Goal: Task Accomplishment & Management: Use online tool/utility

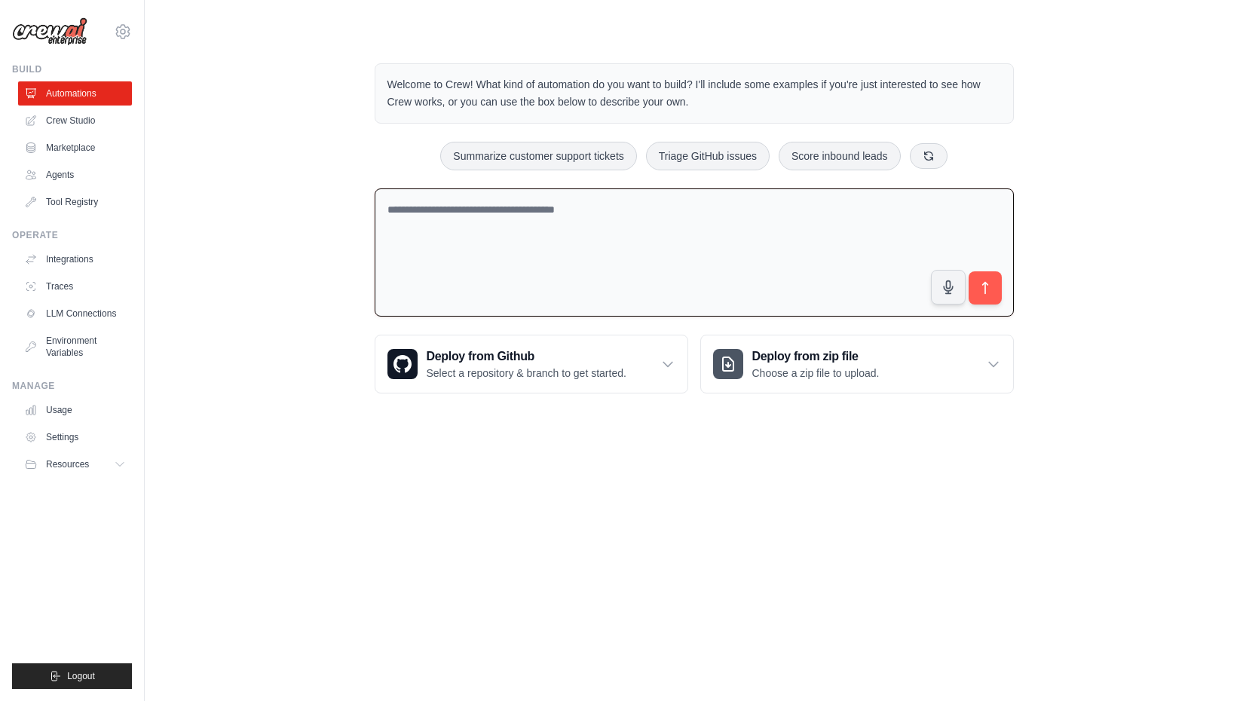
click at [603, 215] on textarea at bounding box center [694, 252] width 639 height 129
type textarea "*"
type textarea "**********"
click at [985, 287] on icon "submit" at bounding box center [984, 288] width 5 height 12
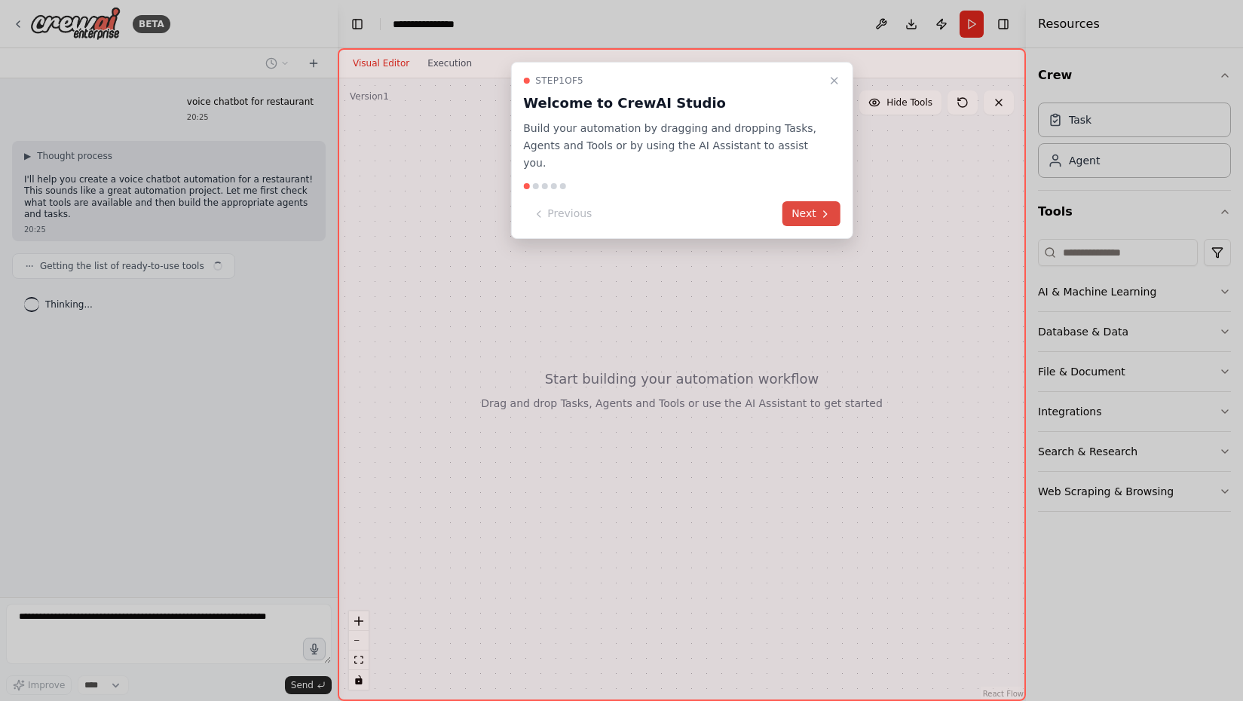
click at [813, 201] on button "Next" at bounding box center [812, 213] width 58 height 25
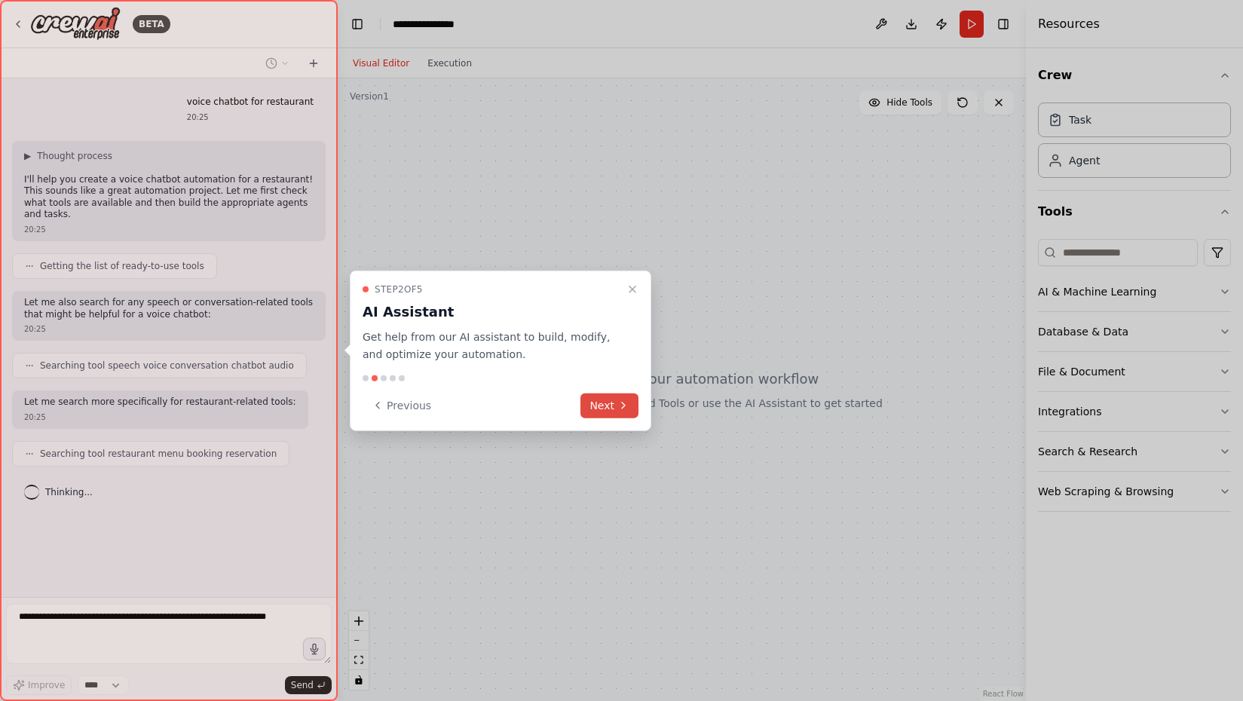
click at [606, 406] on button "Next" at bounding box center [610, 405] width 58 height 25
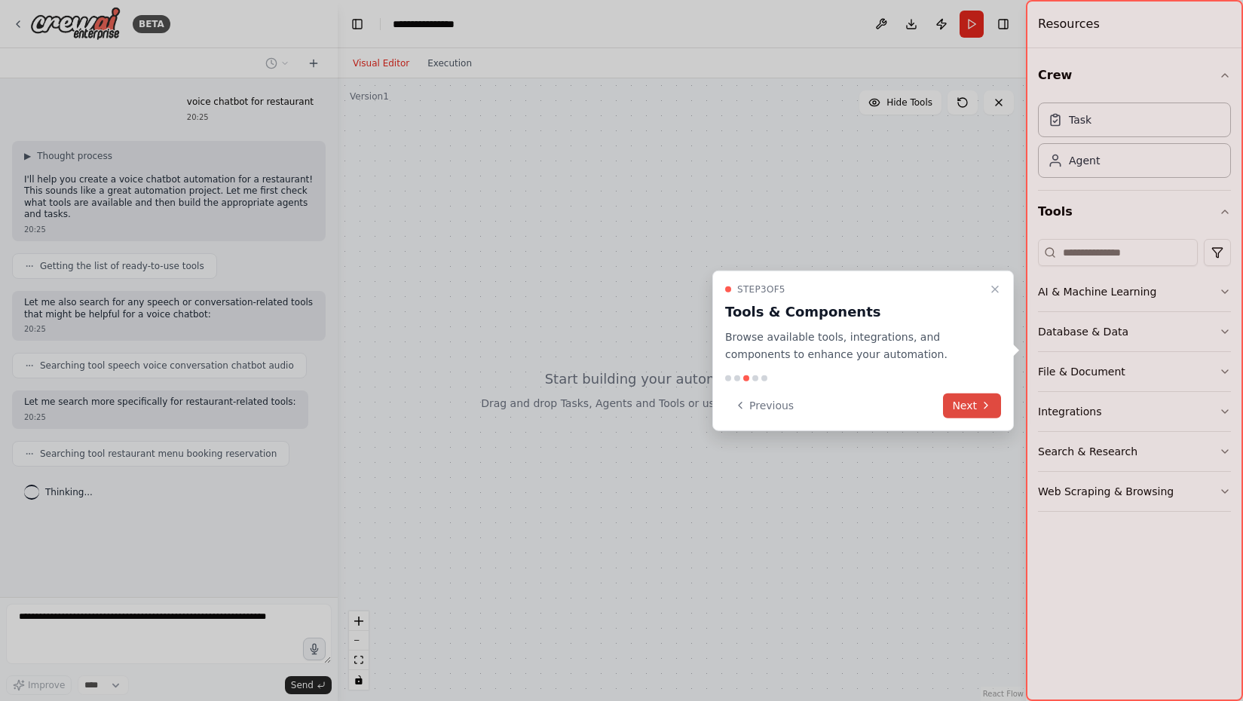
click at [967, 403] on button "Next" at bounding box center [972, 405] width 58 height 25
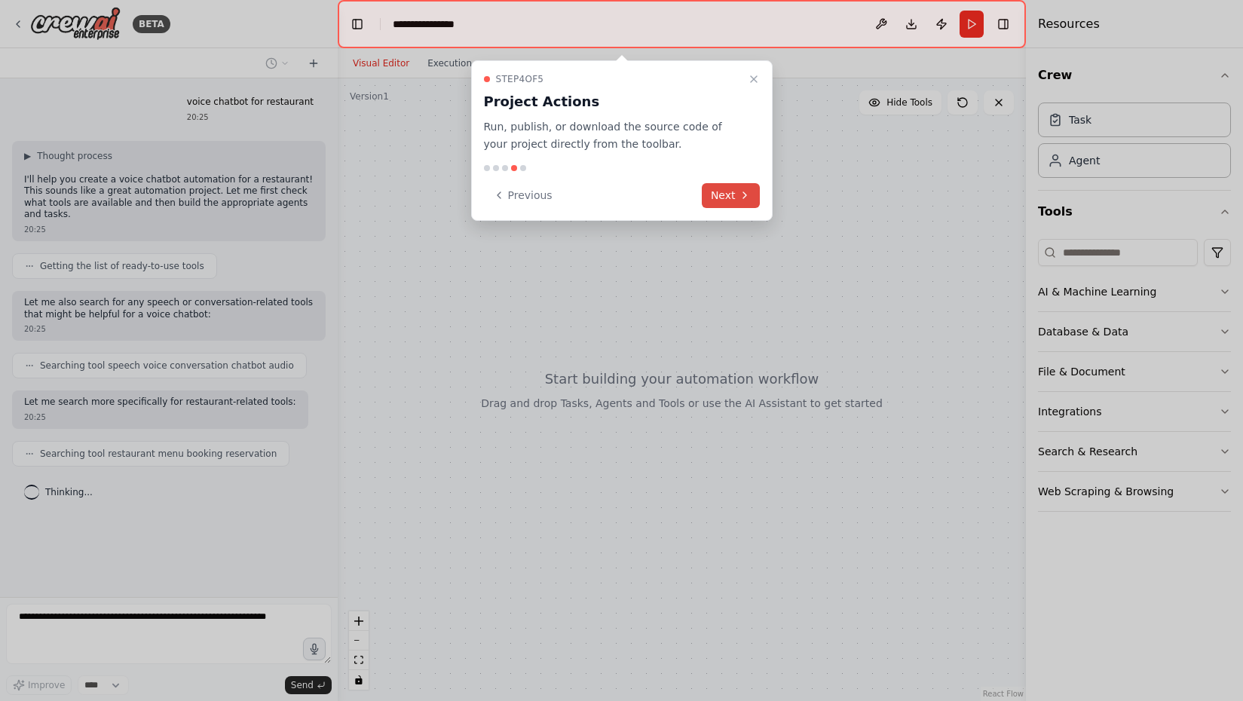
click at [740, 195] on icon at bounding box center [745, 195] width 12 height 12
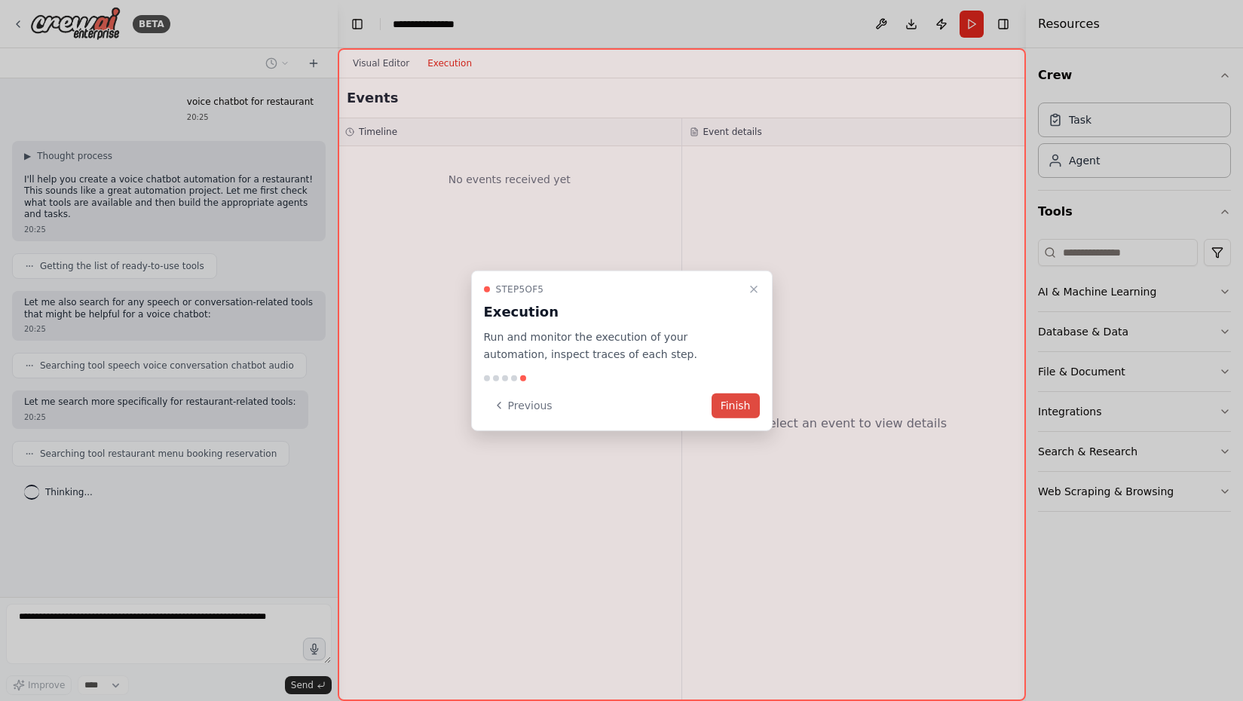
click at [741, 403] on button "Finish" at bounding box center [736, 405] width 48 height 25
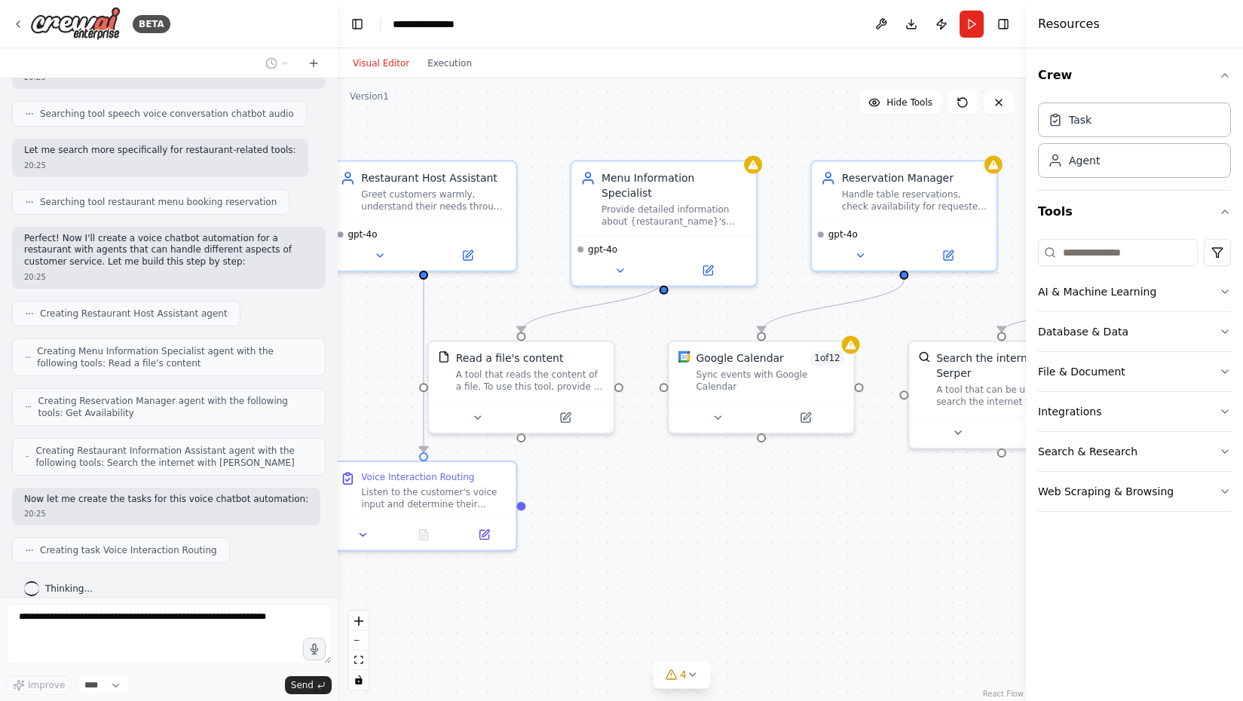
scroll to position [290, 0]
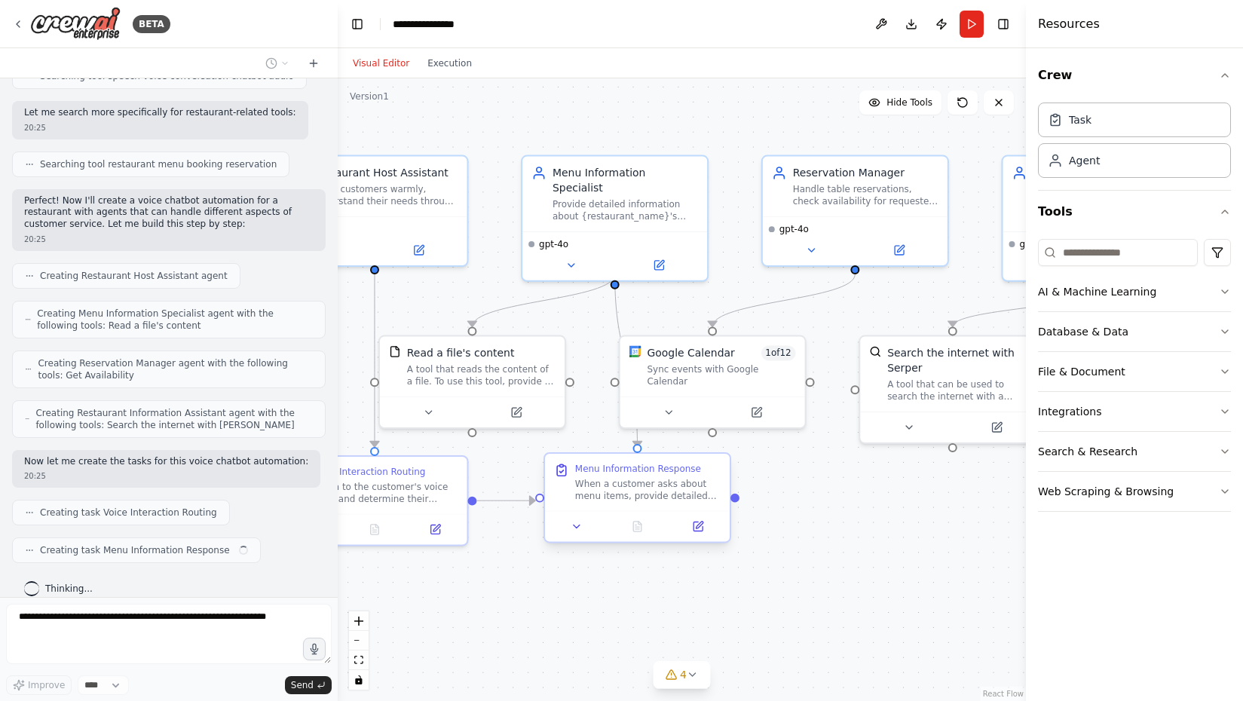
drag, startPoint x: 790, startPoint y: 498, endPoint x: 657, endPoint y: 498, distance: 133.4
click at [657, 498] on div ".deletable-edge-delete-btn { width: 20px; height: 20px; border: 0px solid #ffff…" at bounding box center [682, 389] width 688 height 623
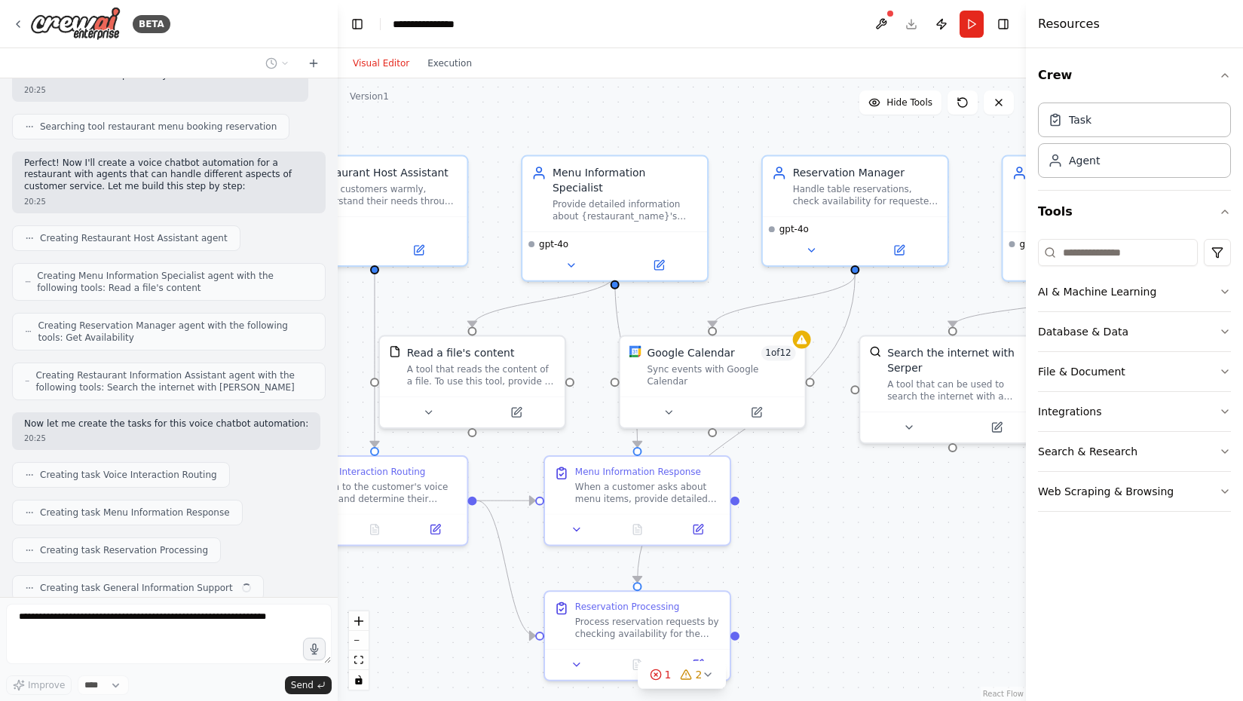
scroll to position [365, 0]
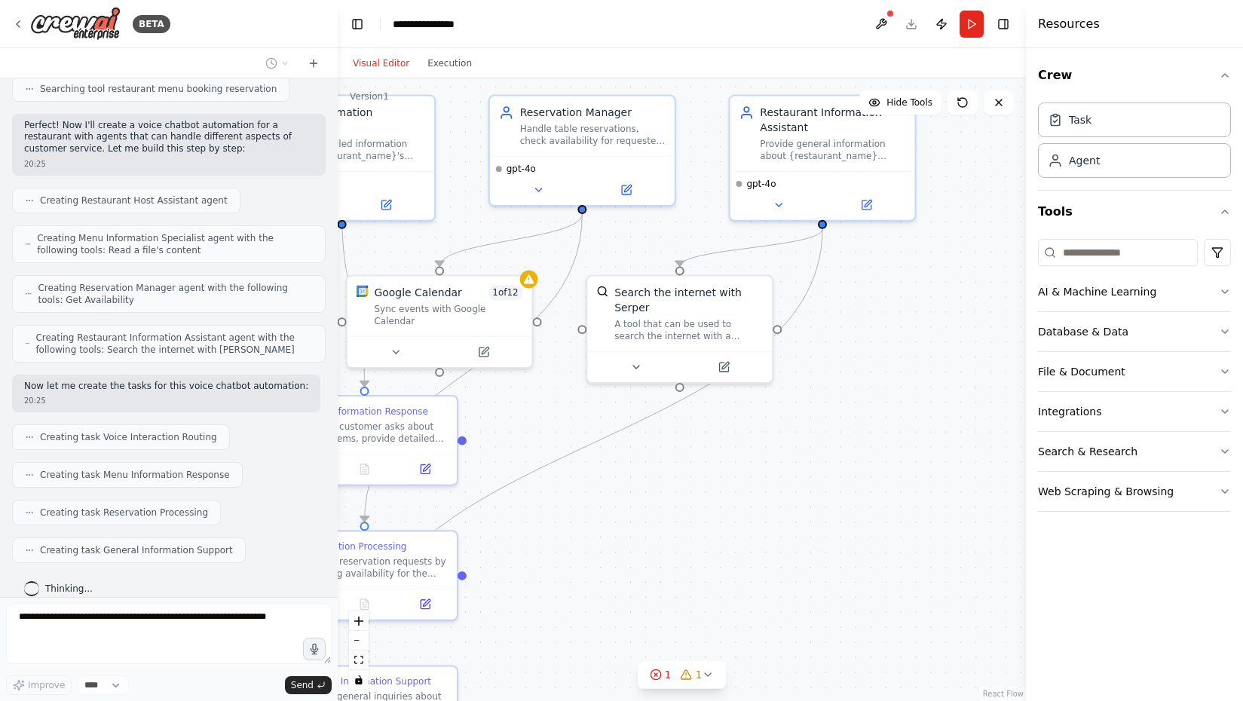
drag, startPoint x: 942, startPoint y: 532, endPoint x: 668, endPoint y: 471, distance: 280.4
click at [668, 471] on div ".deletable-edge-delete-btn { width: 20px; height: 20px; border: 0px solid #ffff…" at bounding box center [682, 389] width 688 height 623
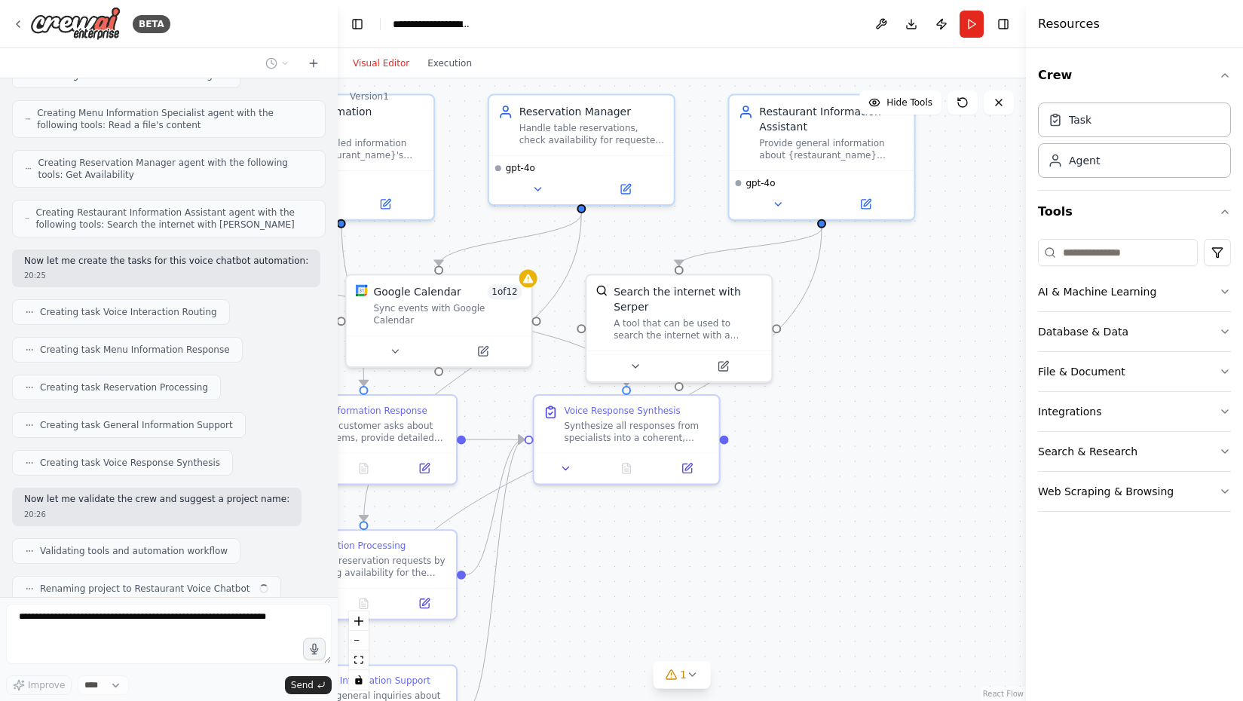
scroll to position [528, 0]
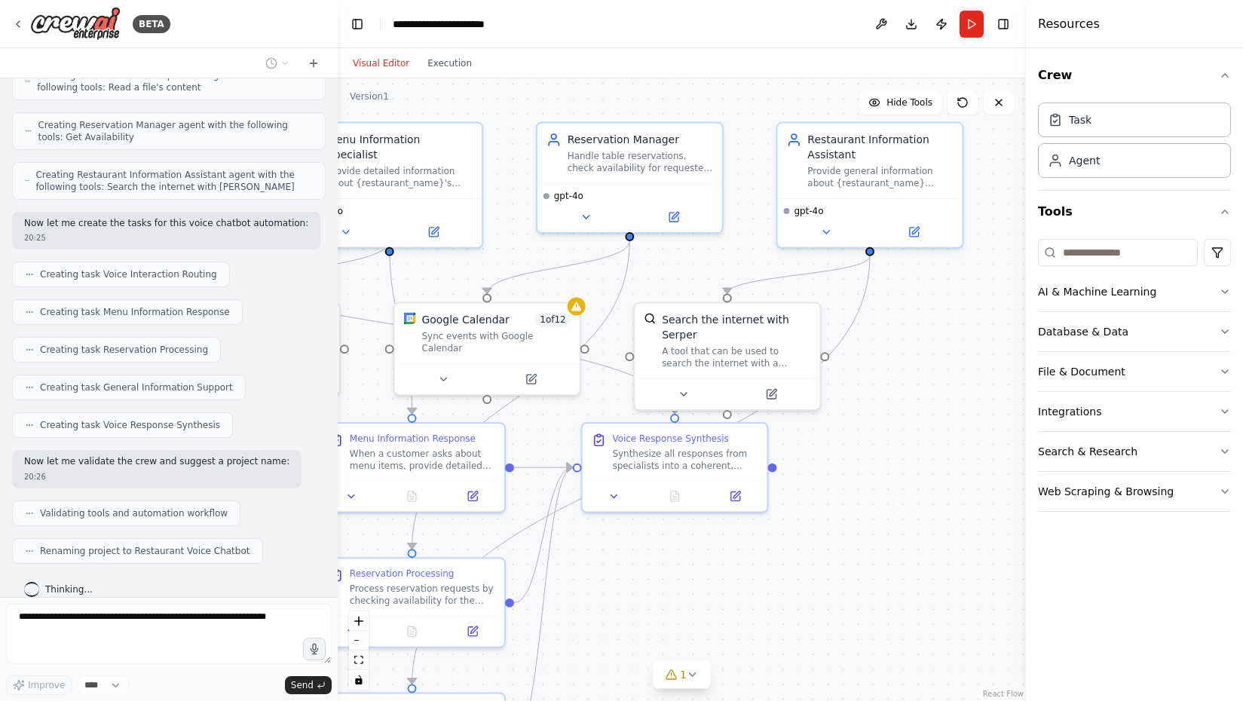
drag, startPoint x: 890, startPoint y: 317, endPoint x: 939, endPoint y: 345, distance: 55.7
click at [939, 345] on div ".deletable-edge-delete-btn { width: 20px; height: 20px; border: 0px solid #ffff…" at bounding box center [682, 389] width 688 height 623
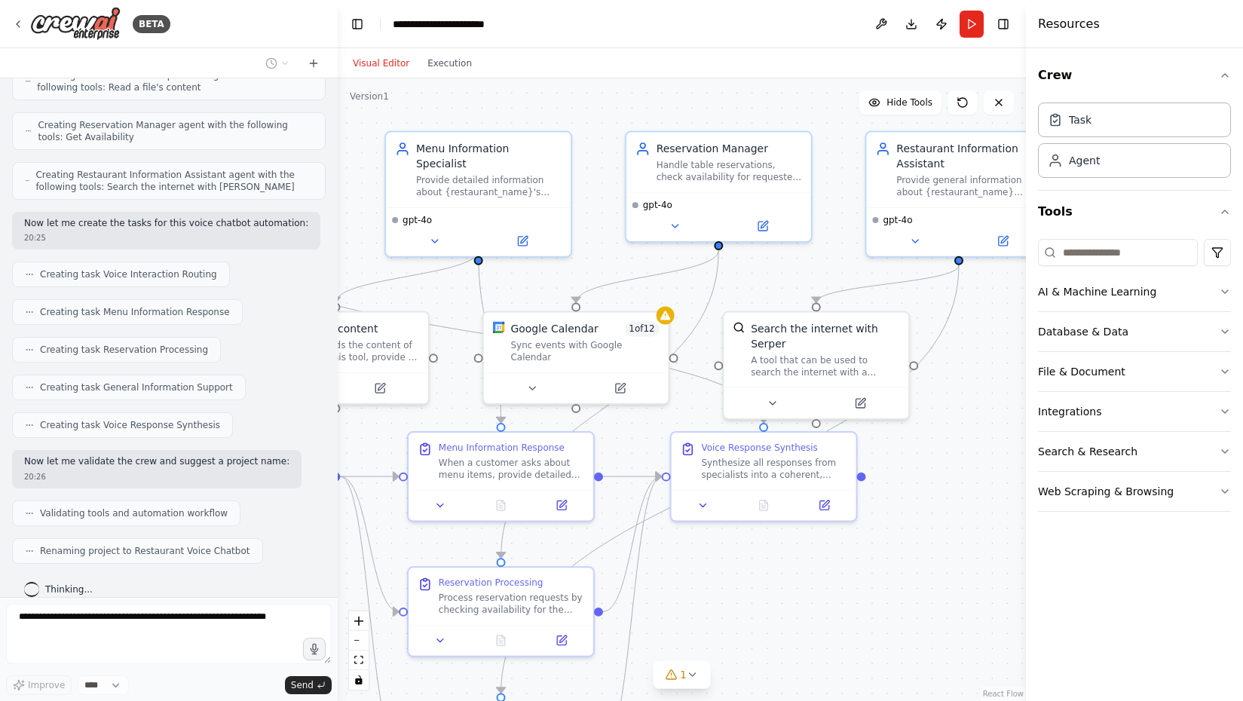
drag, startPoint x: 859, startPoint y: 501, endPoint x: 948, endPoint y: 510, distance: 89.3
click at [948, 510] on div ".deletable-edge-delete-btn { width: 20px; height: 20px; border: 0px solid #ffff…" at bounding box center [682, 389] width 688 height 623
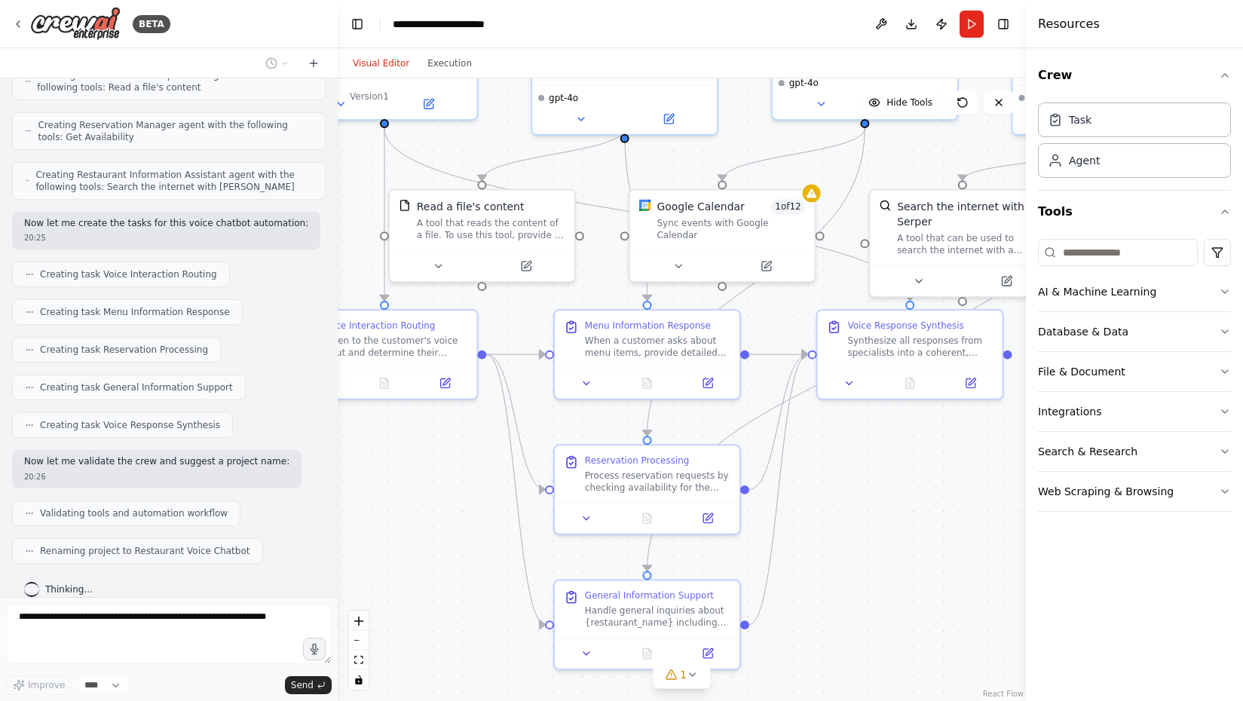
drag, startPoint x: 813, startPoint y: 587, endPoint x: 961, endPoint y: 464, distance: 192.2
click at [961, 464] on div ".deletable-edge-delete-btn { width: 20px; height: 20px; border: 0px solid #ffff…" at bounding box center [682, 389] width 688 height 623
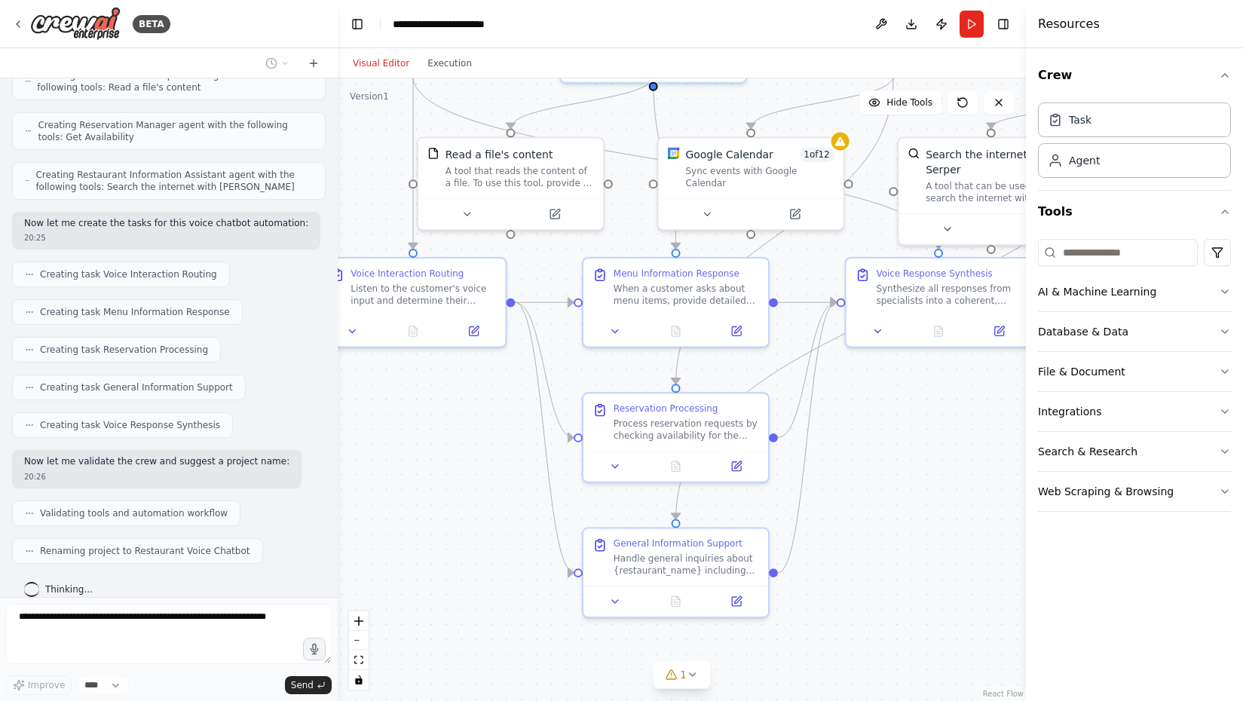
drag, startPoint x: 890, startPoint y: 563, endPoint x: 917, endPoint y: 513, distance: 57.3
click at [917, 513] on div ".deletable-edge-delete-btn { width: 20px; height: 20px; border: 0px solid #ffff…" at bounding box center [682, 389] width 688 height 623
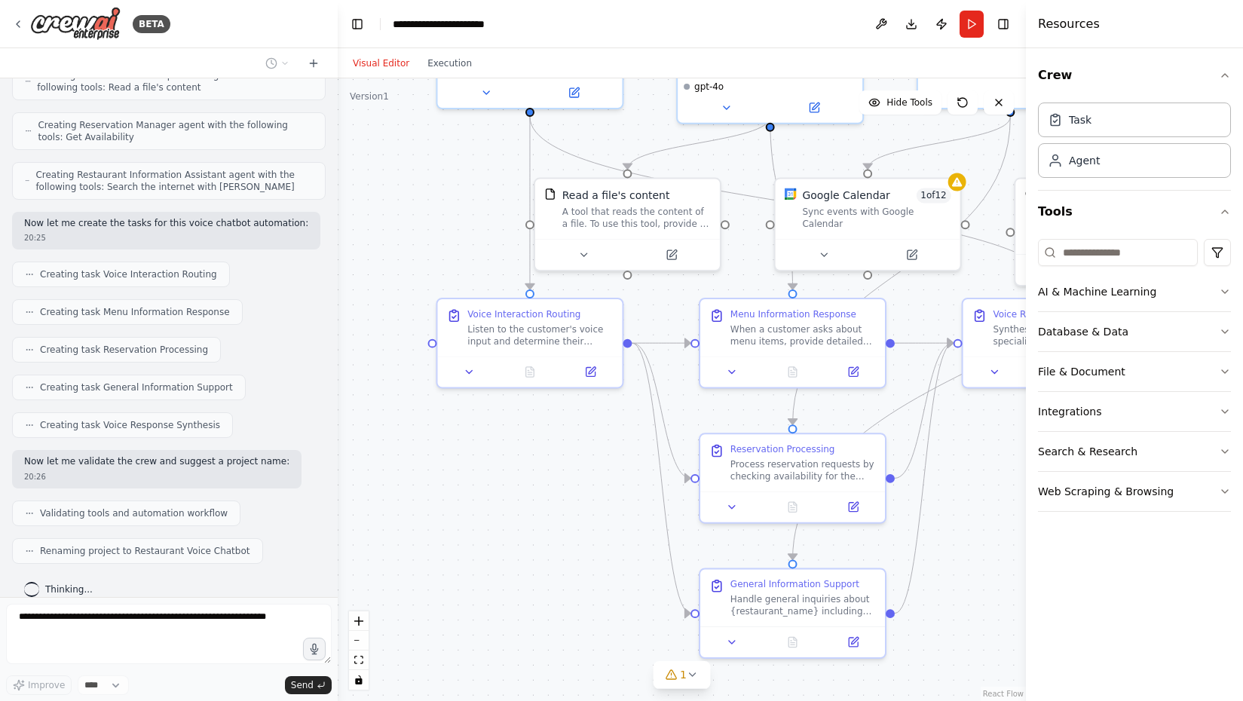
drag, startPoint x: 438, startPoint y: 480, endPoint x: 626, endPoint y: 554, distance: 201.7
click at [626, 554] on div ".deletable-edge-delete-btn { width: 20px; height: 20px; border: 0px solid #ffff…" at bounding box center [682, 389] width 688 height 623
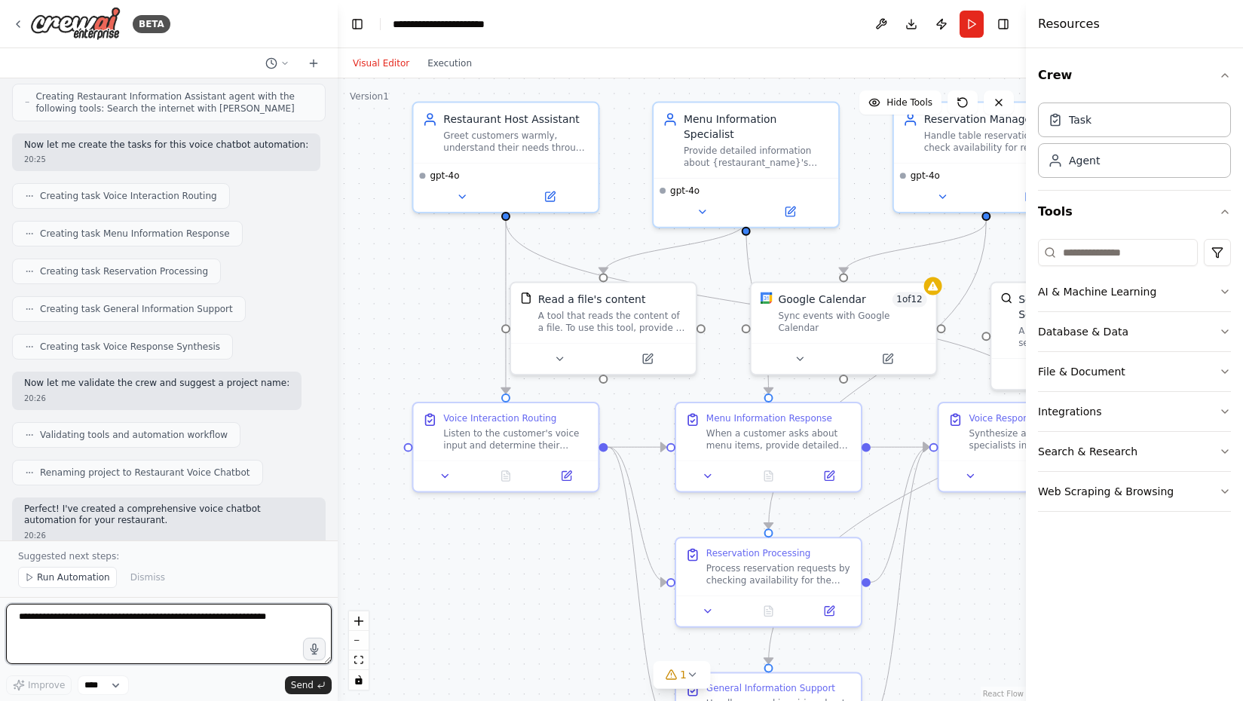
drag, startPoint x: 527, startPoint y: 228, endPoint x: 432, endPoint y: 299, distance: 118.5
click at [432, 299] on div ".deletable-edge-delete-btn { width: 20px; height: 20px; border: 0px solid #ffff…" at bounding box center [682, 389] width 688 height 623
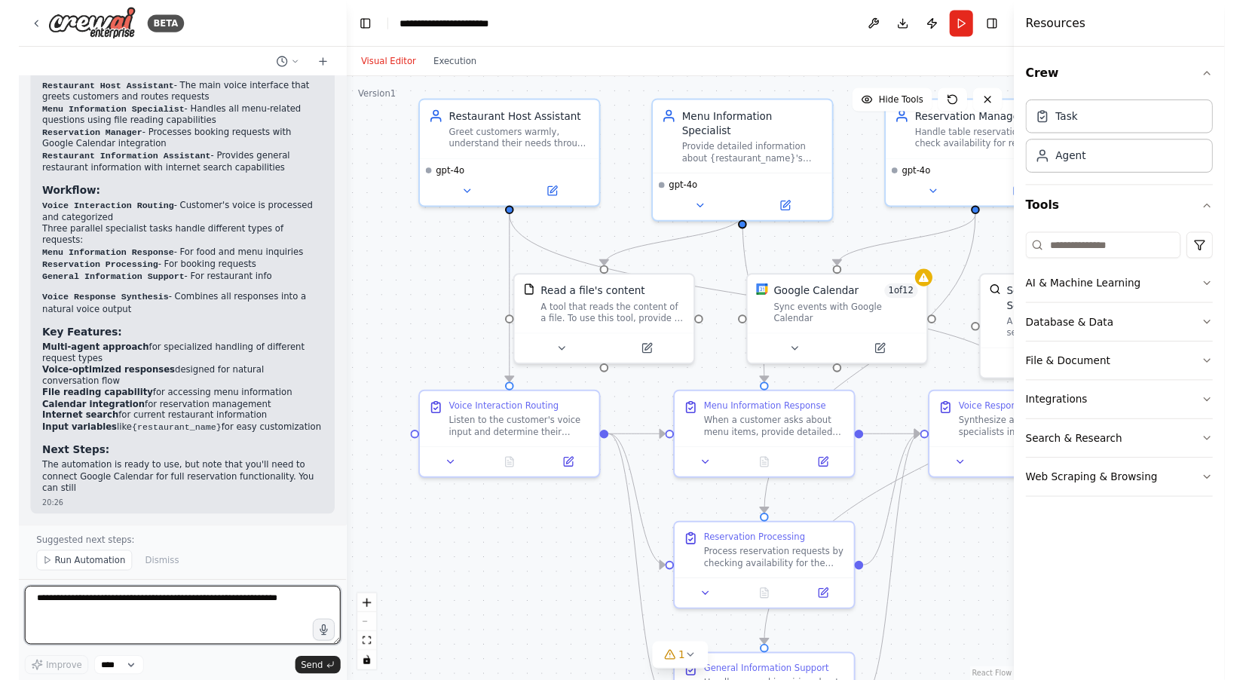
scroll to position [1104, 0]
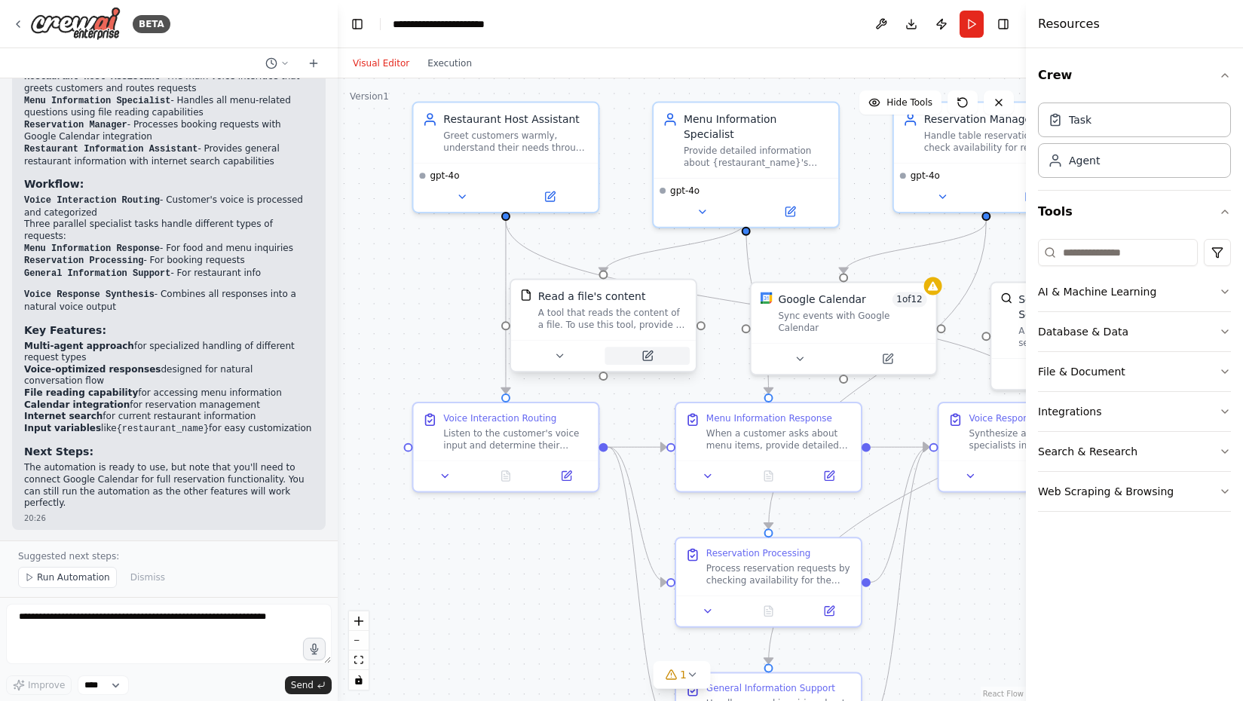
click at [649, 357] on icon at bounding box center [647, 355] width 9 height 9
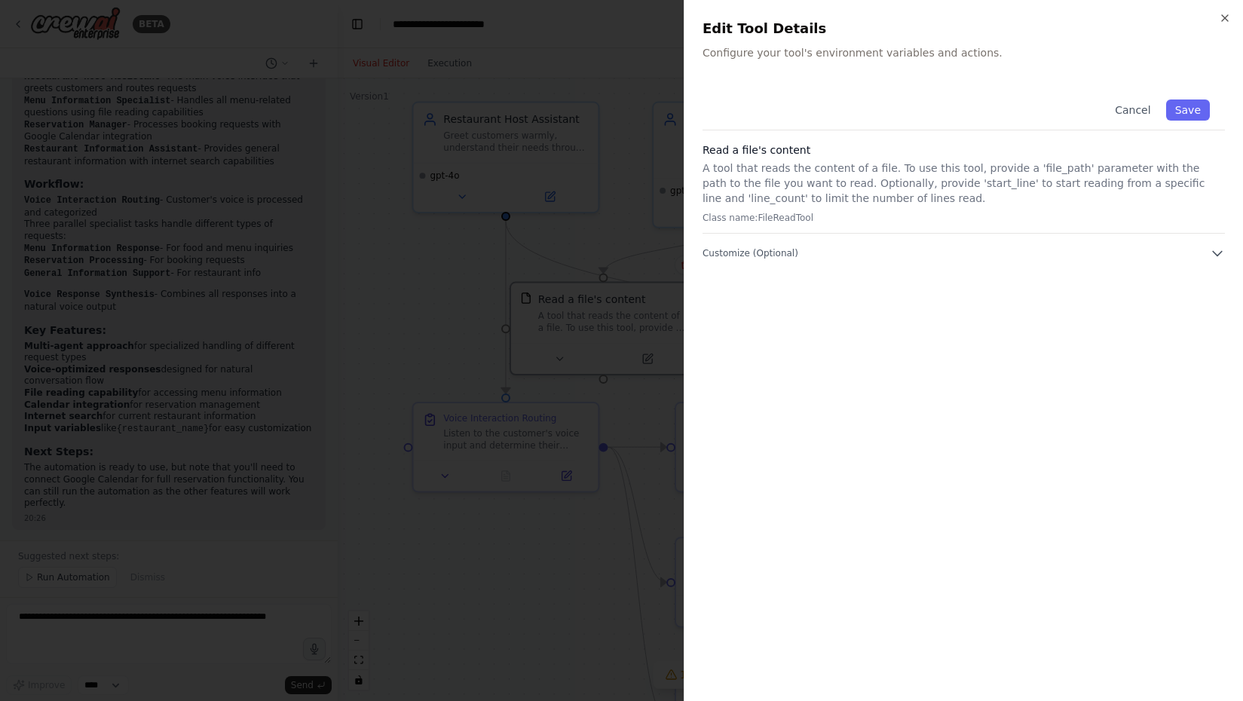
click at [790, 185] on p "A tool that reads the content of a file. To use this tool, provide a 'file_path…" at bounding box center [964, 183] width 522 height 45
click at [757, 199] on p "A tool that reads the content of a file. To use this tool, provide a 'file_path…" at bounding box center [964, 183] width 522 height 45
click at [795, 253] on span "Customize (Optional)" at bounding box center [751, 253] width 96 height 12
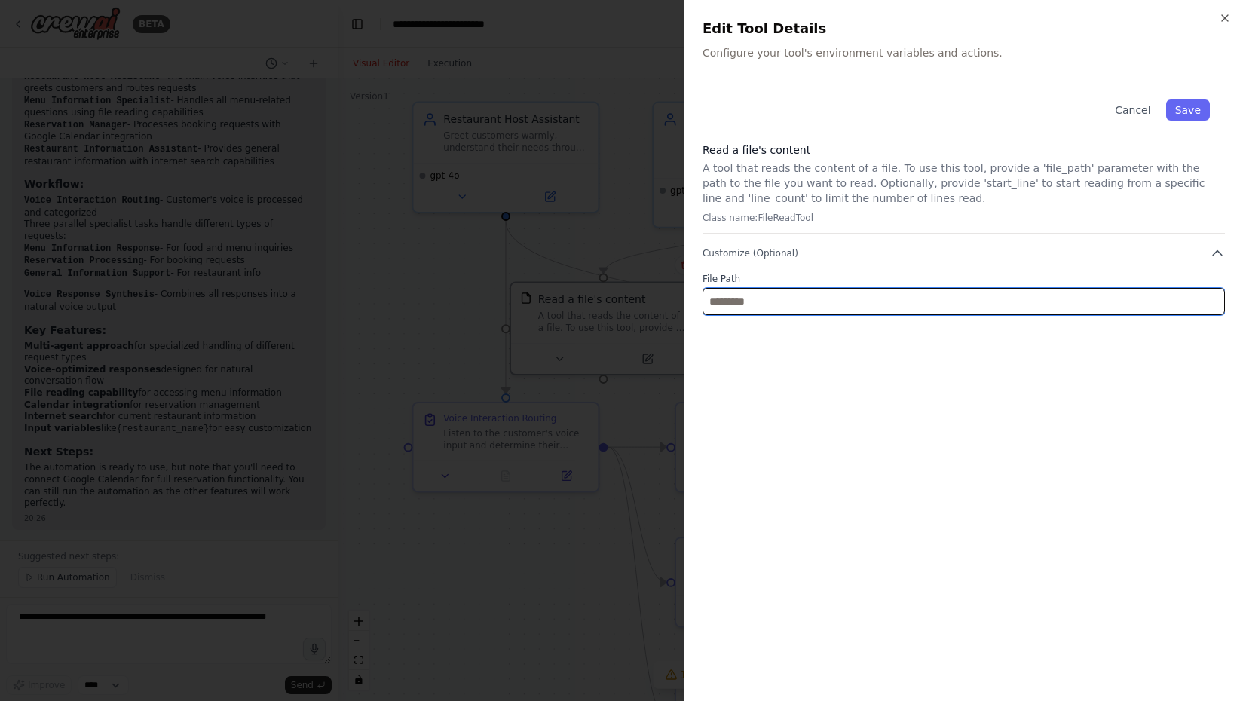
click at [792, 302] on input "text" at bounding box center [964, 301] width 522 height 27
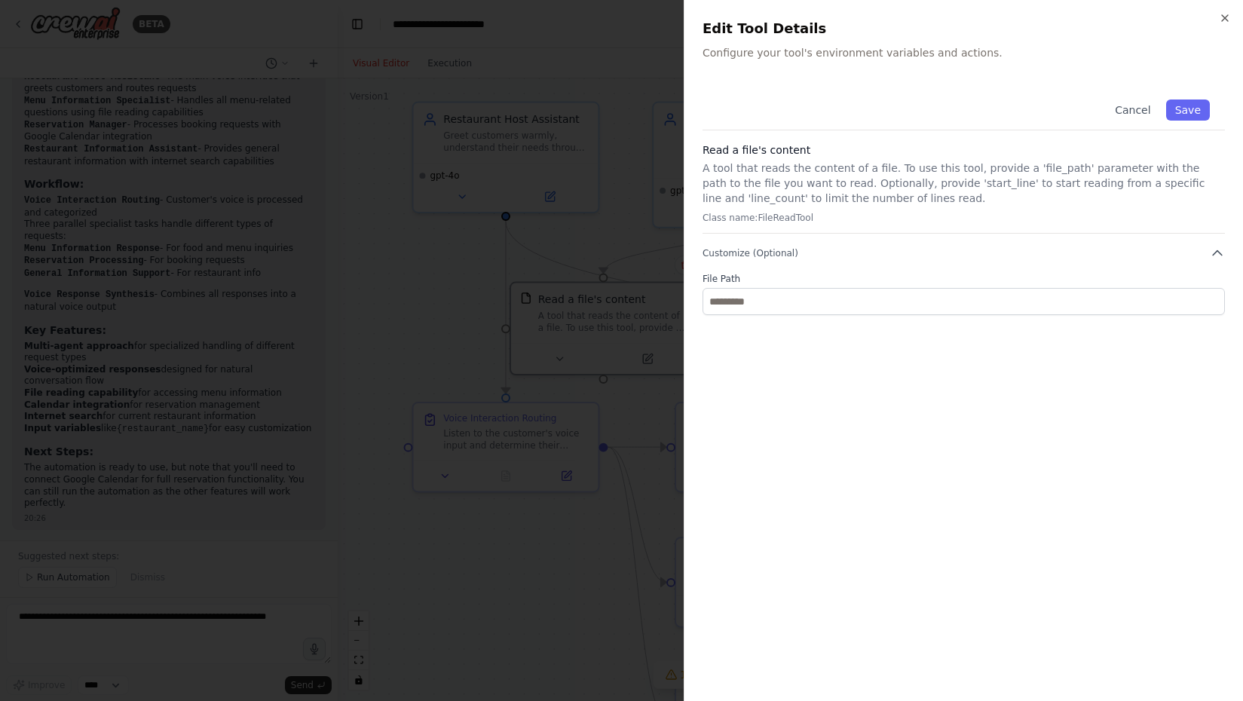
click at [810, 268] on div "Cancel Save Read a file's content A tool that reads the content of a file. To u…" at bounding box center [964, 199] width 522 height 231
click at [811, 198] on p "A tool that reads the content of a file. To use this tool, provide a 'file_path…" at bounding box center [964, 183] width 522 height 45
click at [1226, 17] on icon "button" at bounding box center [1225, 18] width 12 height 12
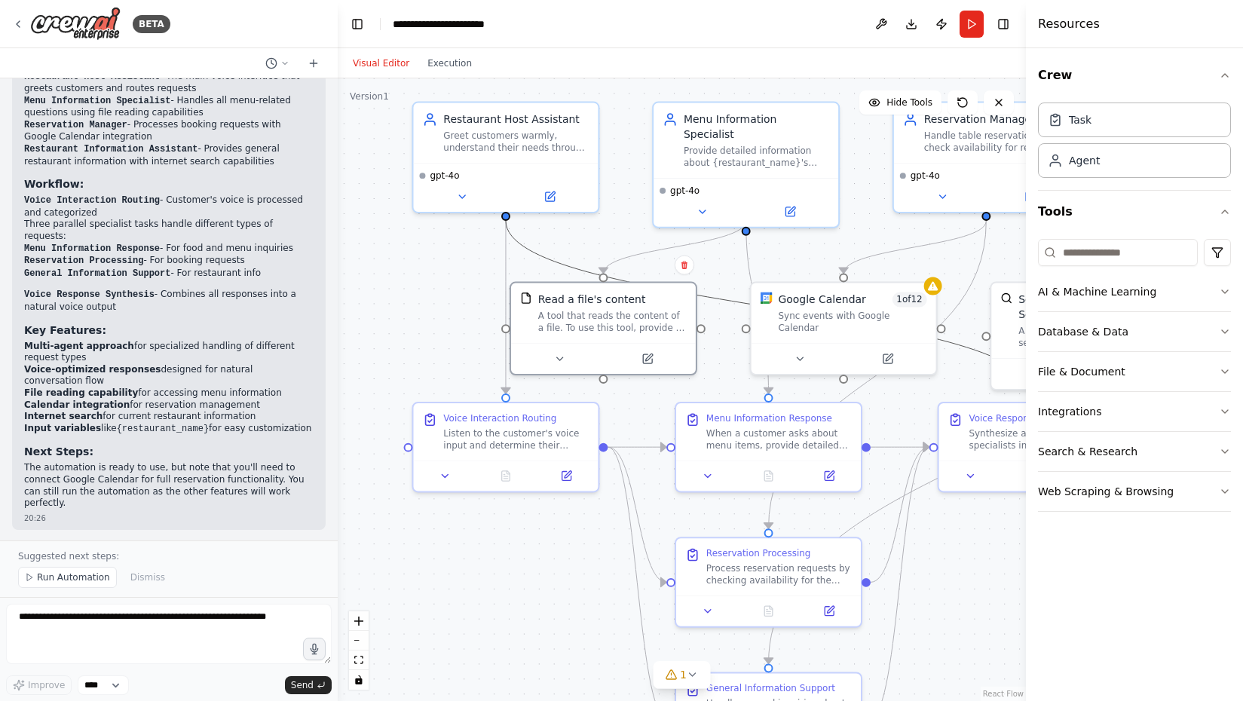
click at [538, 256] on icon "Edge from 5a72d552-84fd-4e20-8cde-455c53e31dc2 to aac46c43-8851-4d75-b8dc-2ba47…" at bounding box center [768, 307] width 525 height 173
click at [1206, 329] on button "Database & Data" at bounding box center [1134, 331] width 193 height 39
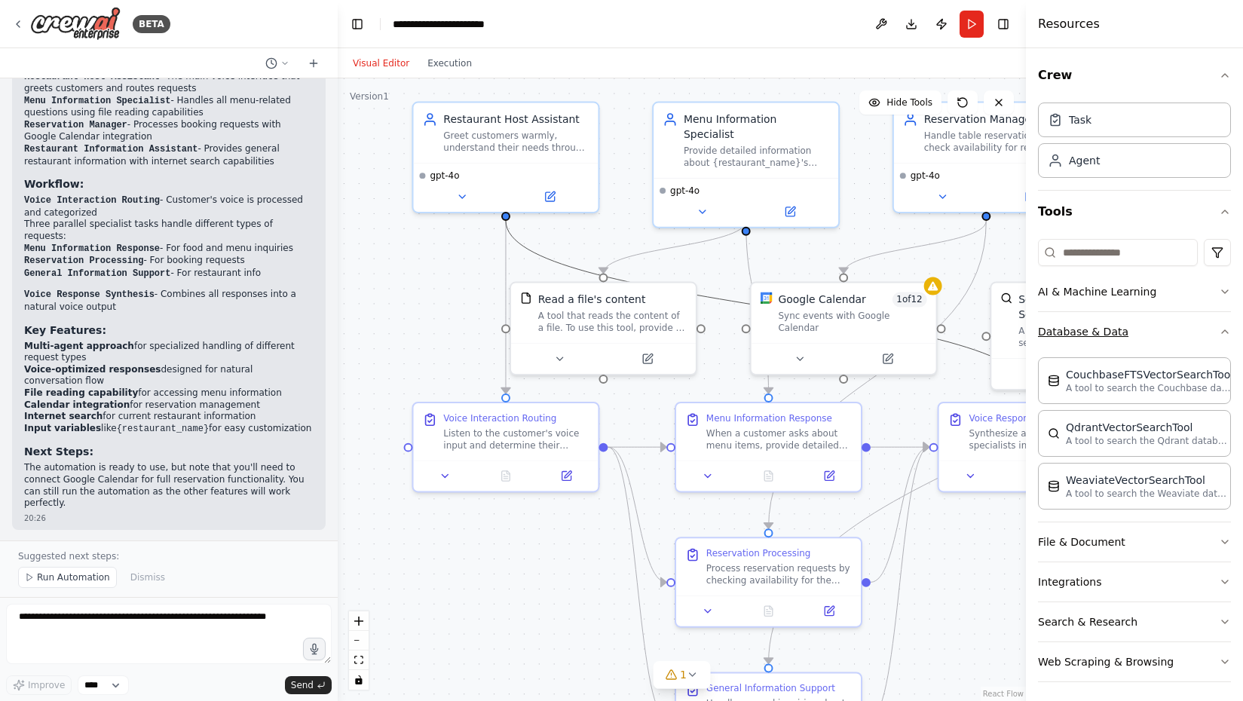
click at [1210, 334] on button "Database & Data" at bounding box center [1134, 331] width 193 height 39
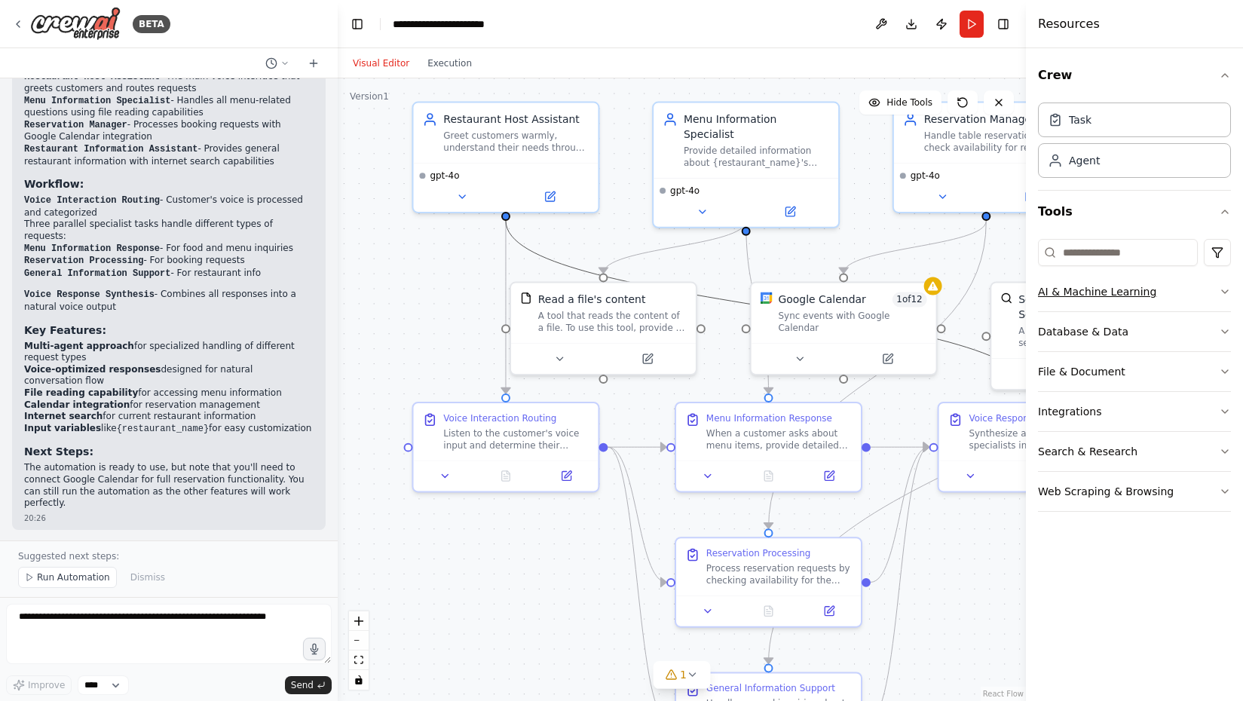
click at [1187, 286] on button "AI & Machine Learning" at bounding box center [1134, 291] width 193 height 39
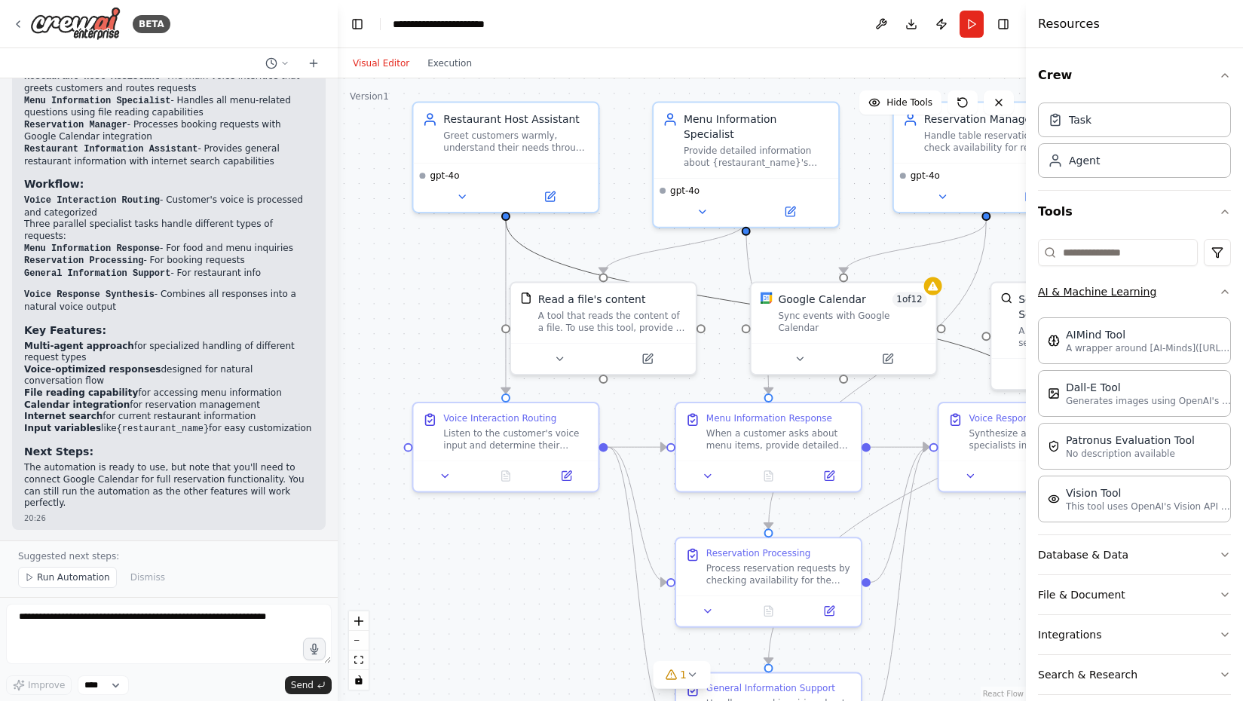
click at [1184, 287] on button "AI & Machine Learning" at bounding box center [1134, 291] width 193 height 39
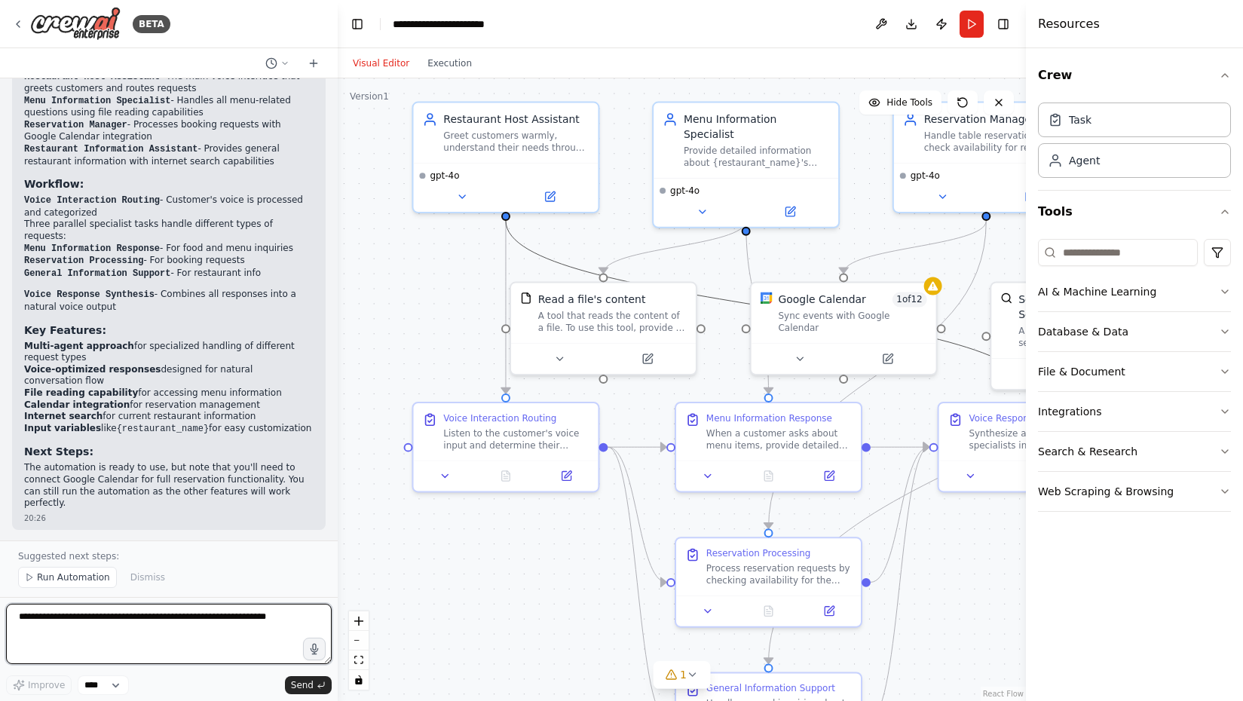
click at [185, 619] on textarea at bounding box center [169, 634] width 326 height 60
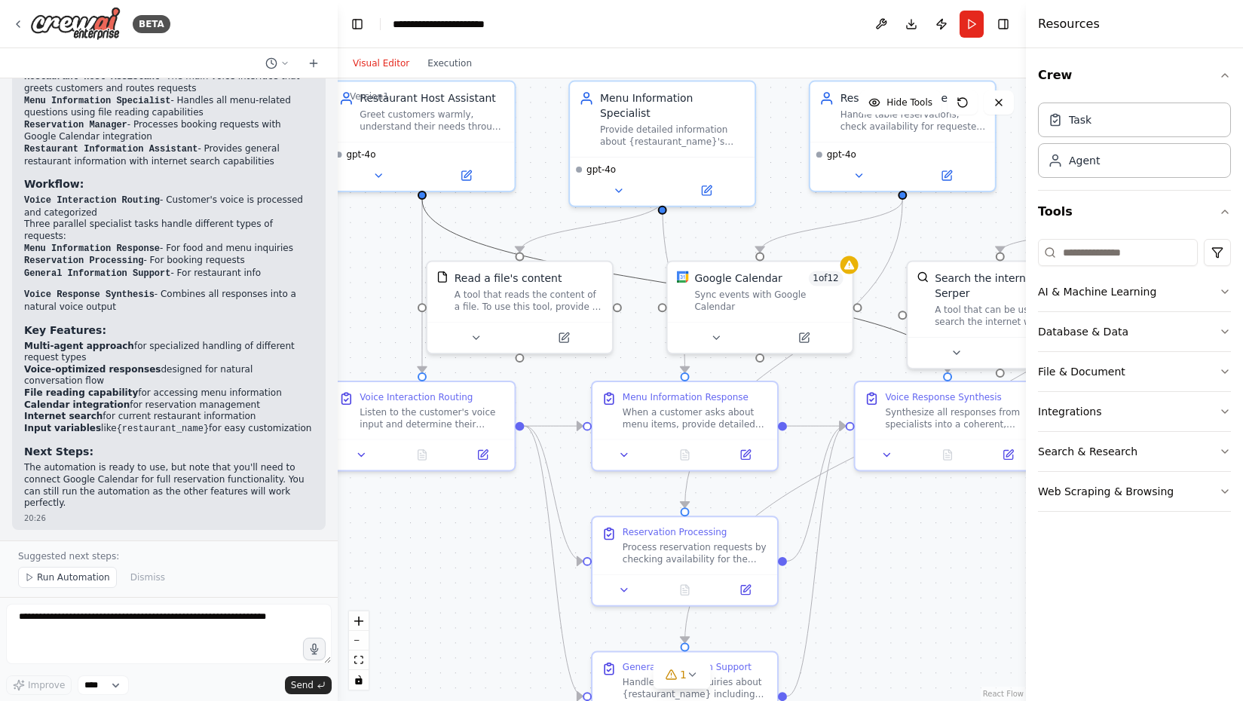
drag, startPoint x: 983, startPoint y: 559, endPoint x: 899, endPoint y: 538, distance: 86.3
click at [899, 538] on div ".deletable-edge-delete-btn { width: 20px; height: 20px; border: 0px solid #ffff…" at bounding box center [682, 389] width 688 height 623
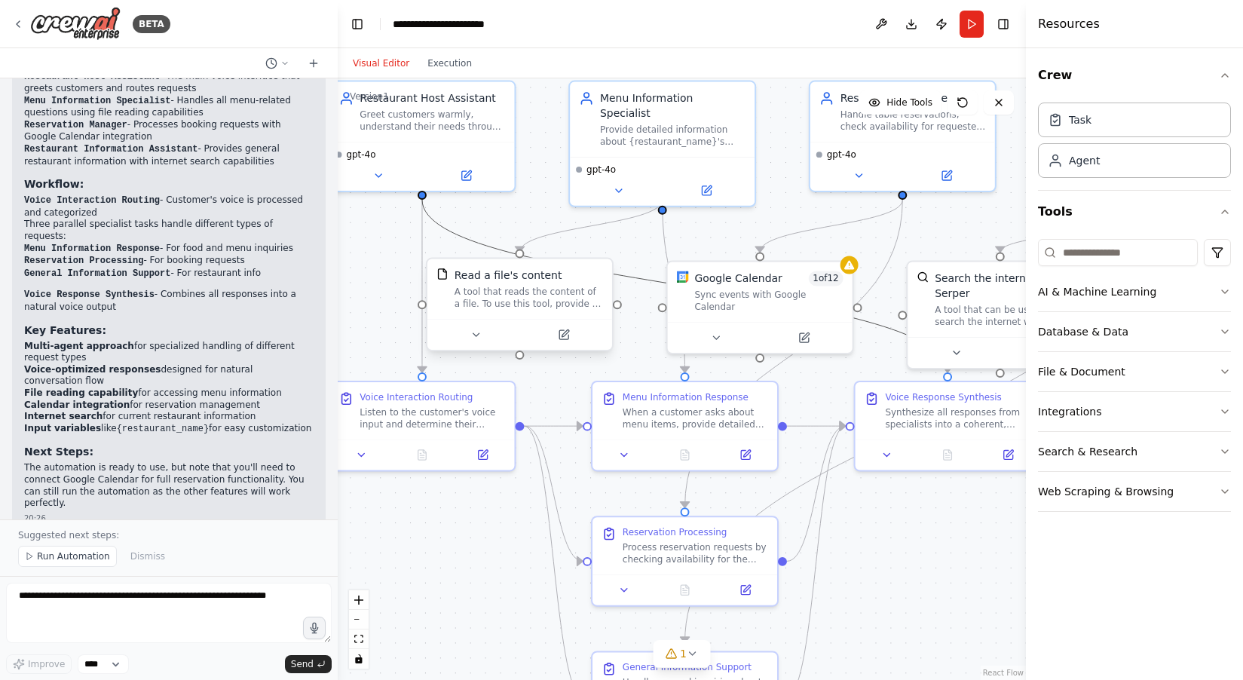
click at [560, 296] on div "A tool that reads the content of a file. To use this tool, provide a 'file_path…" at bounding box center [529, 298] width 149 height 24
click at [568, 296] on div "A tool that reads the content of a file. To use this tool, provide a 'file_path…" at bounding box center [529, 298] width 149 height 24
click at [476, 338] on icon at bounding box center [476, 335] width 12 height 12
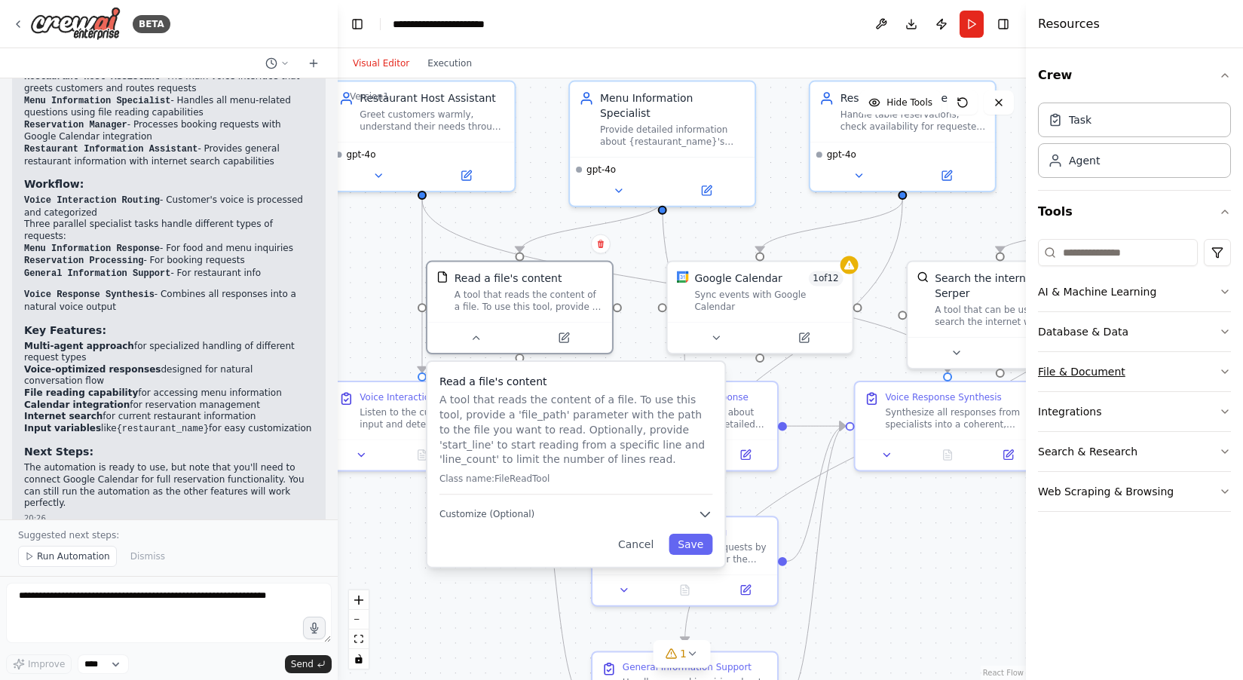
click at [1220, 373] on icon "button" at bounding box center [1225, 372] width 12 height 12
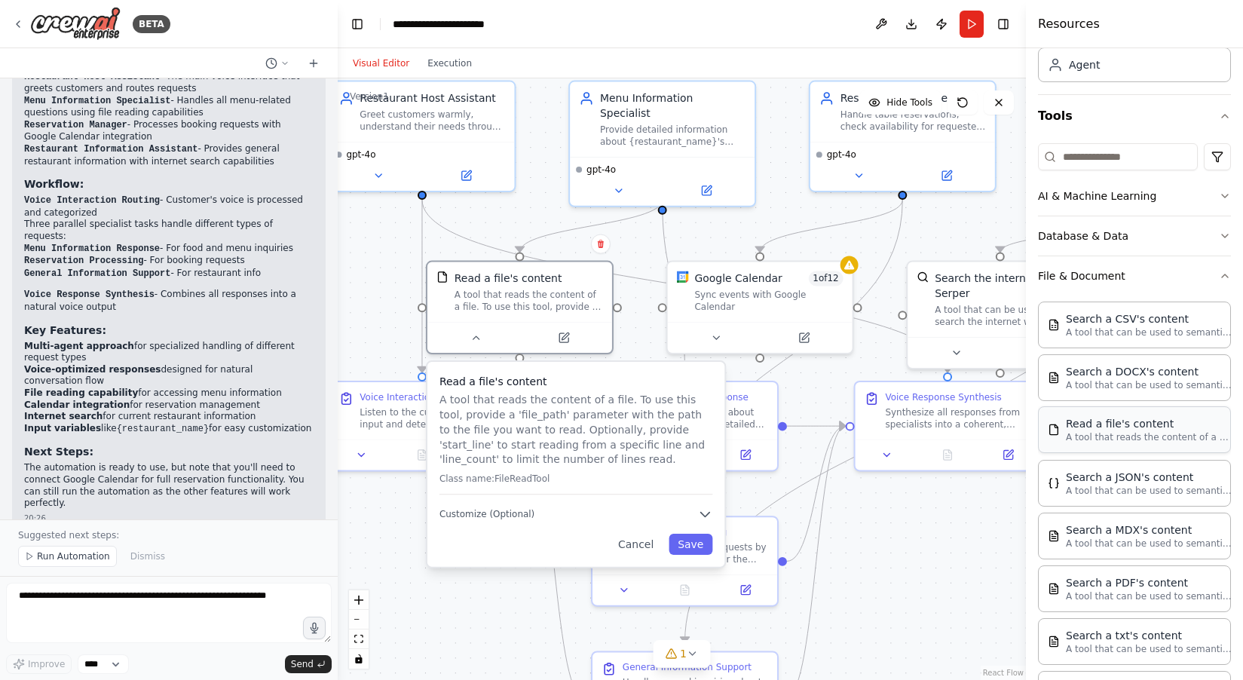
scroll to position [97, 0]
click at [566, 335] on icon at bounding box center [563, 334] width 9 height 9
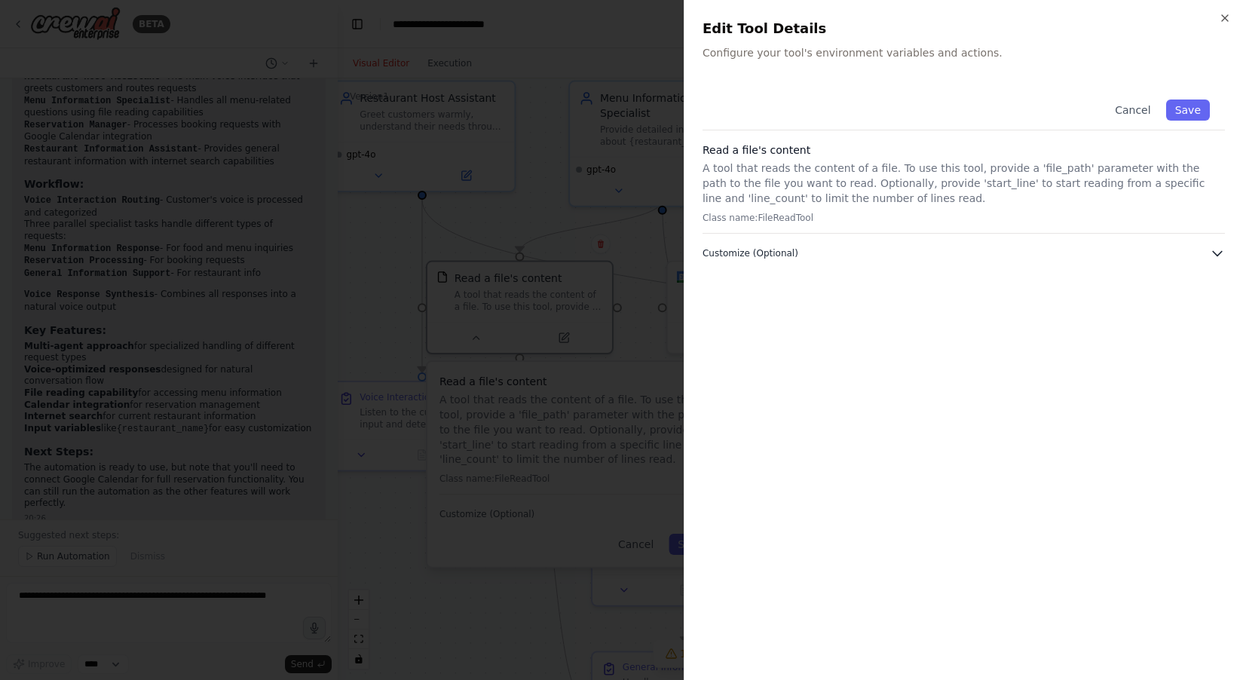
click at [1215, 253] on icon "button" at bounding box center [1217, 253] width 15 height 15
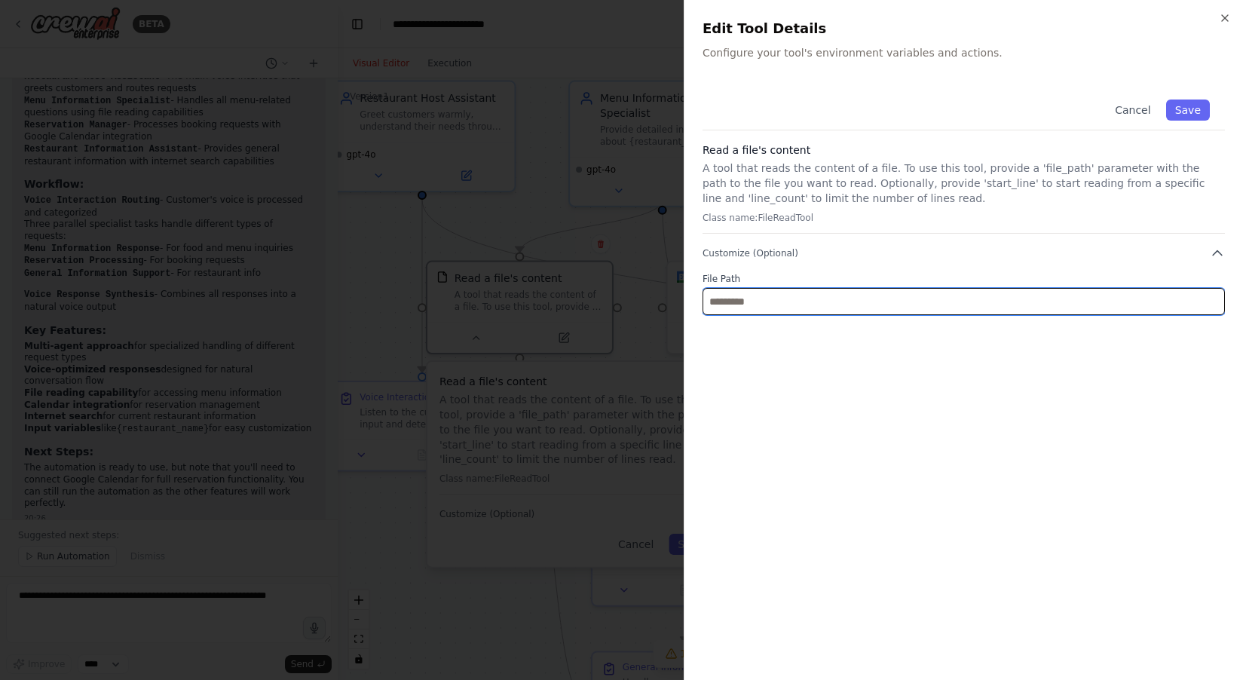
click at [1177, 304] on input "text" at bounding box center [964, 301] width 522 height 27
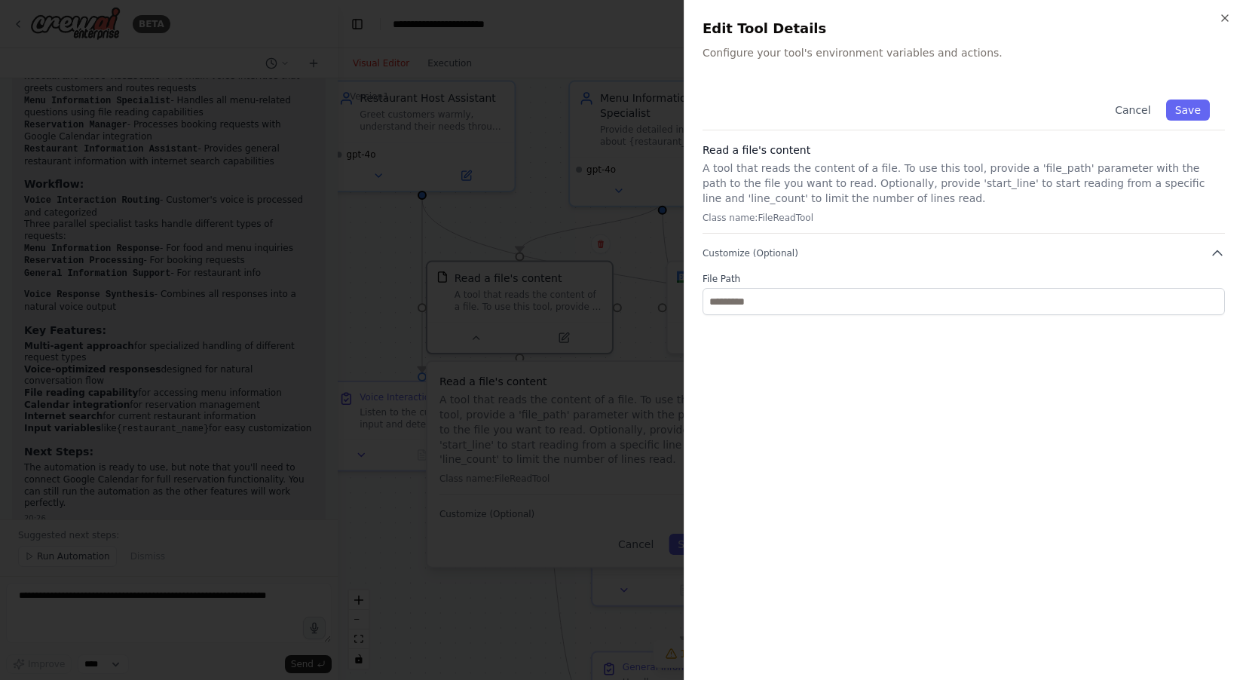
click at [1152, 265] on div "Cancel Save Read a file's content A tool that reads the content of a file. To u…" at bounding box center [964, 199] width 522 height 231
click at [1226, 16] on icon "button" at bounding box center [1225, 18] width 12 height 12
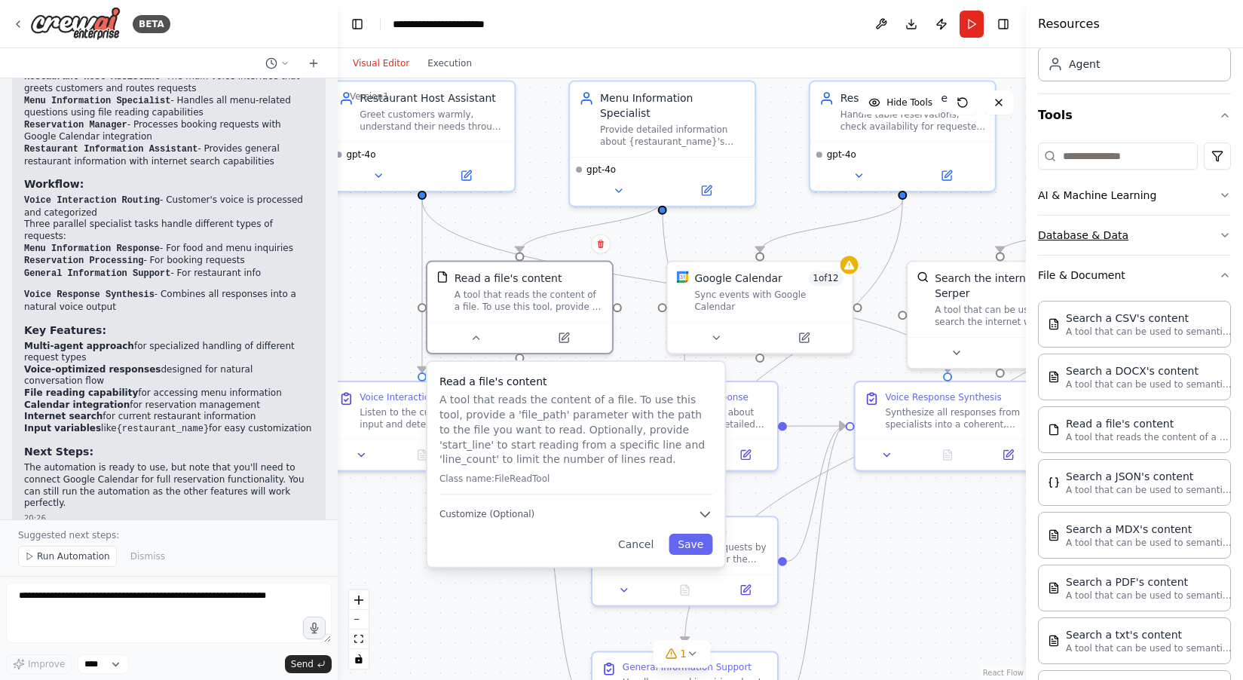
click at [1132, 235] on button "Database & Data" at bounding box center [1134, 235] width 193 height 39
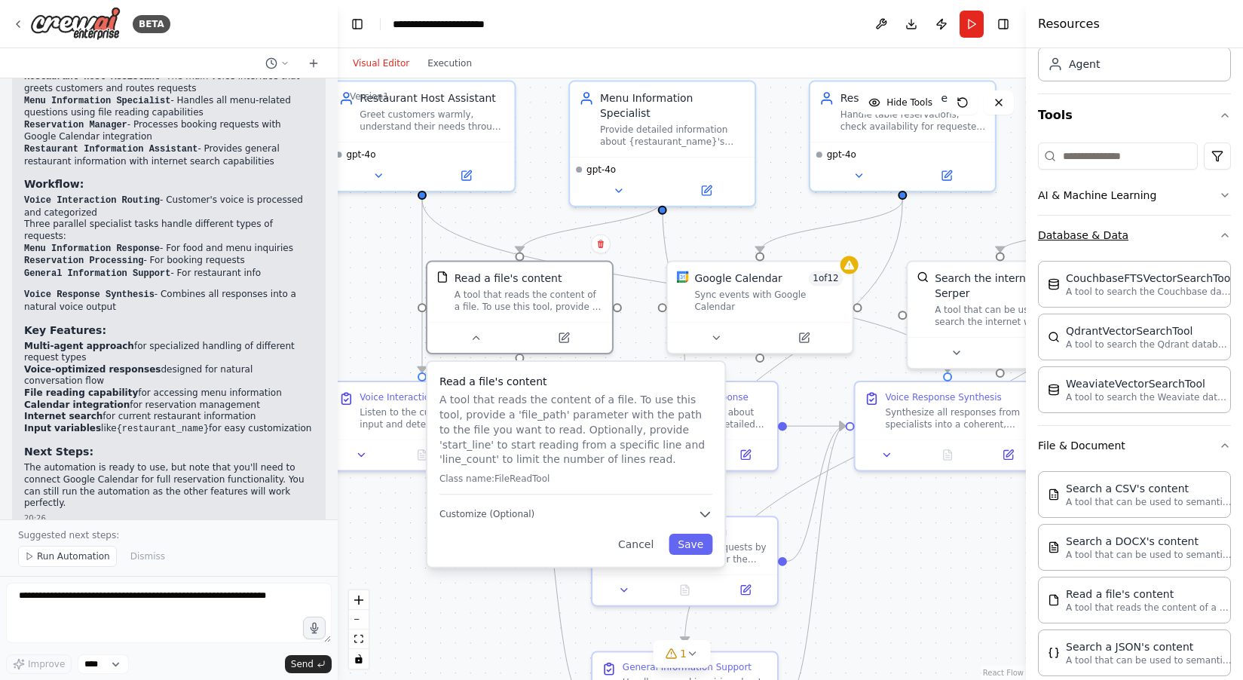
click at [1222, 235] on icon "button" at bounding box center [1225, 235] width 12 height 12
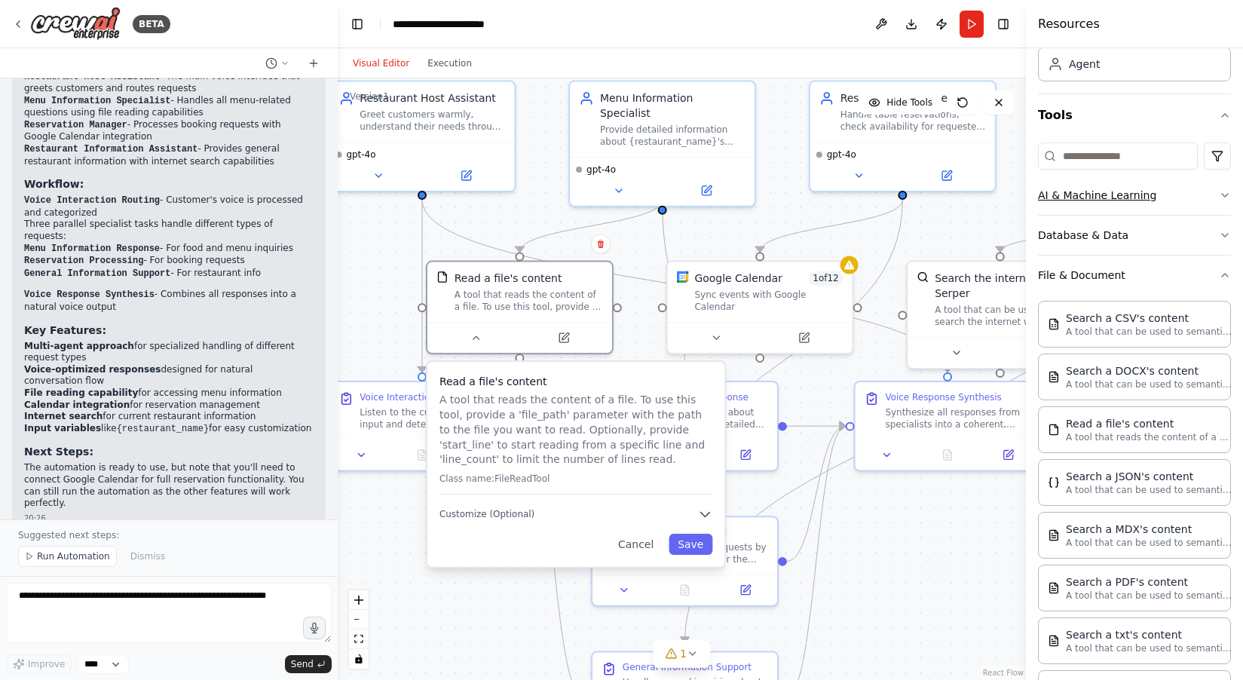
click at [1227, 193] on icon "button" at bounding box center [1225, 195] width 12 height 12
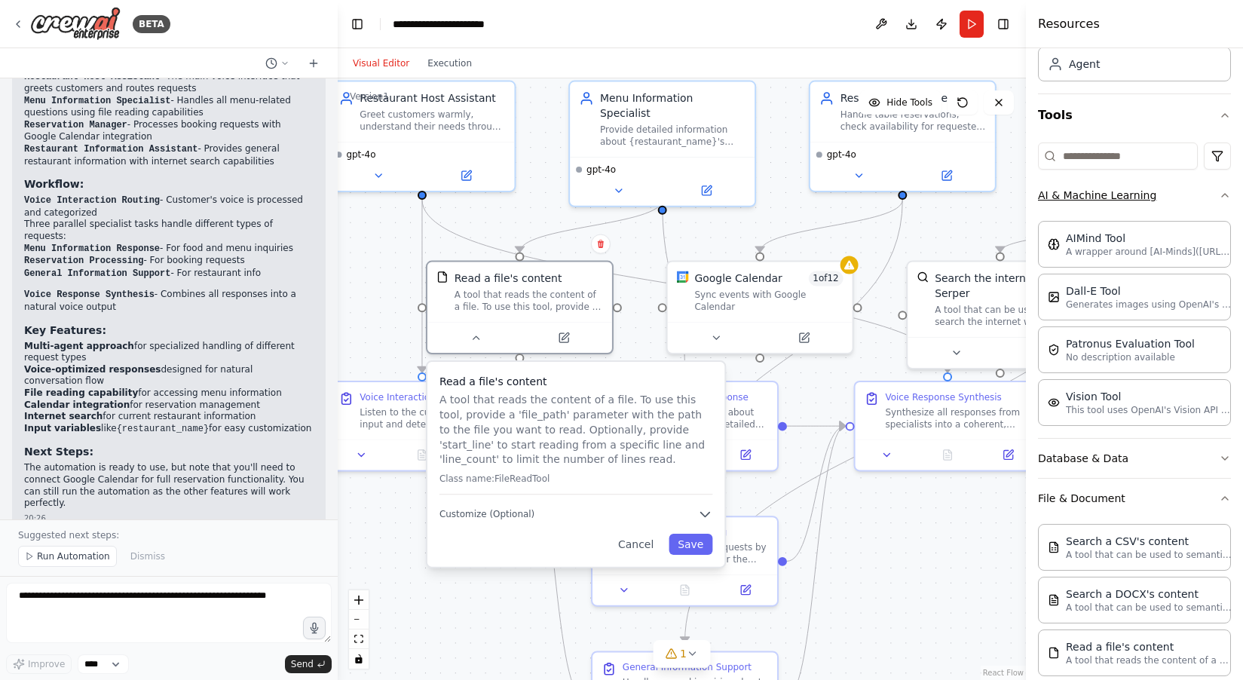
click at [1227, 193] on icon "button" at bounding box center [1225, 195] width 12 height 12
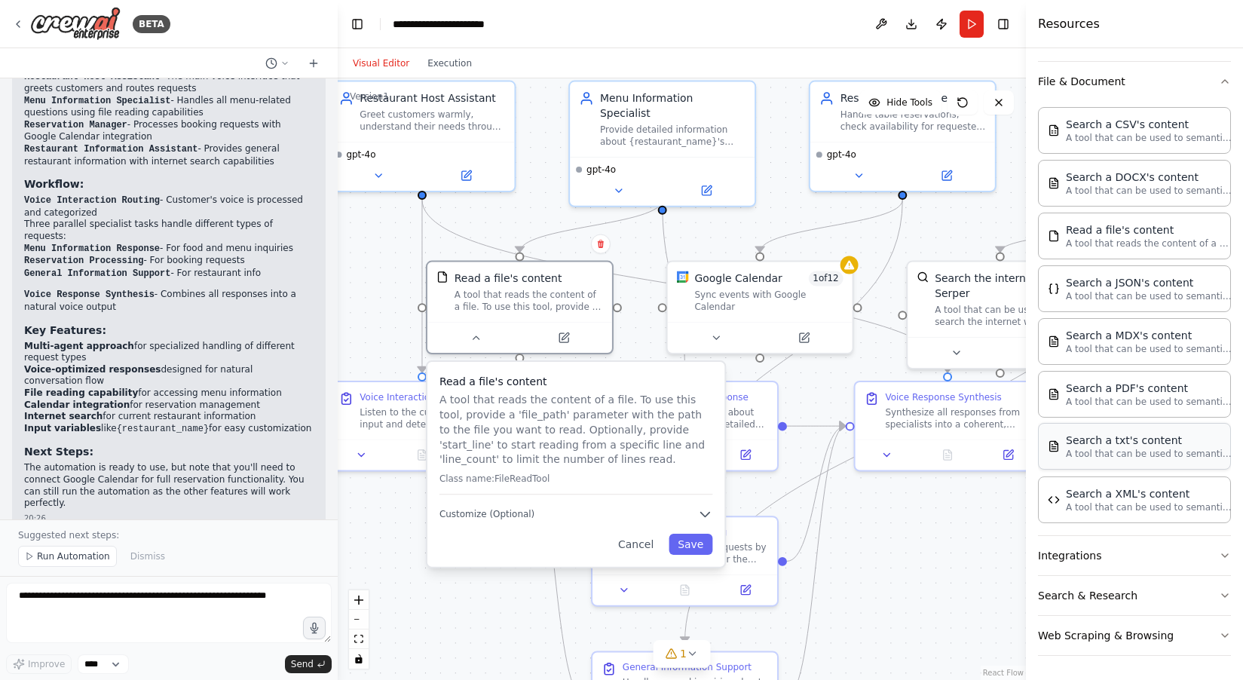
scroll to position [290, 0]
click at [548, 296] on div "A tool that reads the content of a file. To use this tool, provide a 'file_path…" at bounding box center [529, 298] width 149 height 24
click at [535, 220] on div ".deletable-edge-delete-btn { width: 20px; height: 20px; border: 0px solid #ffff…" at bounding box center [682, 379] width 688 height 602
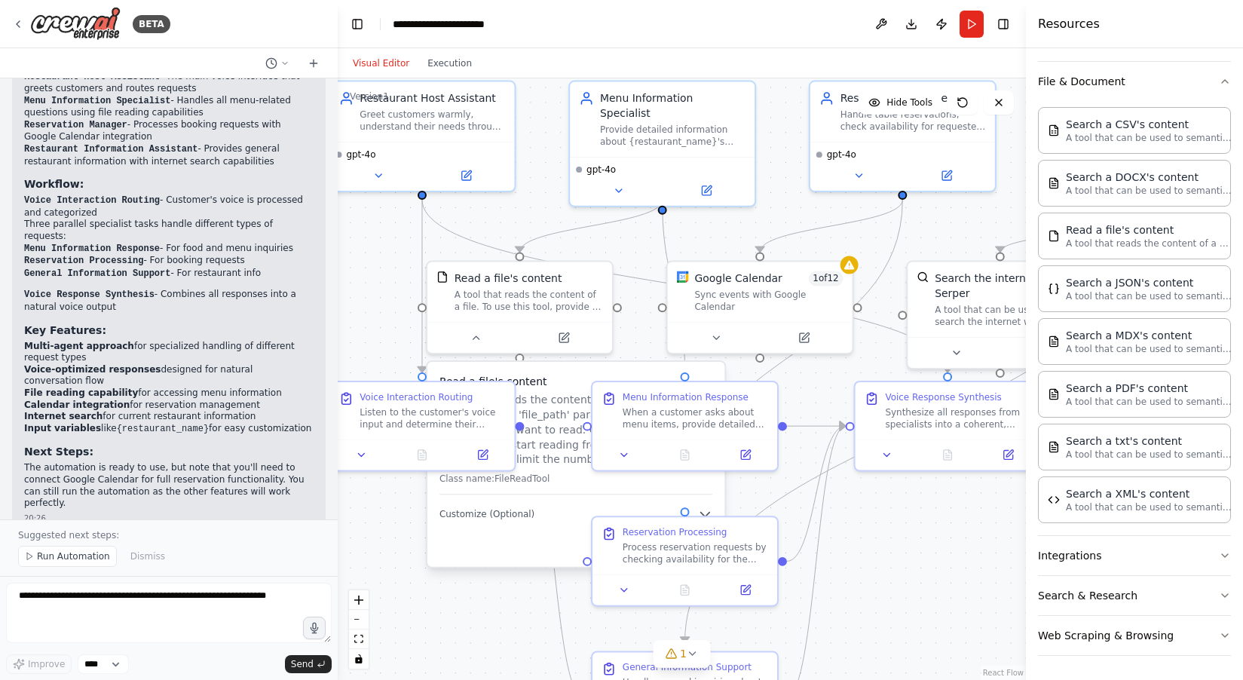
click at [367, 300] on div ".deletable-edge-delete-btn { width: 20px; height: 20px; border: 0px solid #ffff…" at bounding box center [682, 379] width 688 height 602
click at [915, 544] on div ".deletable-edge-delete-btn { width: 20px; height: 20px; border: 0px solid #ffff…" at bounding box center [682, 379] width 688 height 602
click at [362, 620] on icon "zoom out" at bounding box center [358, 620] width 9 height 2
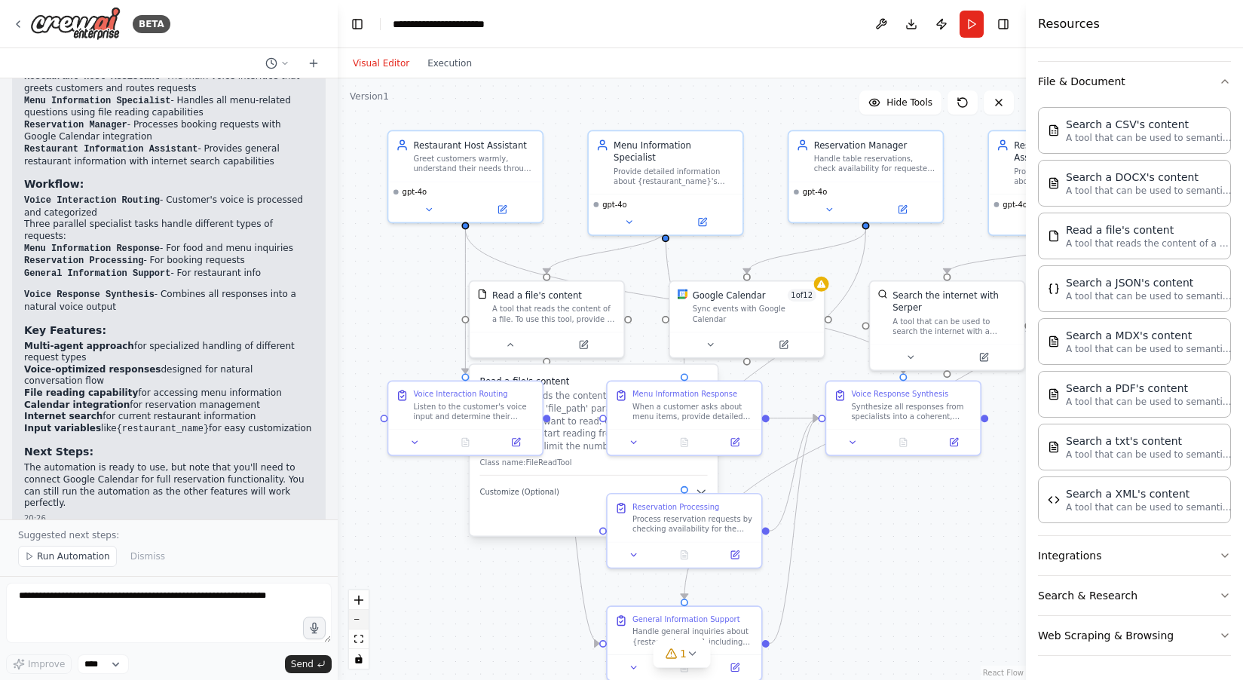
click at [362, 620] on icon "zoom out" at bounding box center [358, 620] width 9 height 2
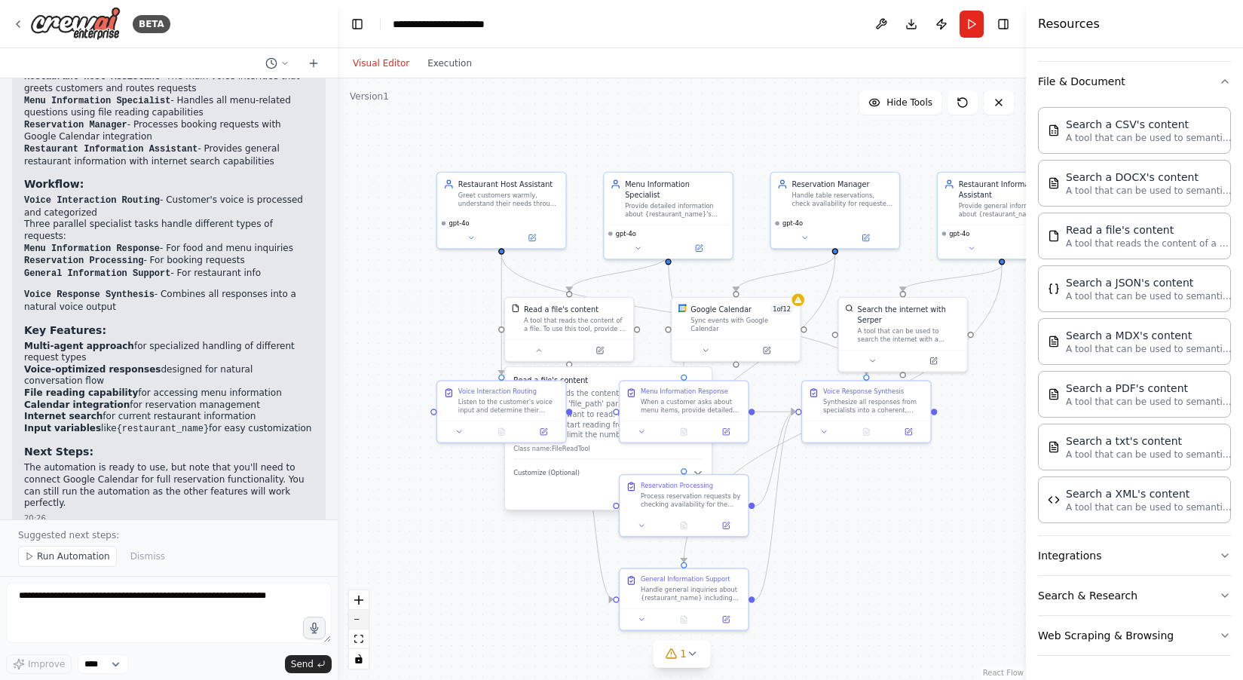
click at [362, 620] on icon "zoom out" at bounding box center [358, 620] width 9 height 2
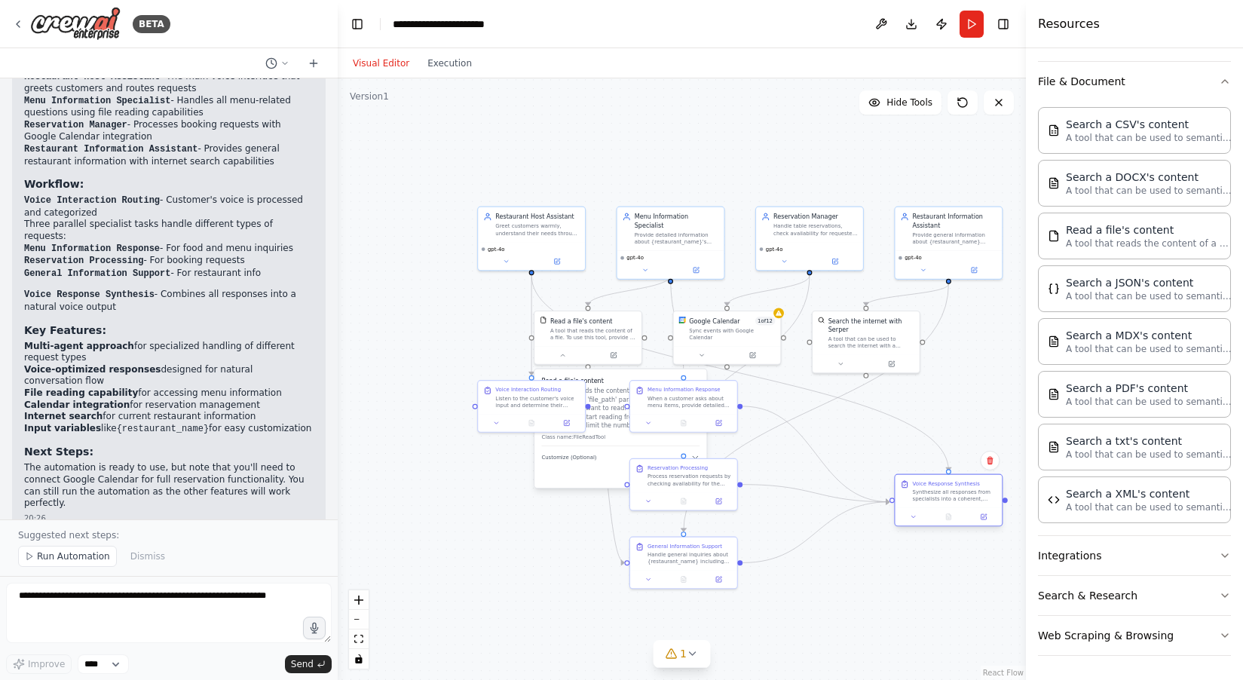
drag, startPoint x: 824, startPoint y: 410, endPoint x: 937, endPoint y: 507, distance: 149.2
click at [937, 507] on div "Voice Response Synthesis Synthesize all responses from specialists into a coher…" at bounding box center [948, 491] width 107 height 33
drag, startPoint x: 689, startPoint y: 397, endPoint x: 819, endPoint y: 432, distance: 135.2
click at [819, 432] on div "When a customer asks about menu items, provide detailed information including i…" at bounding box center [825, 434] width 84 height 14
drag, startPoint x: 705, startPoint y: 484, endPoint x: 847, endPoint y: 535, distance: 151.4
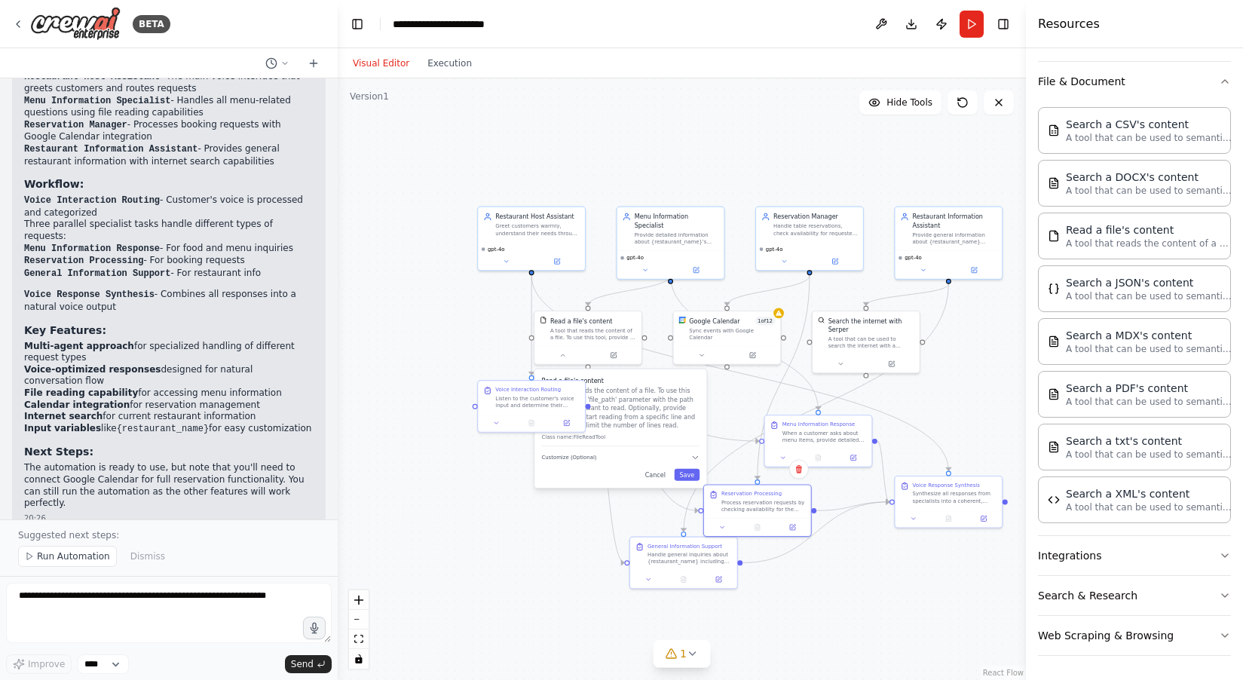
click at [847, 535] on div ".deletable-edge-delete-btn { width: 20px; height: 20px; border: 0px solid #ffff…" at bounding box center [682, 379] width 688 height 602
drag, startPoint x: 658, startPoint y: 553, endPoint x: 612, endPoint y: 553, distance: 46.0
click at [612, 553] on div "Handle general inquiries about {restaurant_name} including operating hours, loc…" at bounding box center [650, 557] width 84 height 14
drag, startPoint x: 535, startPoint y: 410, endPoint x: 434, endPoint y: 362, distance: 111.3
click at [434, 362] on div "Voice Interaction Routing Listen to the customer's voice input and determine th…" at bounding box center [427, 352] width 109 height 53
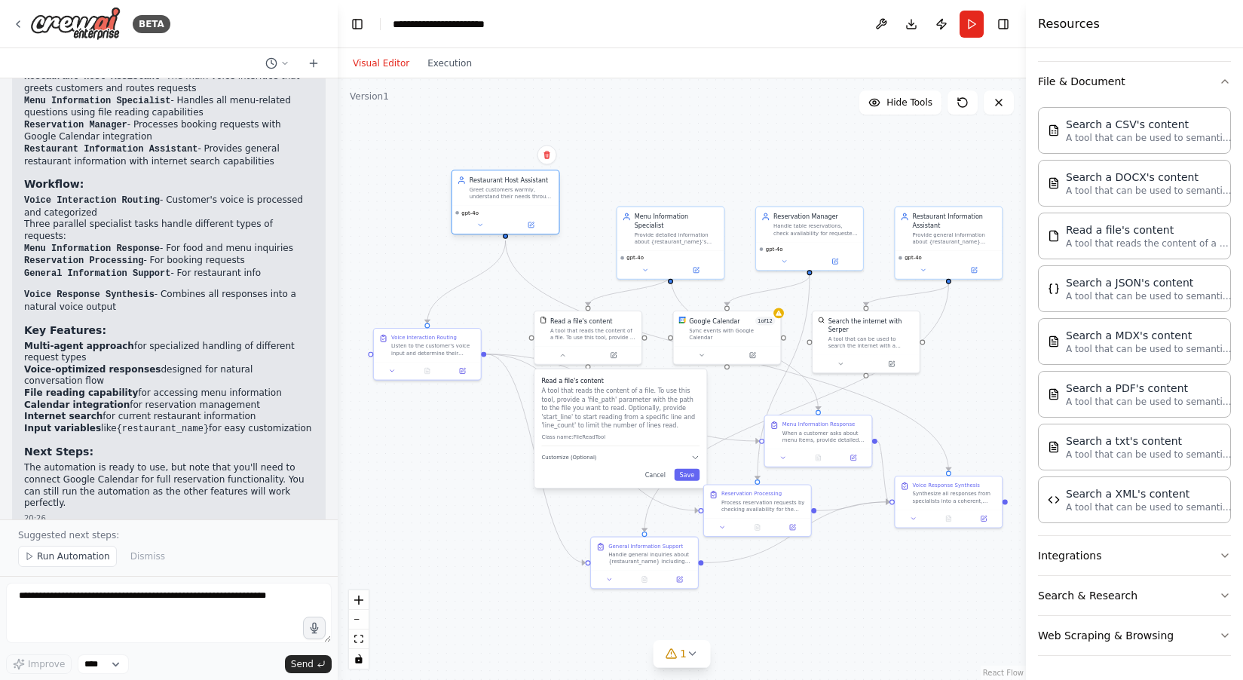
drag, startPoint x: 528, startPoint y: 234, endPoint x: 505, endPoint y: 196, distance: 45.0
click at [505, 196] on div "Greet customers warmly, understand their needs through voice interaction, and r…" at bounding box center [512, 193] width 84 height 14
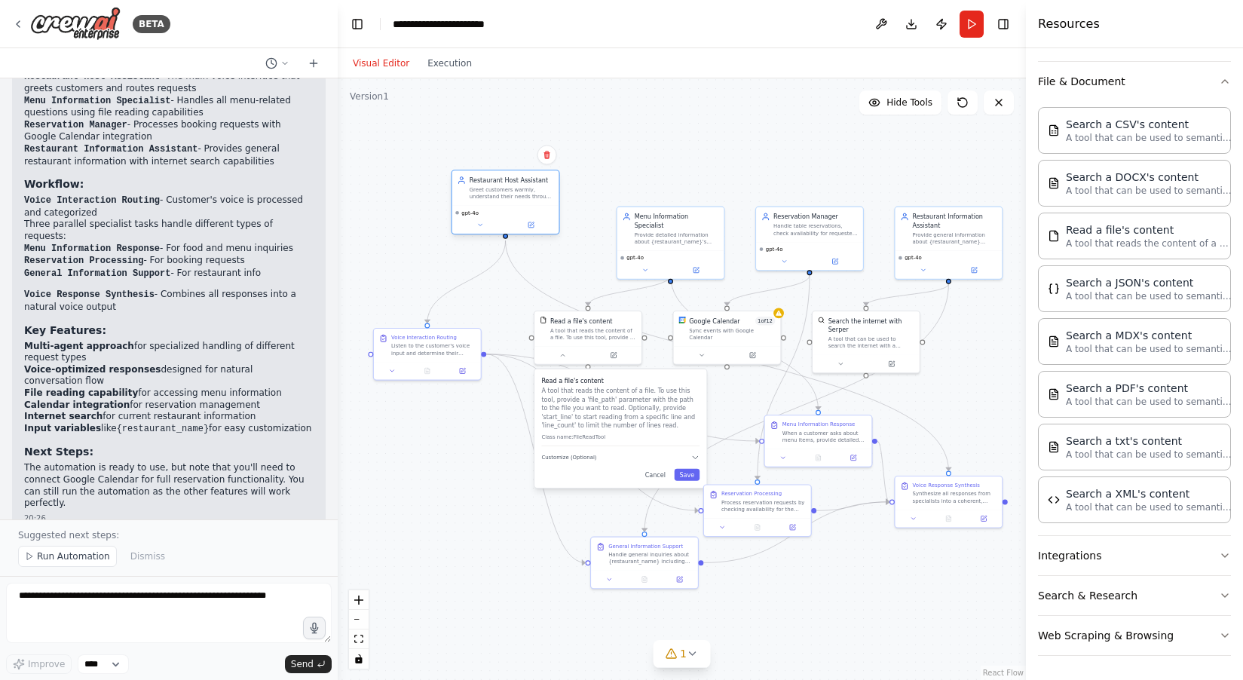
click at [509, 193] on div "Greet customers warmly, understand their needs through voice interaction, and r…" at bounding box center [512, 193] width 84 height 14
click at [530, 227] on icon at bounding box center [530, 224] width 5 height 5
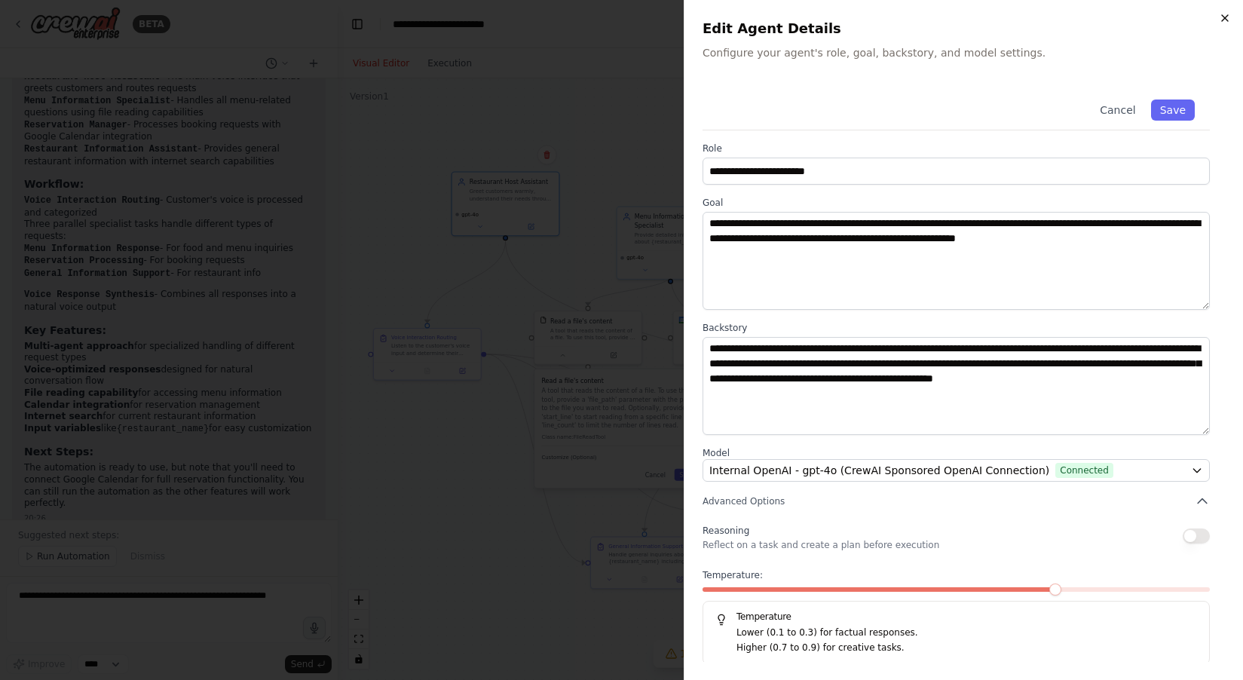
click at [1223, 20] on icon "button" at bounding box center [1225, 18] width 12 height 12
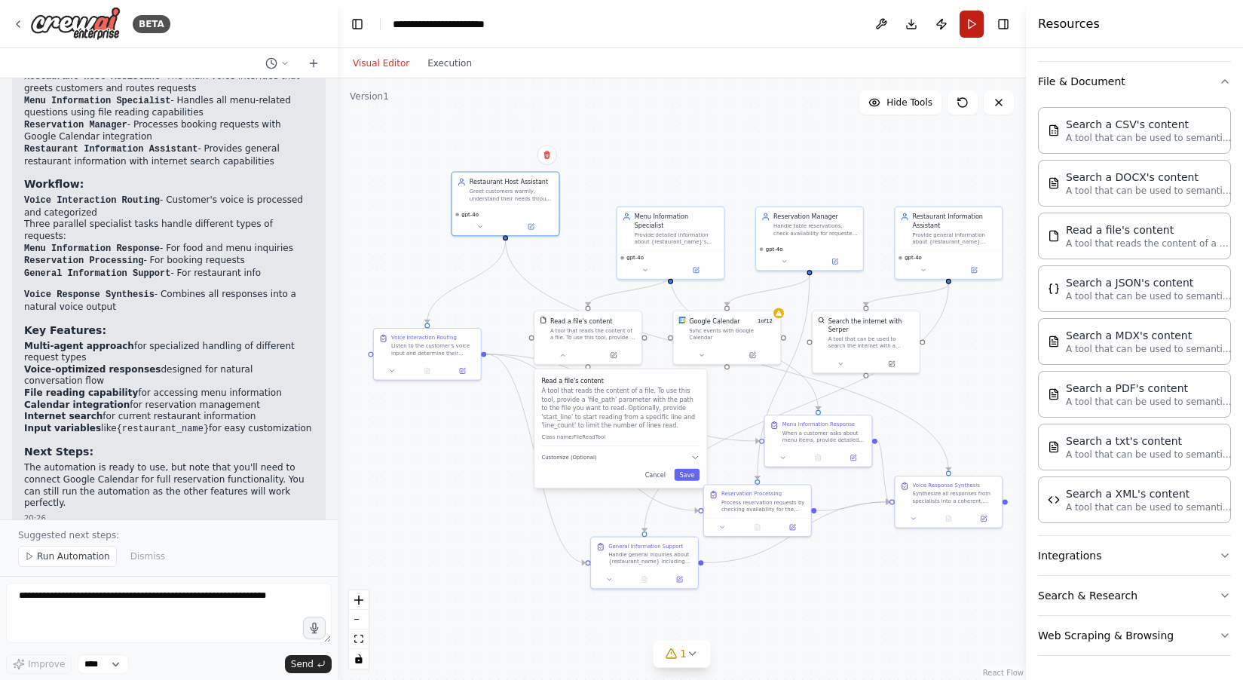
click at [971, 25] on button "Run" at bounding box center [972, 24] width 24 height 27
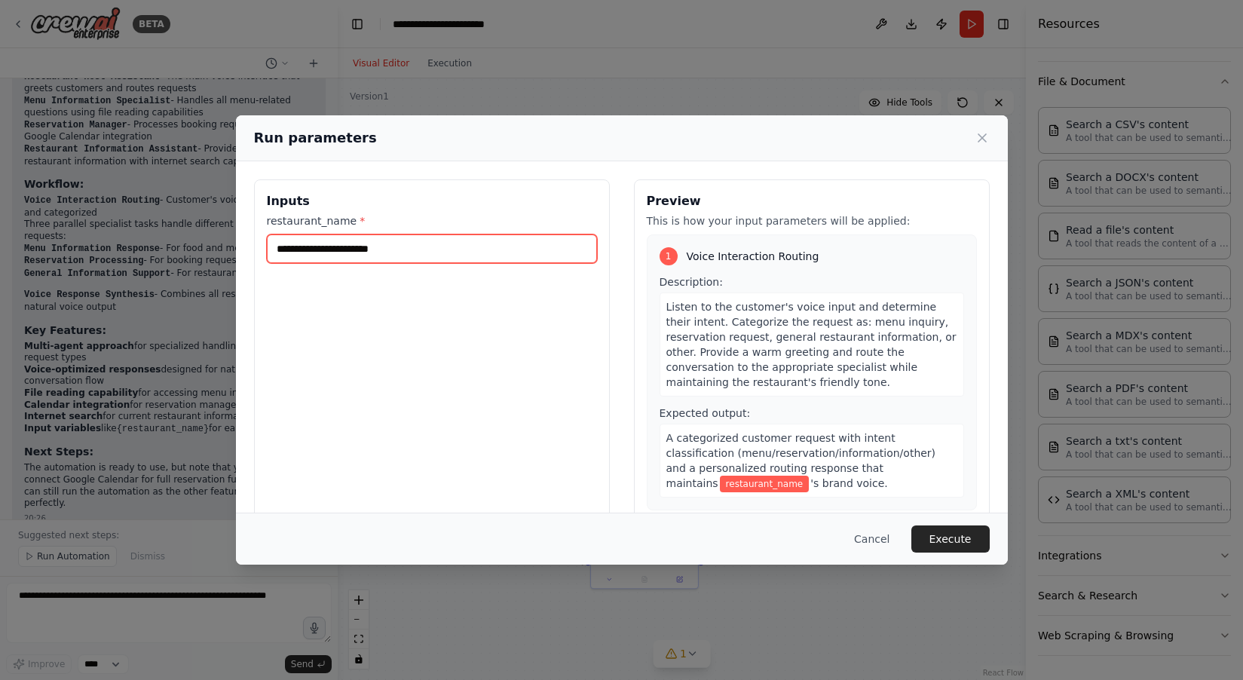
click at [424, 249] on input "restaurant_name *" at bounding box center [432, 248] width 330 height 29
type input "*******"
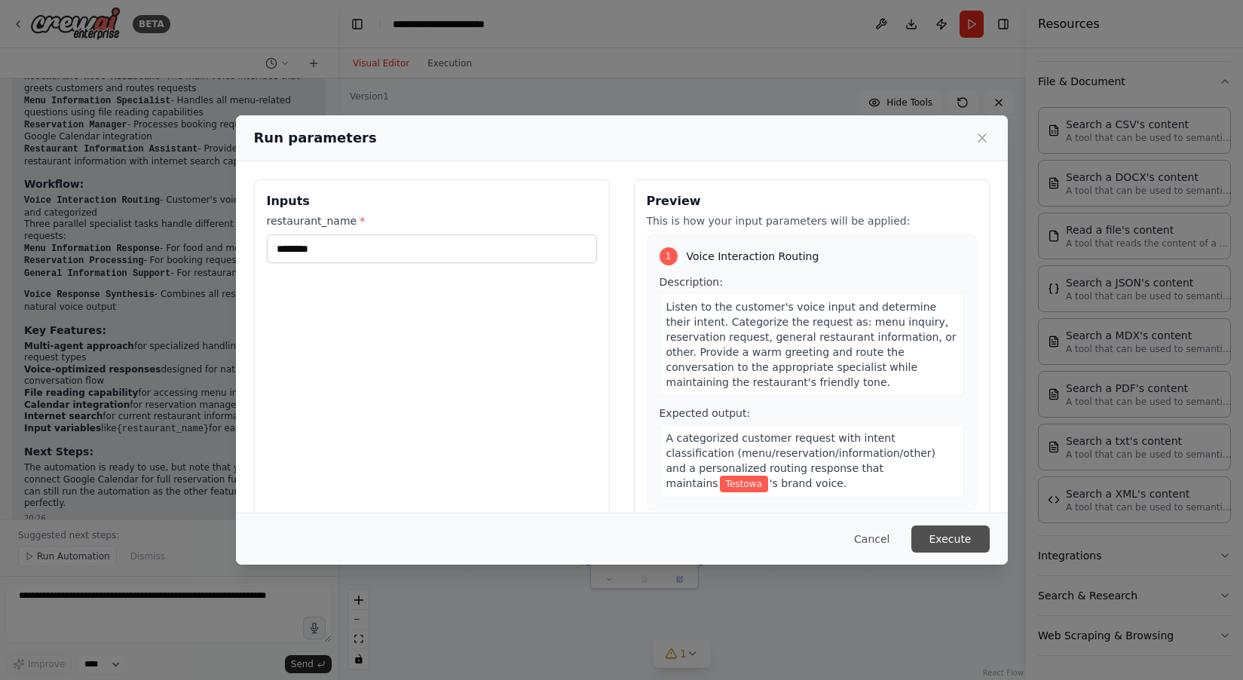
click at [955, 541] on button "Execute" at bounding box center [950, 538] width 78 height 27
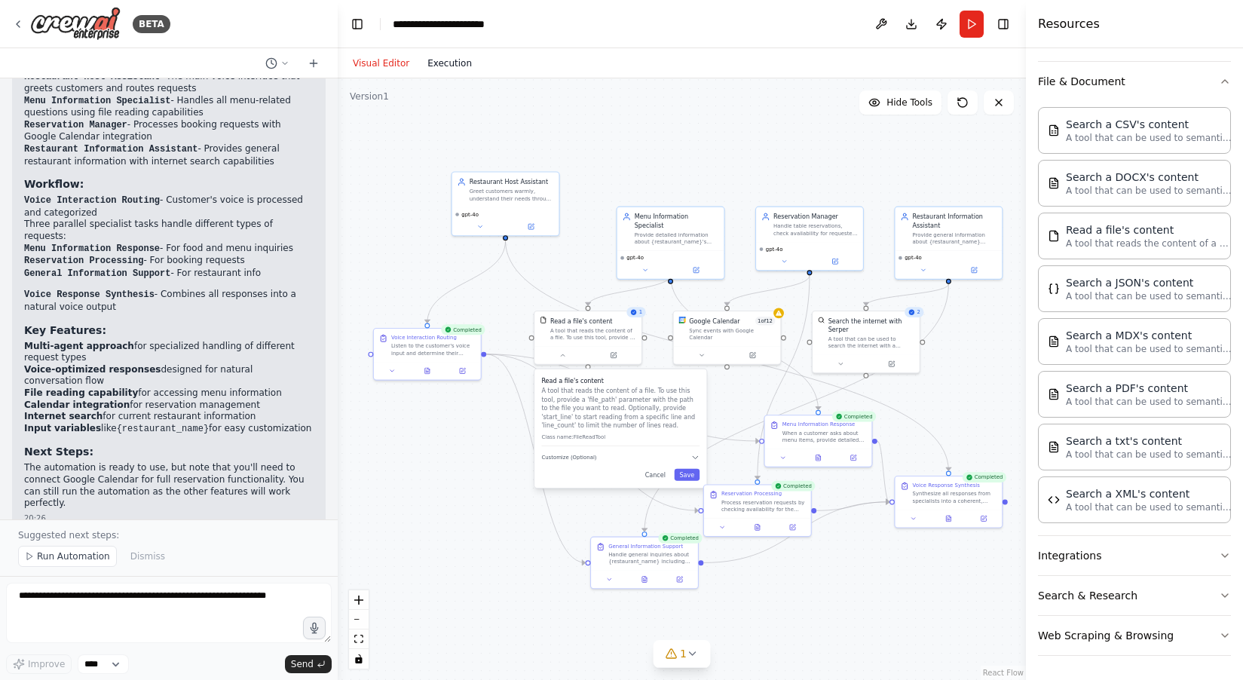
click at [455, 63] on button "Execution" at bounding box center [449, 63] width 63 height 18
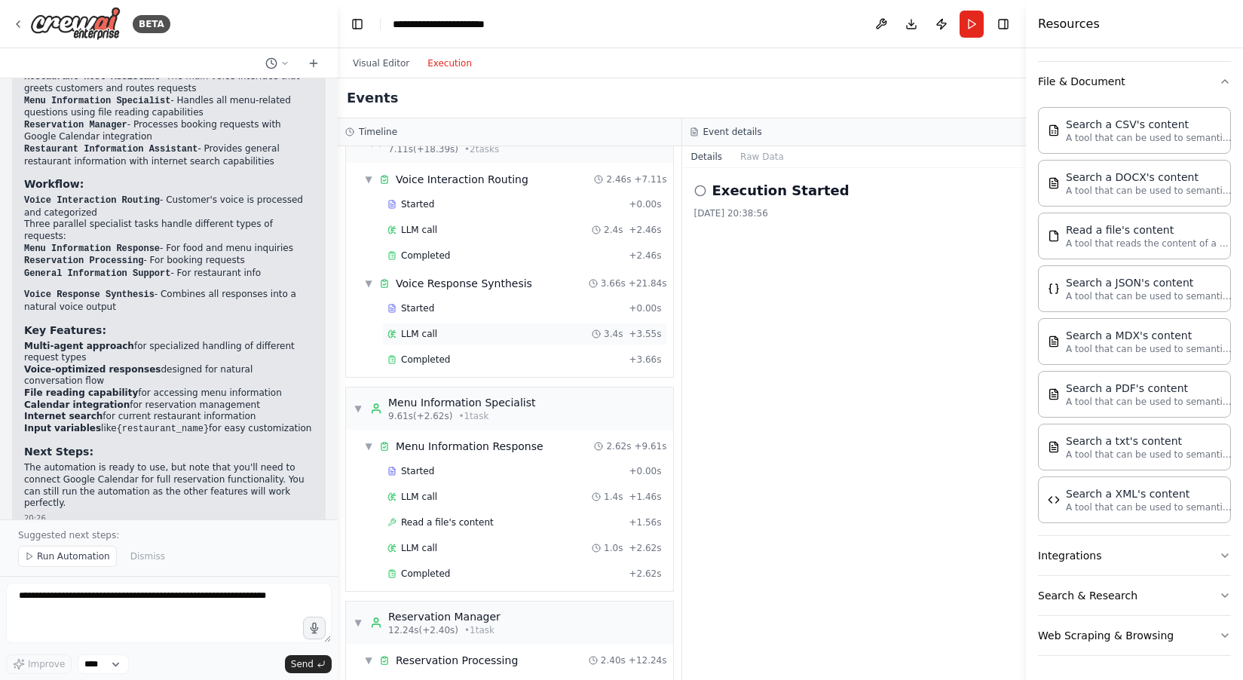
scroll to position [35, 0]
click at [1005, 26] on button "Toggle Right Sidebar" at bounding box center [1003, 24] width 21 height 21
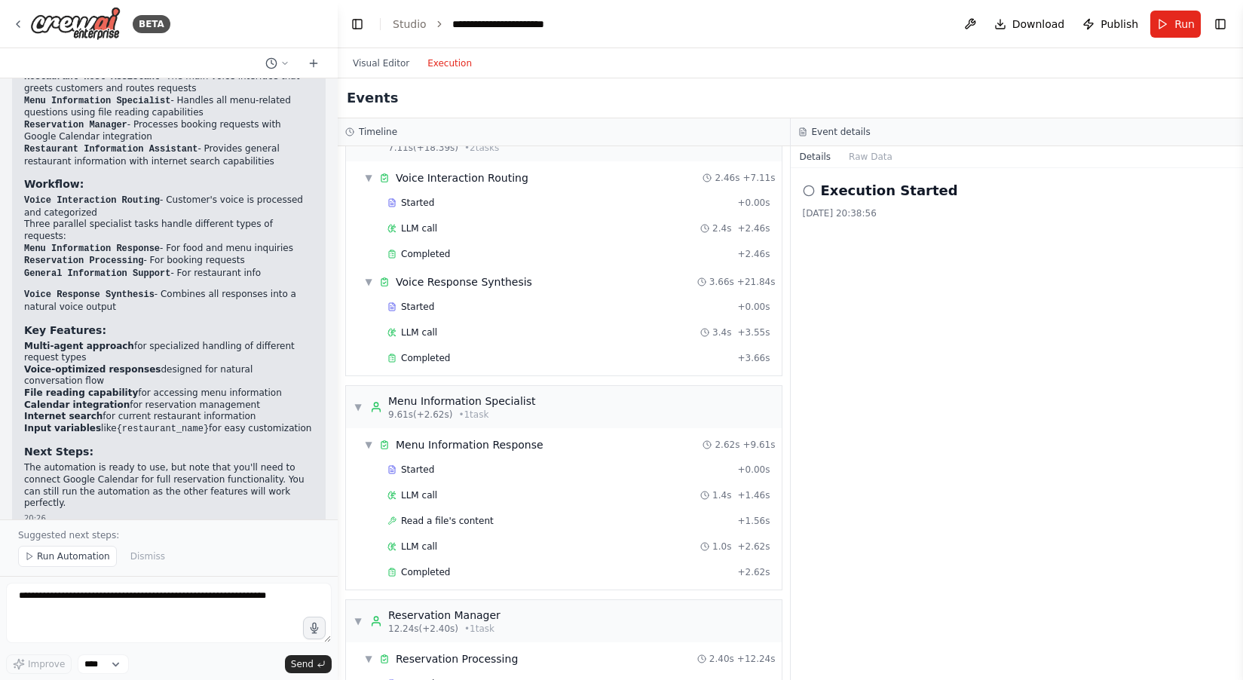
click at [811, 194] on icon at bounding box center [809, 191] width 12 height 12
click at [809, 191] on icon at bounding box center [809, 191] width 12 height 12
click at [872, 188] on h2 "Execution Started" at bounding box center [889, 190] width 137 height 21
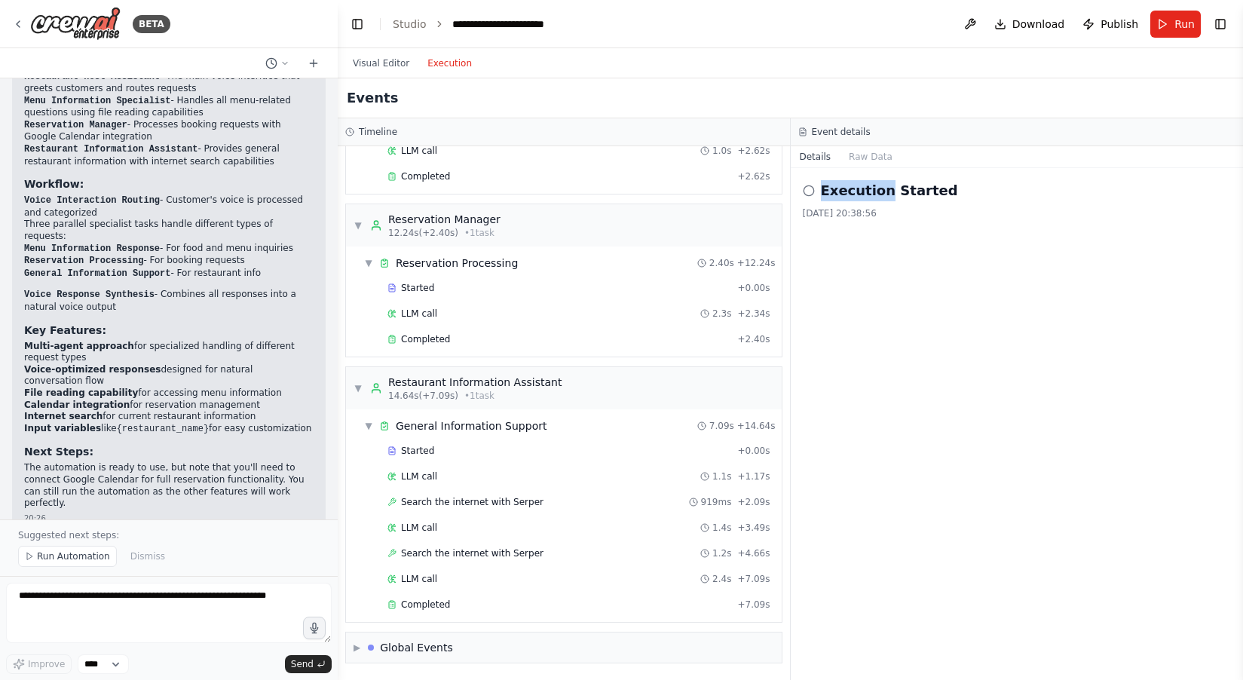
scroll to position [0, 0]
click at [198, 602] on textarea at bounding box center [169, 613] width 326 height 60
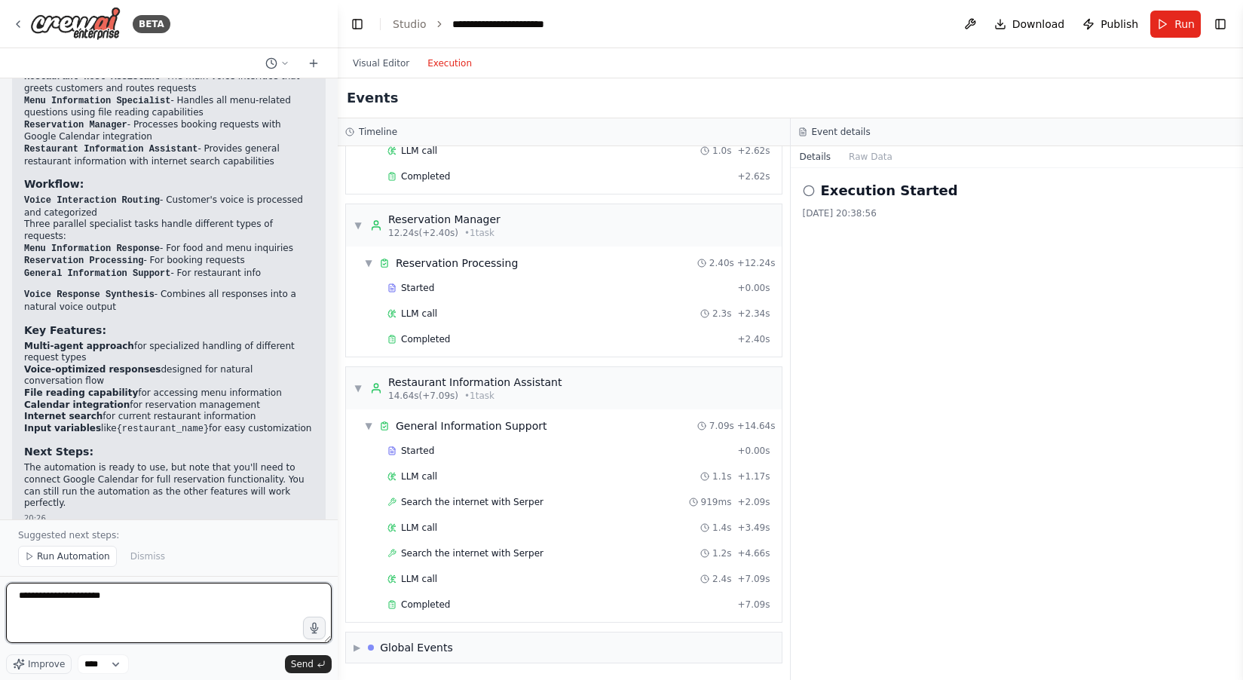
type textarea "**********"
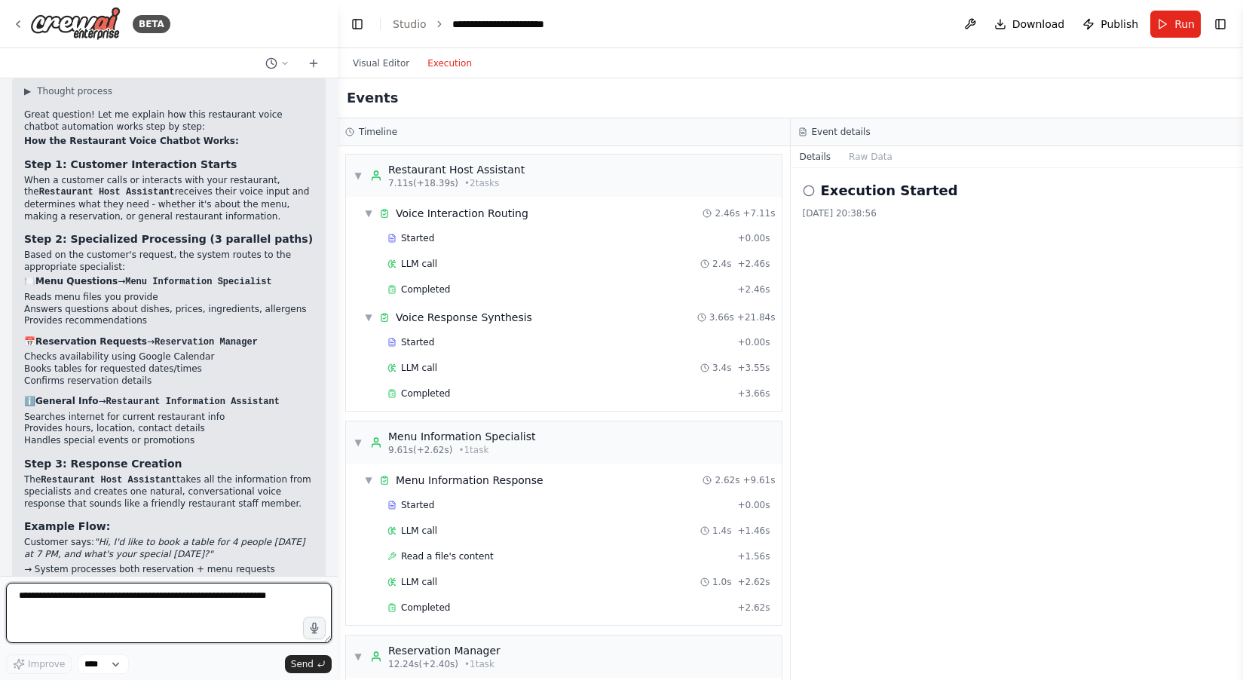
scroll to position [1705, 0]
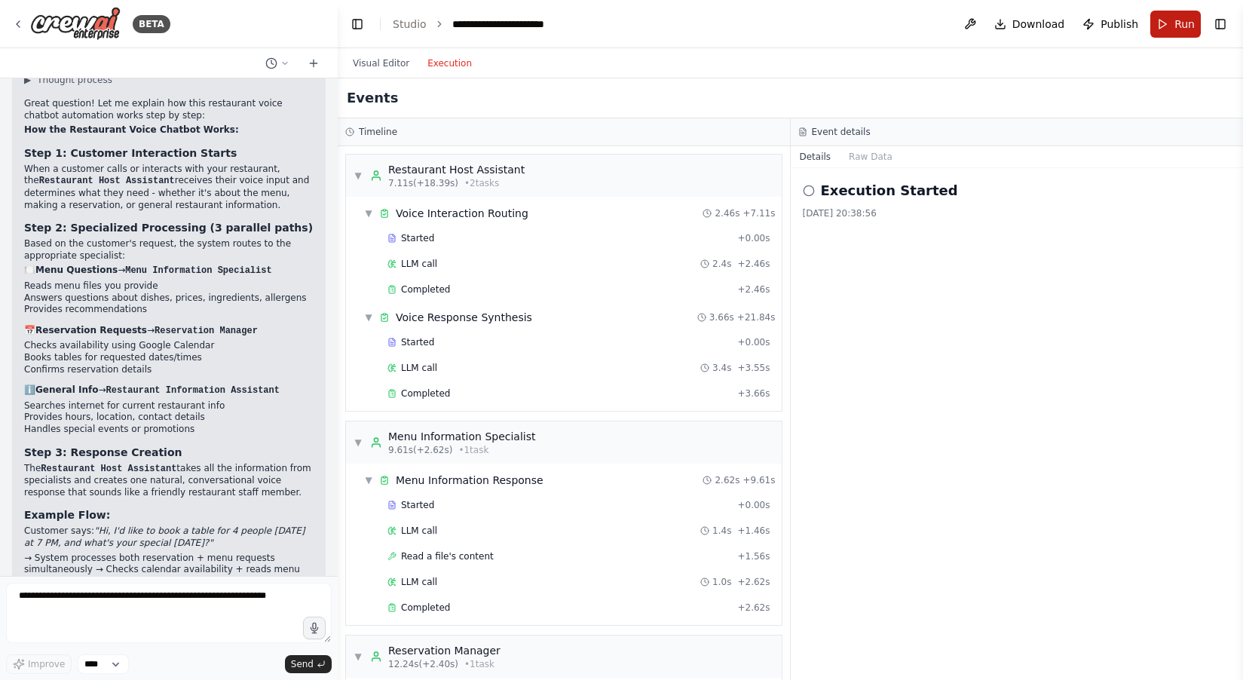
click at [1175, 26] on button "Run" at bounding box center [1175, 24] width 51 height 27
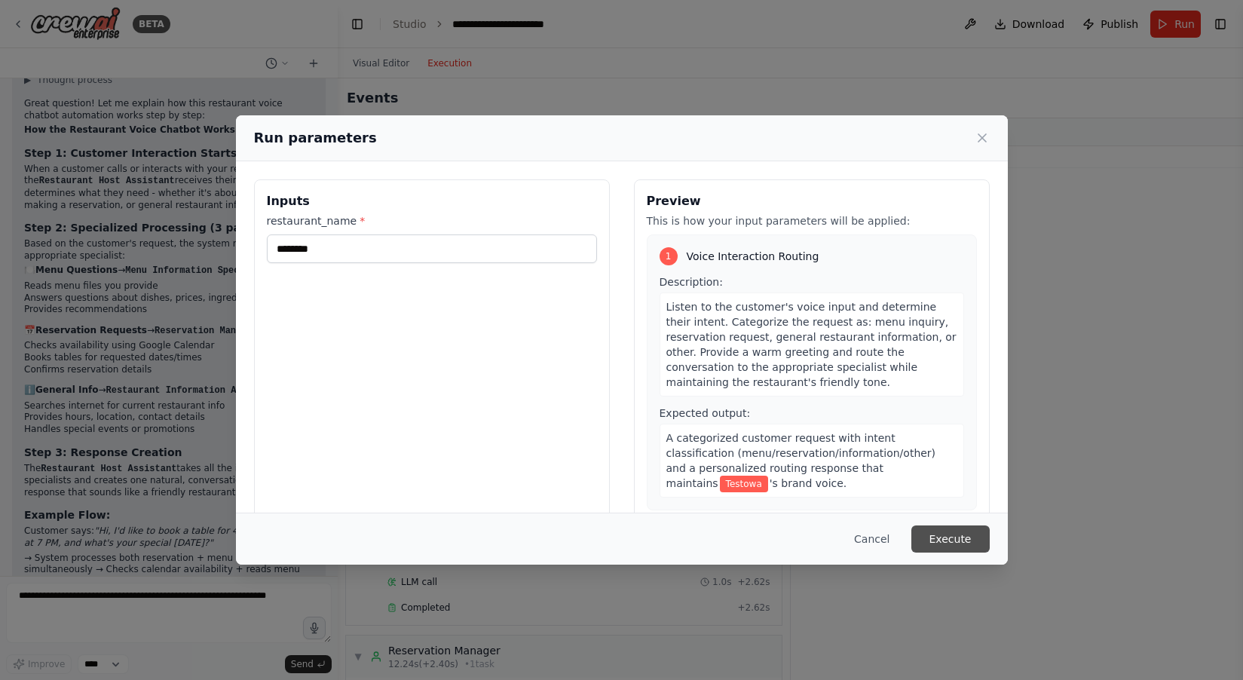
click at [976, 540] on button "Execute" at bounding box center [950, 538] width 78 height 27
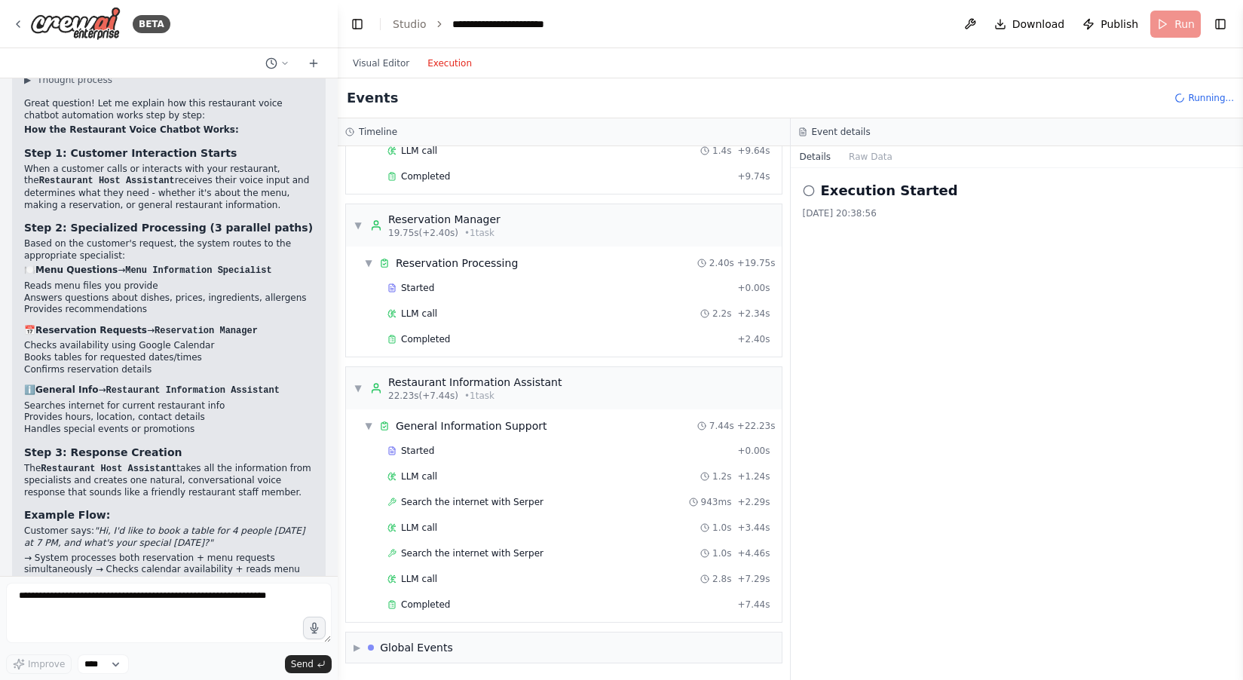
scroll to position [739, 0]
click at [412, 28] on link "Studio" at bounding box center [410, 24] width 34 height 12
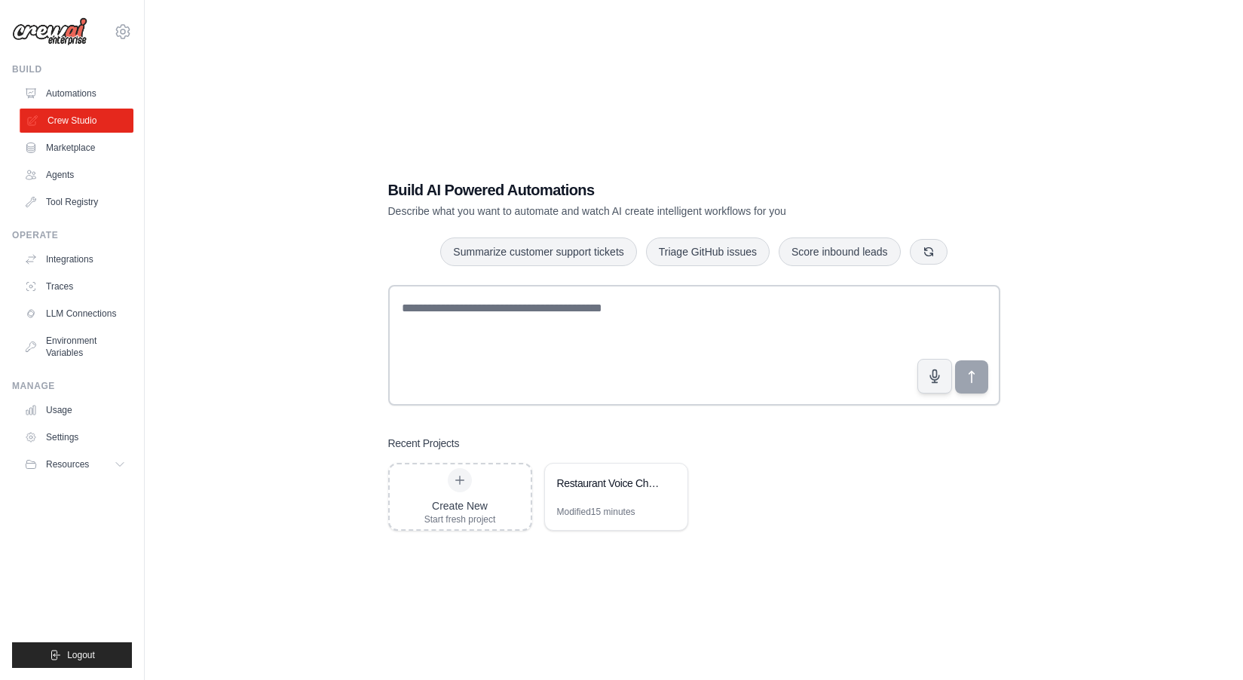
click at [65, 121] on link "Crew Studio" at bounding box center [77, 121] width 114 height 24
click at [56, 170] on link "Agents" at bounding box center [77, 175] width 114 height 24
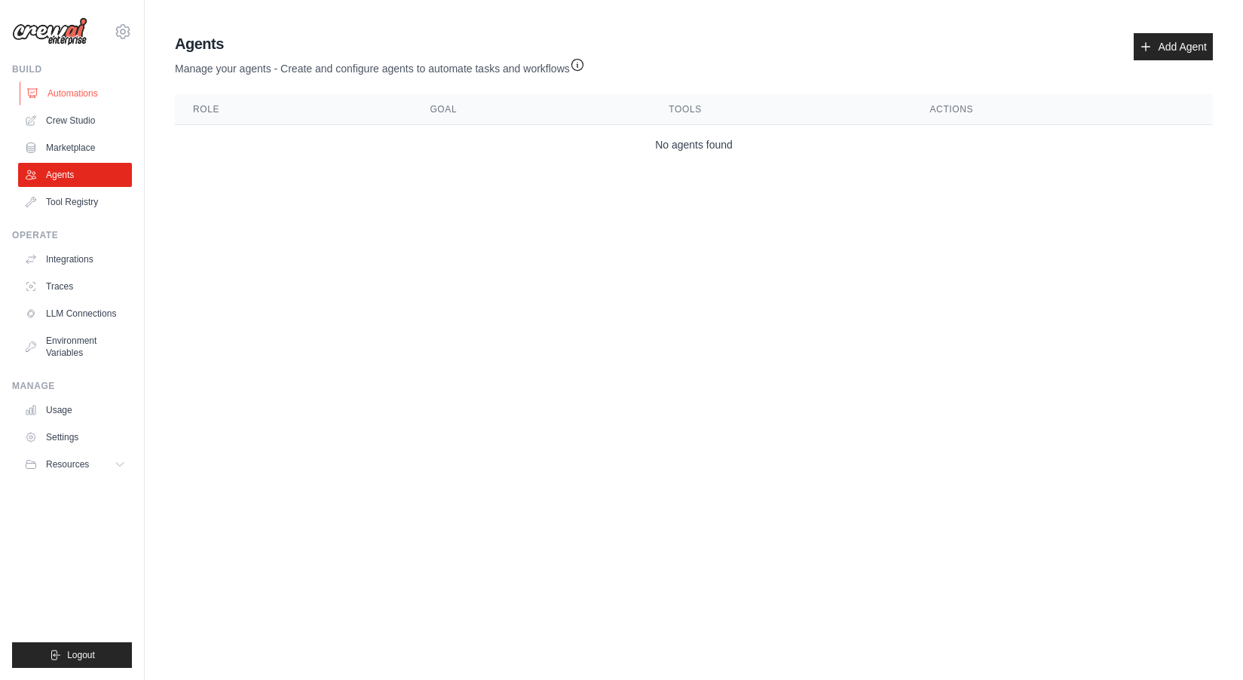
click at [44, 90] on link "Automations" at bounding box center [77, 93] width 114 height 24
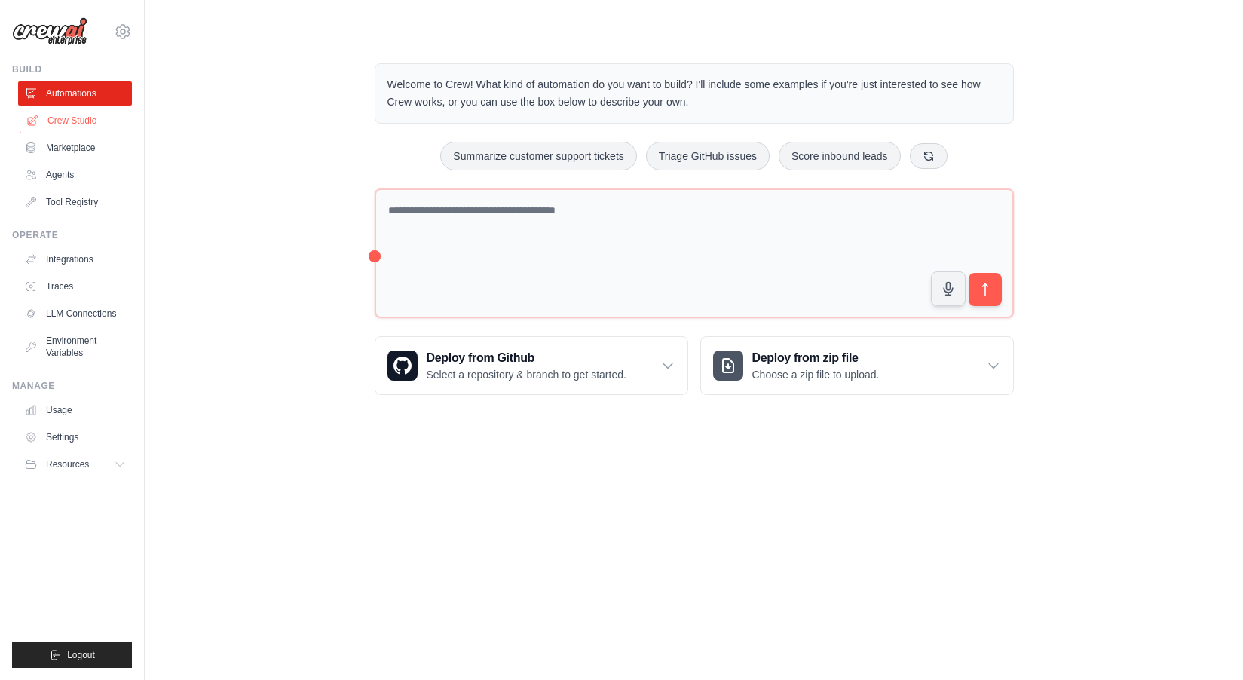
click at [66, 120] on link "Crew Studio" at bounding box center [77, 121] width 114 height 24
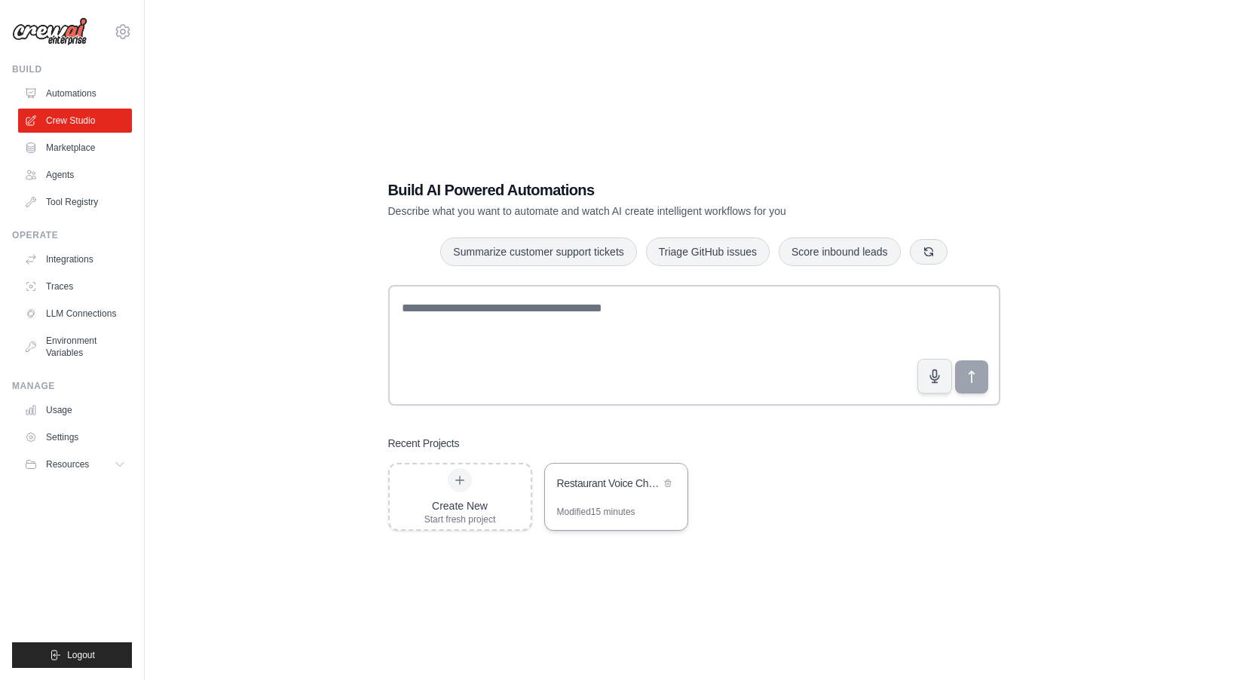
click at [616, 487] on div "Restaurant Voice Chatbot" at bounding box center [608, 483] width 103 height 15
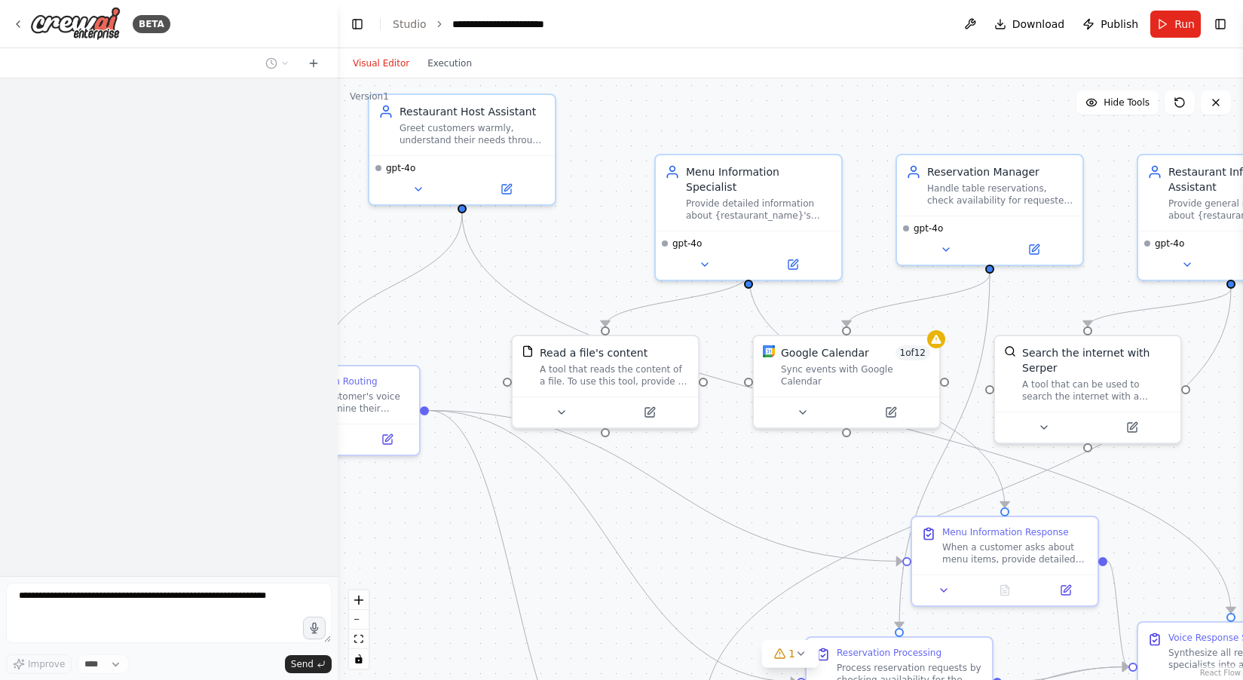
scroll to position [1705, 0]
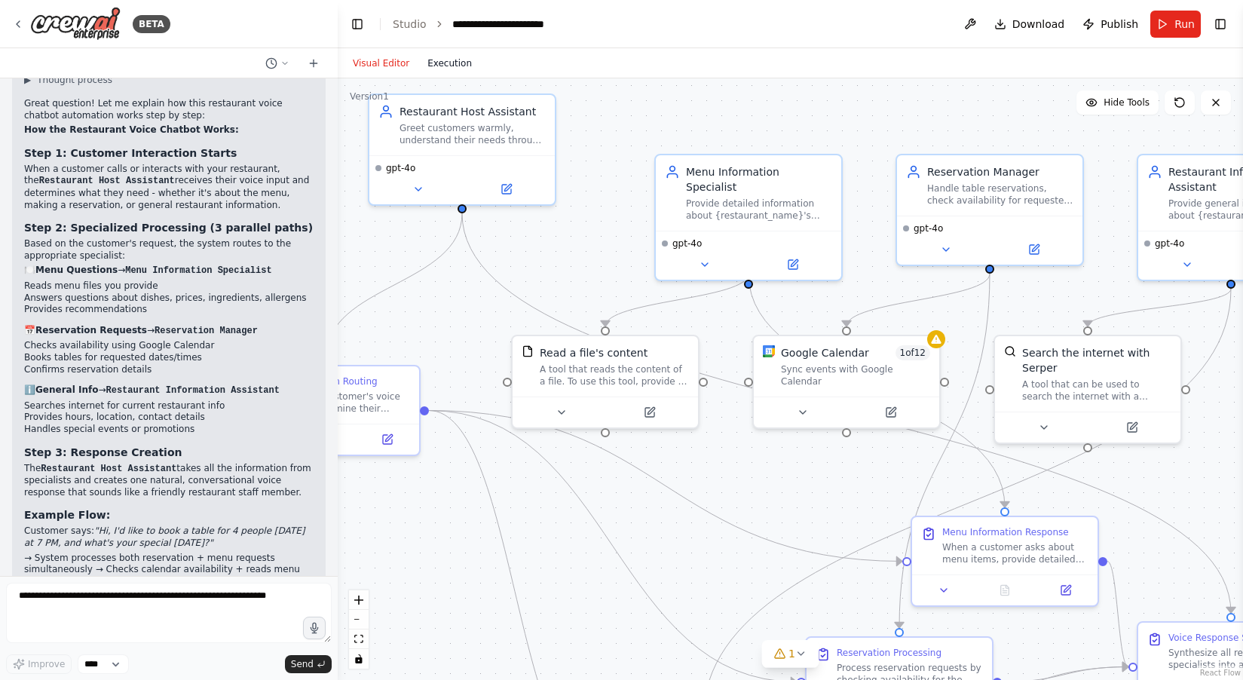
click at [456, 69] on button "Execution" at bounding box center [449, 63] width 63 height 18
click at [391, 61] on button "Visual Editor" at bounding box center [381, 63] width 75 height 18
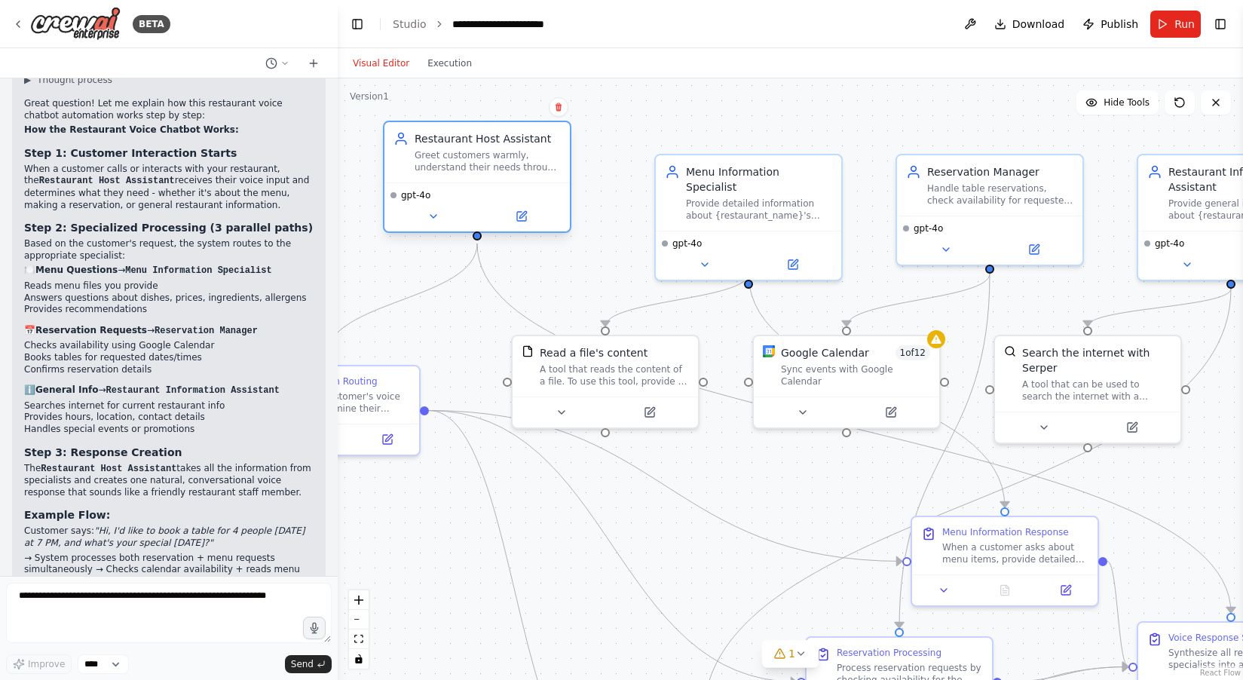
drag, startPoint x: 488, startPoint y: 139, endPoint x: 506, endPoint y: 176, distance: 41.1
click at [506, 176] on div "Restaurant Host Assistant Greet customers warmly, understand their needs throug…" at bounding box center [476, 152] width 185 height 60
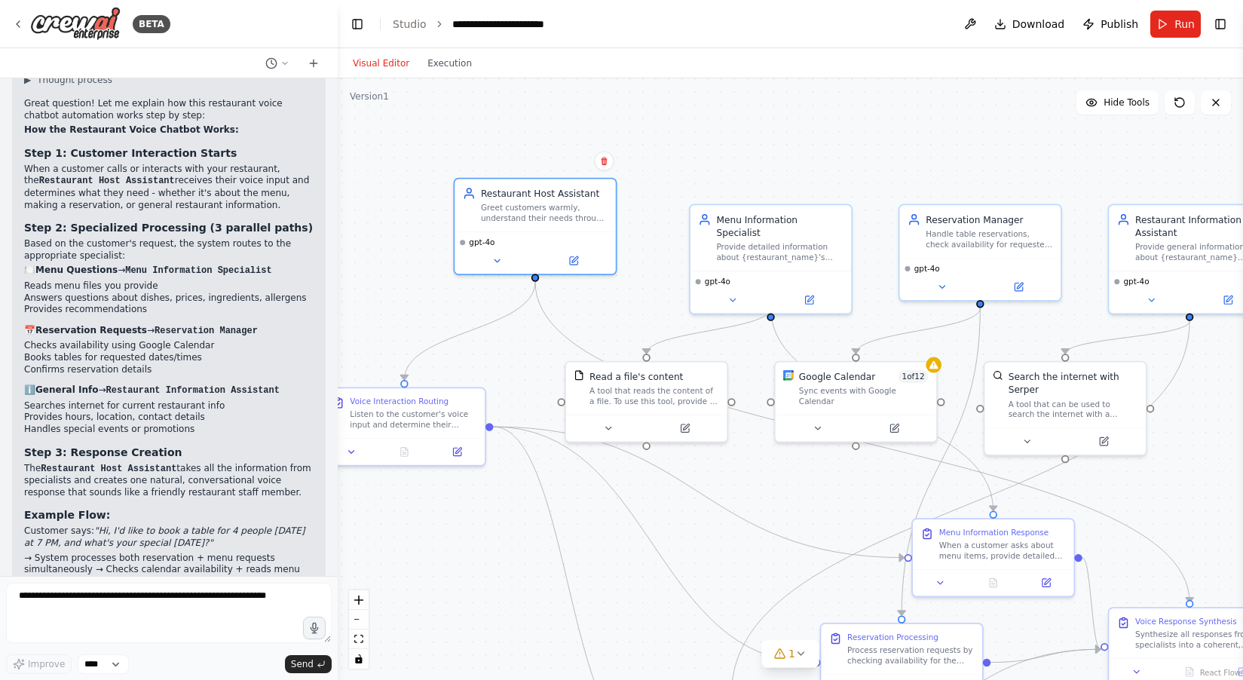
click at [1165, 635] on div "Synthesize all responses from specialists into a coherent, natural-sounding voi…" at bounding box center [1198, 640] width 127 height 21
click at [1165, 634] on div "Synthesize all responses from specialists into a coherent, natural-sounding voi…" at bounding box center [1198, 640] width 127 height 21
click at [1166, 626] on div "Voice Response Synthesis" at bounding box center [1186, 621] width 102 height 11
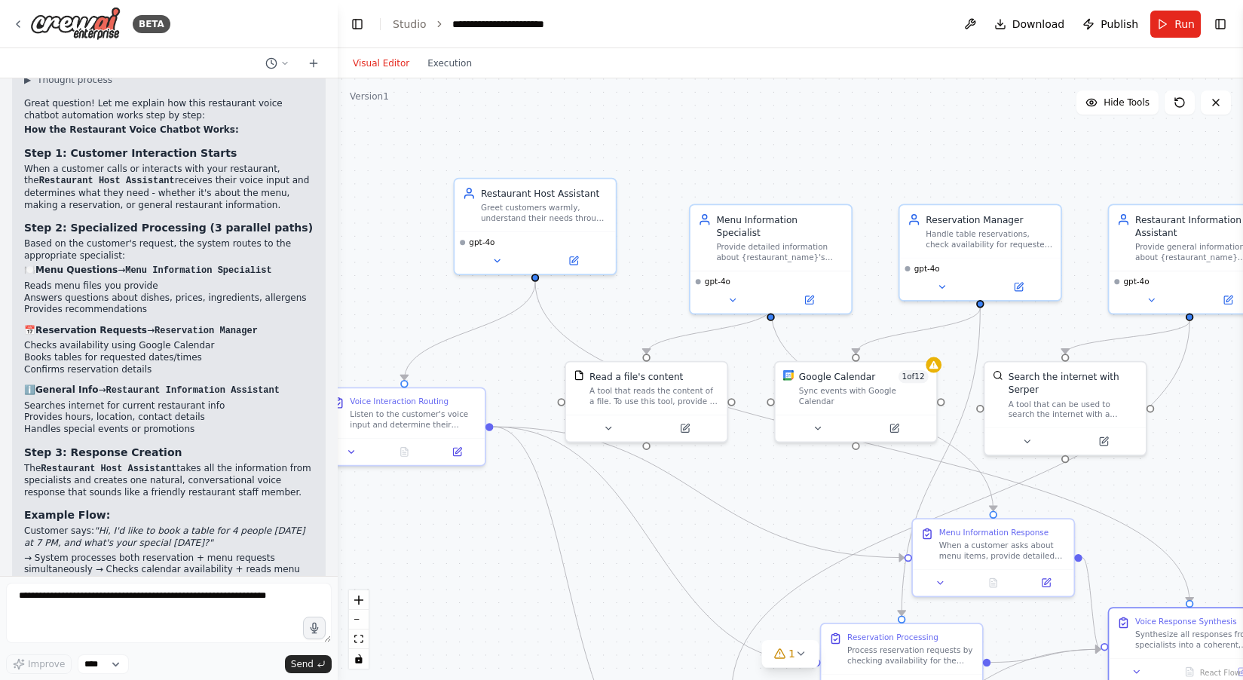
click at [1169, 631] on div "Synthesize all responses from specialists into a coherent, natural-sounding voi…" at bounding box center [1198, 640] width 127 height 21
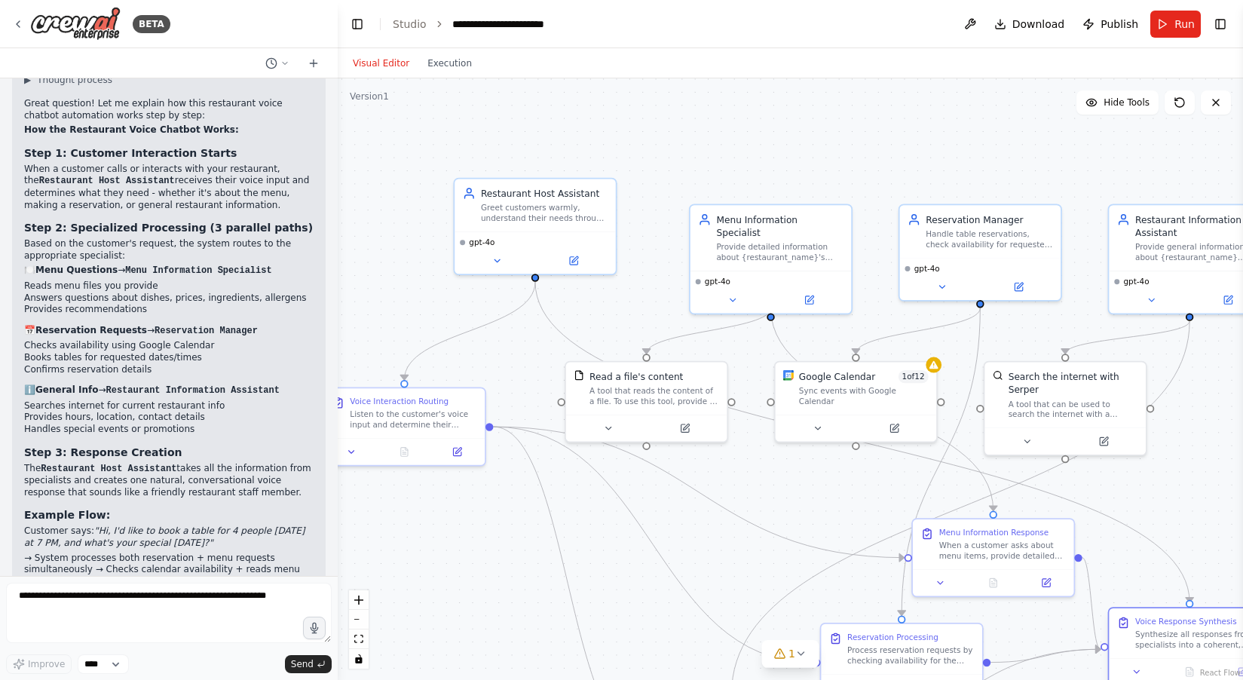
click at [1169, 631] on div "Synthesize all responses from specialists into a coherent, natural-sounding voi…" at bounding box center [1198, 640] width 127 height 21
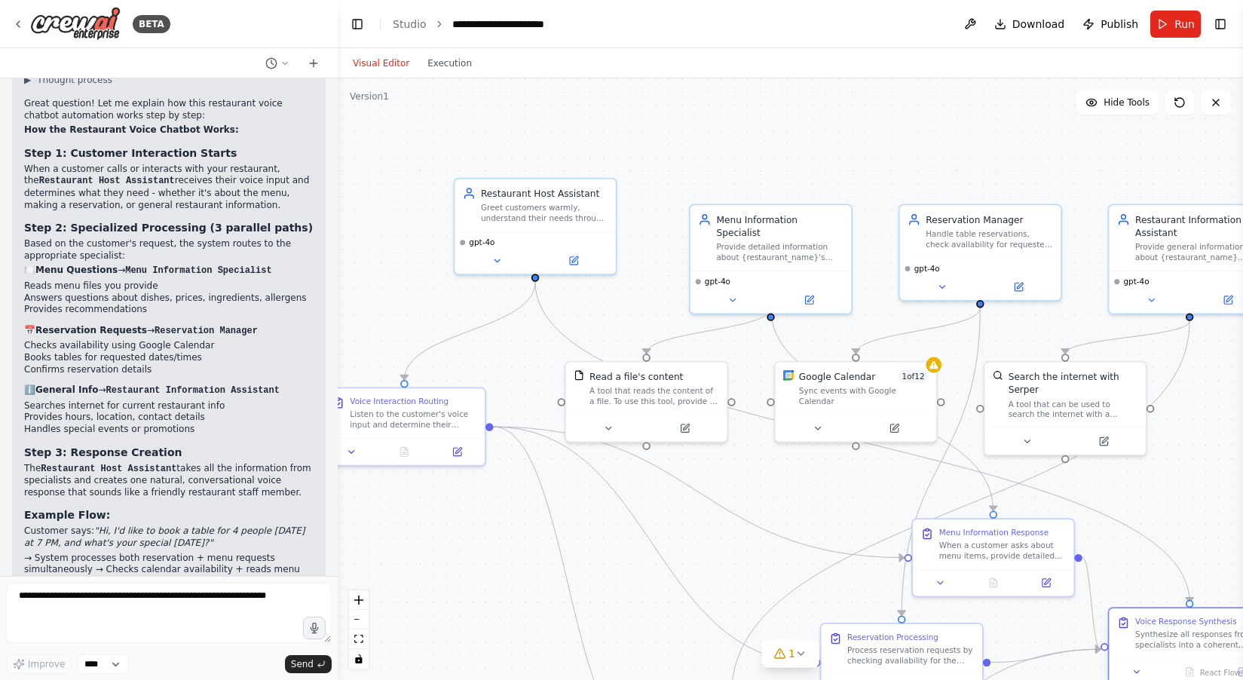
click at [1169, 631] on div "Synthesize all responses from specialists into a coherent, natural-sounding voi…" at bounding box center [1198, 640] width 127 height 21
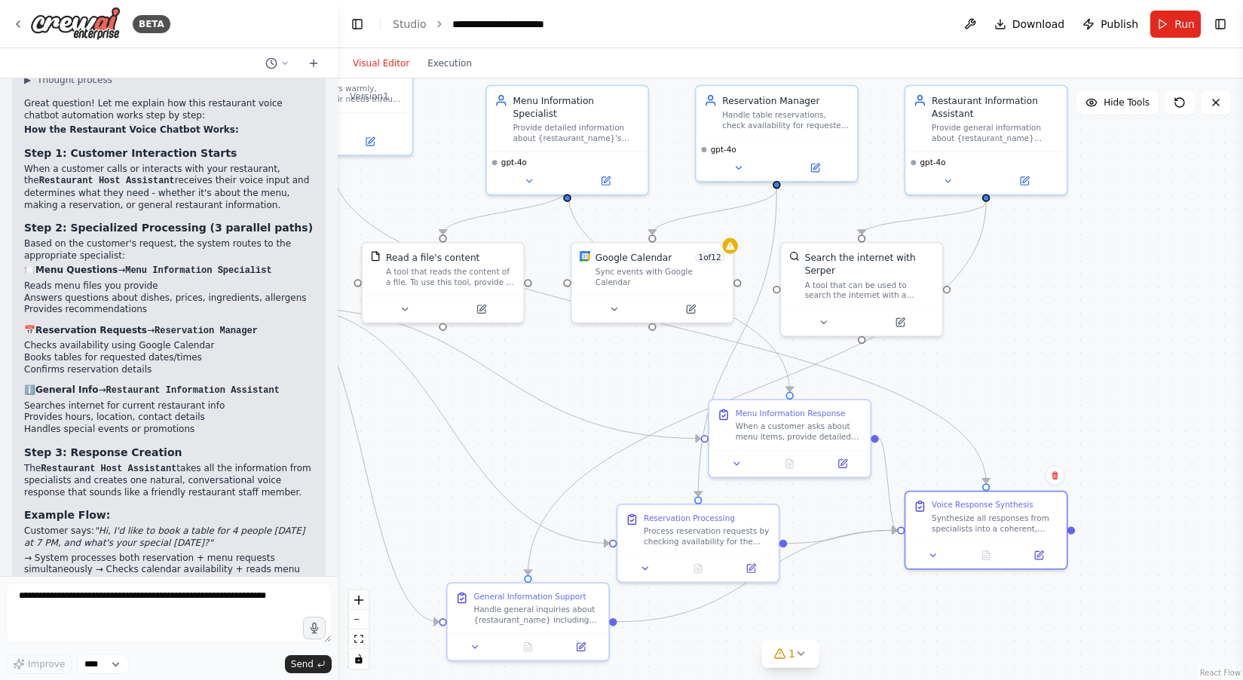
drag, startPoint x: 1193, startPoint y: 471, endPoint x: 926, endPoint y: 309, distance: 312.9
click at [925, 309] on div ".deletable-edge-delete-btn { width: 20px; height: 20px; border: 0px solid #ffff…" at bounding box center [790, 379] width 905 height 602
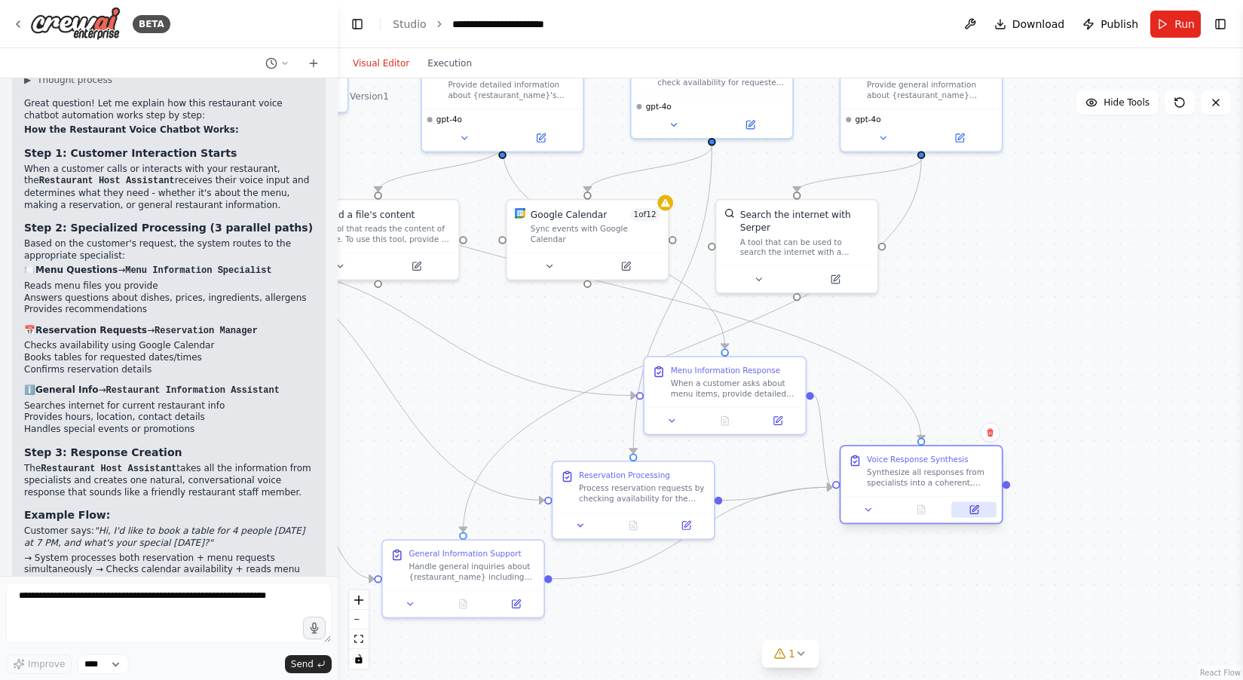
click at [978, 512] on icon at bounding box center [974, 510] width 8 height 8
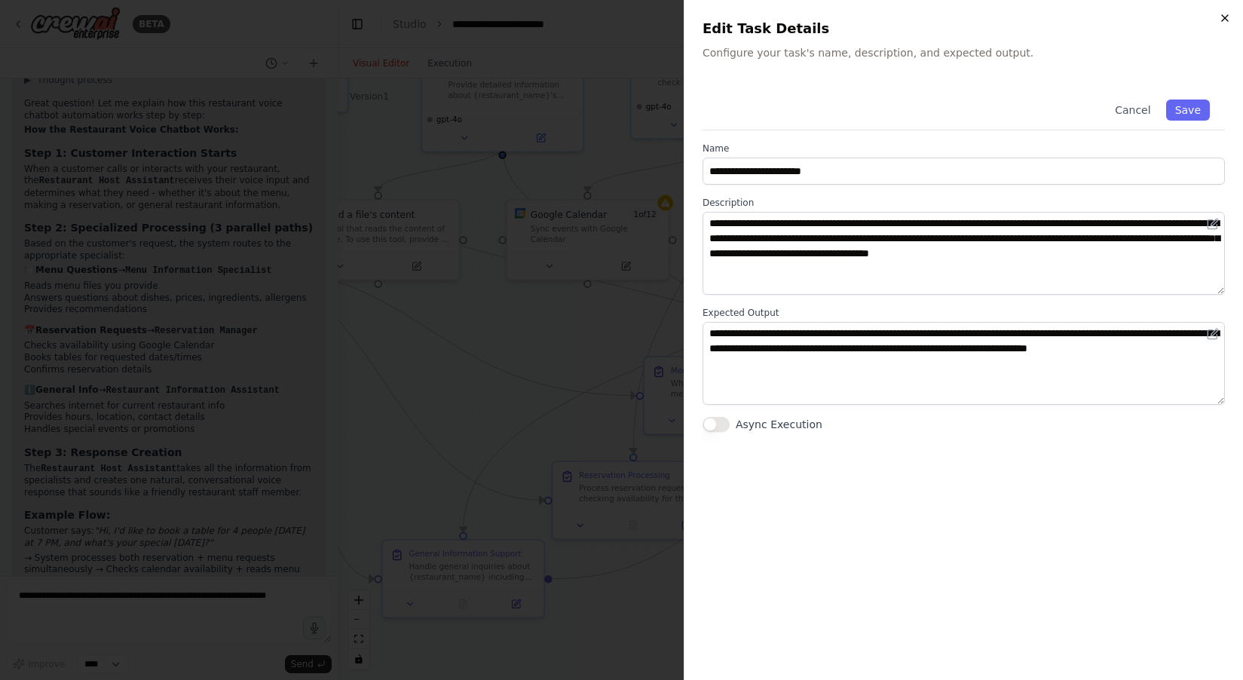
click at [1226, 20] on icon "button" at bounding box center [1225, 18] width 12 height 12
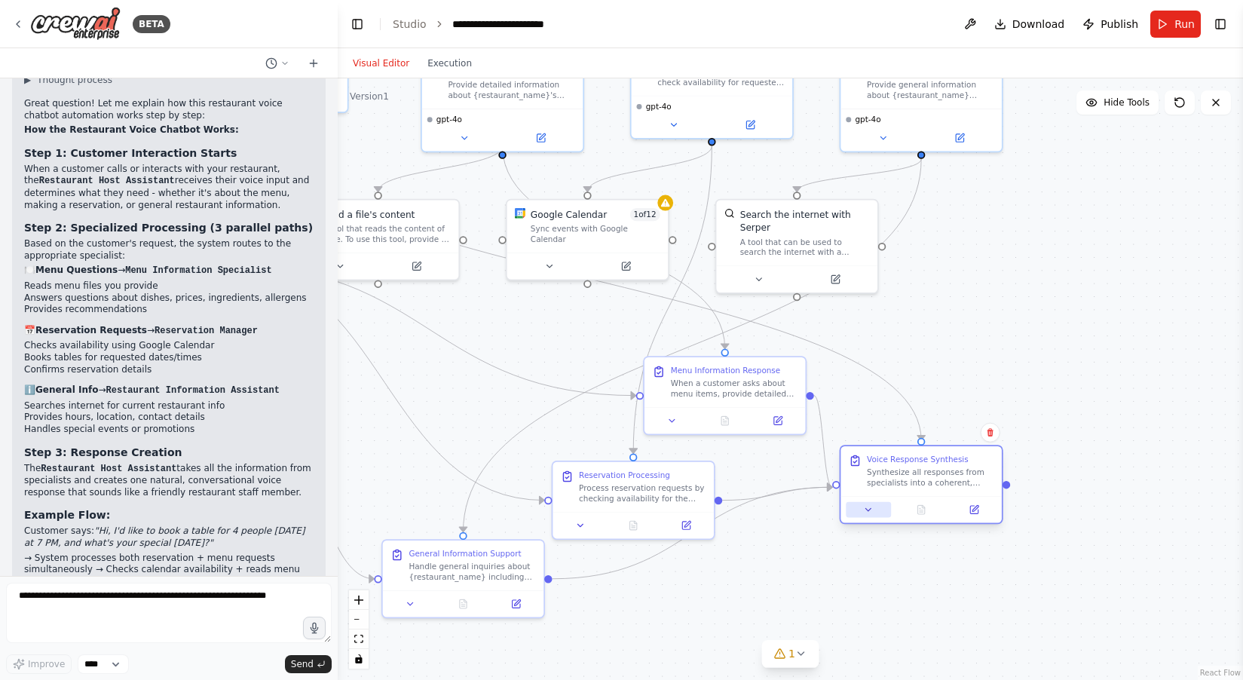
click at [869, 514] on icon at bounding box center [868, 509] width 11 height 11
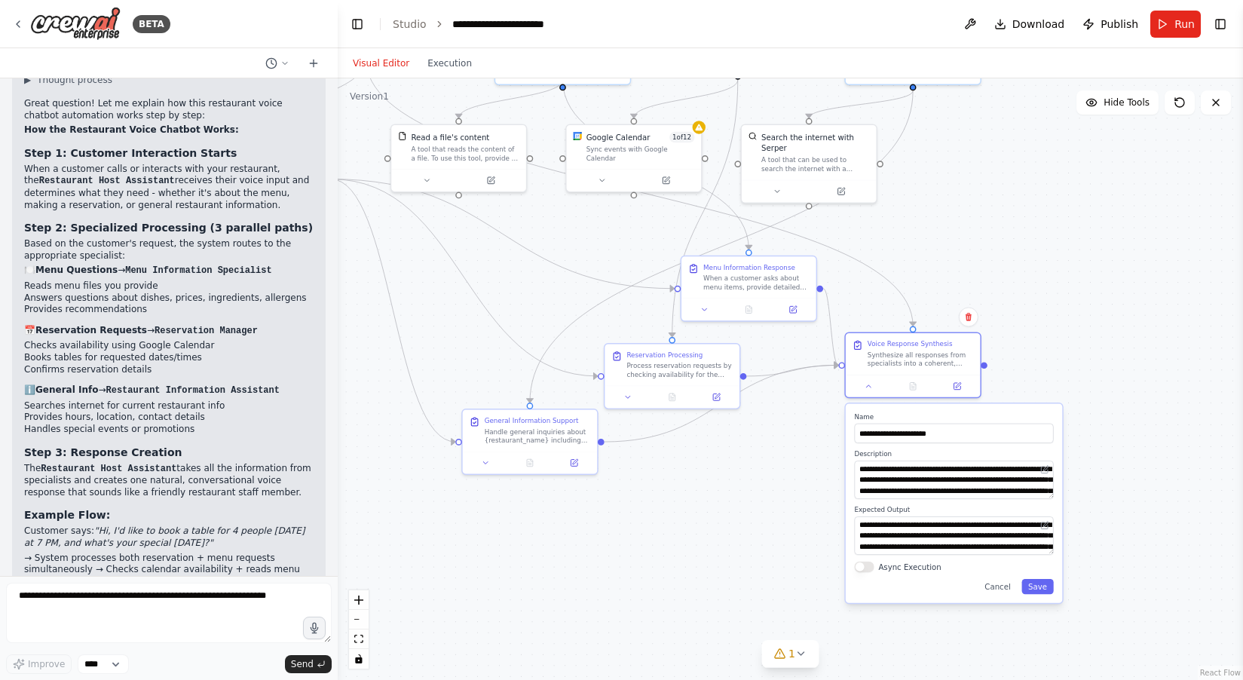
drag, startPoint x: 1080, startPoint y: 499, endPoint x: 1079, endPoint y: 372, distance: 127.4
click at [1079, 372] on div ".deletable-edge-delete-btn { width: 20px; height: 20px; border: 0px solid #ffff…" at bounding box center [790, 379] width 905 height 602
click at [797, 654] on icon at bounding box center [801, 654] width 12 height 12
click at [956, 614] on button at bounding box center [962, 615] width 26 height 18
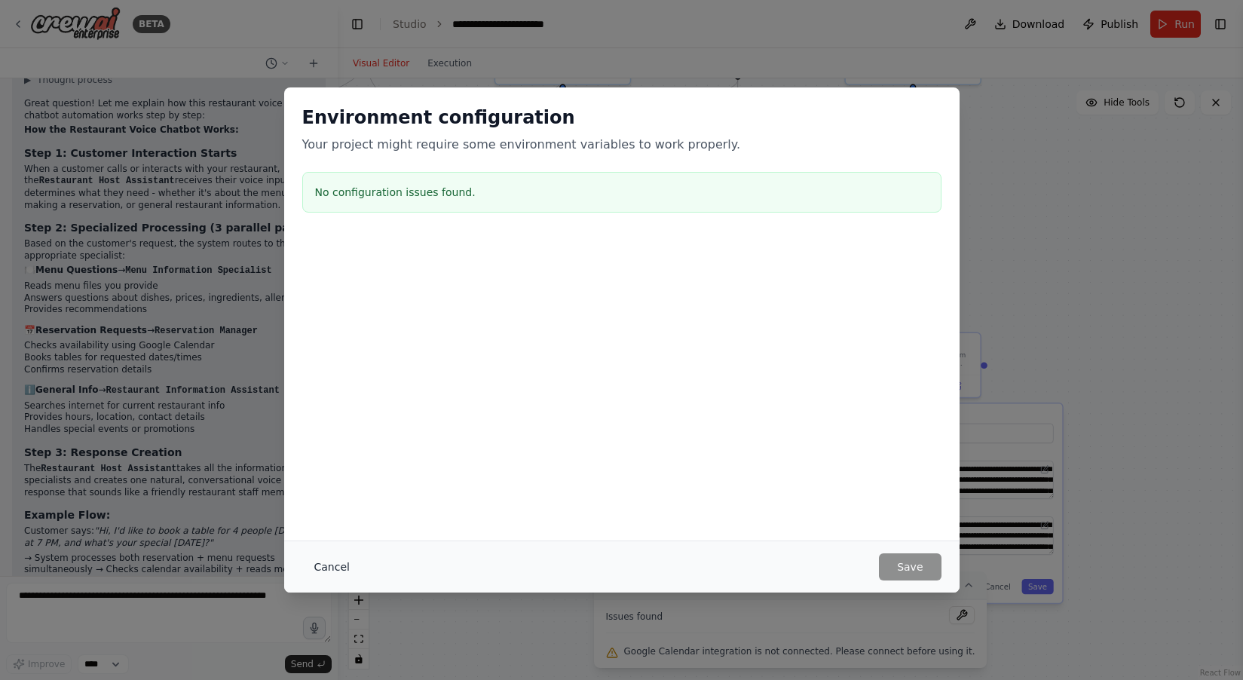
click at [334, 569] on button "Cancel" at bounding box center [332, 566] width 60 height 27
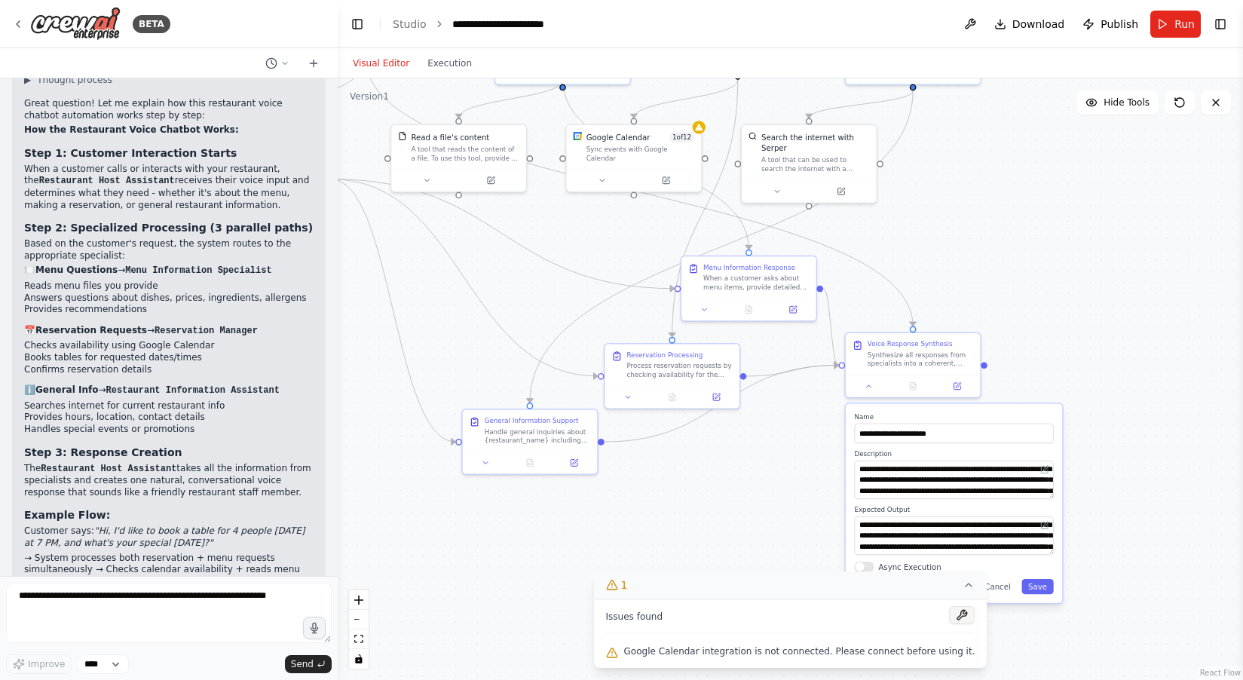
click at [954, 615] on button at bounding box center [962, 615] width 26 height 18
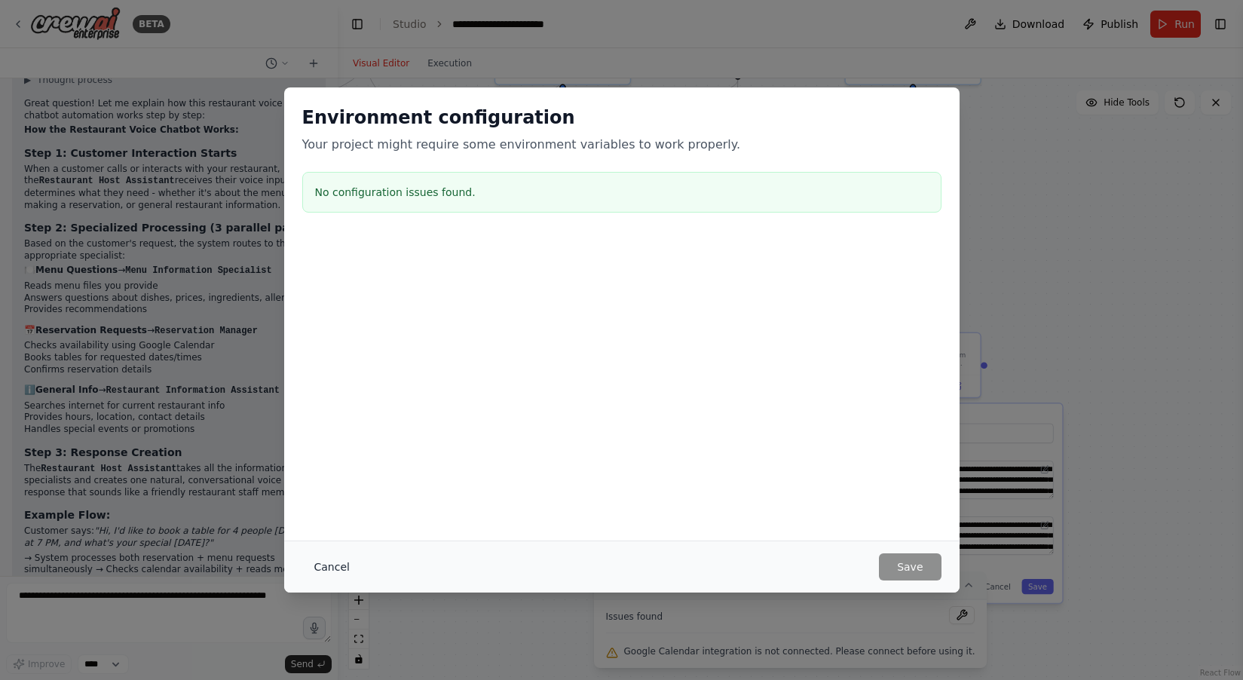
click at [335, 567] on button "Cancel" at bounding box center [332, 566] width 60 height 27
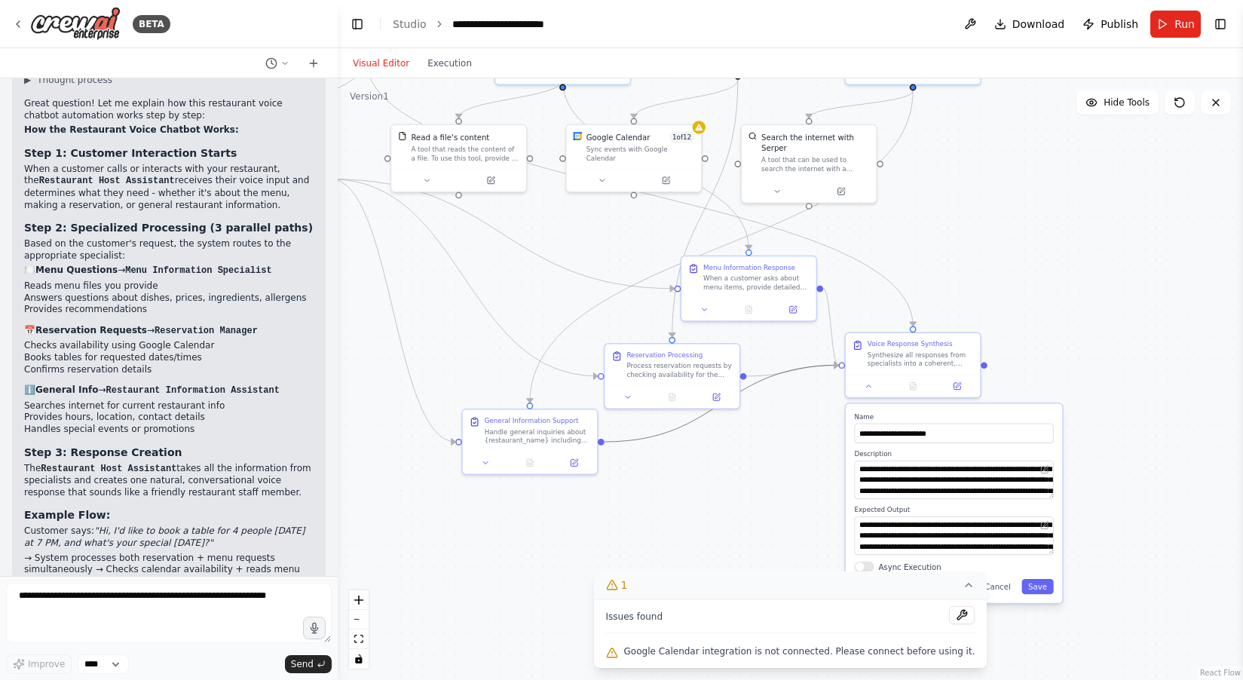
drag, startPoint x: 757, startPoint y: 381, endPoint x: 756, endPoint y: 345, distance: 36.9
click at [756, 345] on div ".deletable-edge-delete-btn { width: 20px; height: 20px; border: 0px solid #ffff…" at bounding box center [790, 379] width 905 height 602
click at [666, 175] on icon at bounding box center [666, 178] width 7 height 7
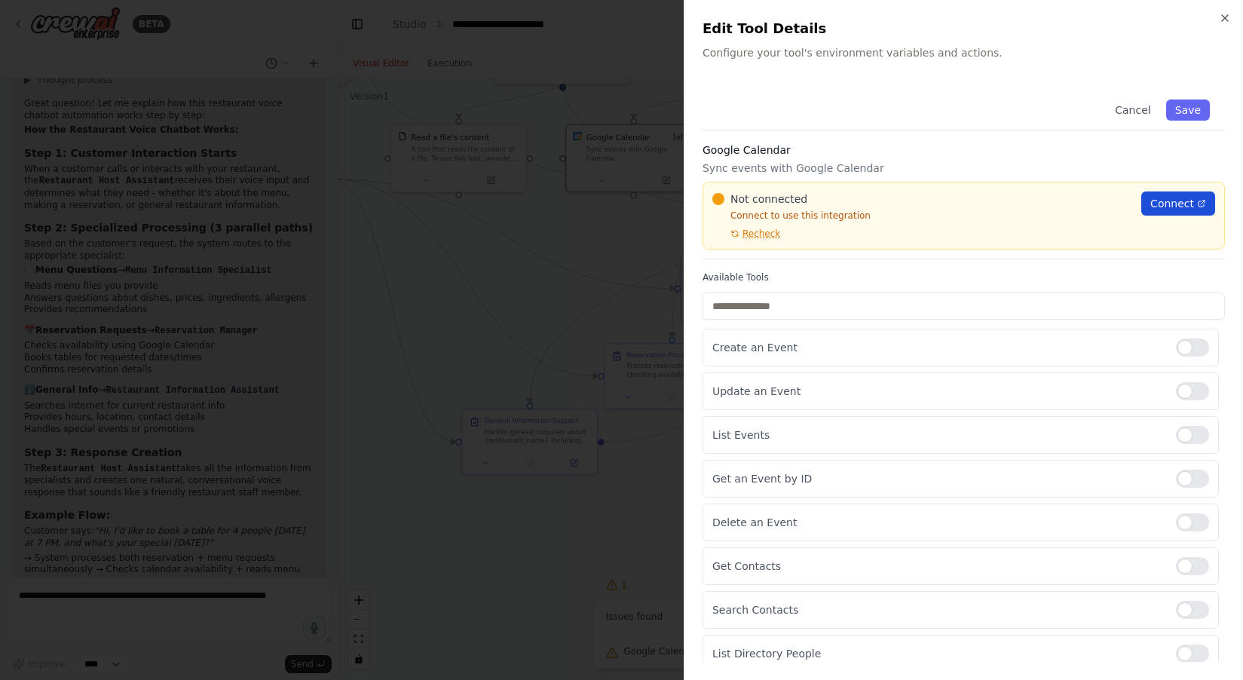
click at [1199, 200] on icon at bounding box center [1201, 203] width 9 height 9
click at [400, 192] on div at bounding box center [621, 340] width 1243 height 680
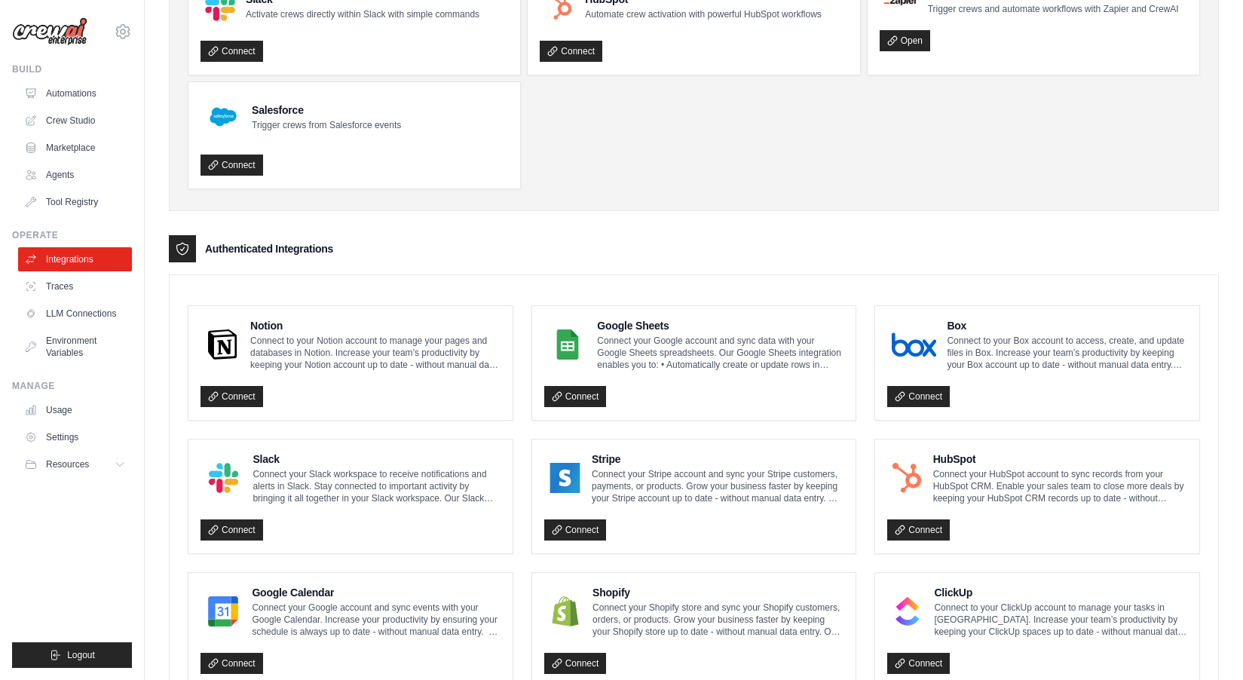
scroll to position [142, 0]
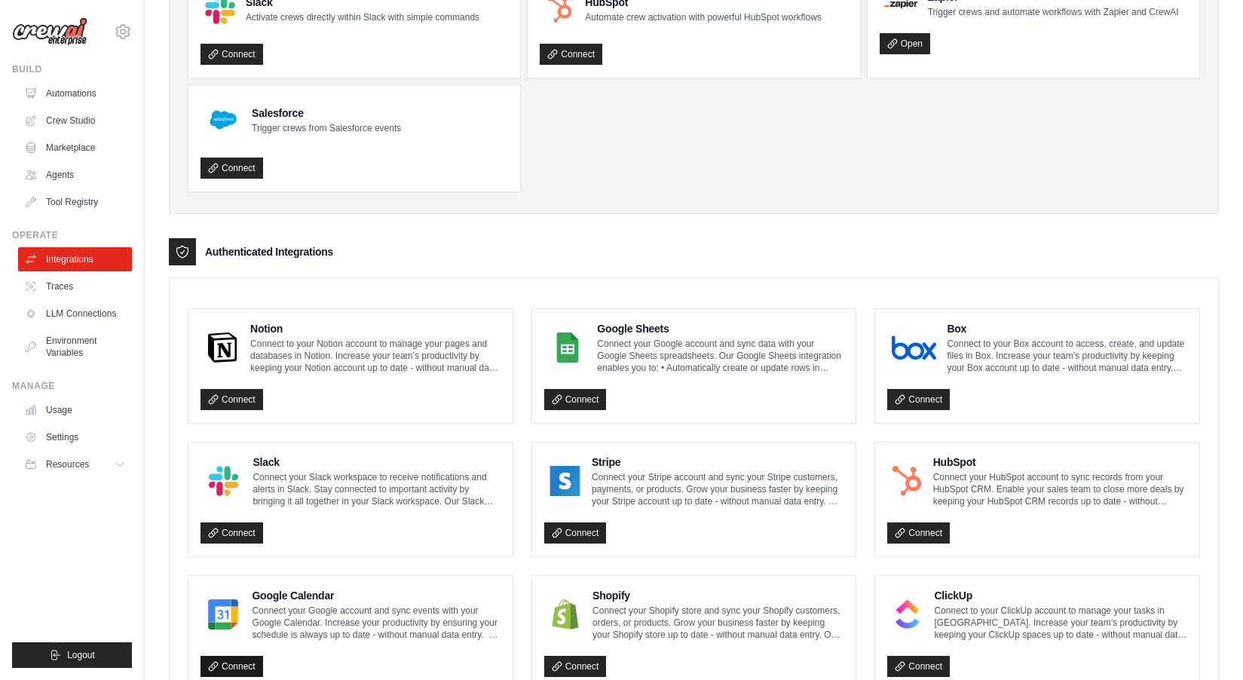
click at [231, 665] on link "Connect" at bounding box center [232, 666] width 63 height 21
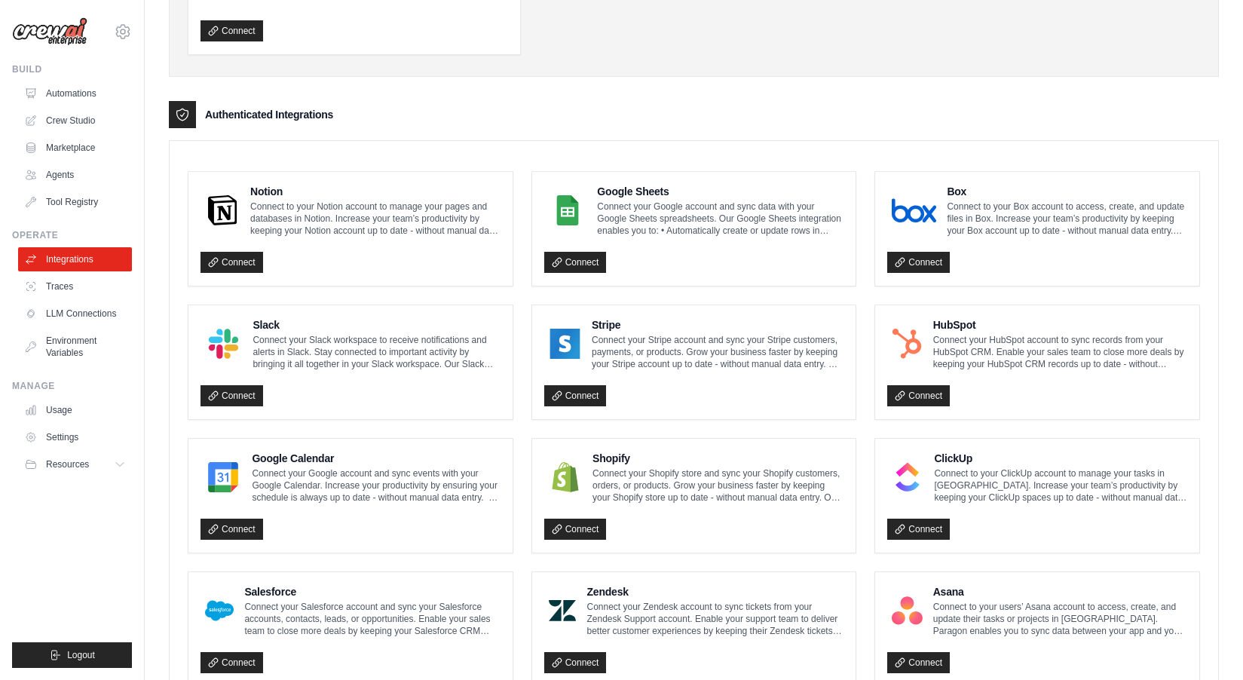
scroll to position [337, 0]
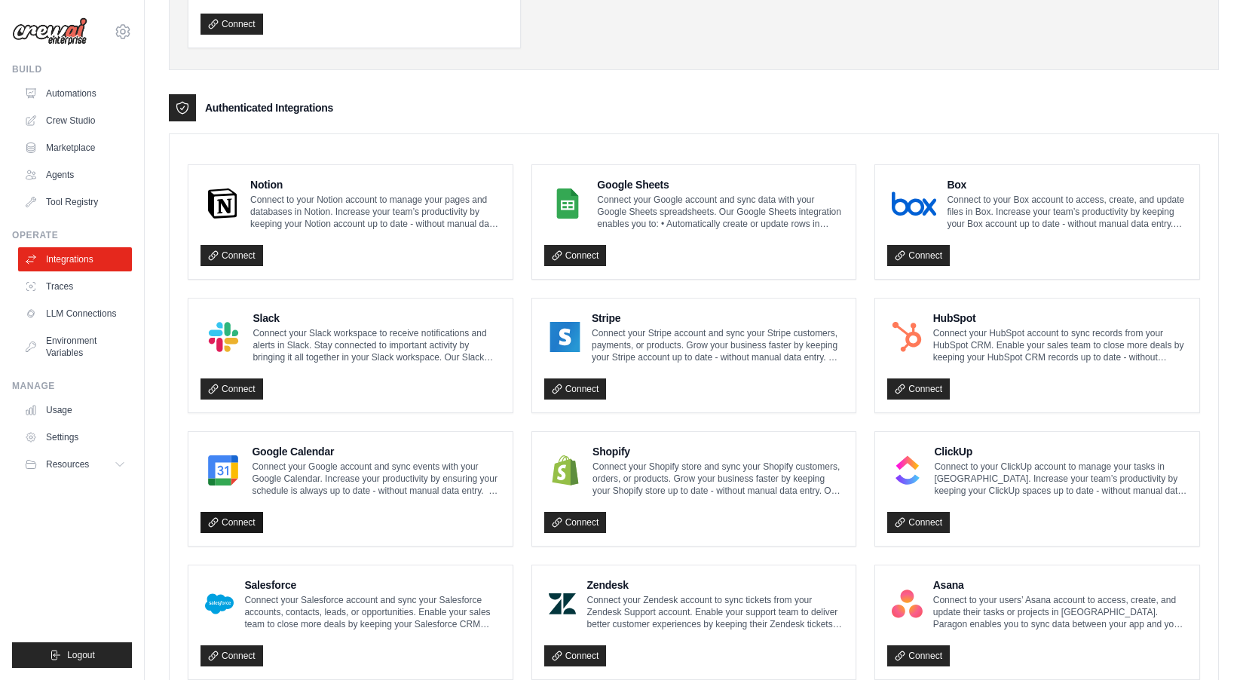
click at [240, 518] on link "Connect" at bounding box center [232, 522] width 63 height 21
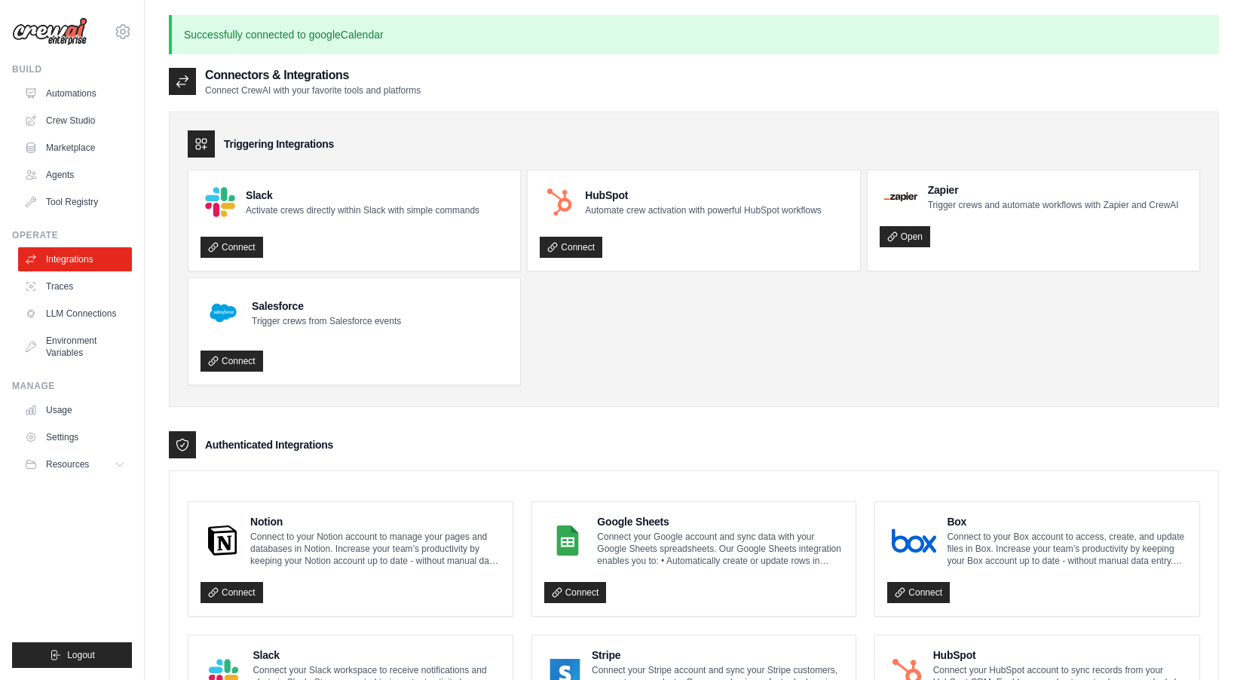
scroll to position [0, 0]
click at [69, 125] on link "Crew Studio" at bounding box center [77, 121] width 114 height 24
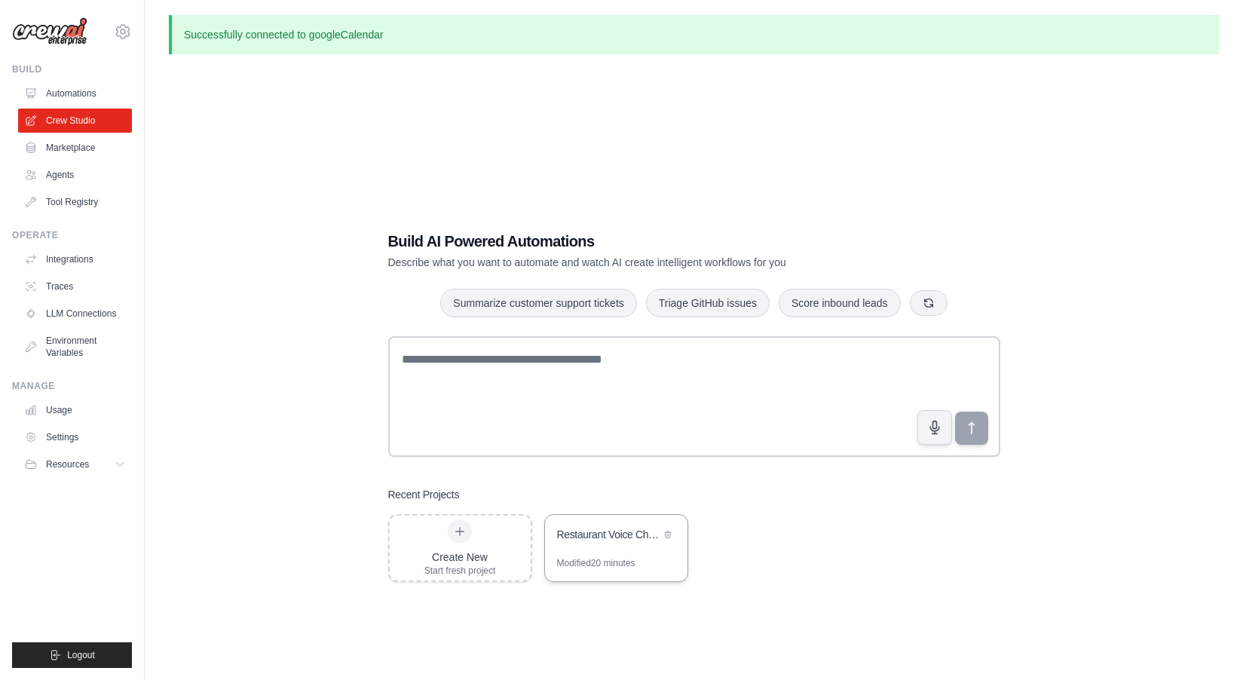
click at [619, 556] on div "Restaurant Voice Chatbot" at bounding box center [616, 536] width 142 height 42
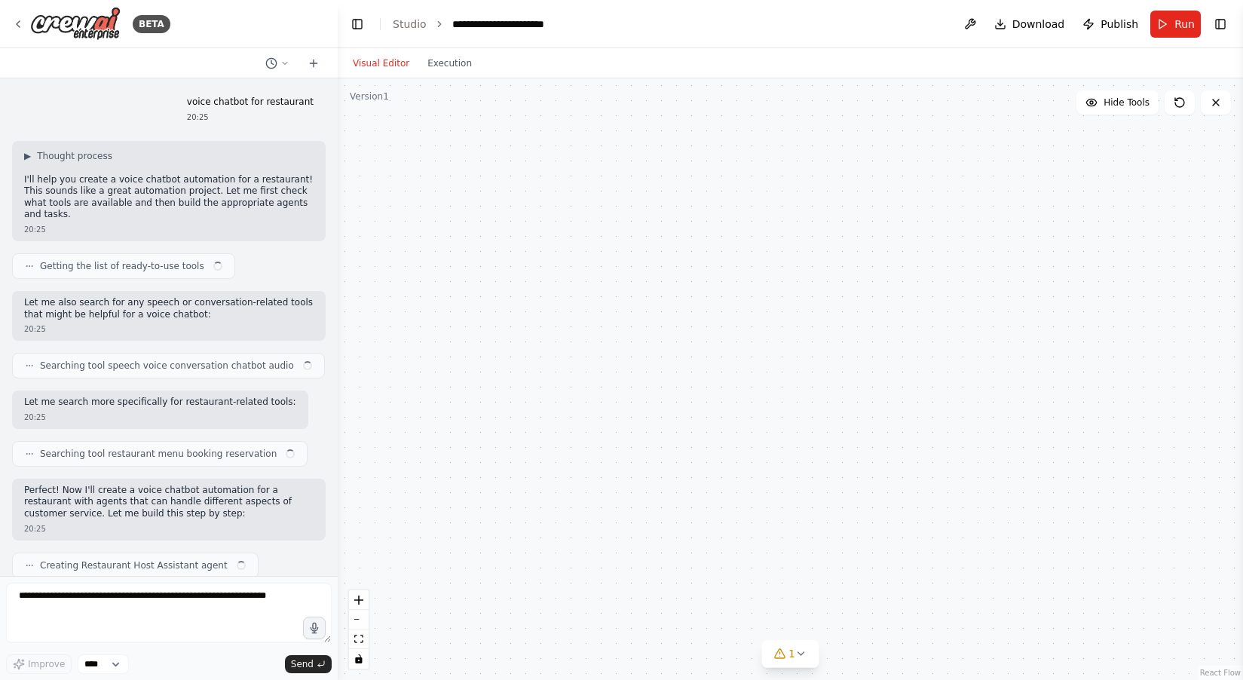
scroll to position [1705, 0]
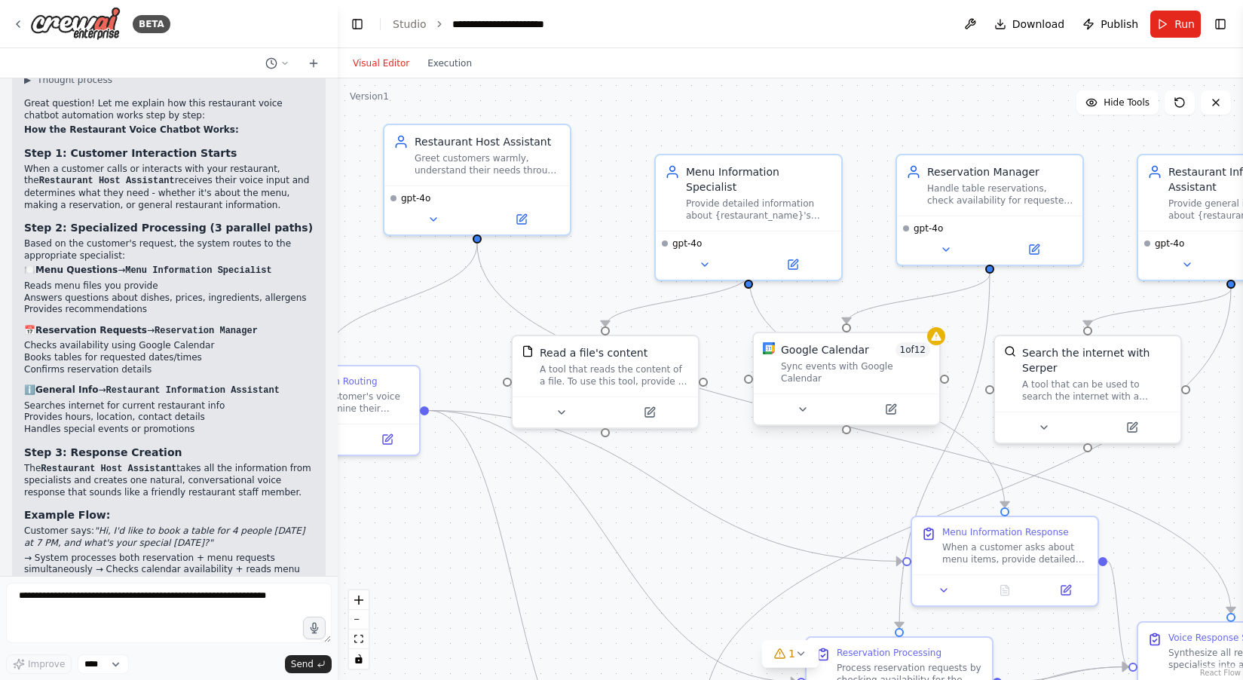
click at [901, 363] on div "Sync events with Google Calendar" at bounding box center [855, 372] width 149 height 24
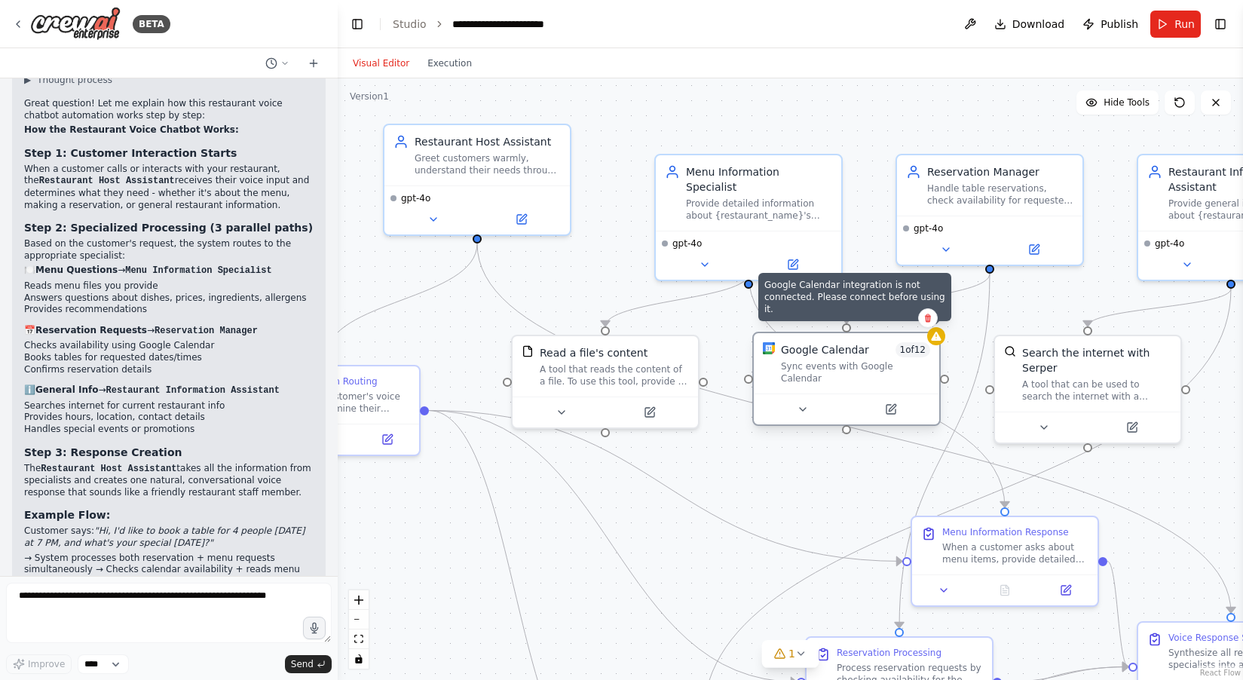
click at [939, 341] on icon at bounding box center [936, 336] width 10 height 9
click at [937, 345] on div at bounding box center [936, 336] width 18 height 18
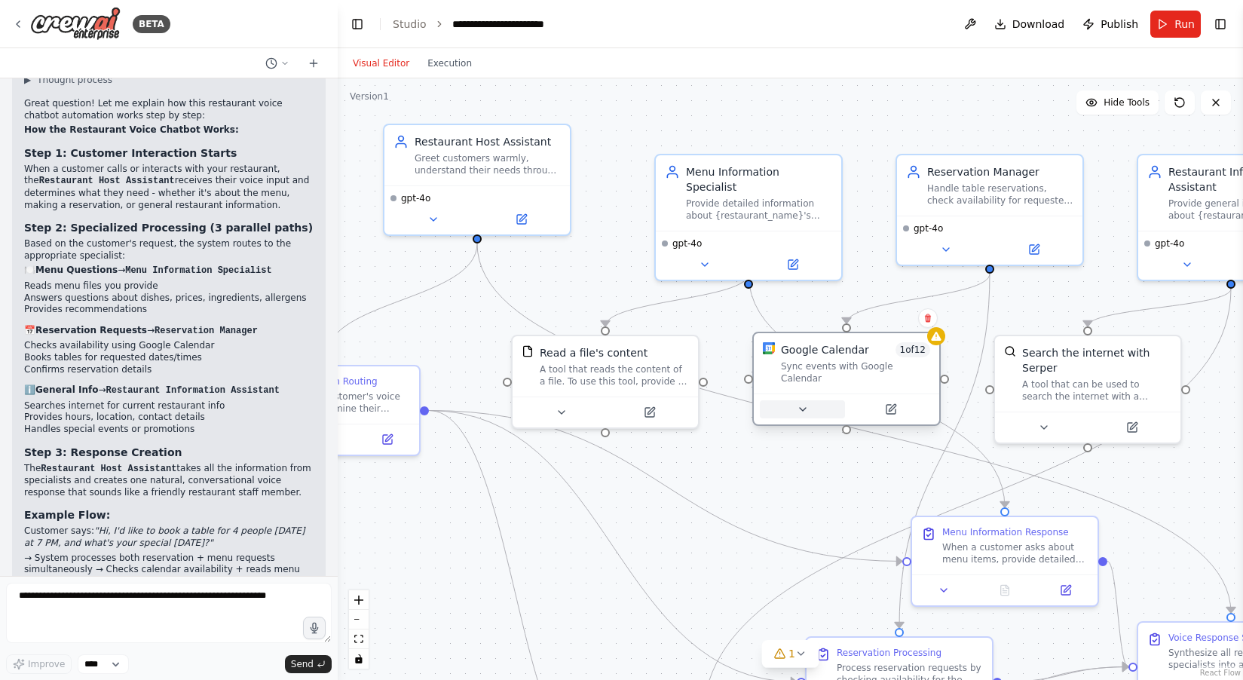
click at [801, 403] on icon at bounding box center [803, 409] width 12 height 12
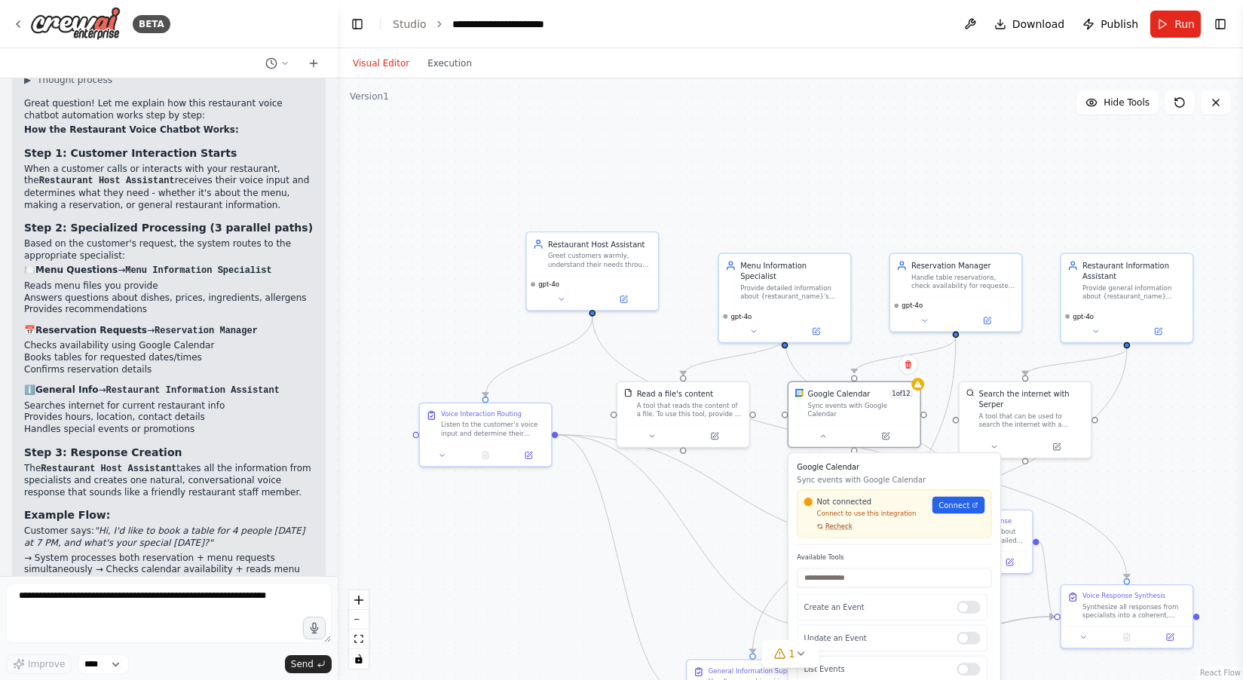
click at [845, 522] on span "Recheck" at bounding box center [839, 526] width 27 height 8
click at [968, 501] on span "Connect" at bounding box center [959, 505] width 31 height 11
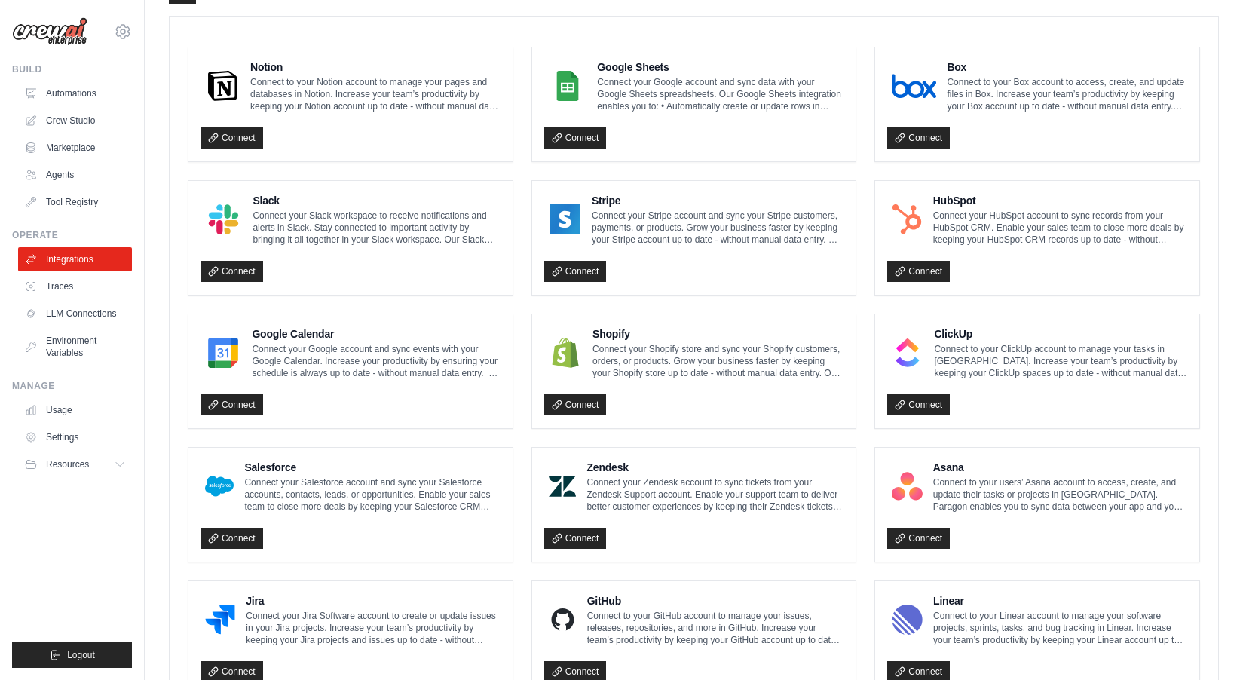
scroll to position [472, 0]
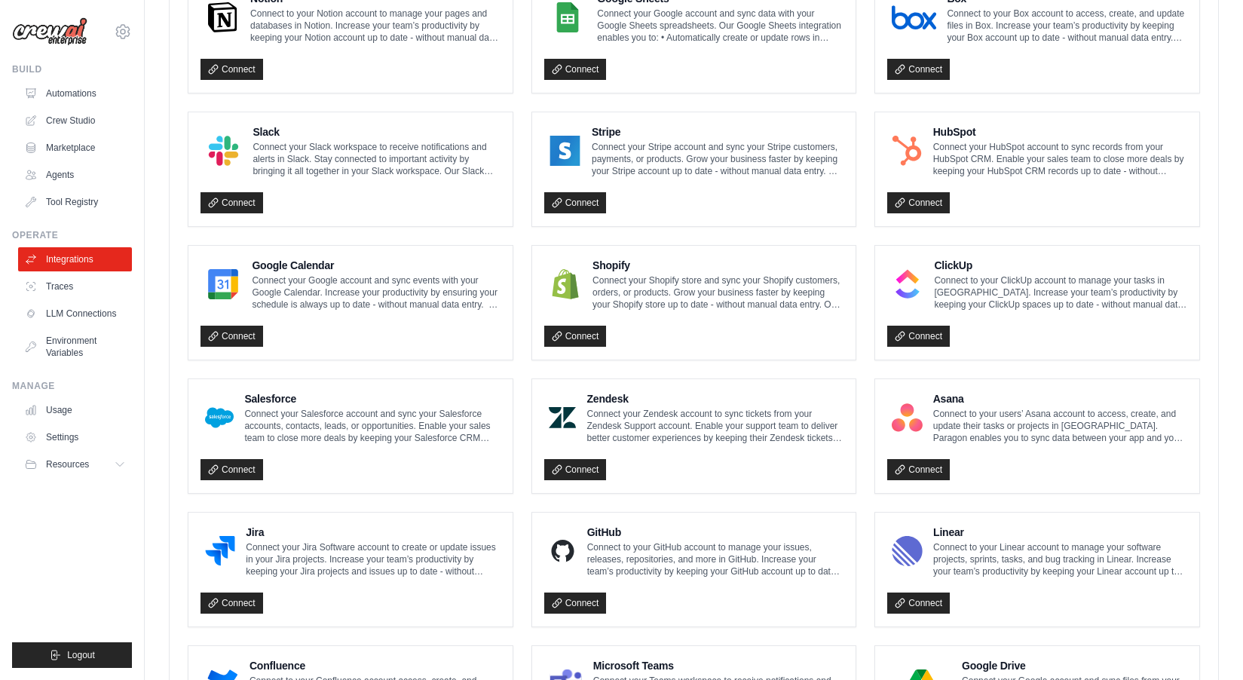
click at [374, 300] on p "Connect your Google account and sync events with your Google Calendar. Increase…" at bounding box center [376, 292] width 248 height 36
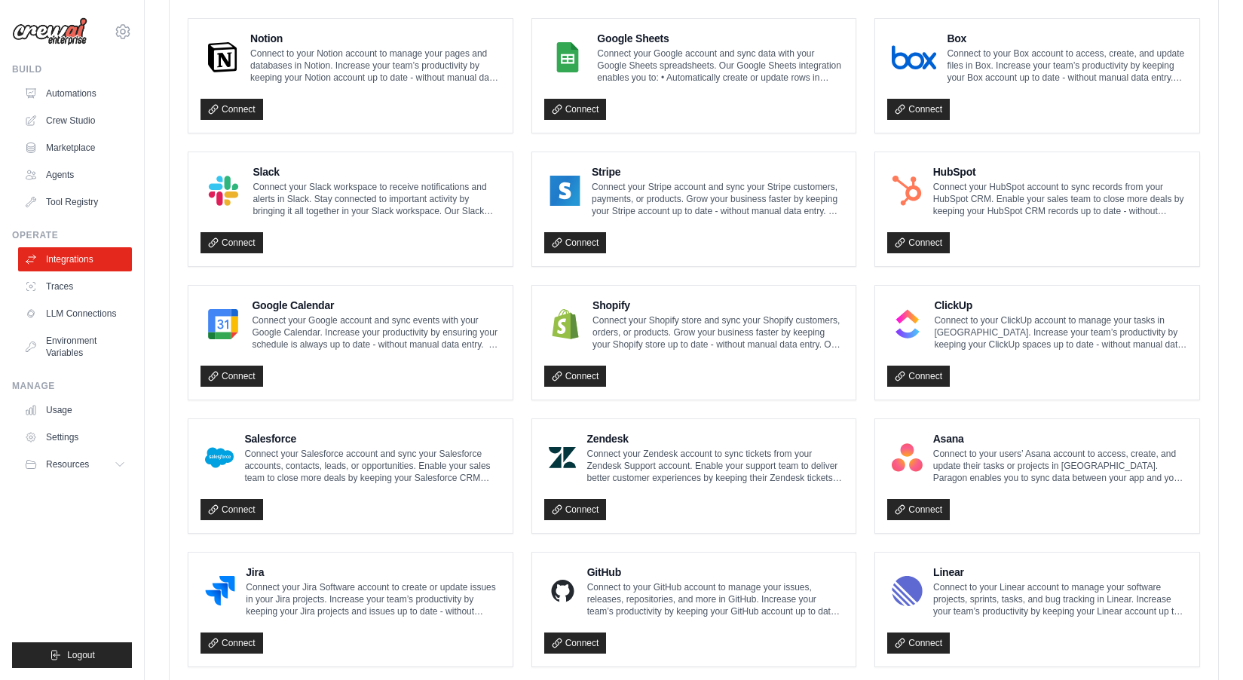
scroll to position [437, 0]
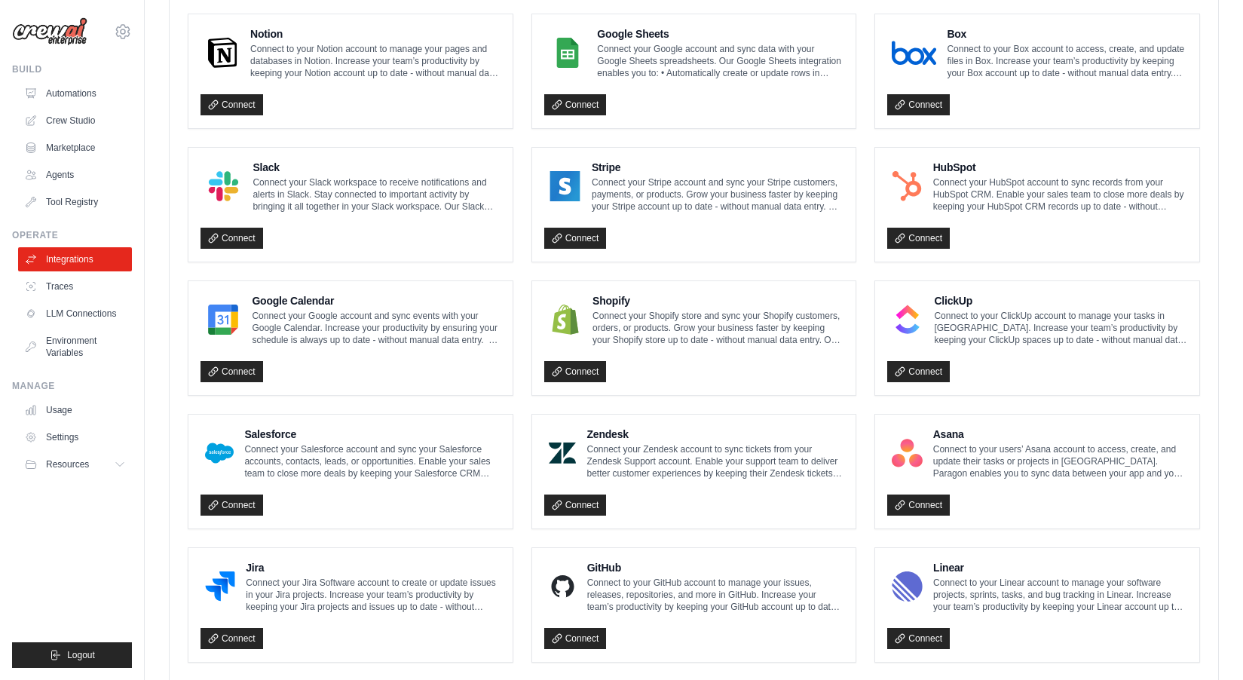
click at [228, 314] on img at bounding box center [223, 320] width 36 height 30
click at [241, 368] on link "Connect" at bounding box center [232, 371] width 63 height 21
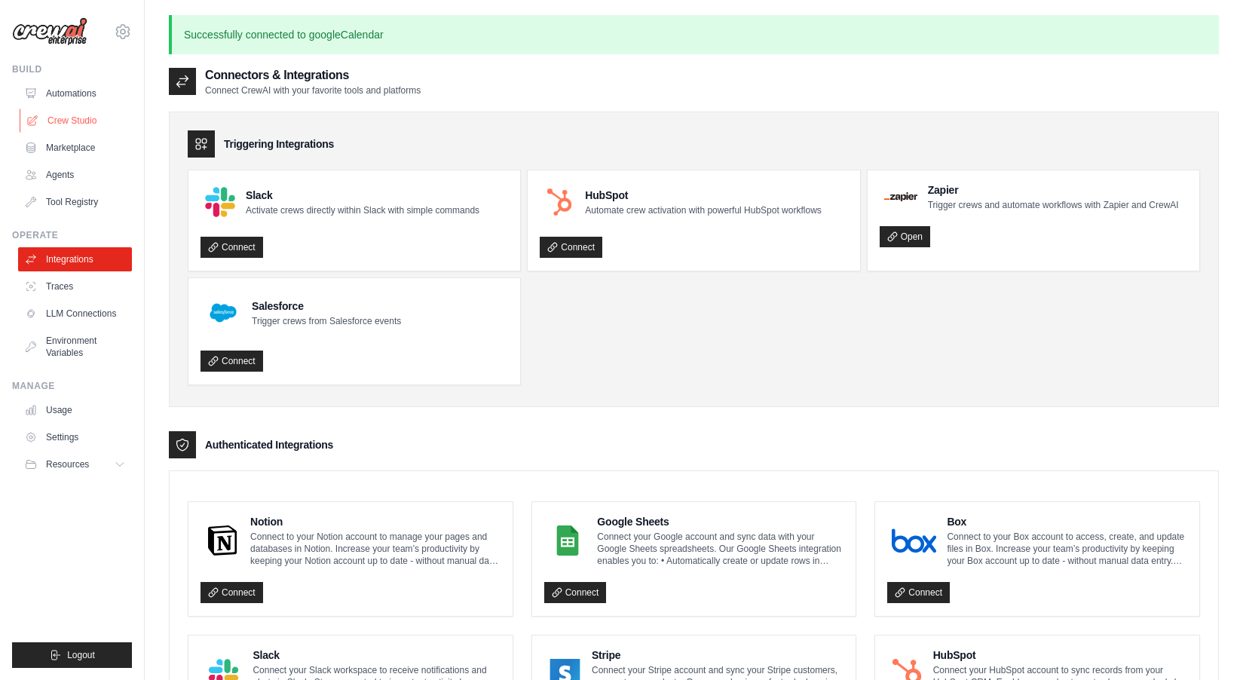
click at [77, 112] on link "Crew Studio" at bounding box center [77, 121] width 114 height 24
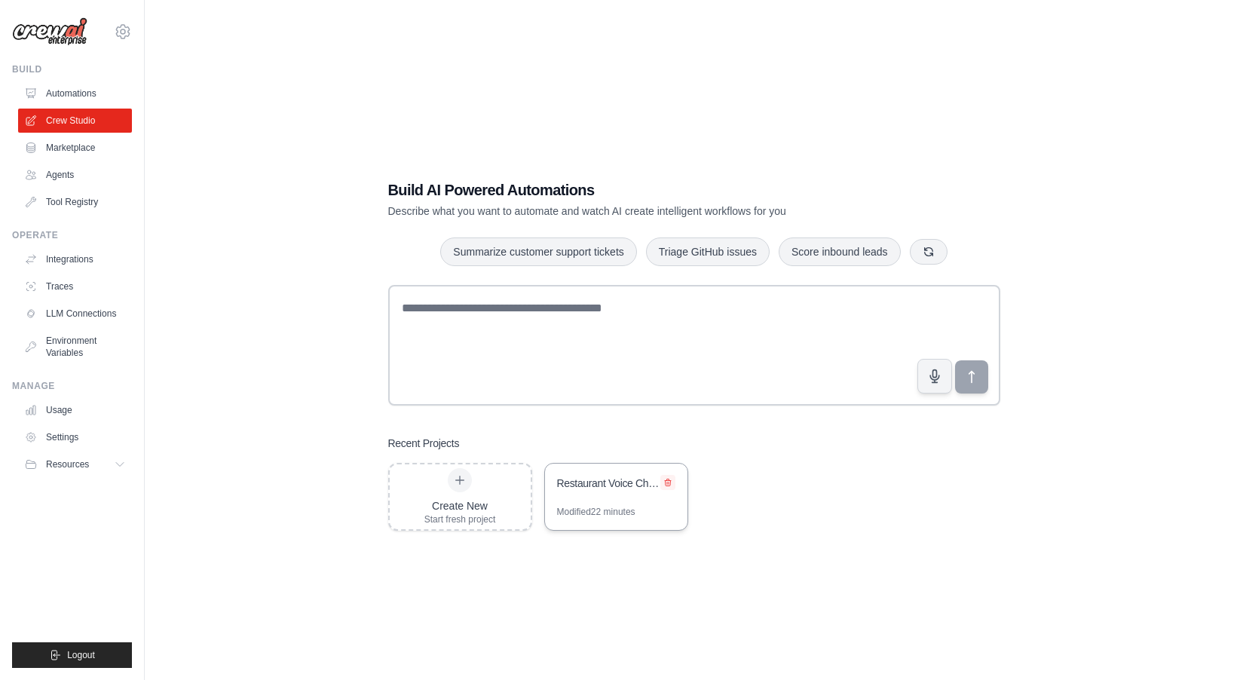
click at [669, 483] on icon at bounding box center [668, 482] width 6 height 7
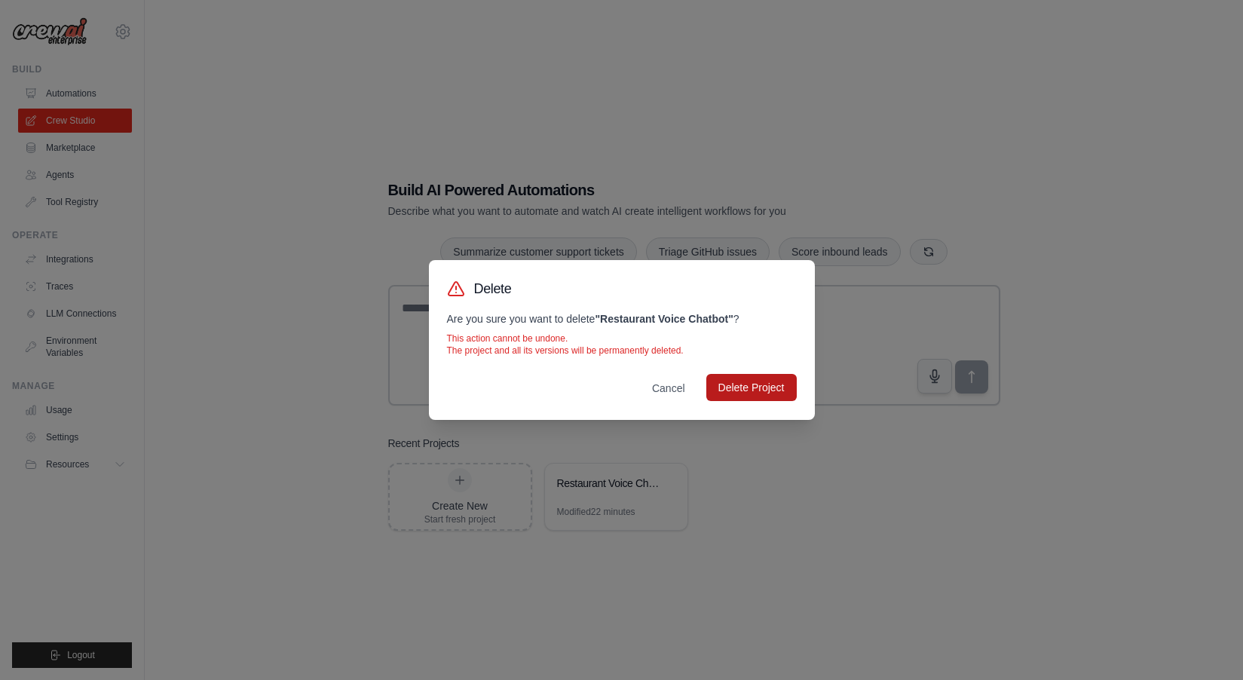
click at [757, 385] on button "Delete Project" at bounding box center [751, 387] width 90 height 27
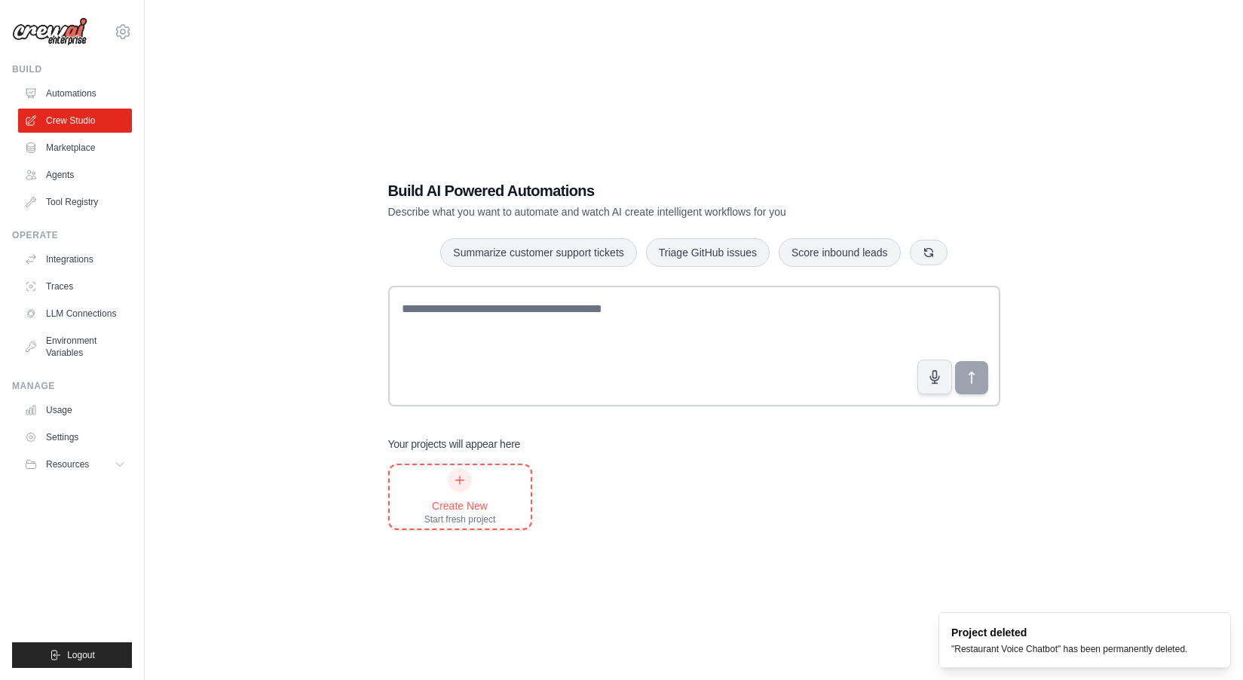
click at [461, 486] on div at bounding box center [460, 480] width 24 height 24
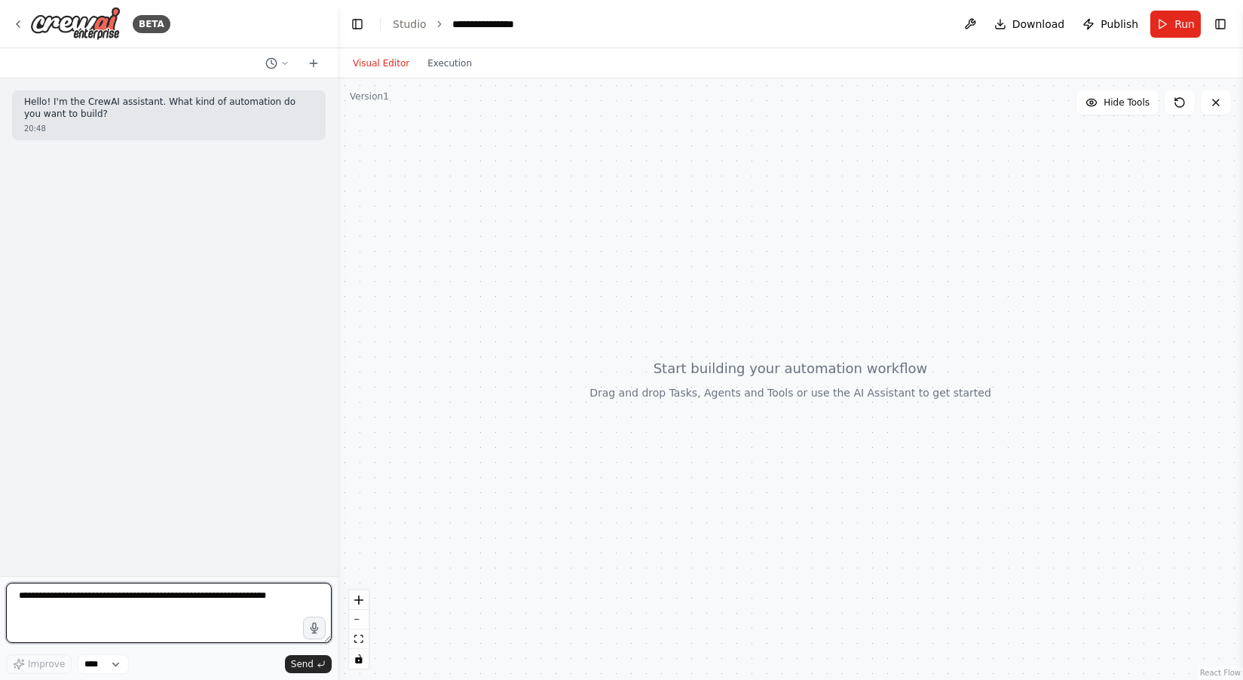
click at [146, 591] on textarea at bounding box center [169, 613] width 326 height 60
type textarea "**********"
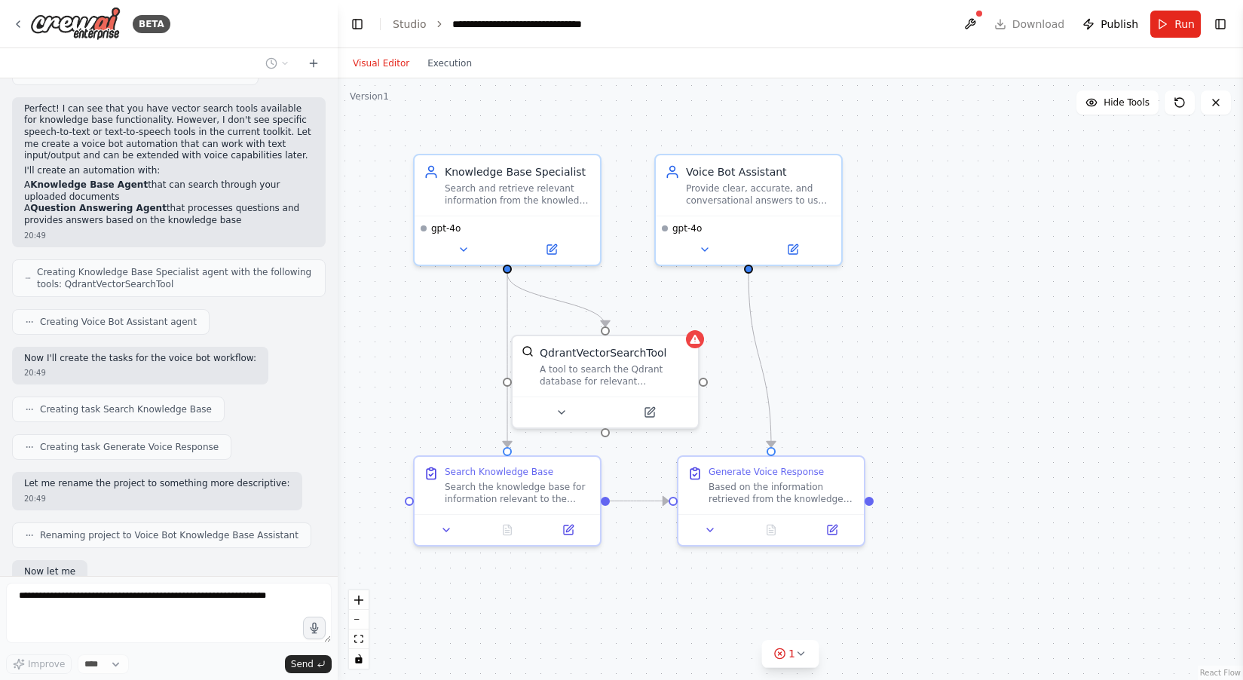
scroll to position [718, 0]
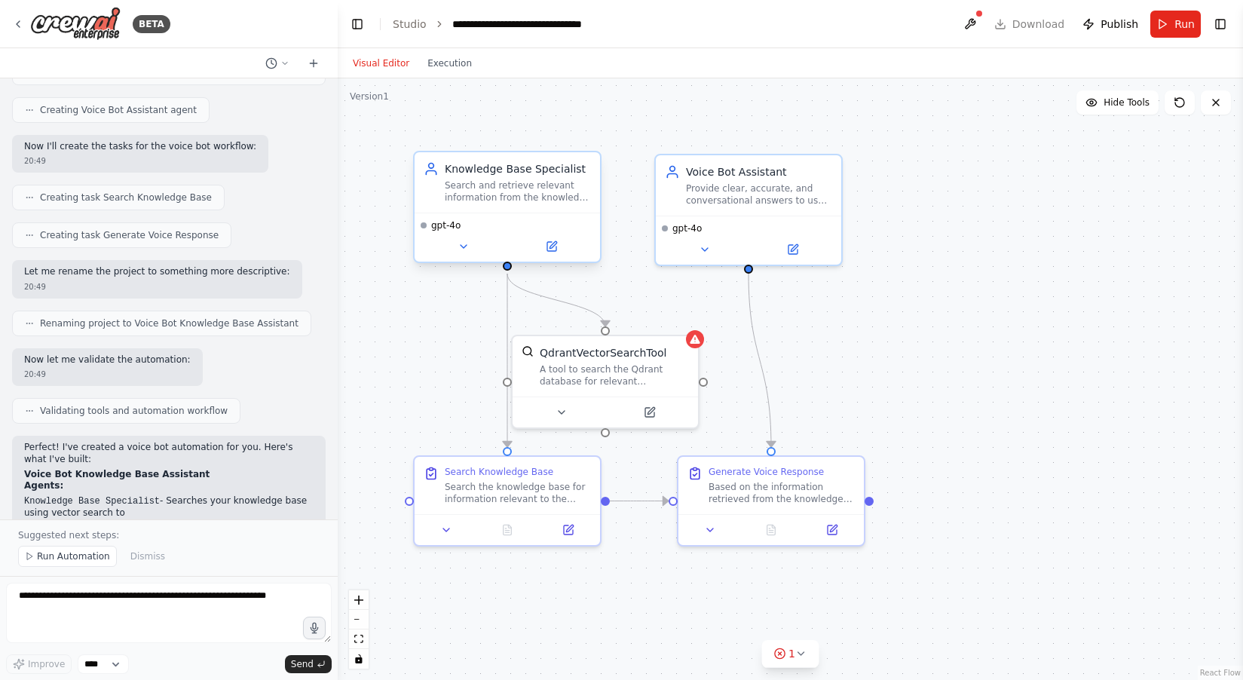
click at [525, 204] on div "Knowledge Base Specialist Search and retrieve relevant information from the kno…" at bounding box center [507, 182] width 185 height 60
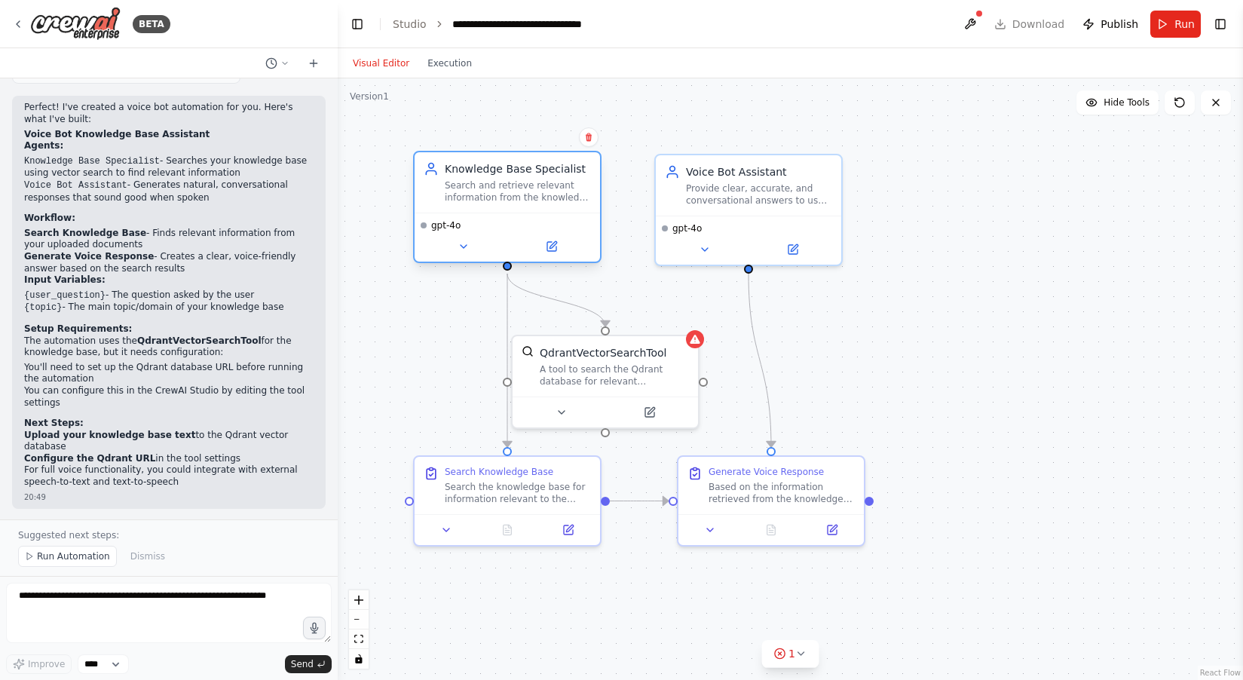
scroll to position [1194, 0]
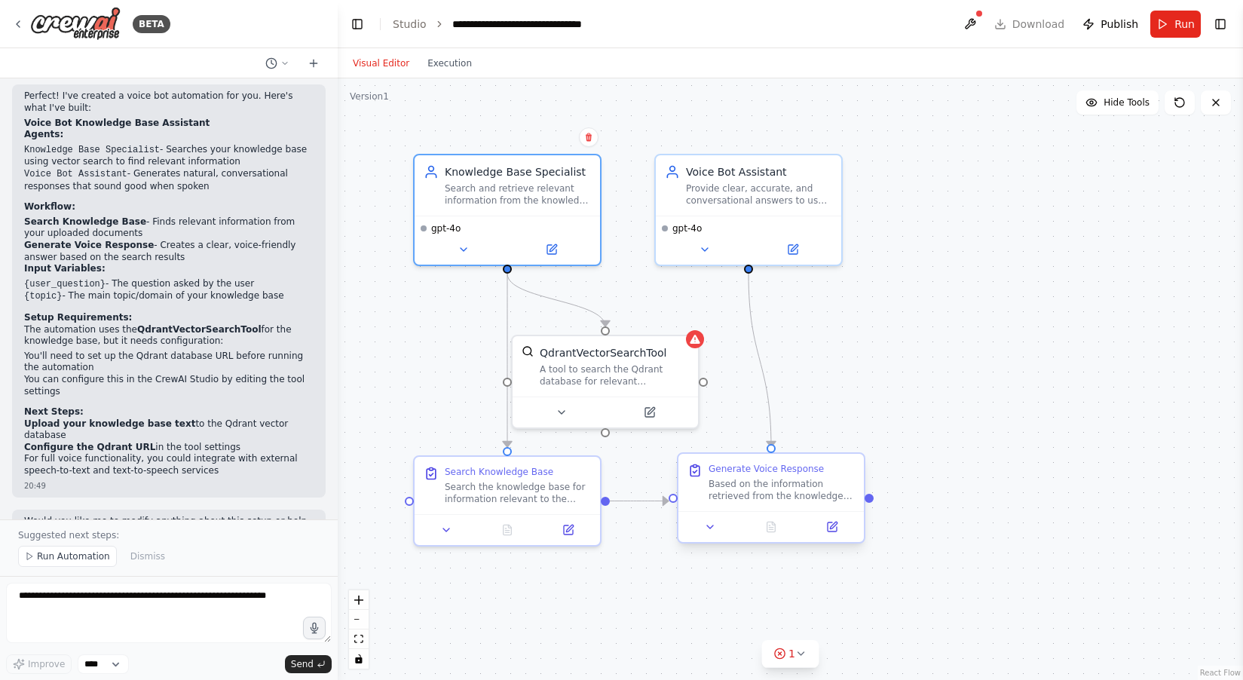
click at [795, 485] on div "Based on the information retrieved from the knowledge base, generate a clear, c…" at bounding box center [782, 490] width 146 height 24
click at [786, 488] on div "Based on the information retrieved from the knowledge base, generate a clear, c…" at bounding box center [782, 490] width 146 height 24
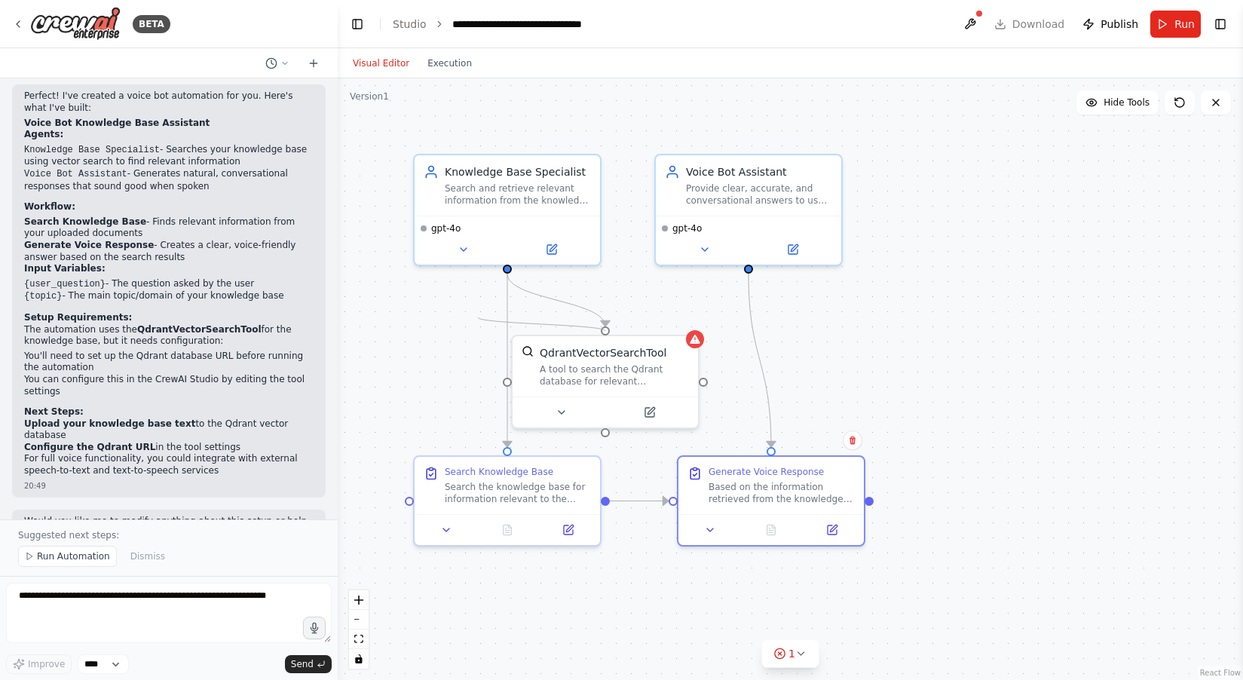
drag, startPoint x: 507, startPoint y: 377, endPoint x: 475, endPoint y: 313, distance: 71.8
click at [475, 313] on div ".deletable-edge-delete-btn { width: 20px; height: 20px; border: 0px solid #ffff…" at bounding box center [790, 379] width 905 height 602
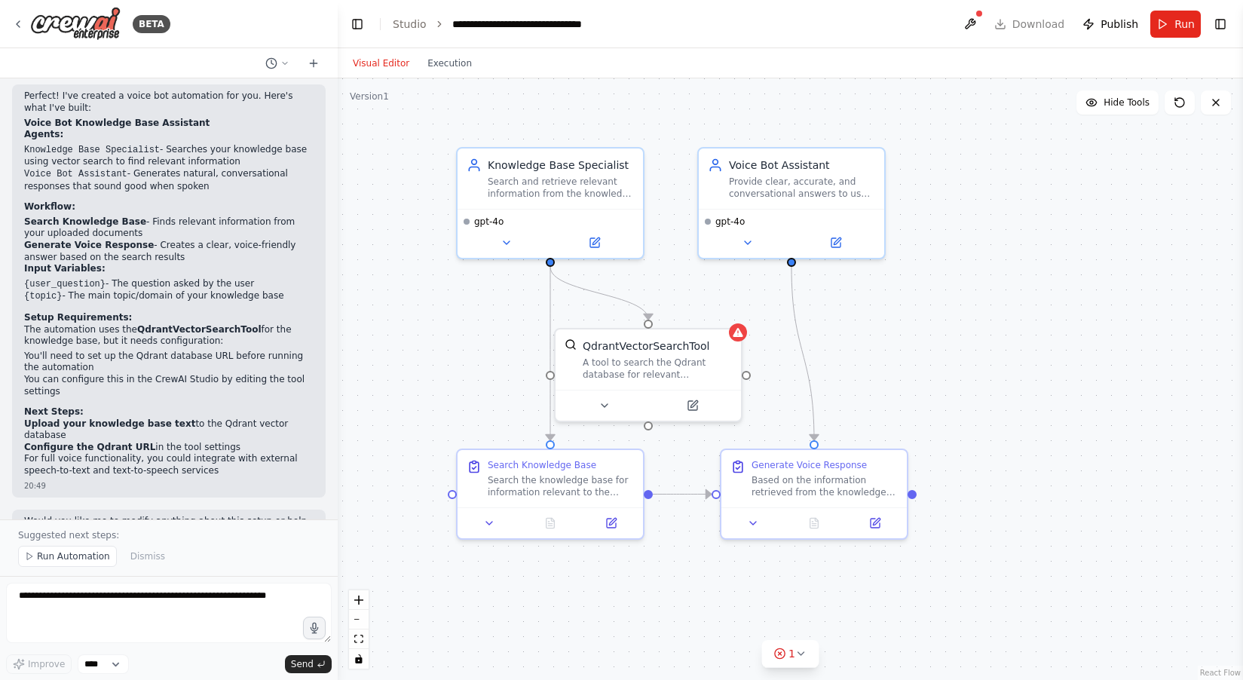
drag, startPoint x: 504, startPoint y: 317, endPoint x: 547, endPoint y: 311, distance: 43.4
click at [547, 311] on div ".deletable-edge-delete-btn { width: 20px; height: 20px; border: 0px solid #ffff…" at bounding box center [790, 379] width 905 height 602
click at [538, 479] on div "Search the knowledge base for information relevant to the user's question: "{us…" at bounding box center [561, 484] width 146 height 24
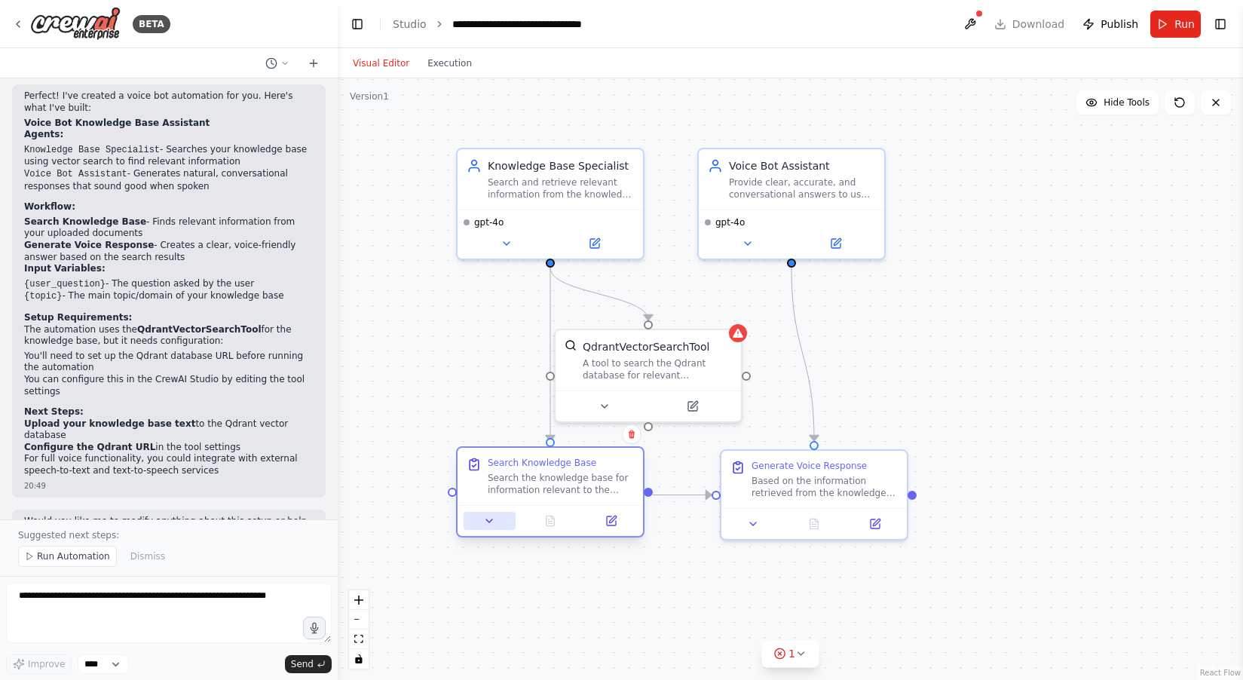
click at [492, 527] on button at bounding box center [490, 521] width 52 height 18
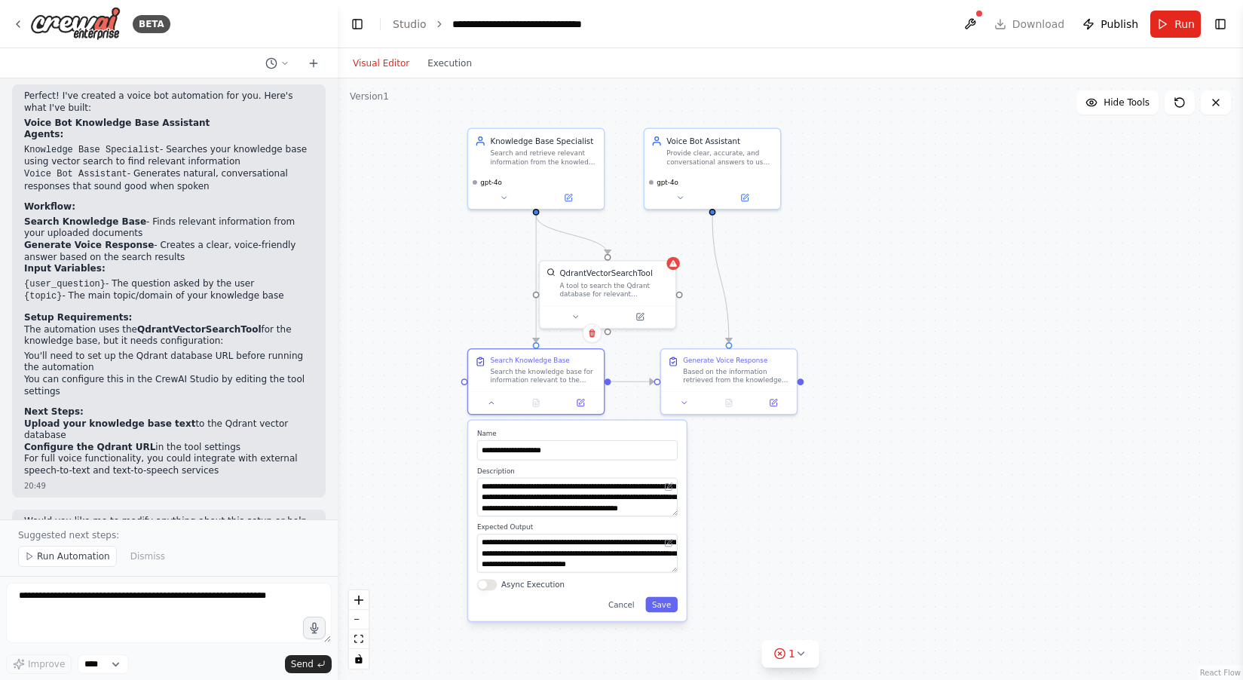
drag, startPoint x: 792, startPoint y: 604, endPoint x: 783, endPoint y: 473, distance: 130.7
click at [783, 473] on div ".deletable-edge-delete-btn { width: 20px; height: 20px; border: 0px solid #ffff…" at bounding box center [790, 379] width 905 height 602
click at [197, 599] on textarea at bounding box center [169, 613] width 326 height 60
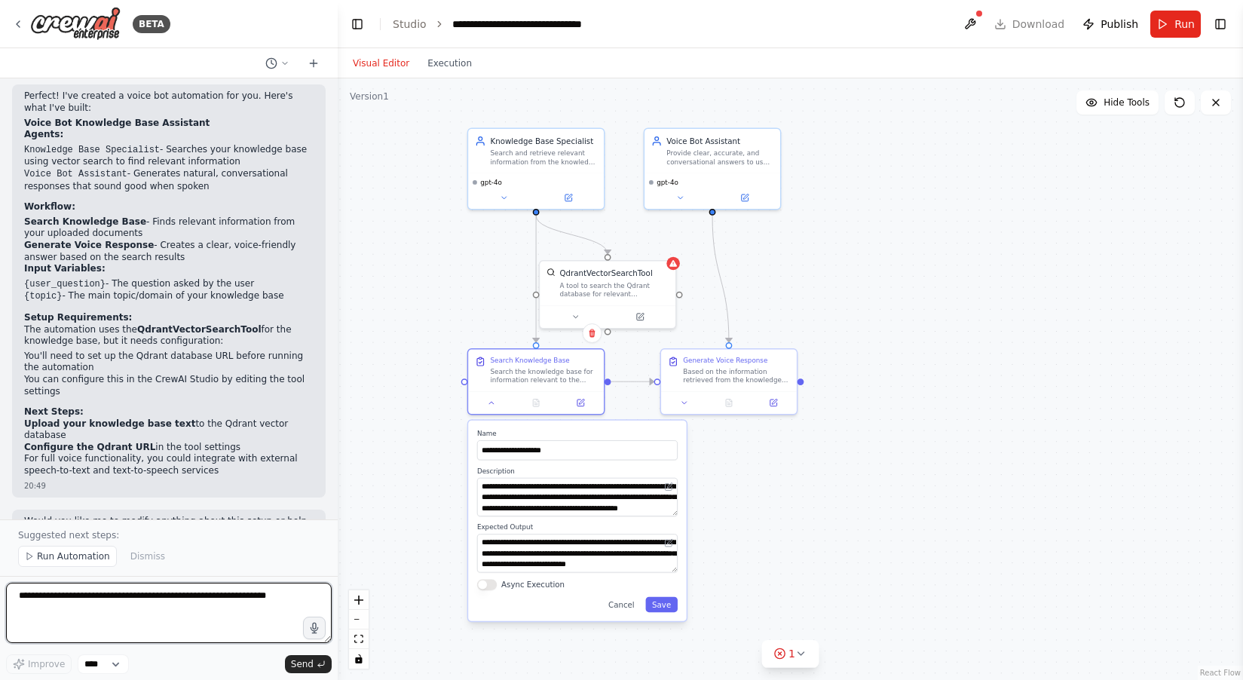
click at [197, 599] on textarea at bounding box center [169, 613] width 326 height 60
type textarea "**********"
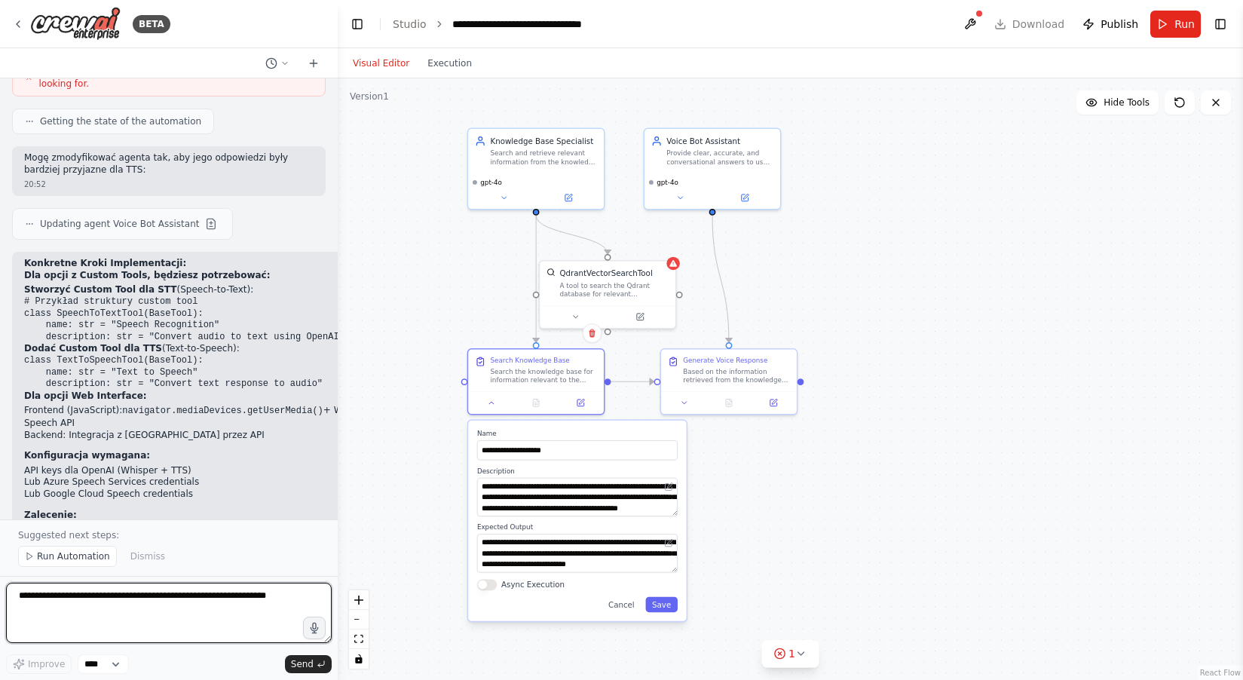
scroll to position [2413, 0]
click at [918, 245] on div ".deletable-edge-delete-btn { width: 20px; height: 20px; border: 0px solid #ffff…" at bounding box center [790, 379] width 905 height 602
click at [802, 651] on icon at bounding box center [801, 654] width 12 height 12
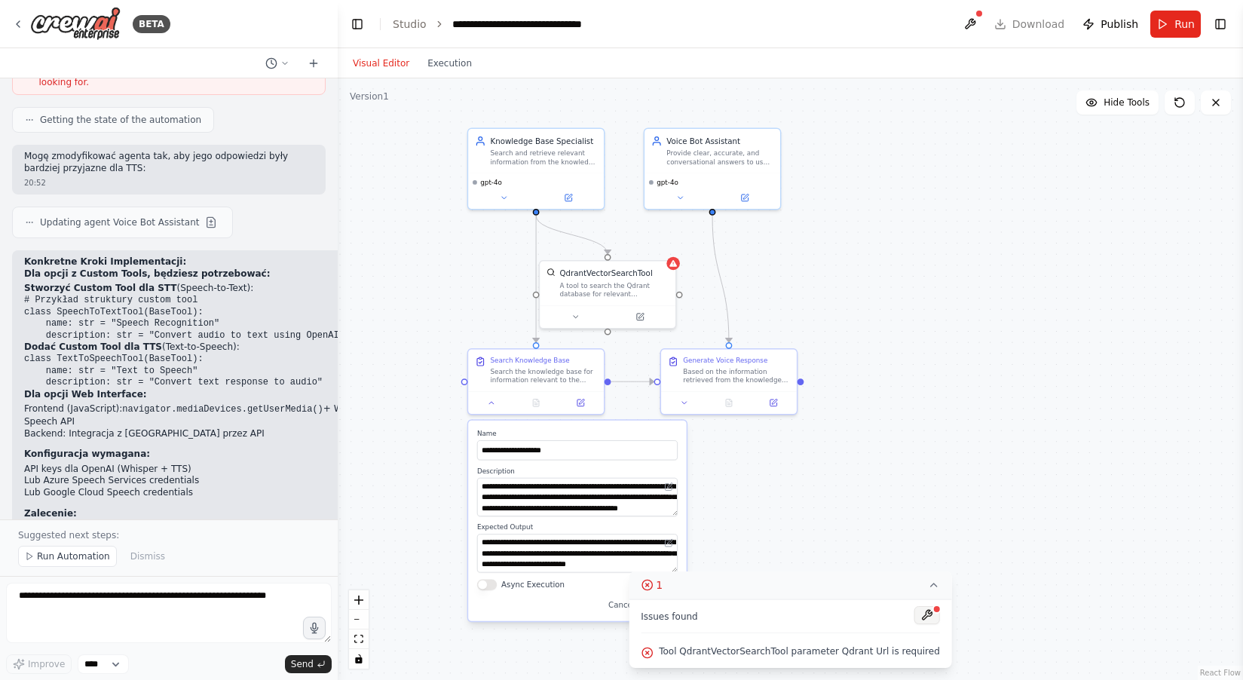
click at [927, 615] on button at bounding box center [927, 615] width 26 height 18
click at [160, 593] on textarea at bounding box center [169, 613] width 326 height 60
type textarea "**********"
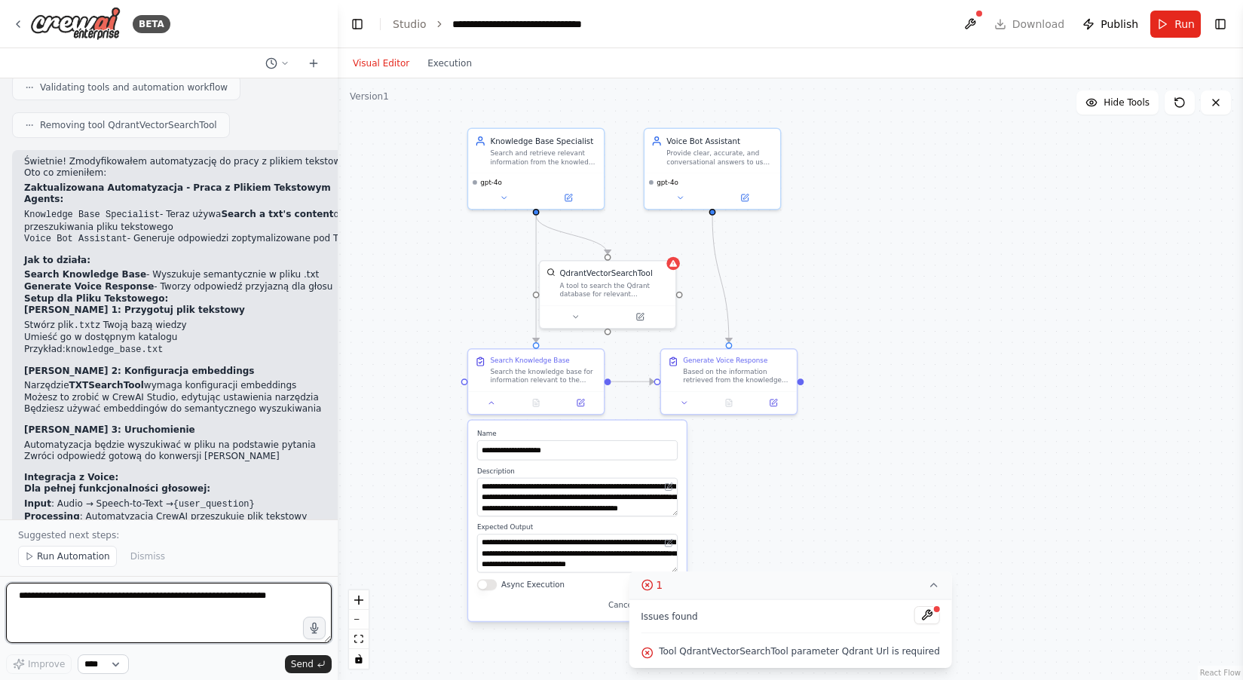
scroll to position [3264, 0]
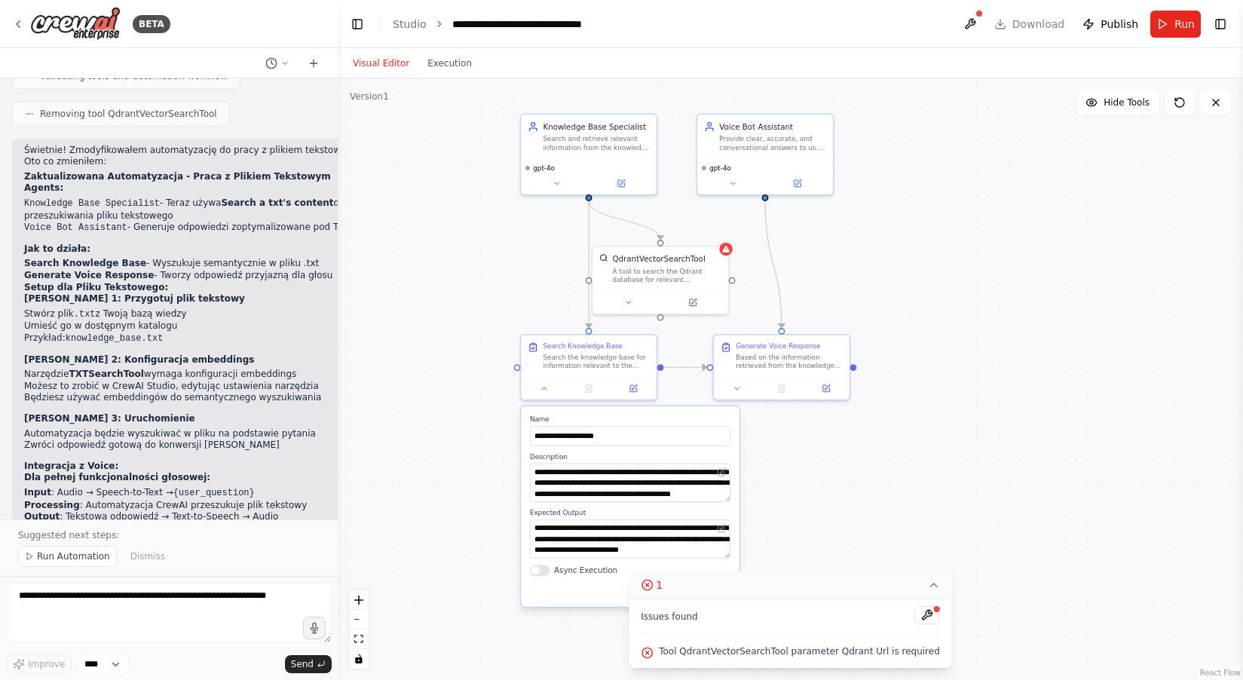
drag, startPoint x: 806, startPoint y: 258, endPoint x: 859, endPoint y: 244, distance: 54.7
click at [859, 244] on div ".deletable-edge-delete-btn { width: 20px; height: 20px; border: 0px solid #ffff…" at bounding box center [790, 379] width 905 height 602
click at [960, 472] on div ".deletable-edge-delete-btn { width: 20px; height: 20px; border: 0px solid #ffff…" at bounding box center [790, 379] width 905 height 602
click at [704, 265] on div "A tool to search the Qdrant database for relevant information on internal docum…" at bounding box center [667, 273] width 109 height 17
click at [721, 237] on button at bounding box center [717, 229] width 20 height 20
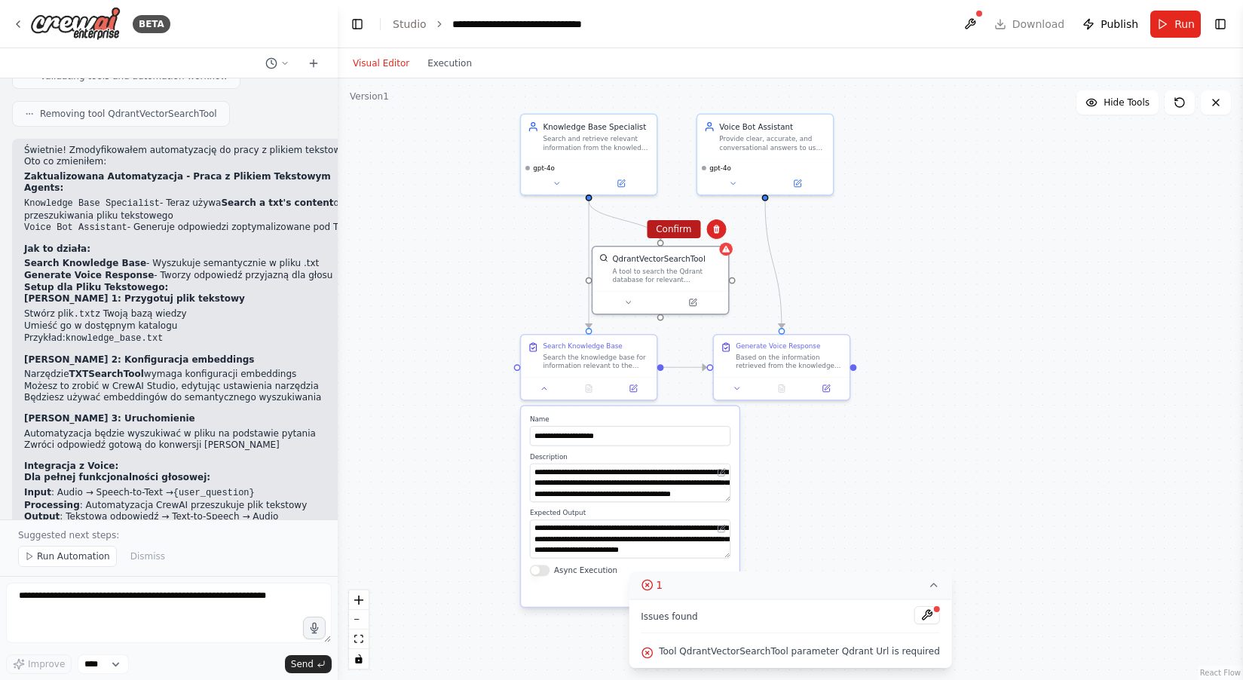
click at [679, 231] on button "Confirm" at bounding box center [674, 229] width 54 height 18
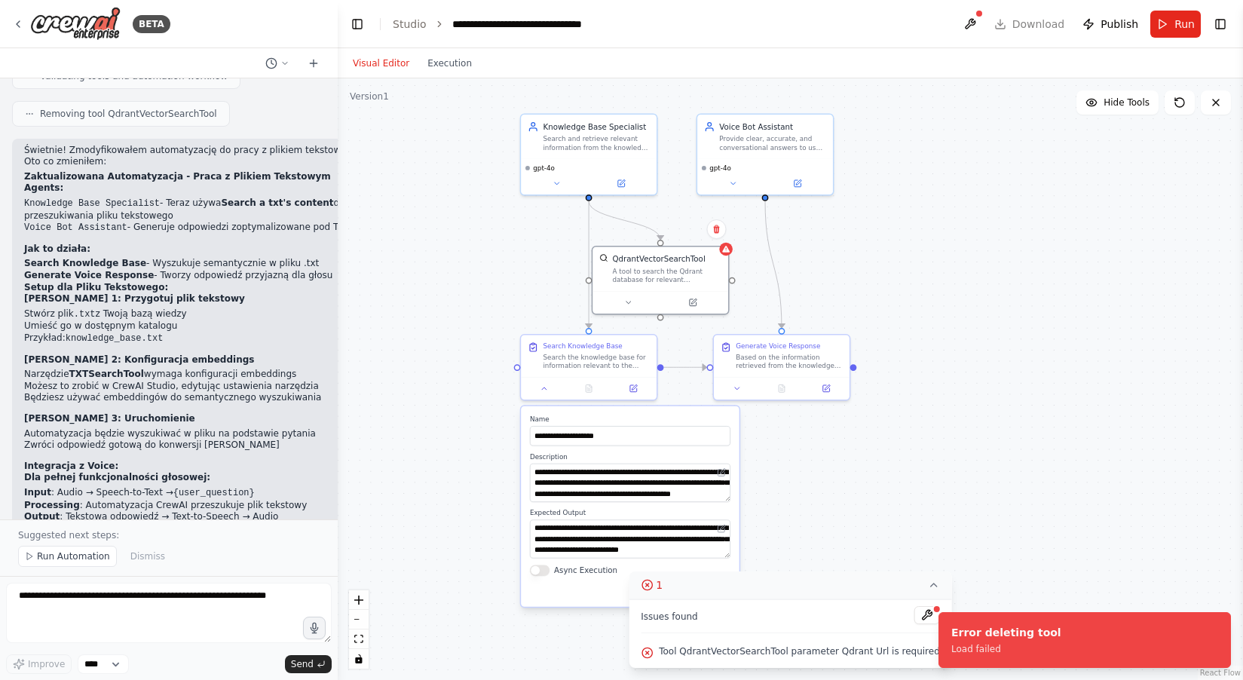
click at [978, 268] on div ".deletable-edge-delete-btn { width: 20px; height: 20px; border: 0px solid #ffff…" at bounding box center [790, 379] width 905 height 602
click at [1181, 107] on icon at bounding box center [1179, 102] width 9 height 9
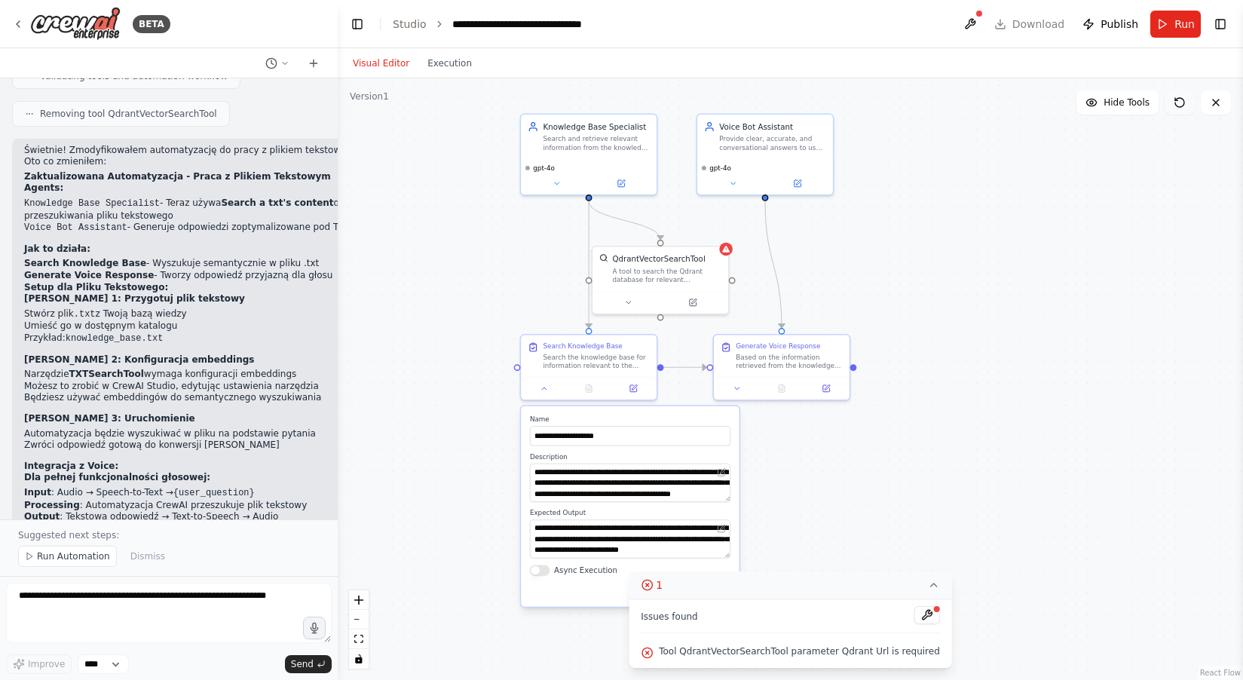
click at [1181, 97] on icon at bounding box center [1180, 103] width 12 height 12
click at [1181, 105] on icon at bounding box center [1180, 103] width 12 height 12
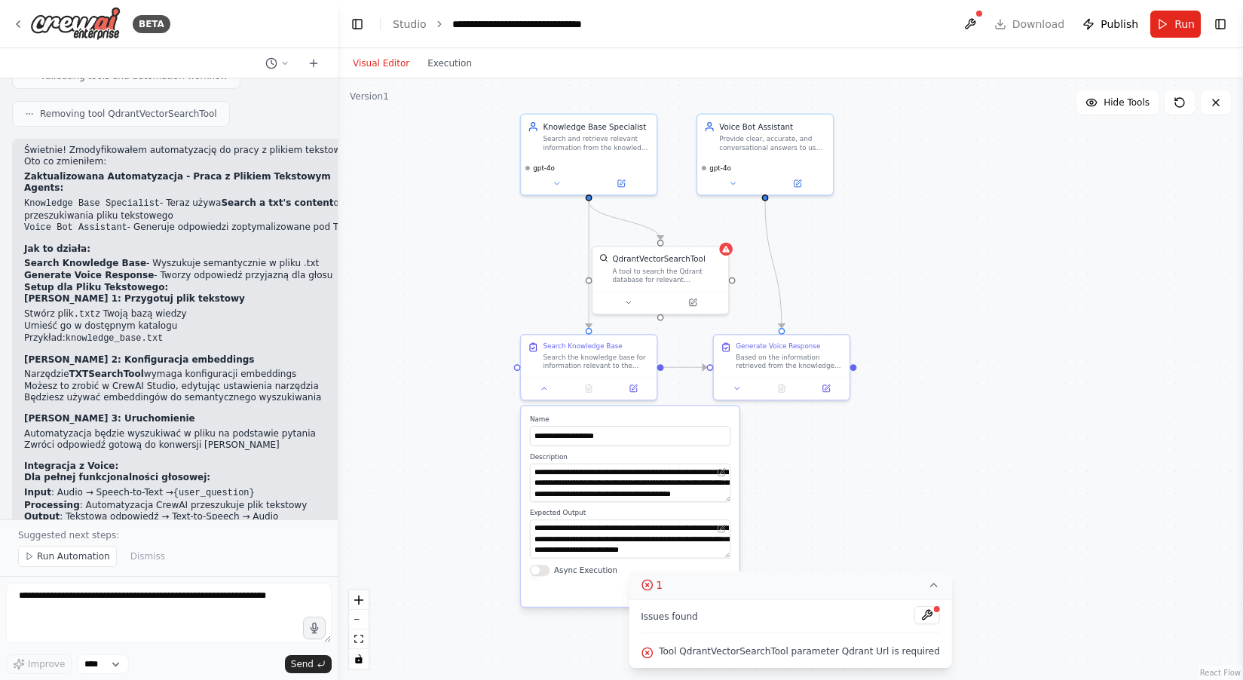
drag, startPoint x: 1092, startPoint y: 264, endPoint x: 1098, endPoint y: 259, distance: 8.2
click at [1092, 264] on div ".deletable-edge-delete-btn { width: 20px; height: 20px; border: 0px solid #ffff…" at bounding box center [790, 379] width 905 height 602
click at [716, 253] on div "QdrantVectorSearchTool" at bounding box center [667, 256] width 109 height 11
click at [219, 392] on li "Będziesz używać embeddingów do semantycznego wyszukiwania" at bounding box center [198, 398] width 348 height 12
drag, startPoint x: 134, startPoint y: 398, endPoint x: 197, endPoint y: 401, distance: 62.6
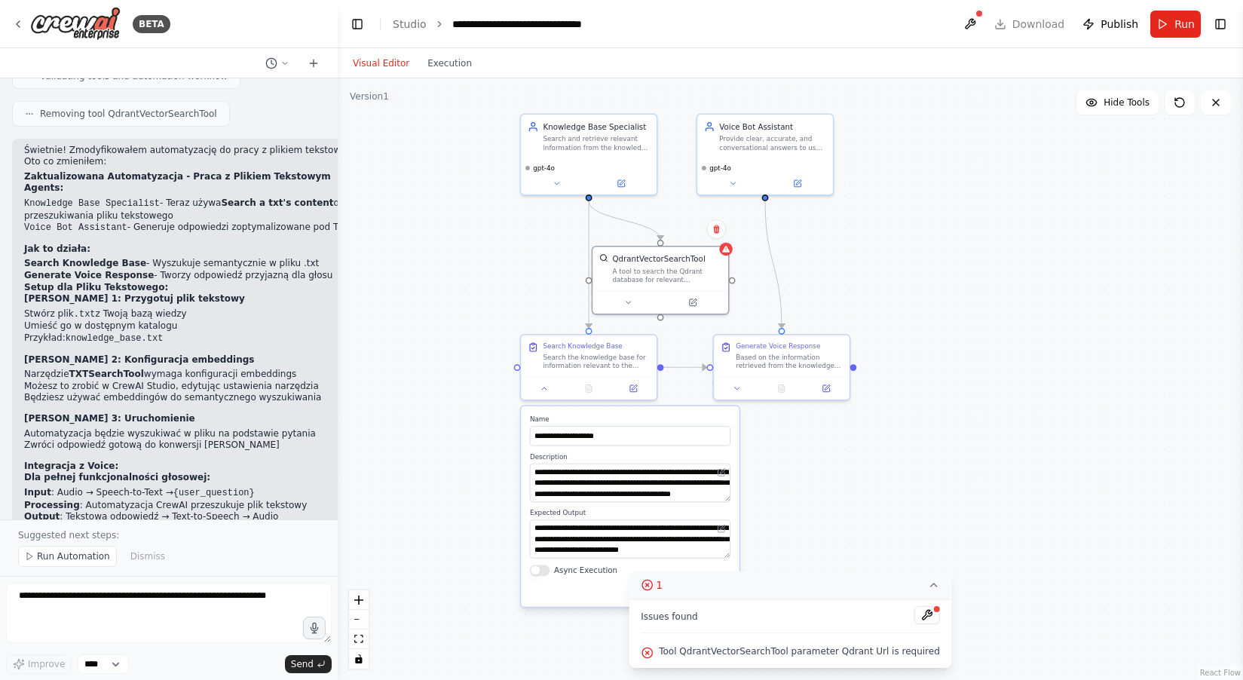
click at [197, 538] on code "[Nagranie audio] → [Whisper API] → "Jak działa AI?" → [CrewAI Bot] → "Na podsta…" at bounding box center [198, 555] width 348 height 34
copy code "Whisper API"
click at [69, 597] on textarea at bounding box center [169, 613] width 326 height 60
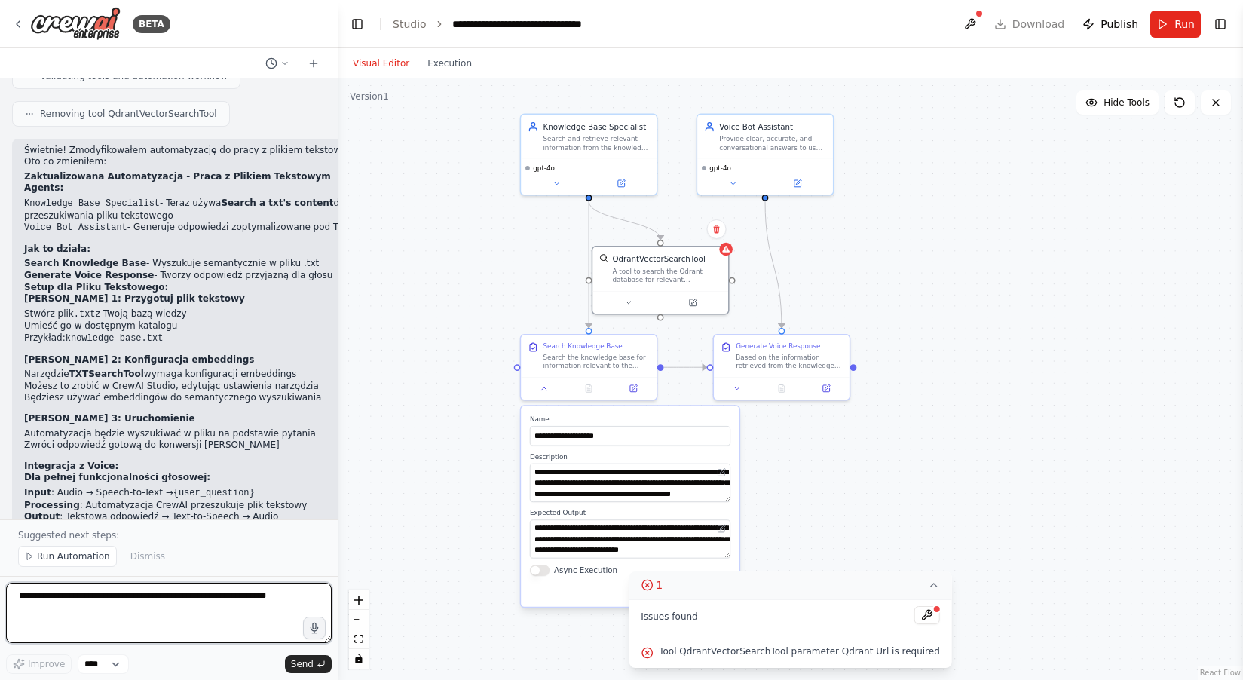
paste textarea "**********"
type textarea "**********"
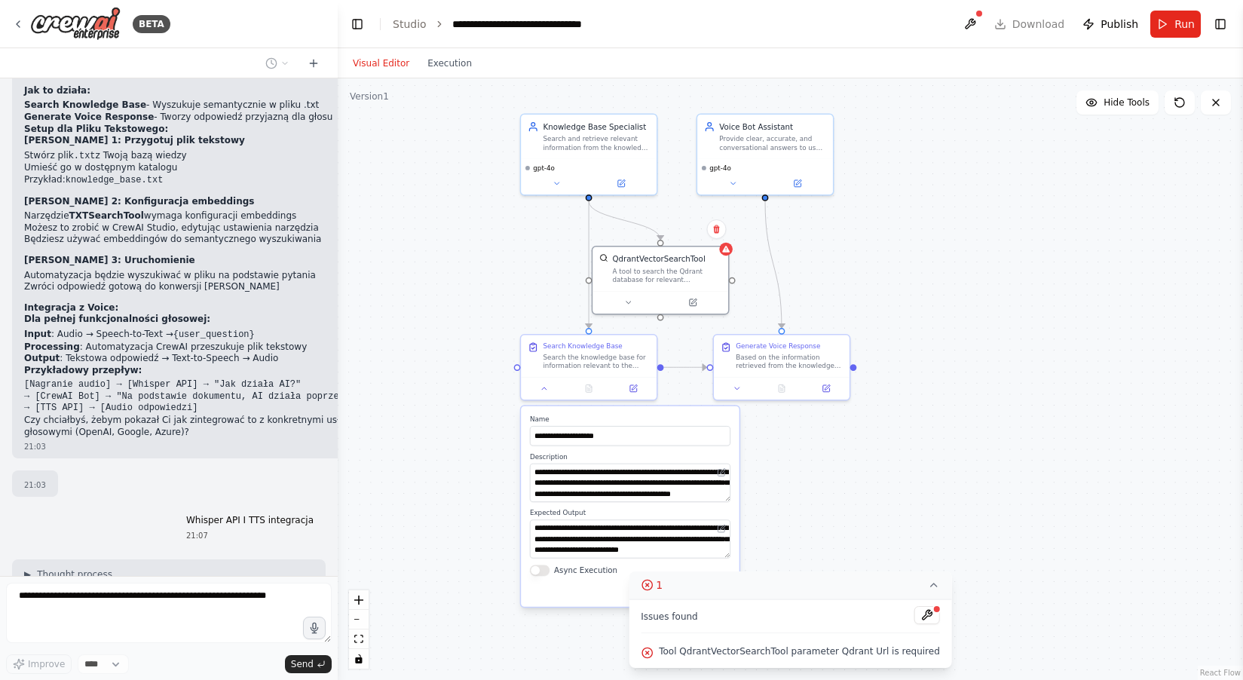
scroll to position [3434, 0]
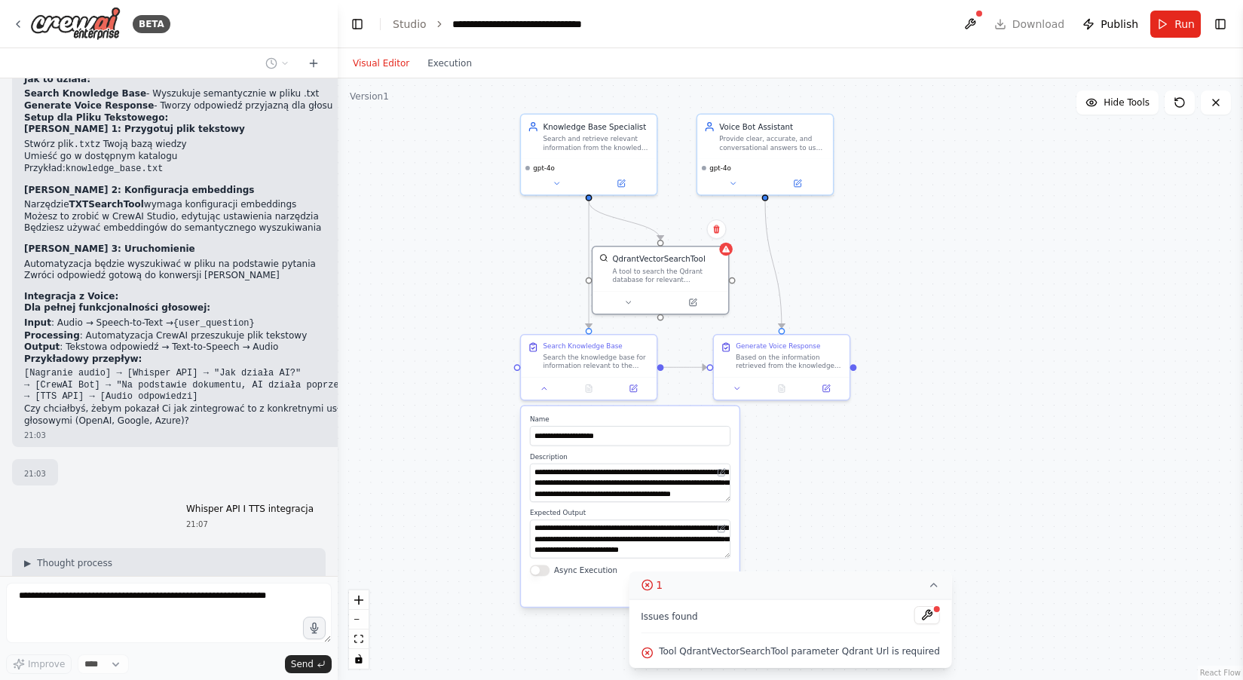
type textarea "**********"
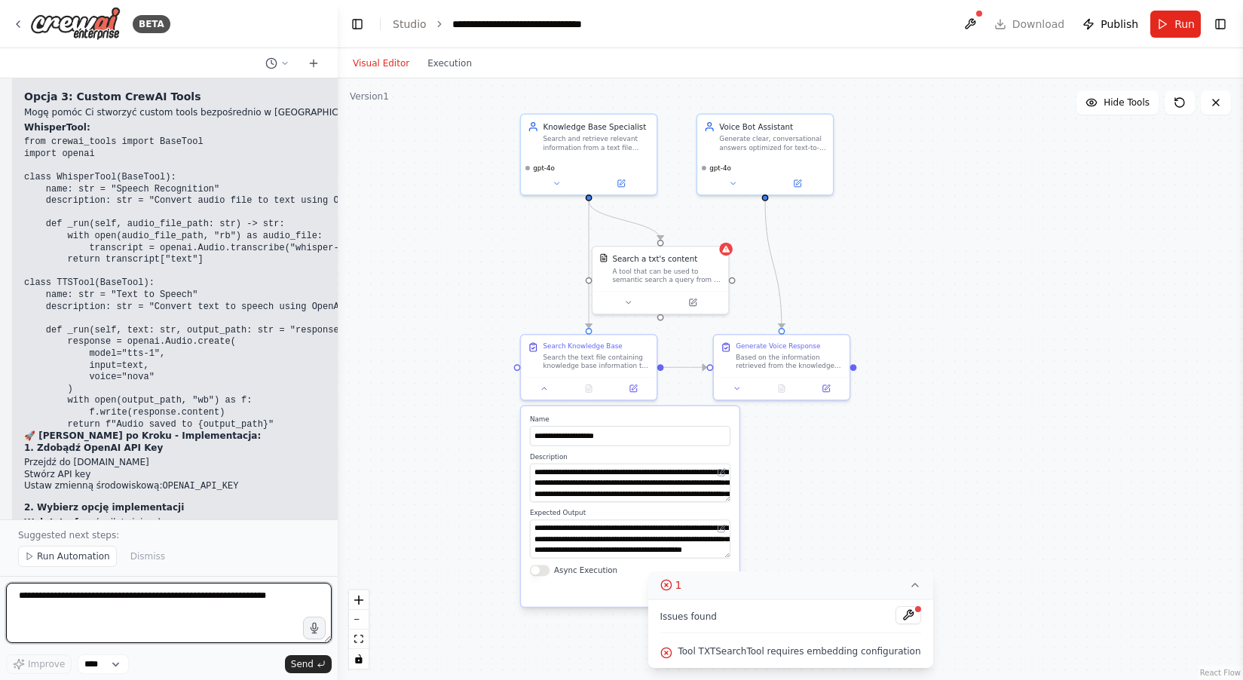
scroll to position [5997, 0]
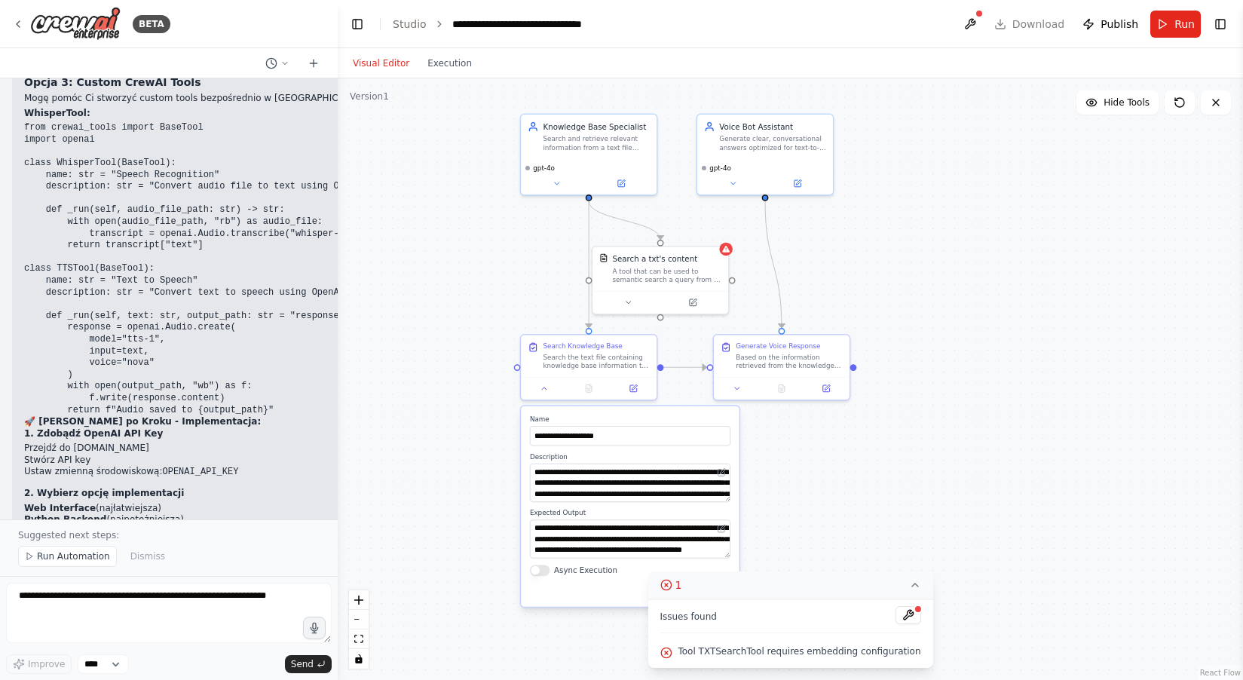
click at [120, 599] on textarea at bounding box center [169, 613] width 326 height 60
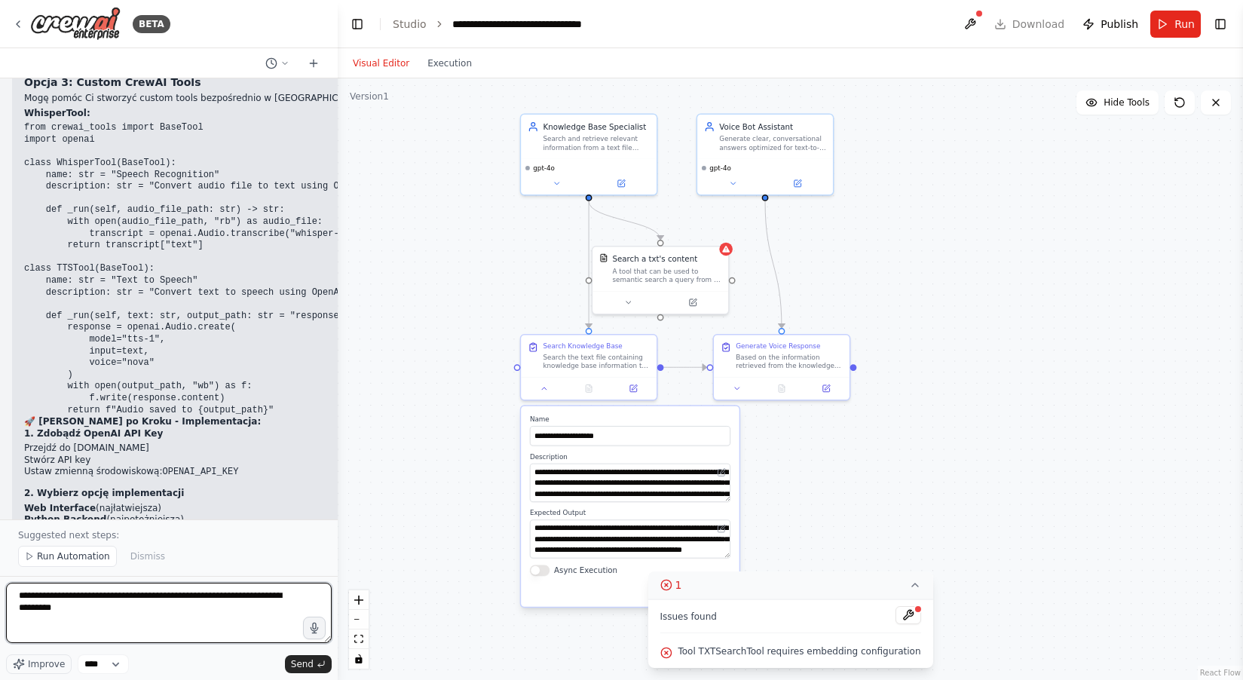
type textarea "**********"
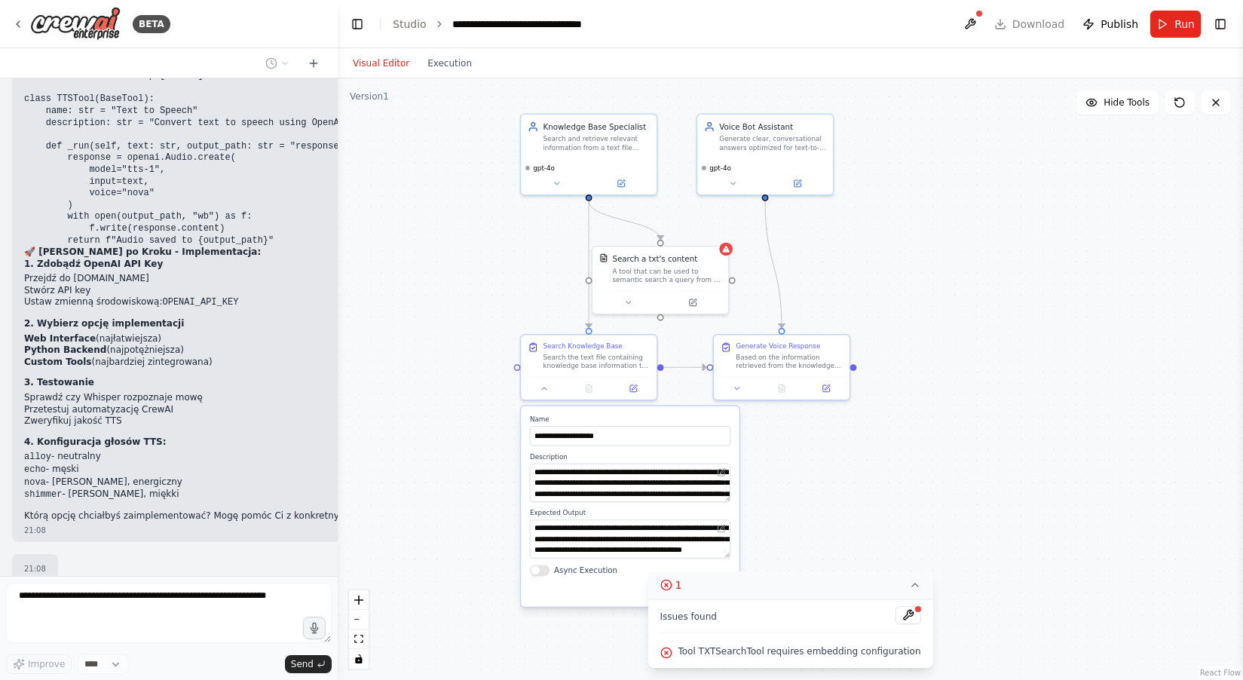
scroll to position [6178, 0]
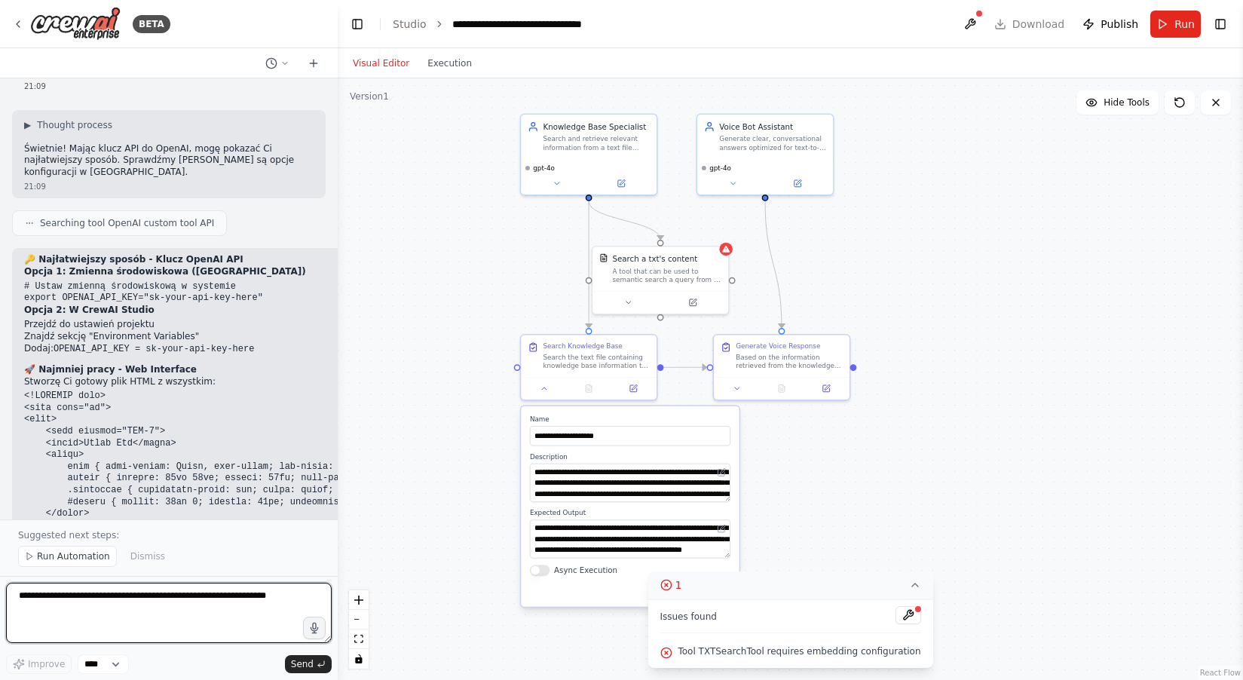
scroll to position [6737, 0]
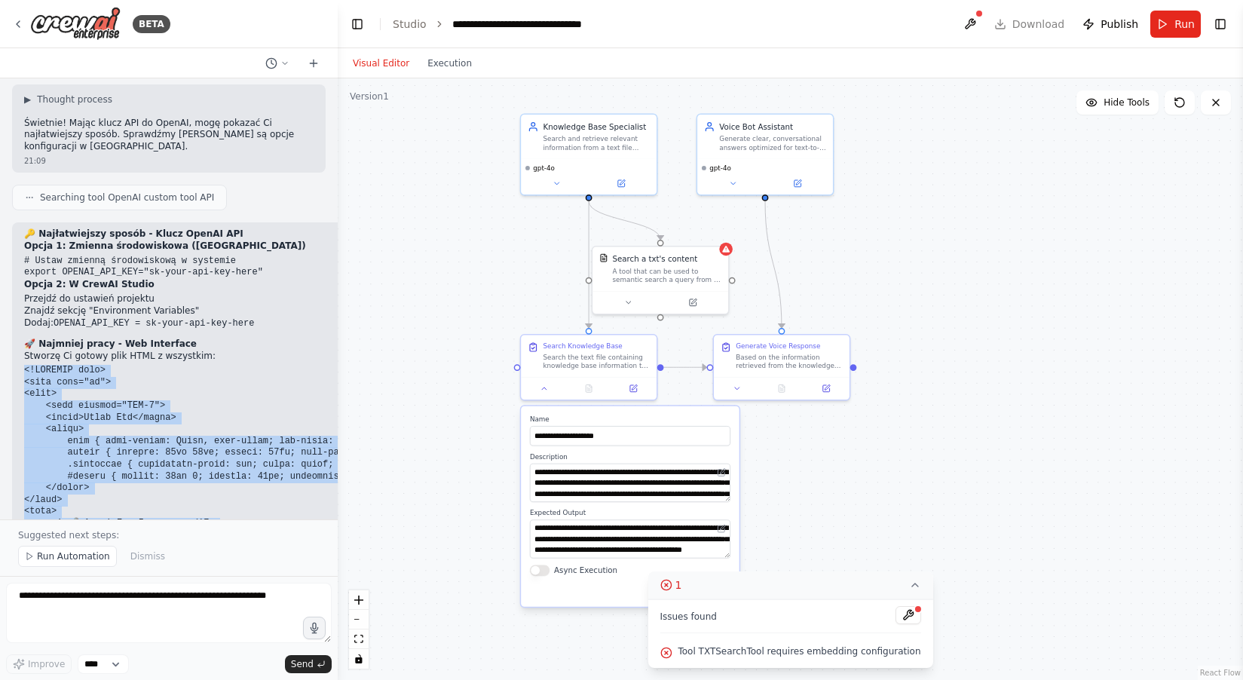
drag, startPoint x: 24, startPoint y: 121, endPoint x: 185, endPoint y: 415, distance: 336.0
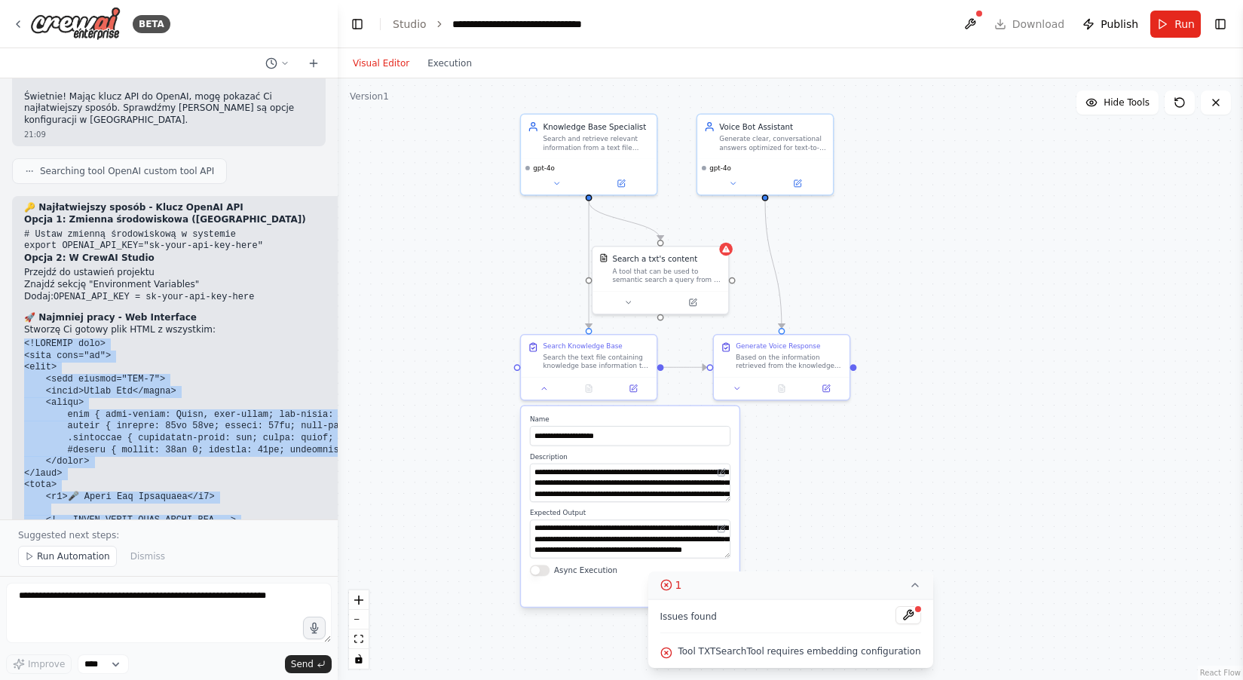
scroll to position [6705, 0]
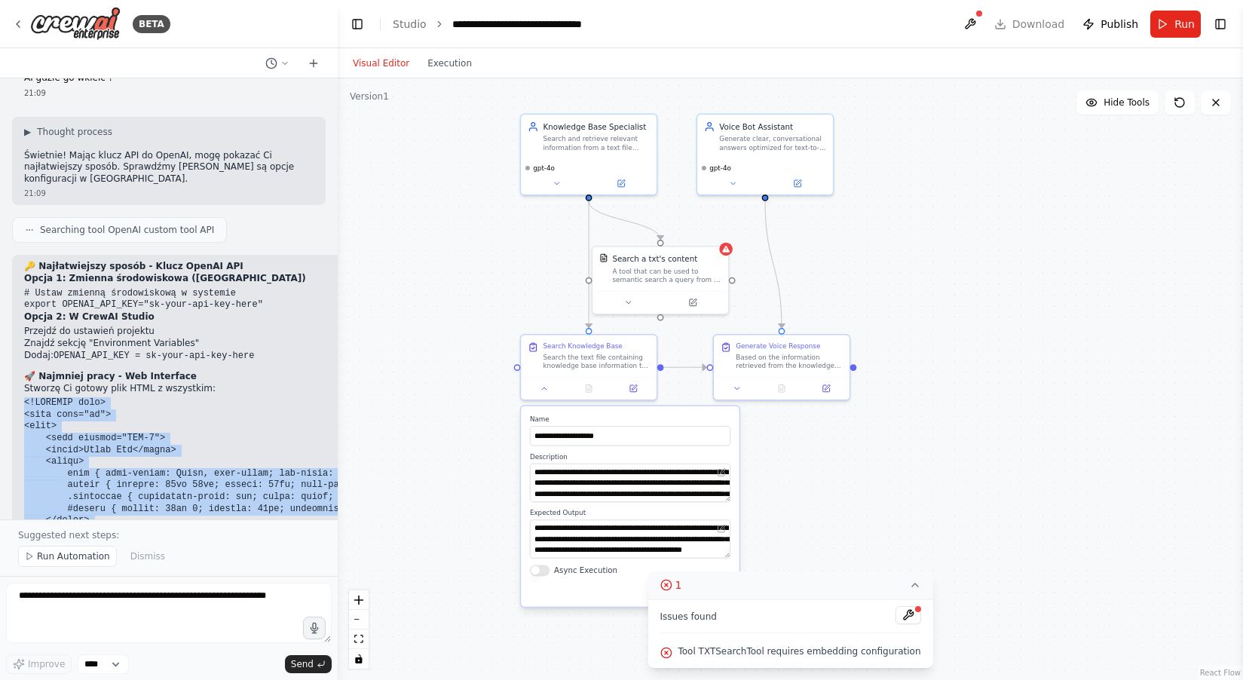
drag, startPoint x: 23, startPoint y: 156, endPoint x: 147, endPoint y: 356, distance: 235.3
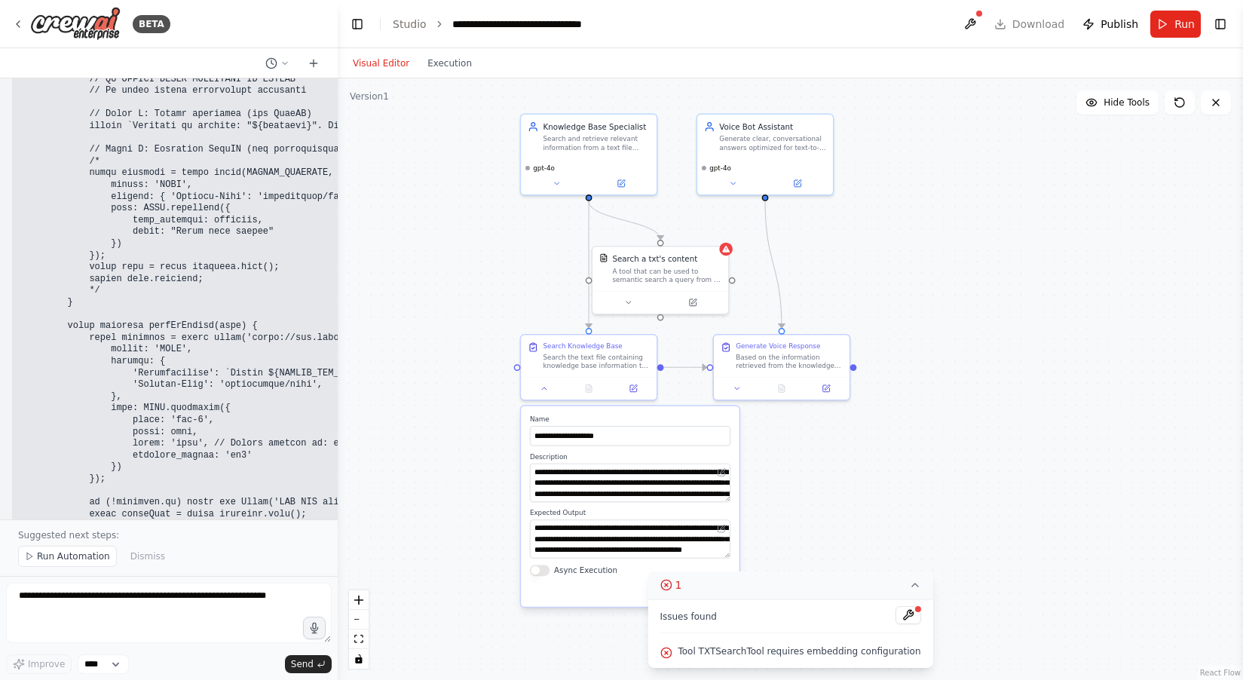
scroll to position [8521, 0]
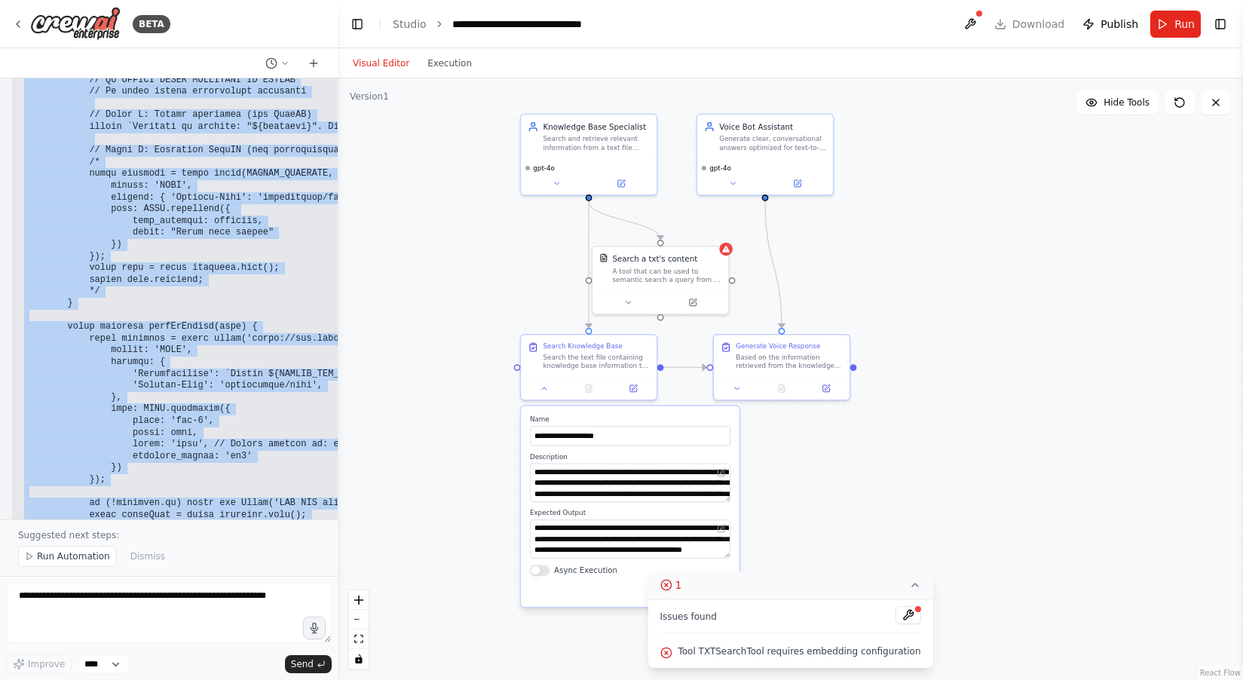
copy code "<!LOREMIP dolo> <sita cons="ad"> <elit> <sedd eiusmod="TEM-8"> <incid>Utlab Etd…"
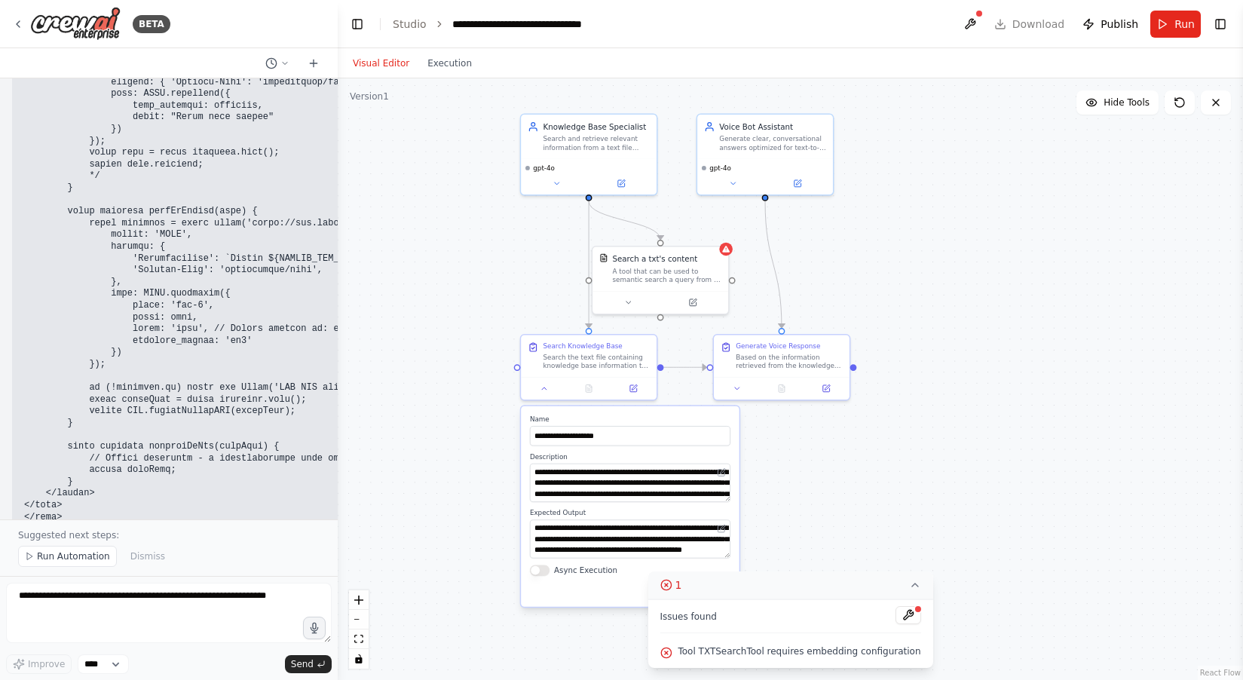
scroll to position [8367, 0]
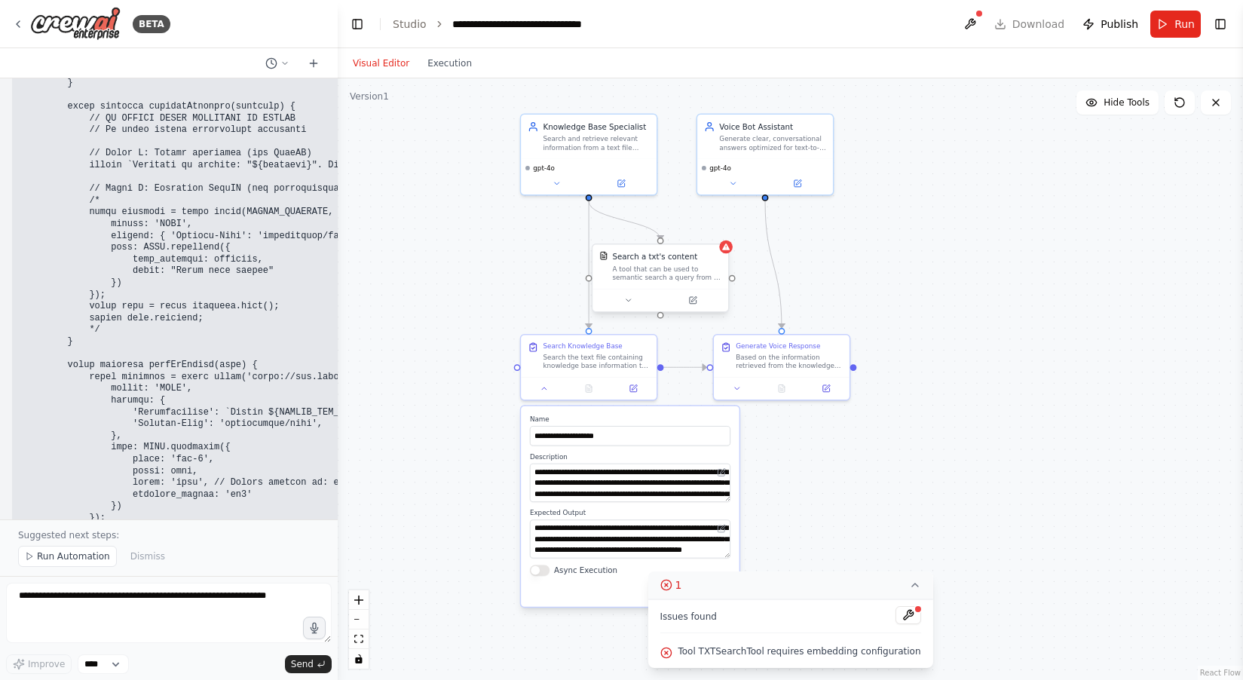
click at [659, 256] on div "Search a txt's content" at bounding box center [655, 256] width 85 height 11
click at [669, 269] on div "A tool that can be used to semantic search a query from a txt's content." at bounding box center [667, 273] width 109 height 17
click at [728, 250] on icon at bounding box center [726, 247] width 8 height 7
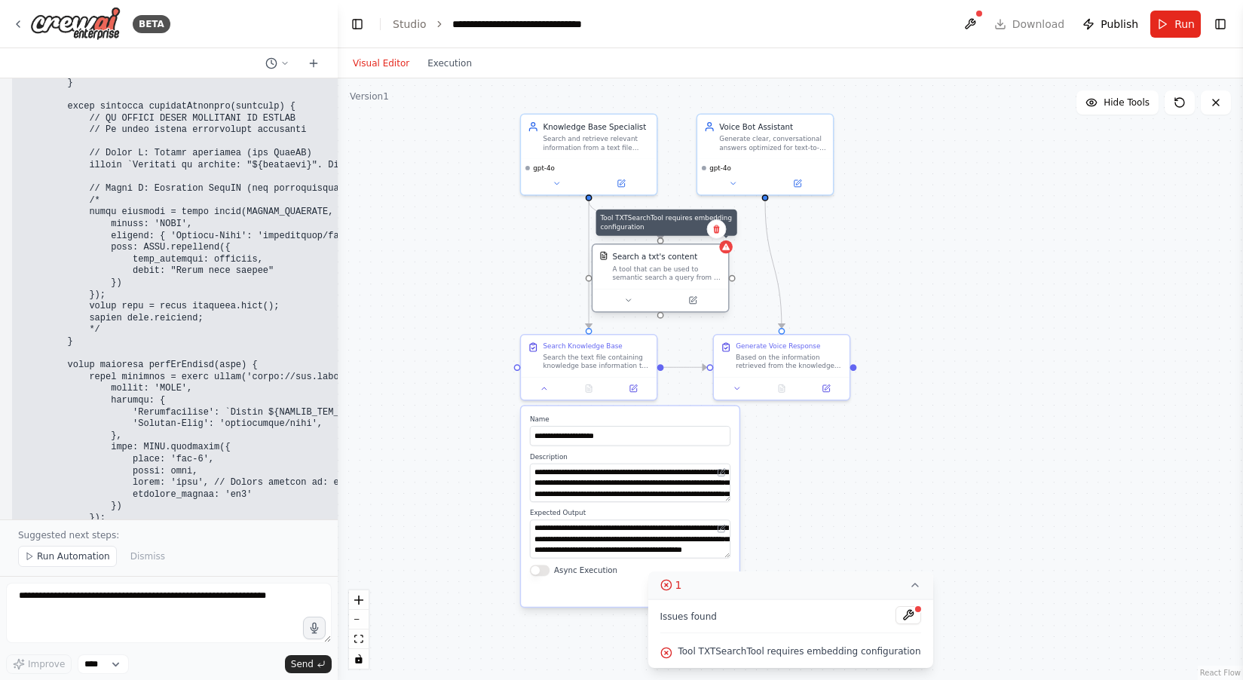
click at [728, 250] on icon at bounding box center [726, 247] width 8 height 7
click at [694, 300] on icon at bounding box center [693, 299] width 5 height 5
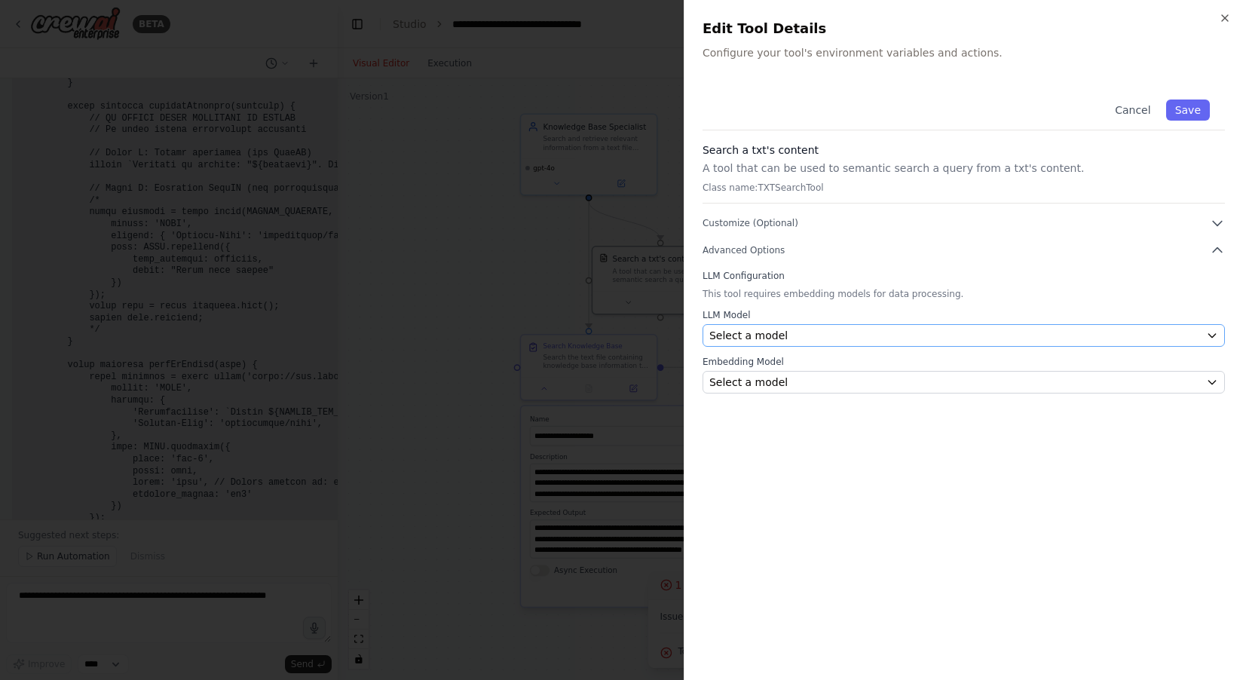
click at [856, 330] on div "Select a model" at bounding box center [954, 335] width 491 height 15
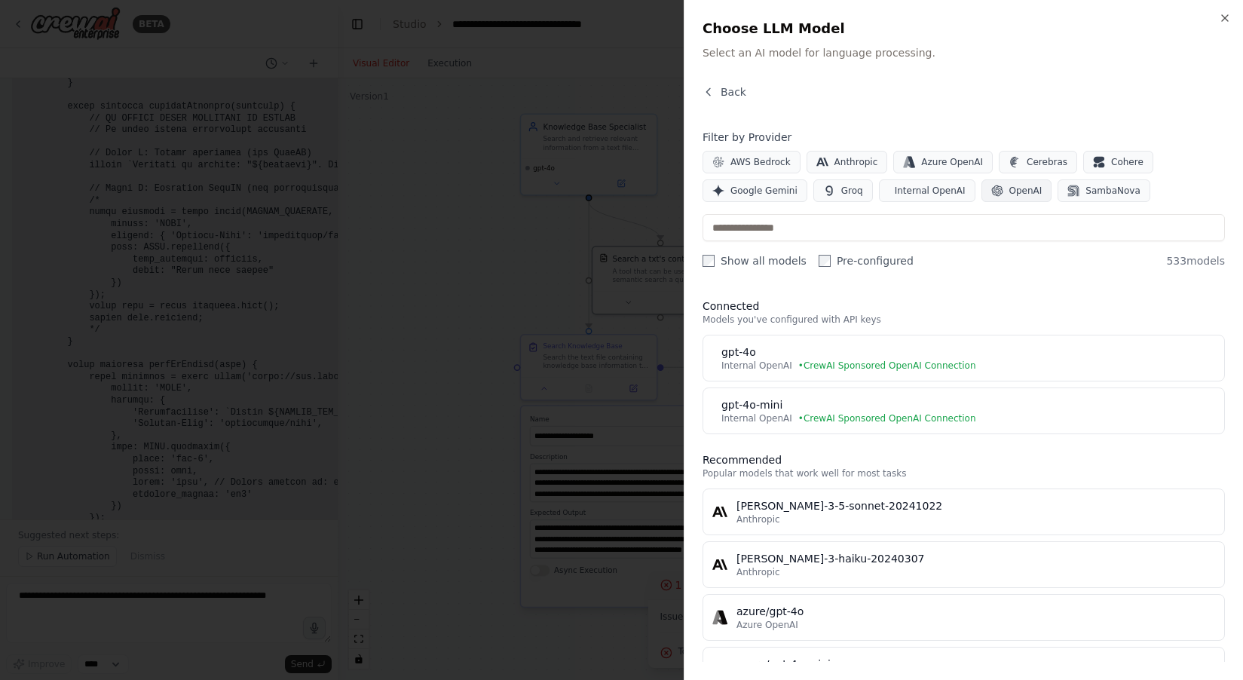
click at [1009, 191] on span "OpenAI" at bounding box center [1025, 191] width 33 height 12
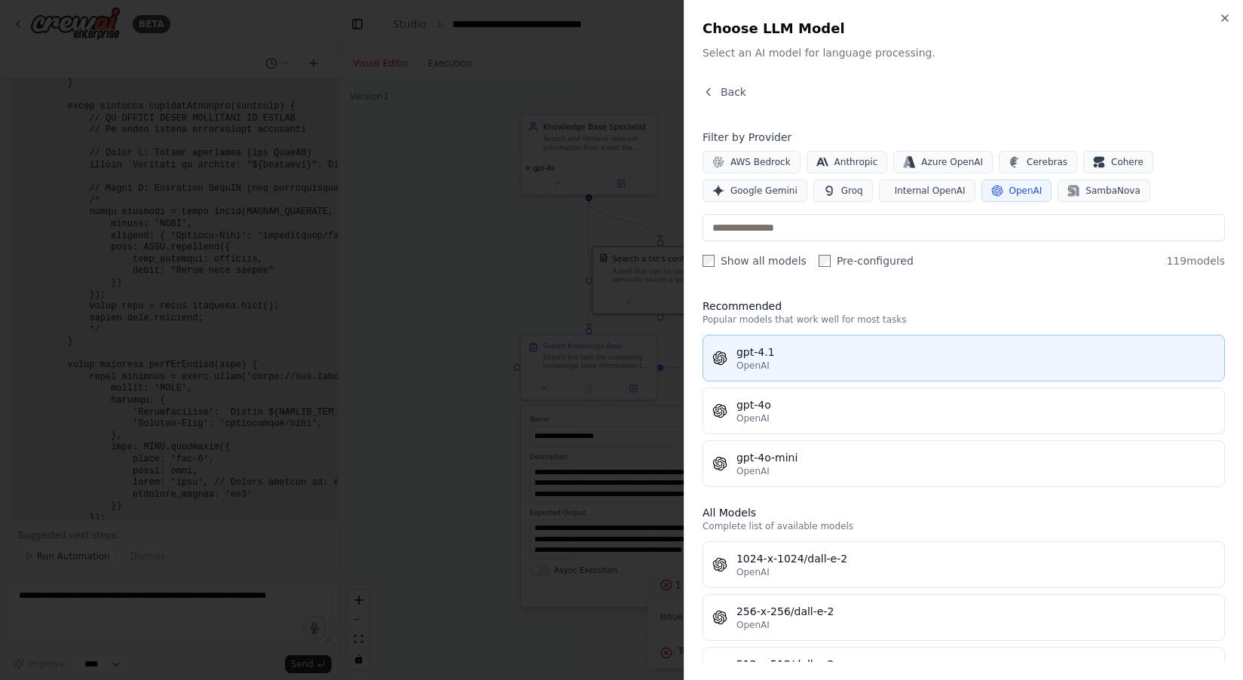
scroll to position [0, 0]
click at [802, 354] on div "gpt-4.1" at bounding box center [976, 352] width 479 height 15
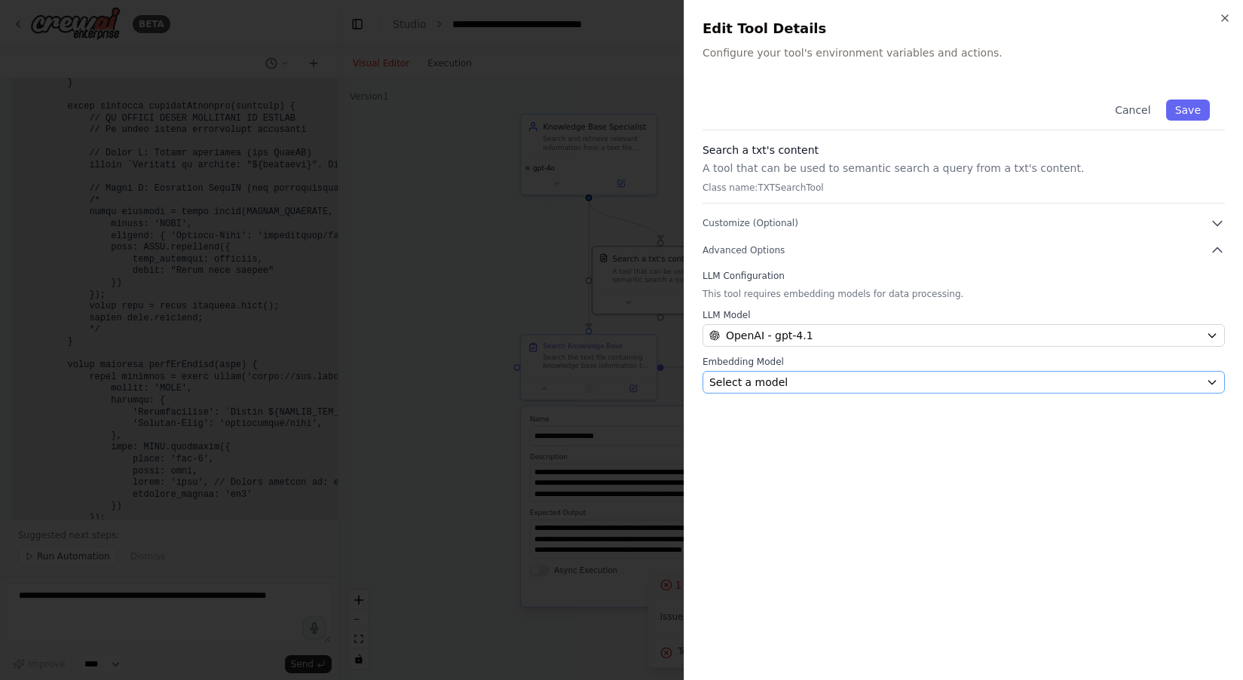
click at [847, 378] on div "Select a model" at bounding box center [954, 382] width 491 height 15
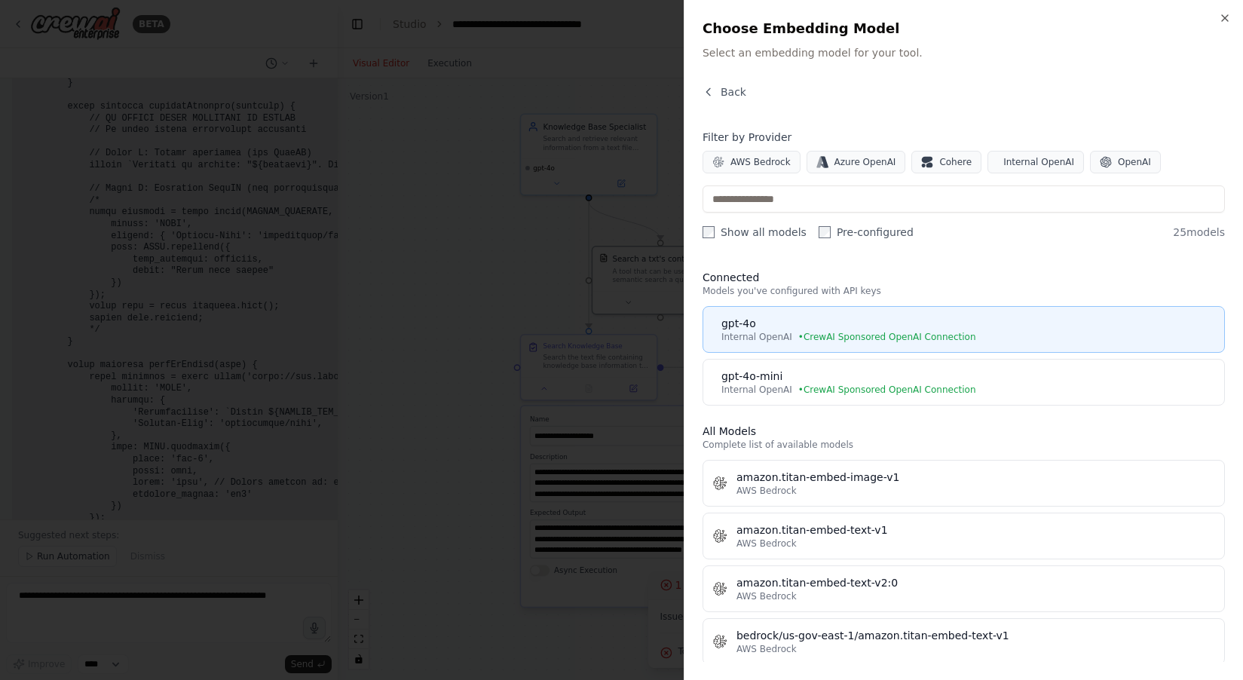
click at [869, 334] on span "• CrewAI Sponsored OpenAI Connection" at bounding box center [887, 337] width 178 height 12
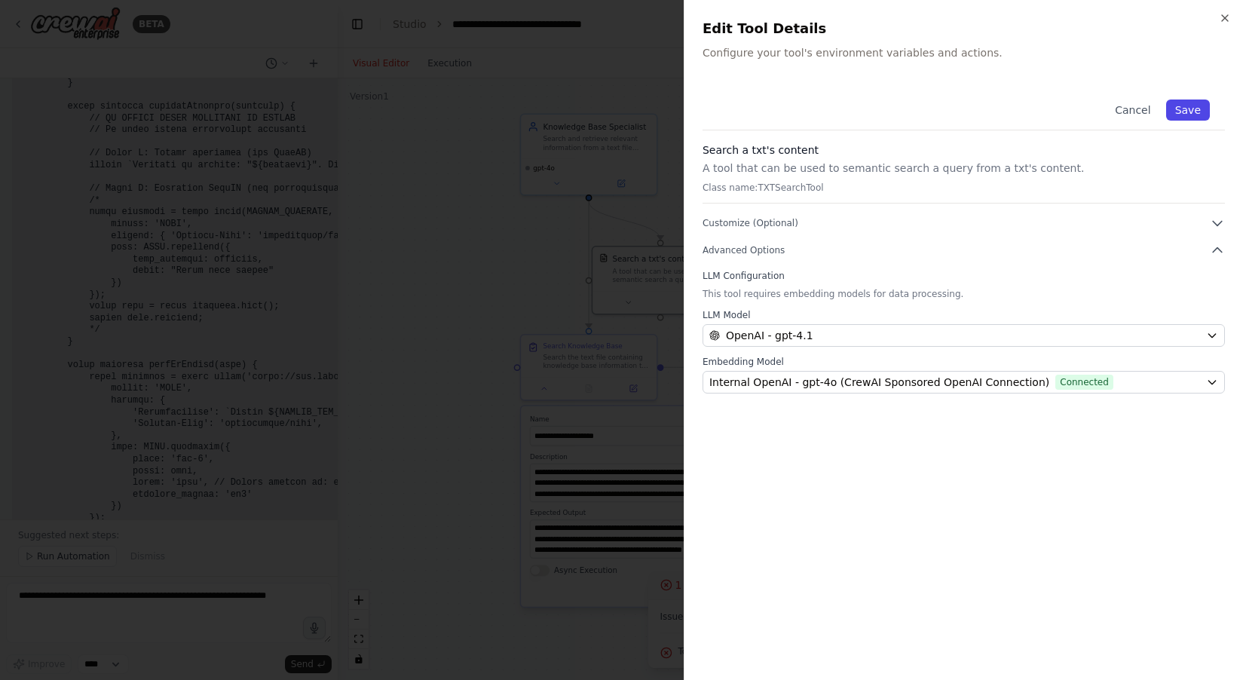
click at [1187, 109] on button "Save" at bounding box center [1188, 110] width 44 height 21
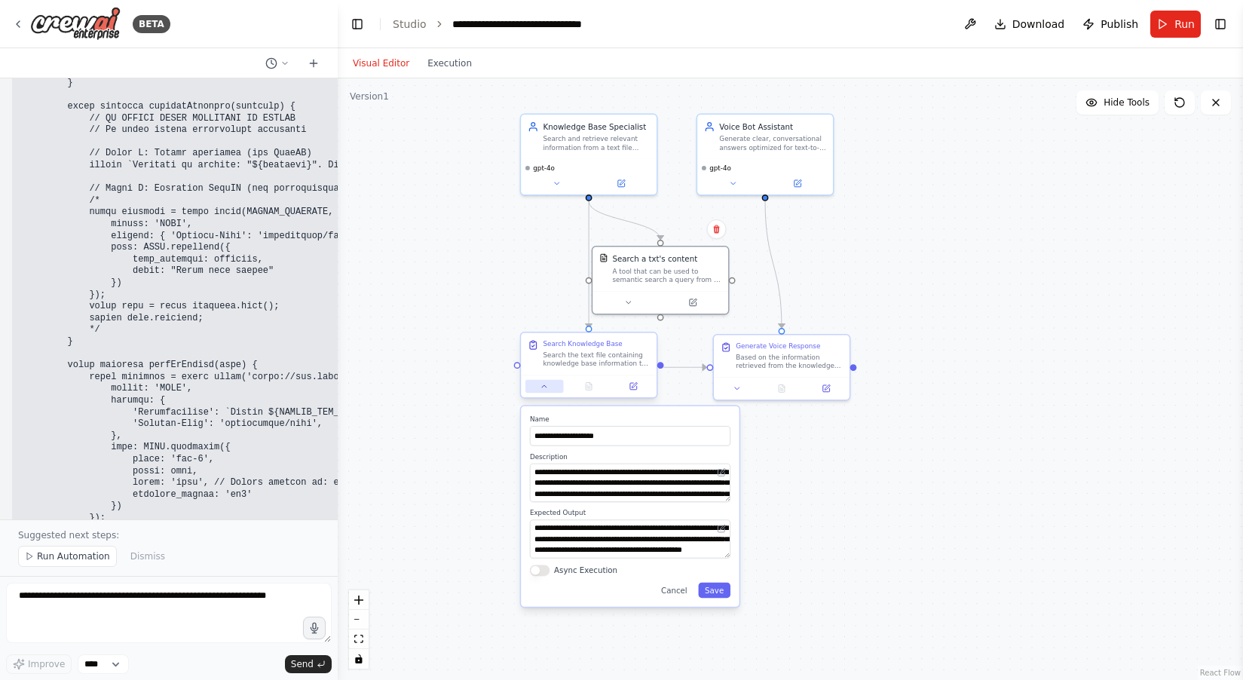
click at [541, 388] on icon at bounding box center [544, 386] width 9 height 9
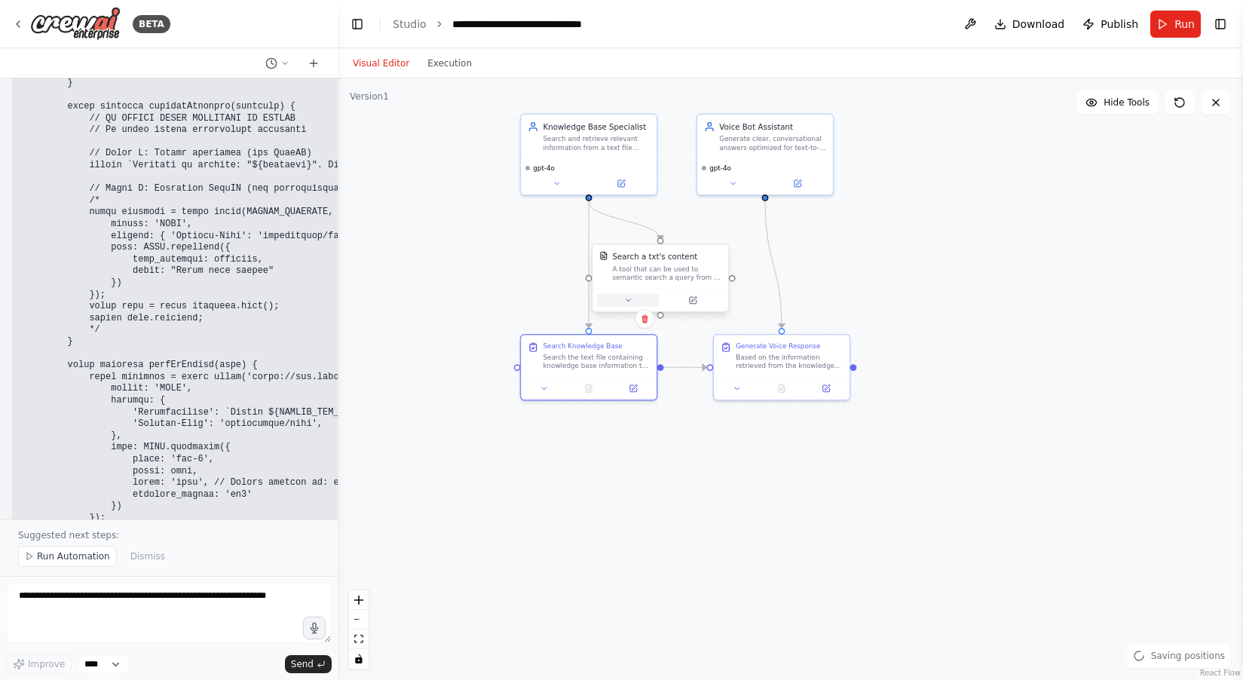
click at [627, 302] on icon at bounding box center [628, 300] width 9 height 9
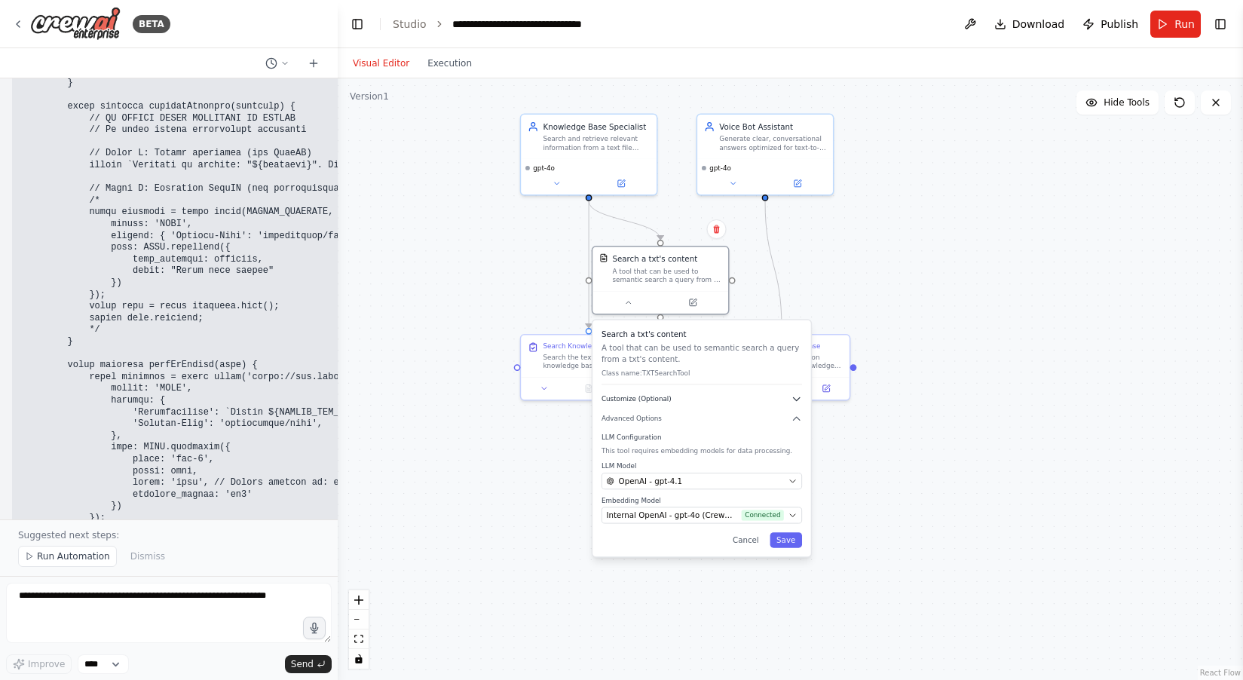
click at [799, 402] on icon "button" at bounding box center [796, 399] width 11 height 11
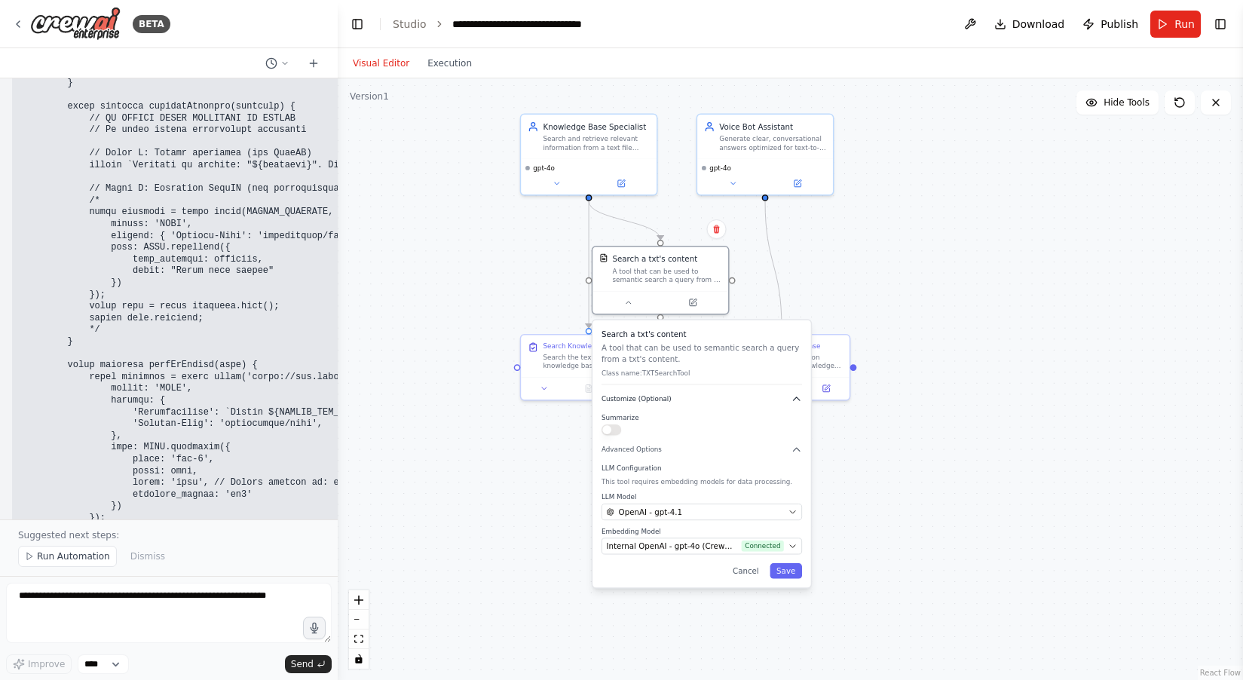
click at [799, 400] on icon "button" at bounding box center [796, 398] width 7 height 3
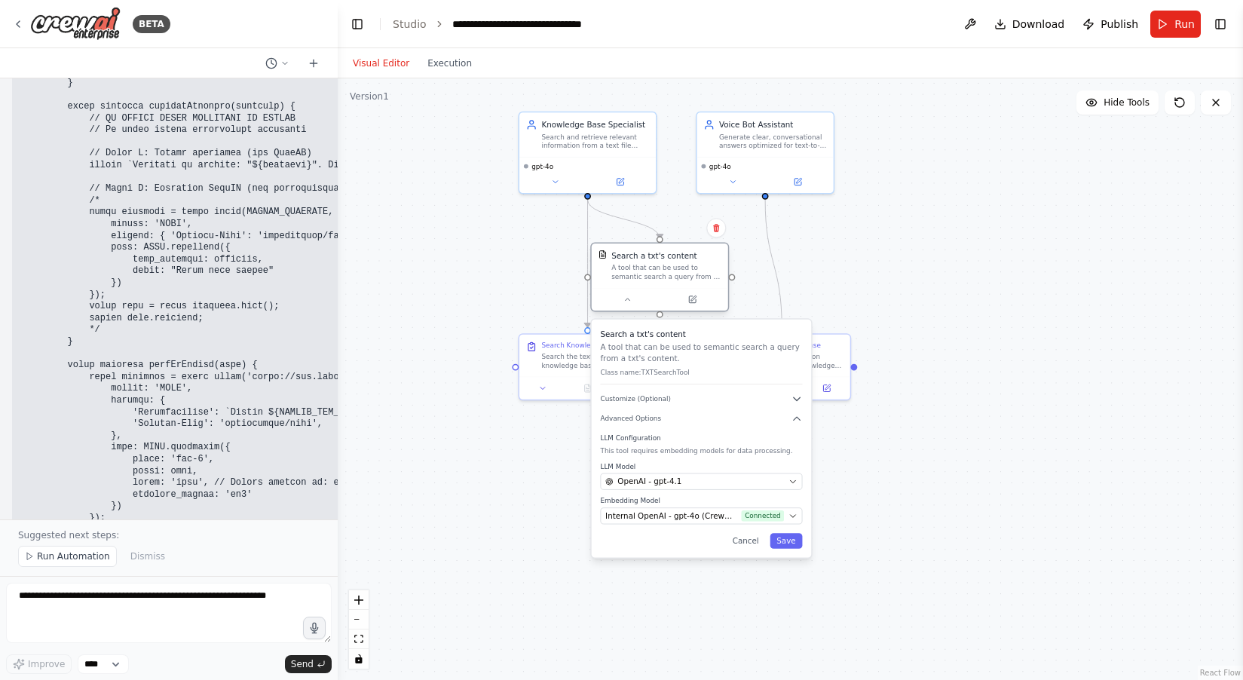
click at [682, 265] on div "A tool that can be used to semantic search a query from a txt's content." at bounding box center [666, 272] width 110 height 18
click at [1221, 26] on button "Toggle Right Sidebar" at bounding box center [1220, 24] width 21 height 21
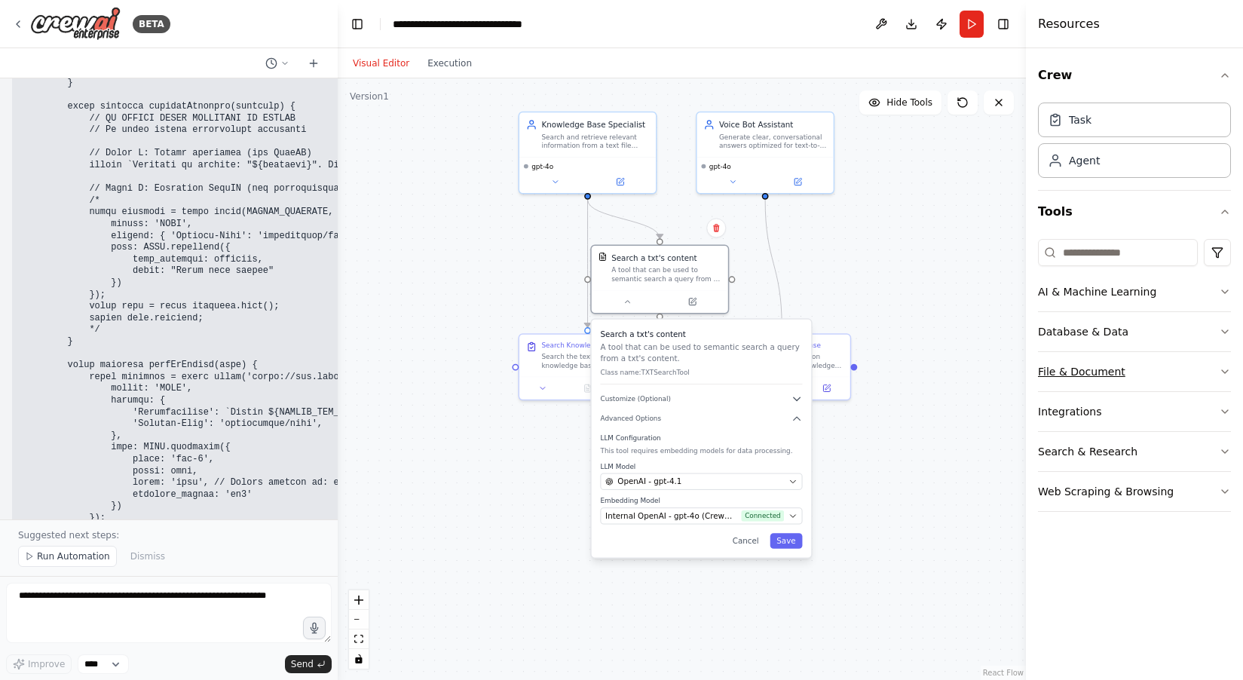
click at [1141, 366] on button "File & Document" at bounding box center [1134, 371] width 193 height 39
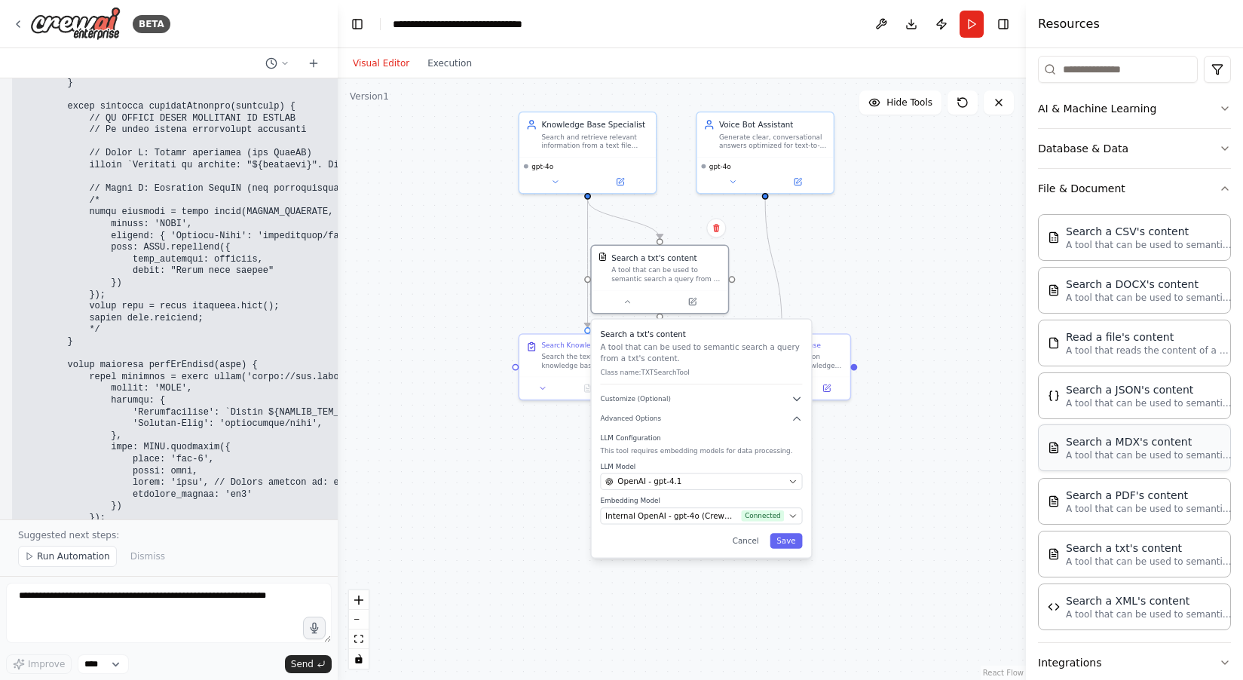
scroll to position [225, 0]
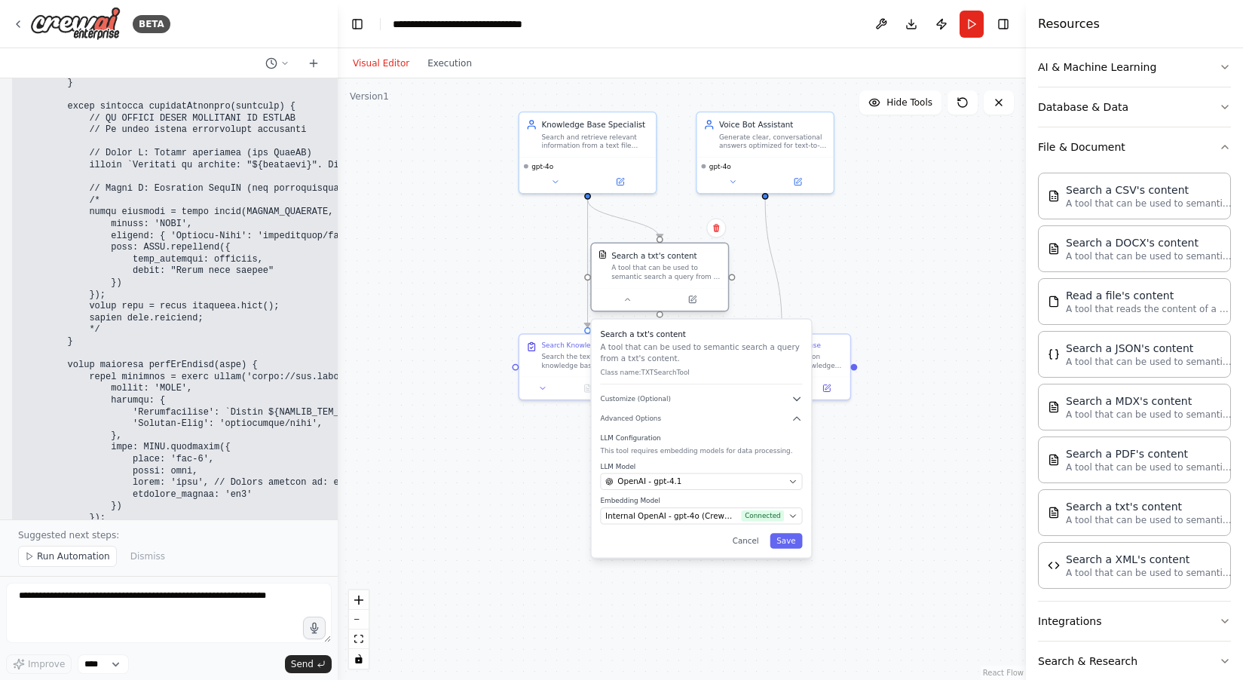
click at [680, 274] on div "A tool that can be used to semantic search a query from a txt's content." at bounding box center [666, 272] width 110 height 18
click at [664, 373] on p "Class name: TXTSearchTool" at bounding box center [701, 373] width 202 height 9
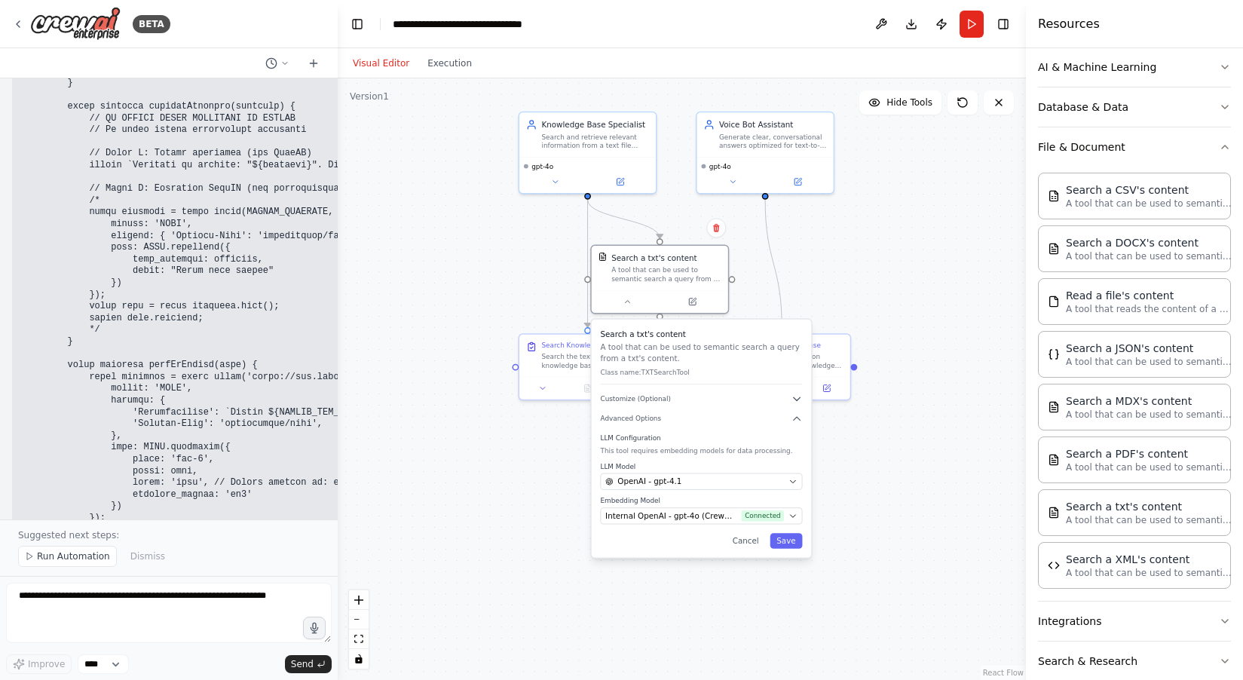
click at [664, 373] on p "Class name: TXTSearchTool" at bounding box center [701, 373] width 202 height 9
click at [789, 539] on button "Save" at bounding box center [792, 541] width 32 height 16
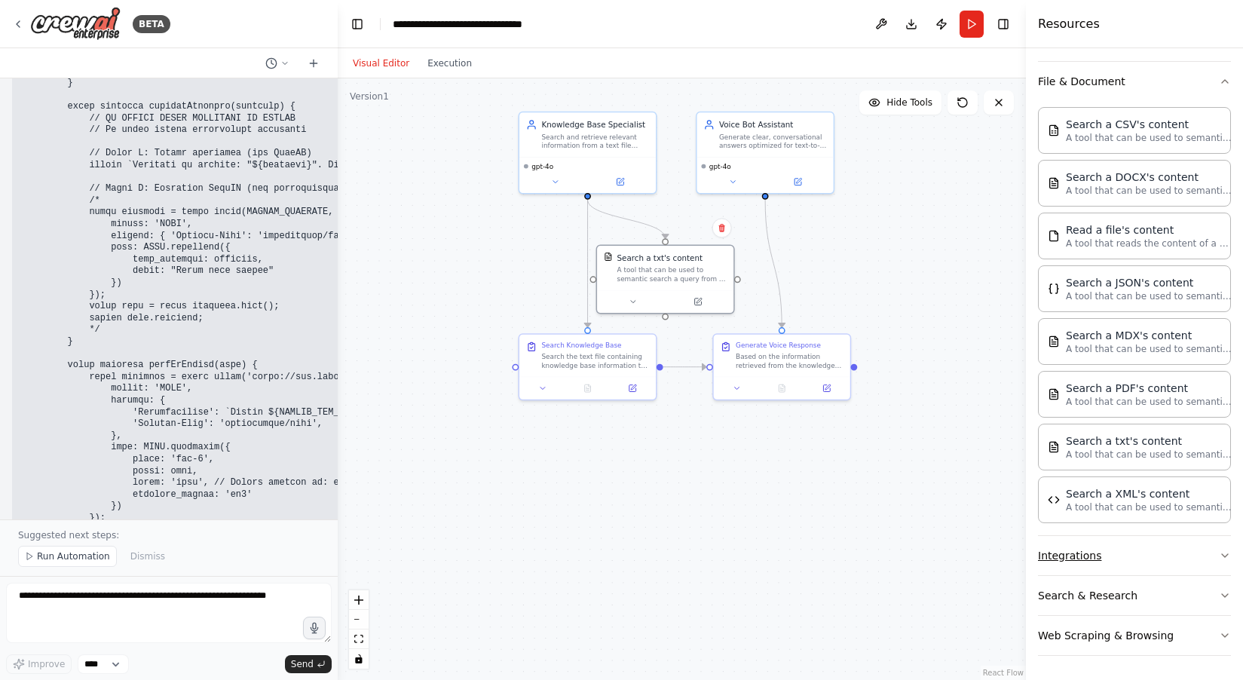
scroll to position [290, 0]
click at [1220, 601] on icon "button" at bounding box center [1225, 596] width 12 height 12
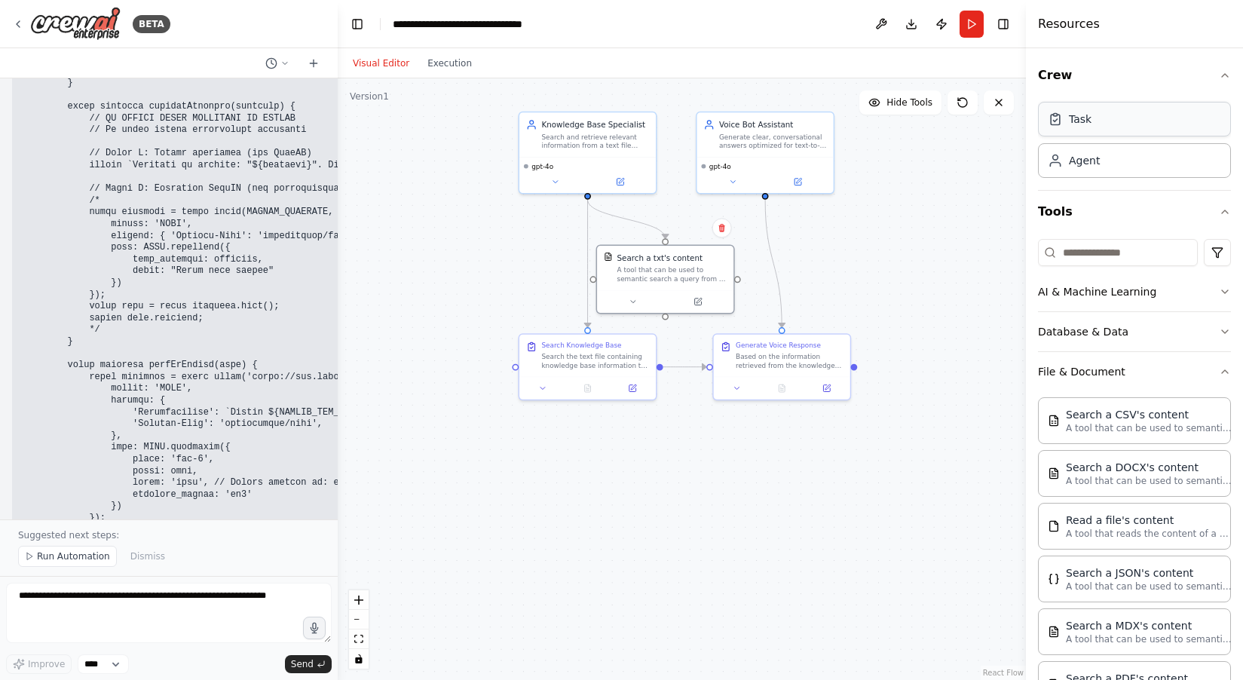
scroll to position [0, 0]
click at [1138, 120] on div "Task" at bounding box center [1134, 119] width 193 height 35
click at [1089, 116] on div "Task" at bounding box center [1080, 119] width 23 height 15
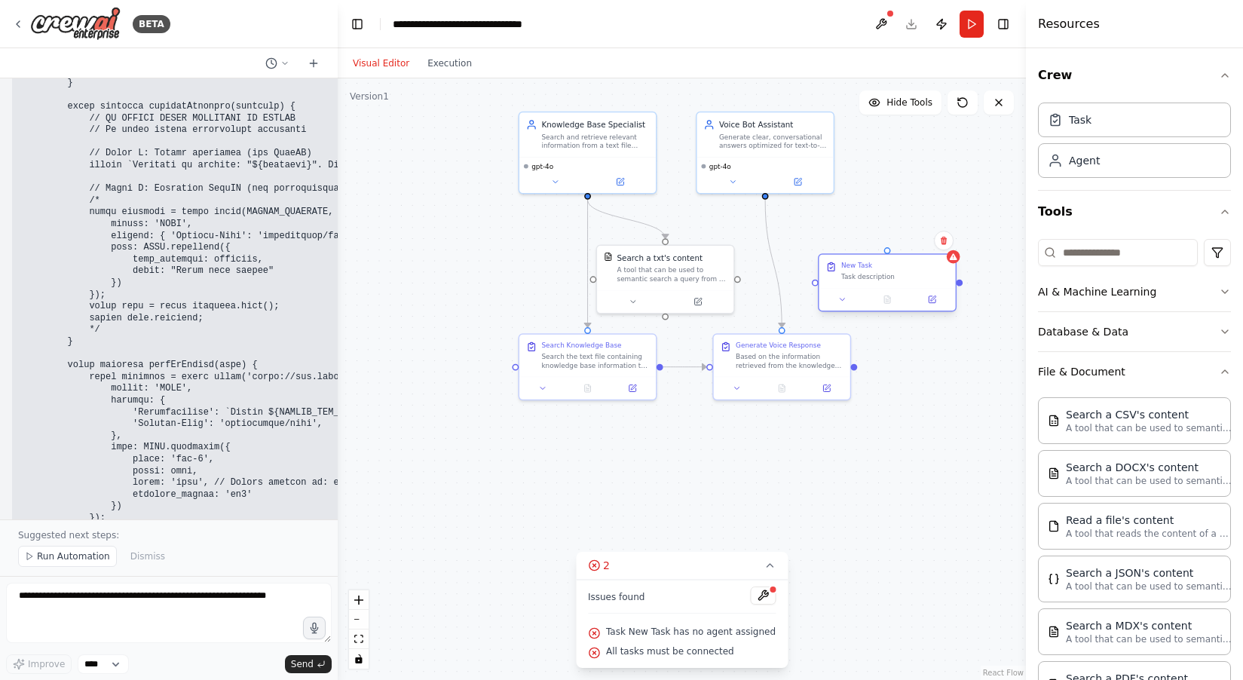
drag, startPoint x: 929, startPoint y: 277, endPoint x: 892, endPoint y: 260, distance: 40.5
click at [892, 260] on div "New Task Task description" at bounding box center [887, 271] width 136 height 33
click at [943, 243] on icon at bounding box center [943, 240] width 9 height 9
click at [946, 244] on icon at bounding box center [943, 240] width 9 height 9
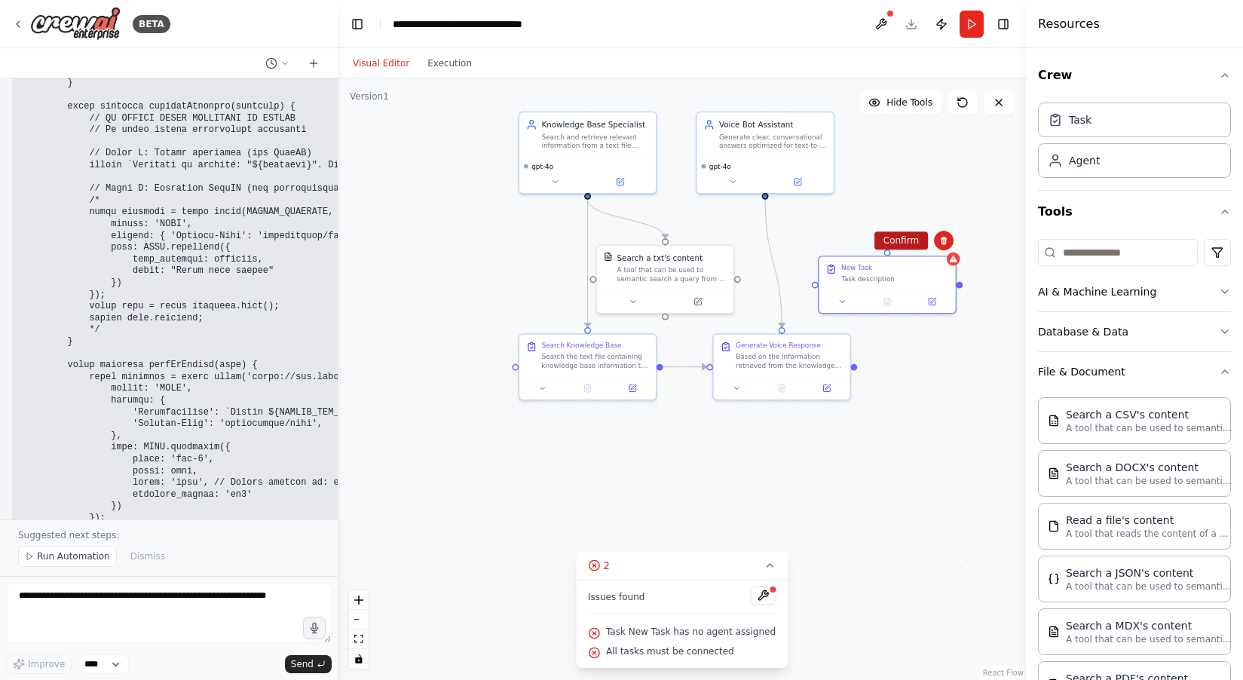
click at [905, 241] on button "Confirm" at bounding box center [902, 240] width 54 height 18
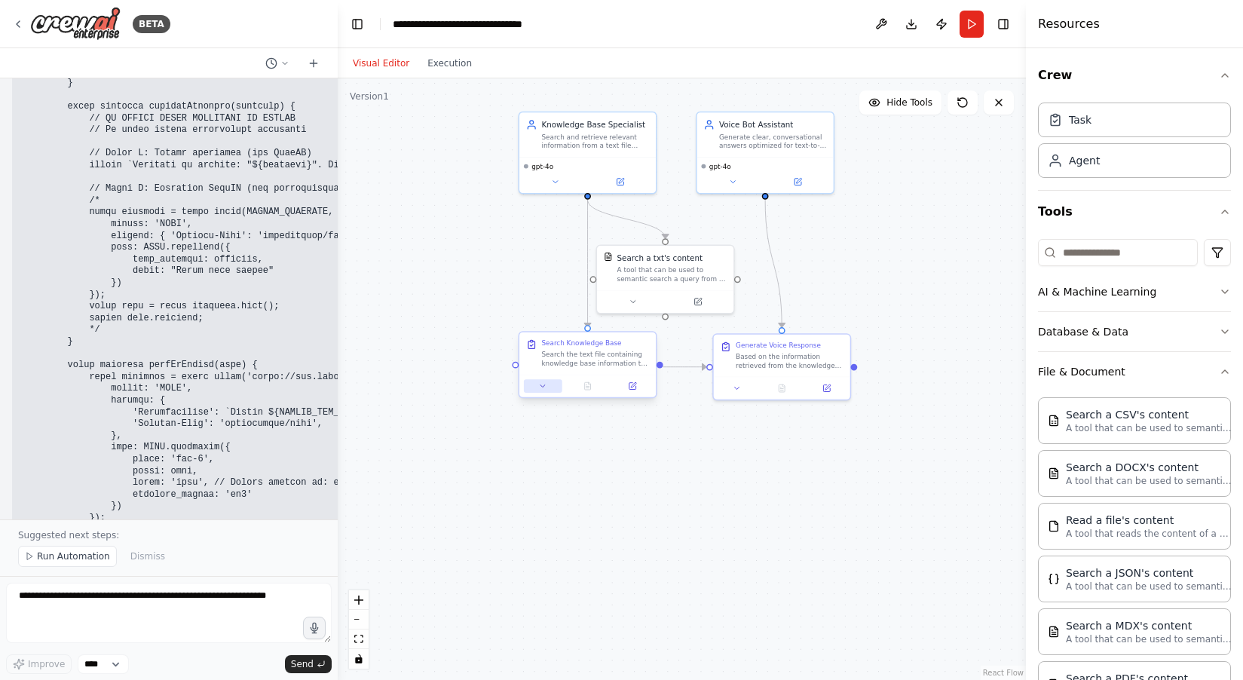
click at [542, 384] on icon at bounding box center [542, 385] width 9 height 9
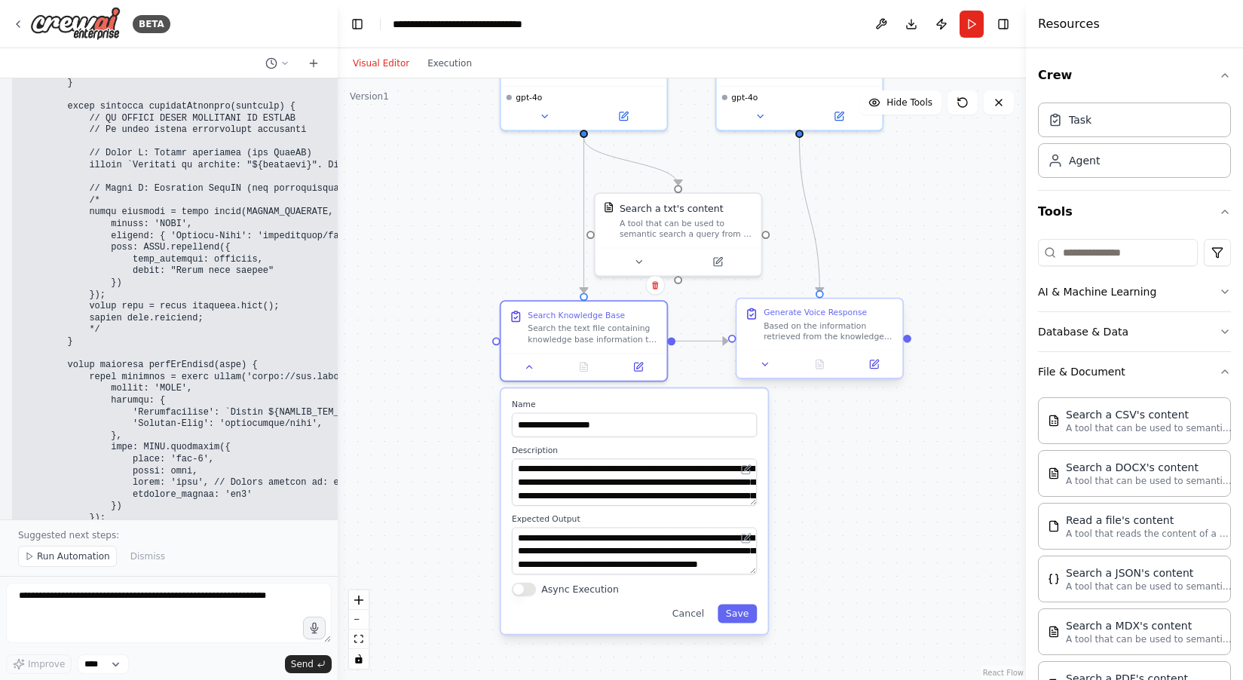
click at [866, 322] on div "Based on the information retrieved from the knowledge base, generate a clear, c…" at bounding box center [829, 331] width 130 height 22
click at [847, 322] on div "Based on the information retrieved from the knowledge base, generate a clear, c…" at bounding box center [829, 331] width 130 height 22
click at [845, 326] on div "Based on the information retrieved from the knowledge base, generate a clear, c…" at bounding box center [829, 331] width 130 height 22
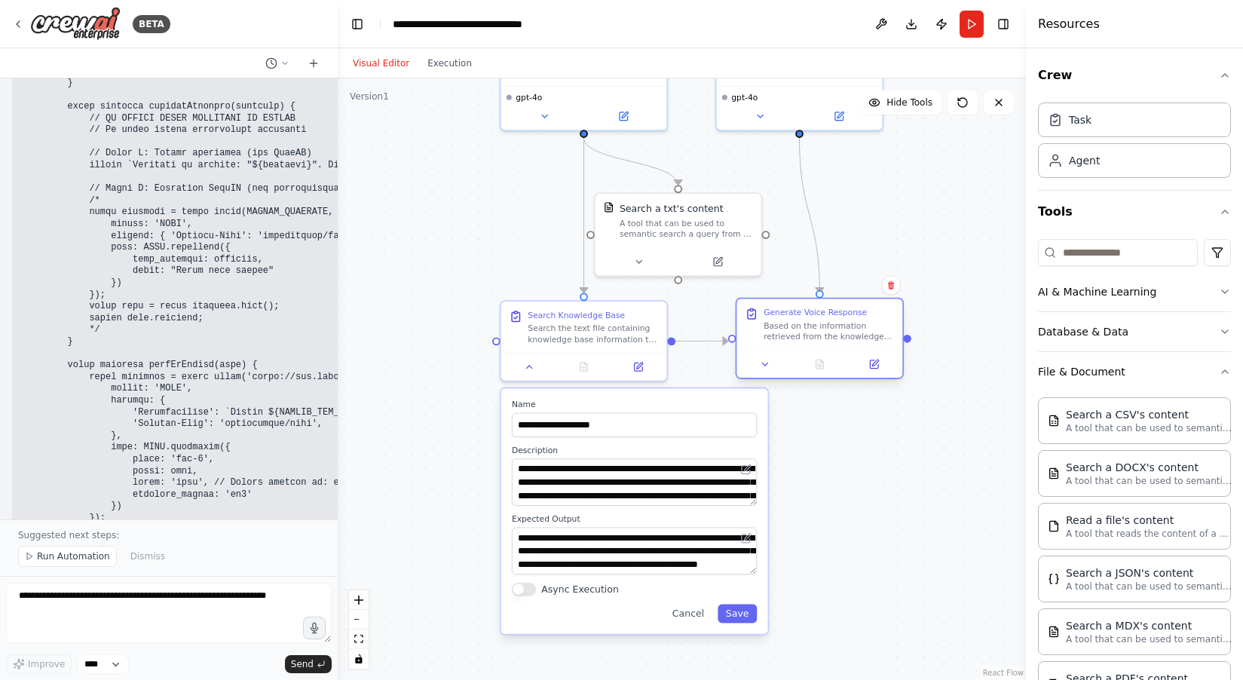
click at [845, 326] on div "Based on the information retrieved from the knowledge base, generate a clear, c…" at bounding box center [829, 331] width 130 height 22
click at [766, 366] on icon at bounding box center [765, 364] width 11 height 11
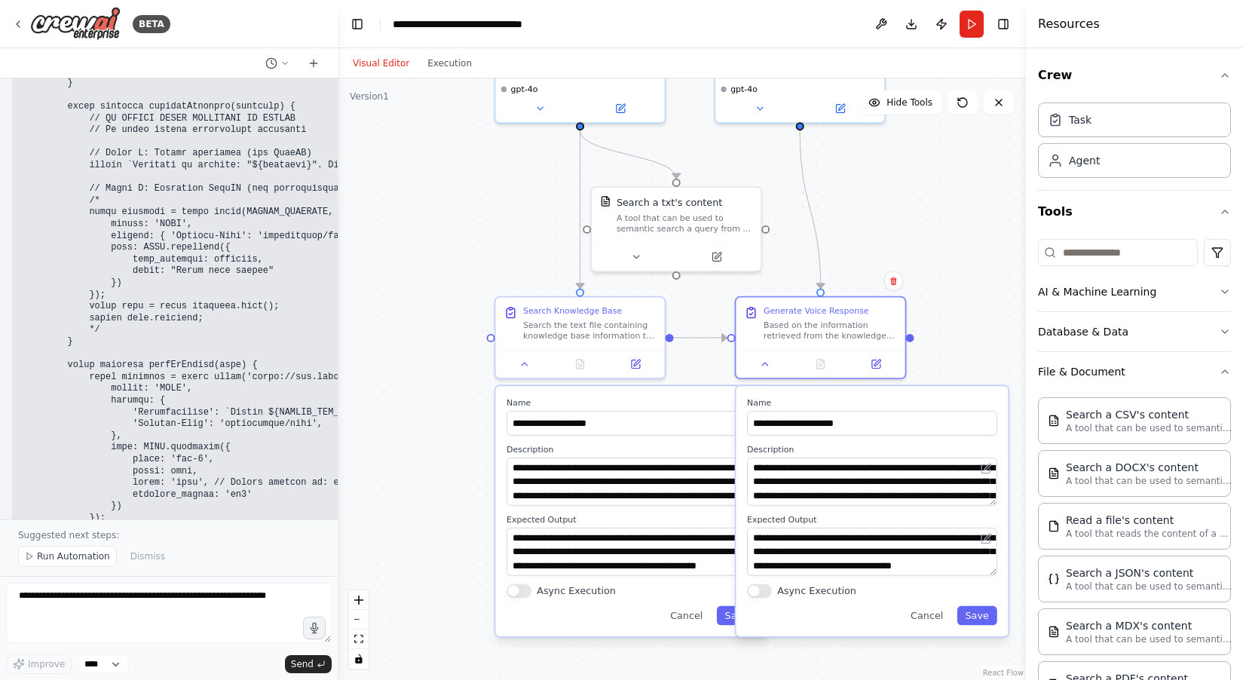
click at [760, 596] on button "Async Execution" at bounding box center [759, 591] width 25 height 14
click at [515, 599] on div "**********" at bounding box center [632, 511] width 272 height 250
click at [524, 590] on button "Async Execution" at bounding box center [519, 591] width 25 height 14
click at [905, 201] on div ".deletable-edge-delete-btn { width: 20px; height: 20px; border: 0px solid #ffff…" at bounding box center [682, 379] width 688 height 602
click at [983, 623] on button "Save" at bounding box center [977, 616] width 40 height 20
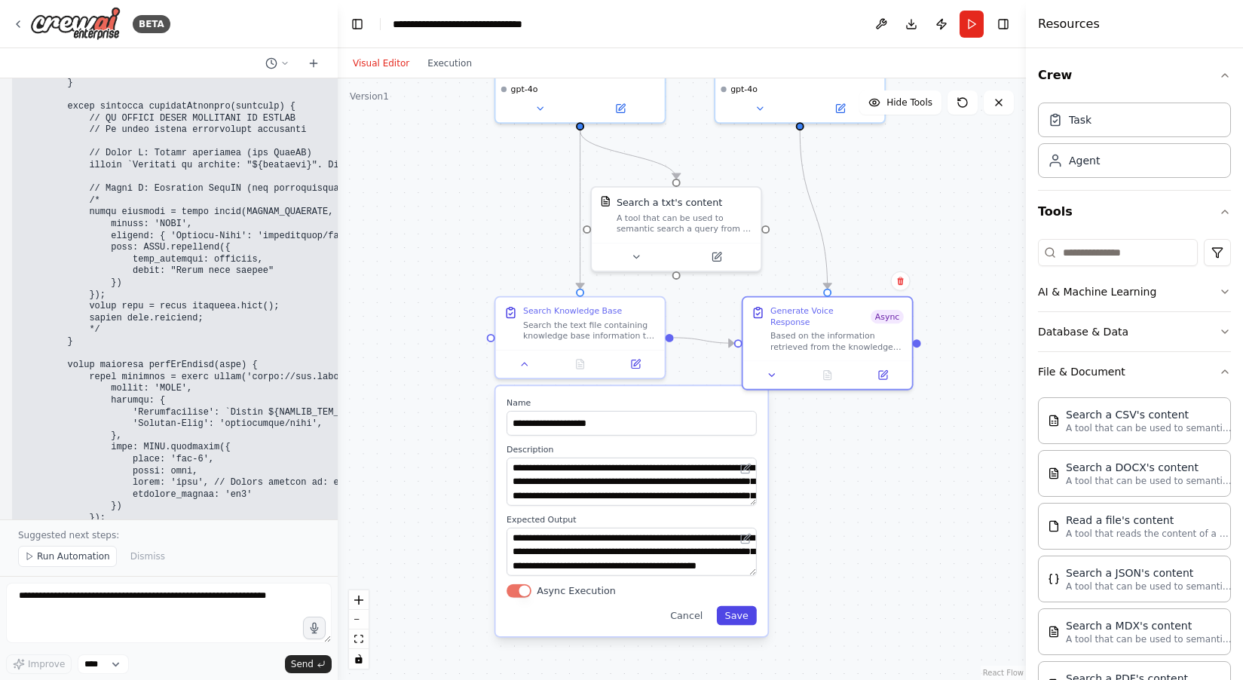
click at [737, 617] on button "Save" at bounding box center [737, 616] width 40 height 20
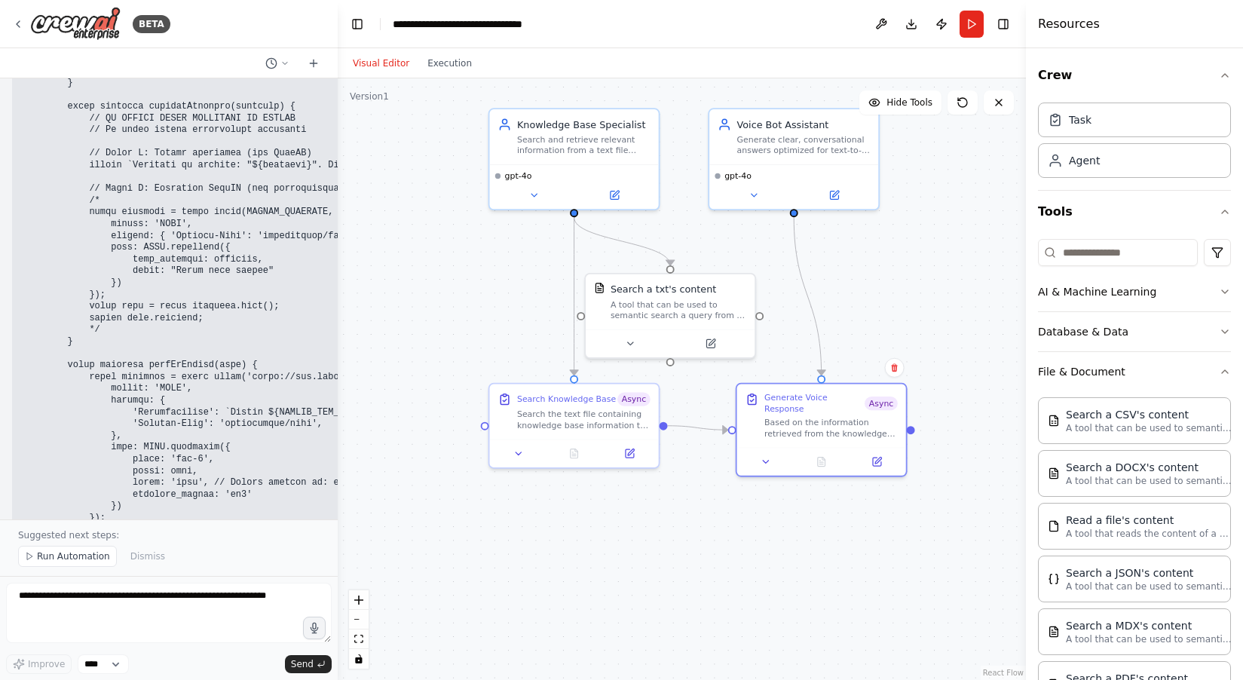
drag, startPoint x: 877, startPoint y: 250, endPoint x: 871, endPoint y: 336, distance: 86.9
click at [871, 336] on div ".deletable-edge-delete-btn { width: 20px; height: 20px; border: 0px solid #ffff…" at bounding box center [682, 379] width 688 height 602
click at [903, 106] on span "Hide Tools" at bounding box center [910, 103] width 46 height 12
click at [906, 106] on span "Show Tools" at bounding box center [908, 103] width 50 height 12
click at [906, 106] on span "Hide Tools" at bounding box center [910, 103] width 46 height 12
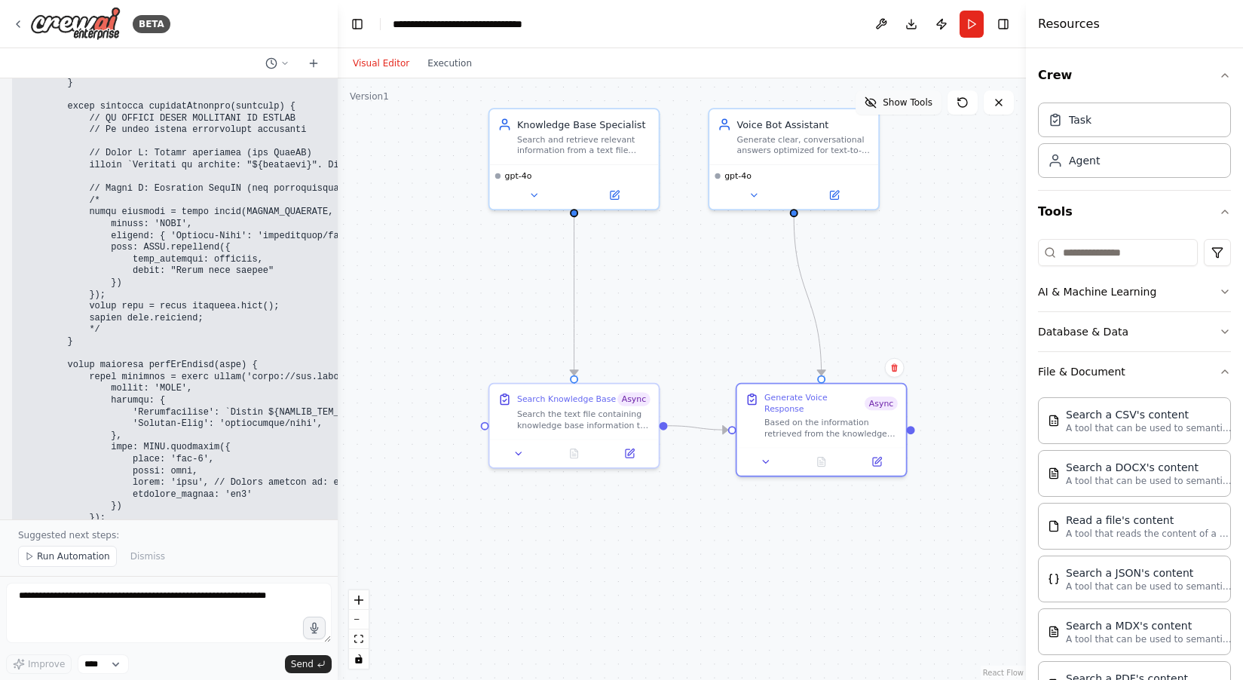
click at [907, 106] on span "Show Tools" at bounding box center [908, 103] width 50 height 12
click at [641, 151] on div "Search and retrieve relevant information from a text file containing knowledge …" at bounding box center [583, 142] width 133 height 22
click at [682, 142] on div ".deletable-edge-delete-btn { width: 20px; height: 20px; border: 0px solid #ffff…" at bounding box center [682, 379] width 688 height 602
click at [453, 63] on button "Execution" at bounding box center [449, 63] width 63 height 18
click at [388, 66] on button "Visual Editor" at bounding box center [381, 63] width 75 height 18
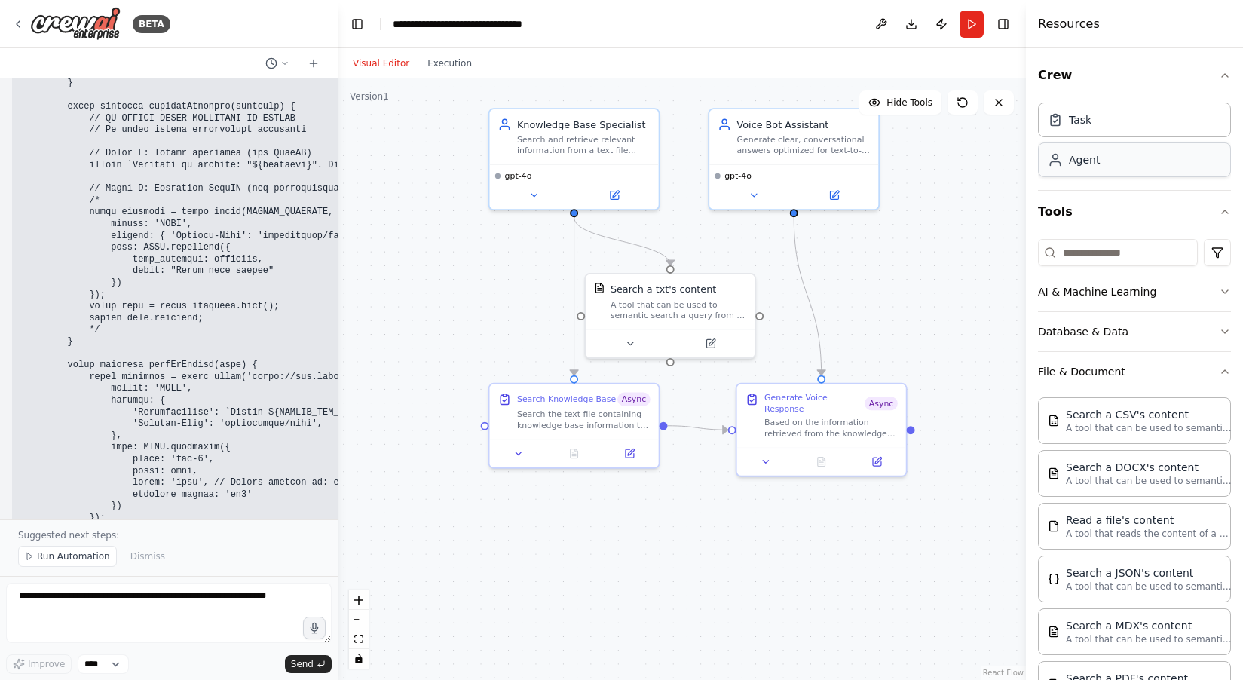
click at [1167, 166] on div "Agent" at bounding box center [1134, 159] width 193 height 35
click at [1222, 210] on icon "button" at bounding box center [1225, 212] width 12 height 12
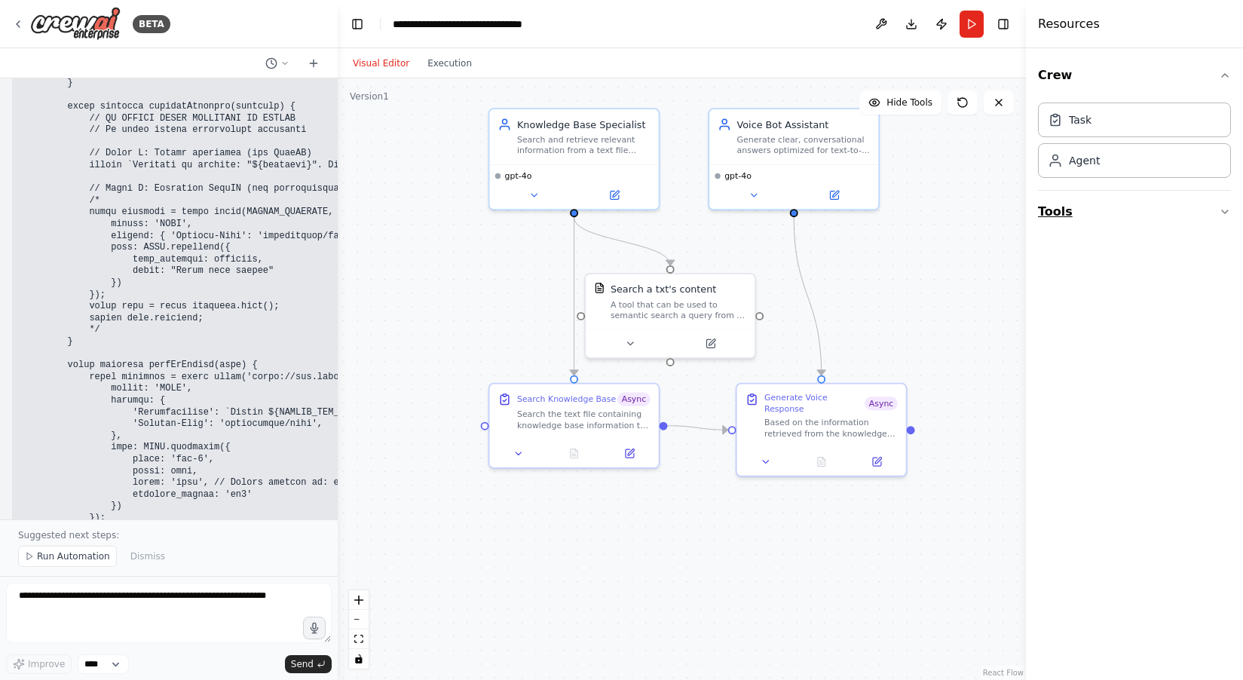
click at [1222, 210] on icon "button" at bounding box center [1225, 211] width 6 height 3
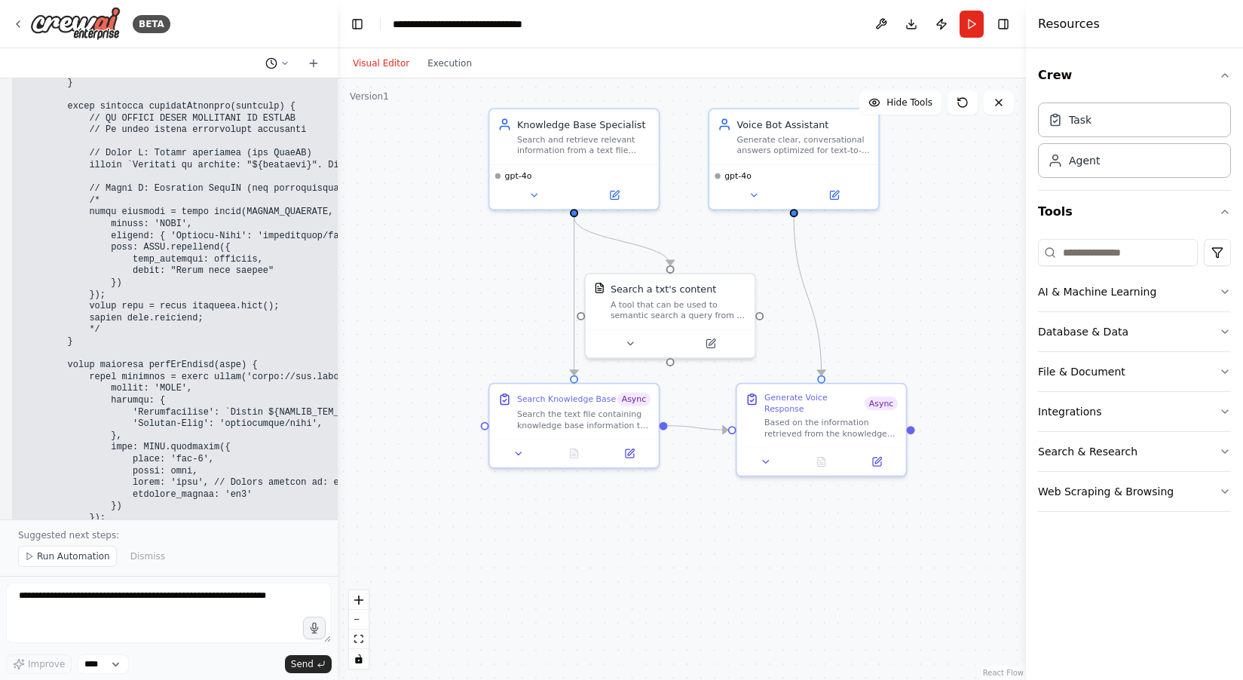
click at [286, 63] on icon at bounding box center [285, 63] width 5 height 2
click at [286, 63] on div at bounding box center [169, 340] width 338 height 680
click at [229, 57] on div at bounding box center [169, 63] width 338 height 30
click at [350, 25] on button "Toggle Left Sidebar" at bounding box center [357, 24] width 21 height 21
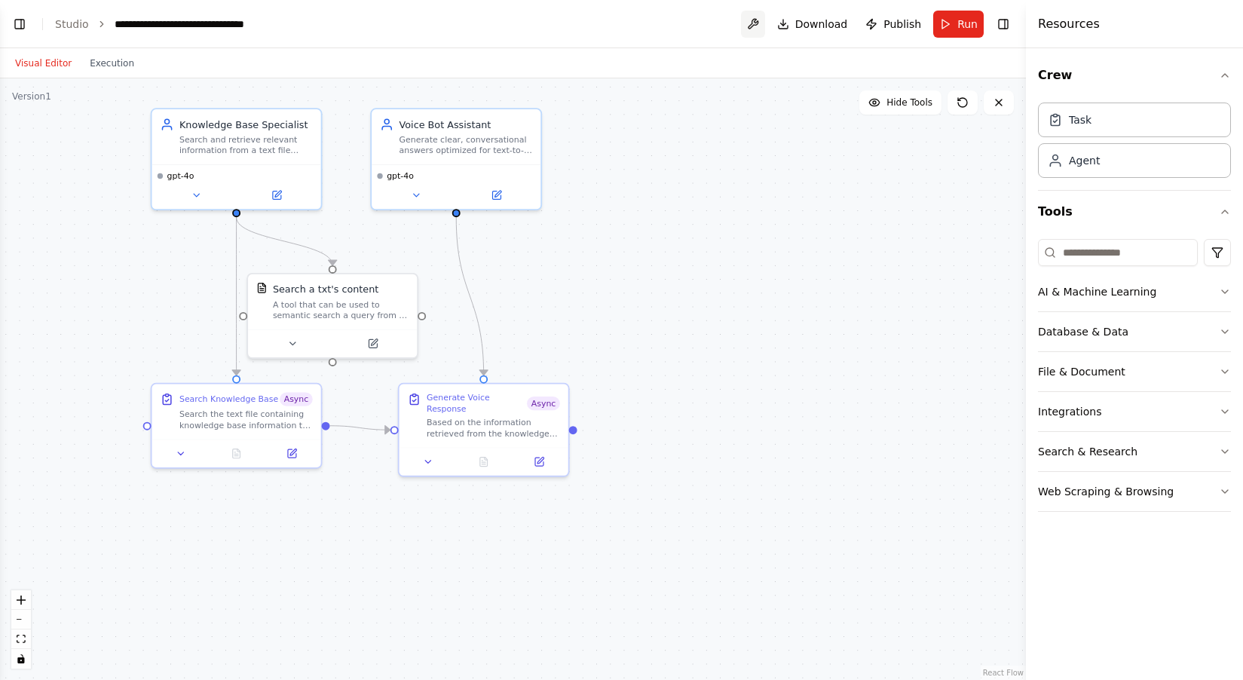
click at [758, 23] on button at bounding box center [753, 24] width 24 height 27
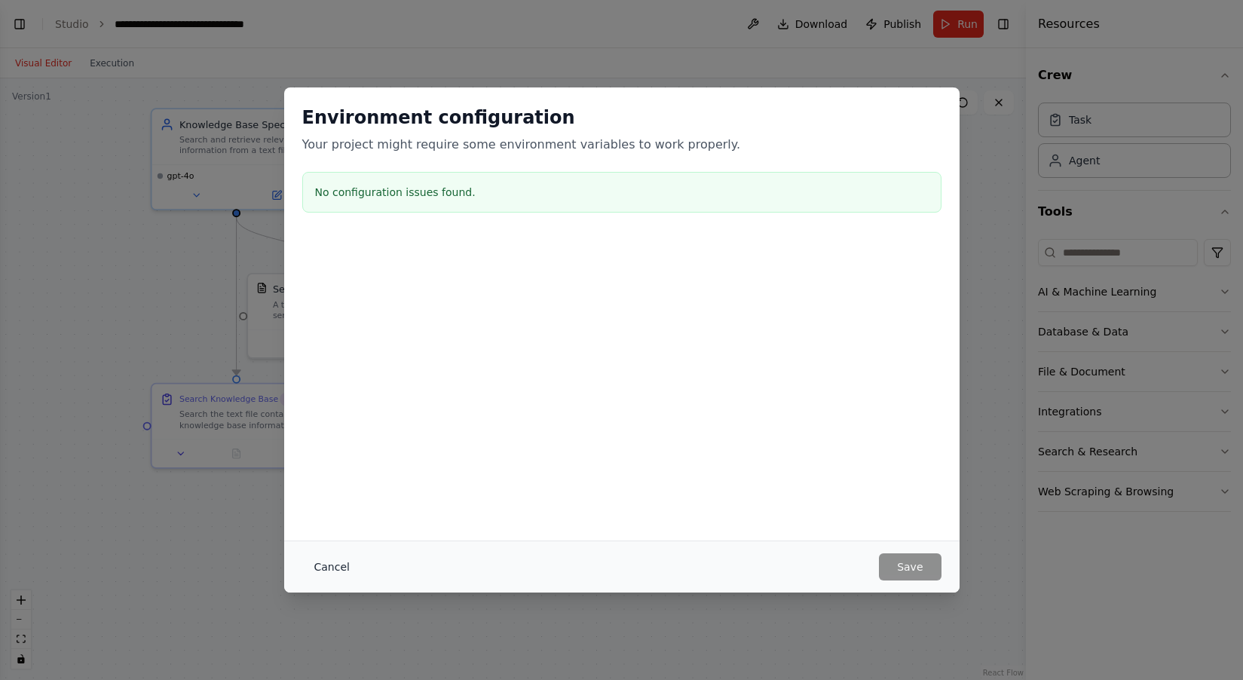
click at [325, 566] on button "Cancel" at bounding box center [332, 566] width 60 height 27
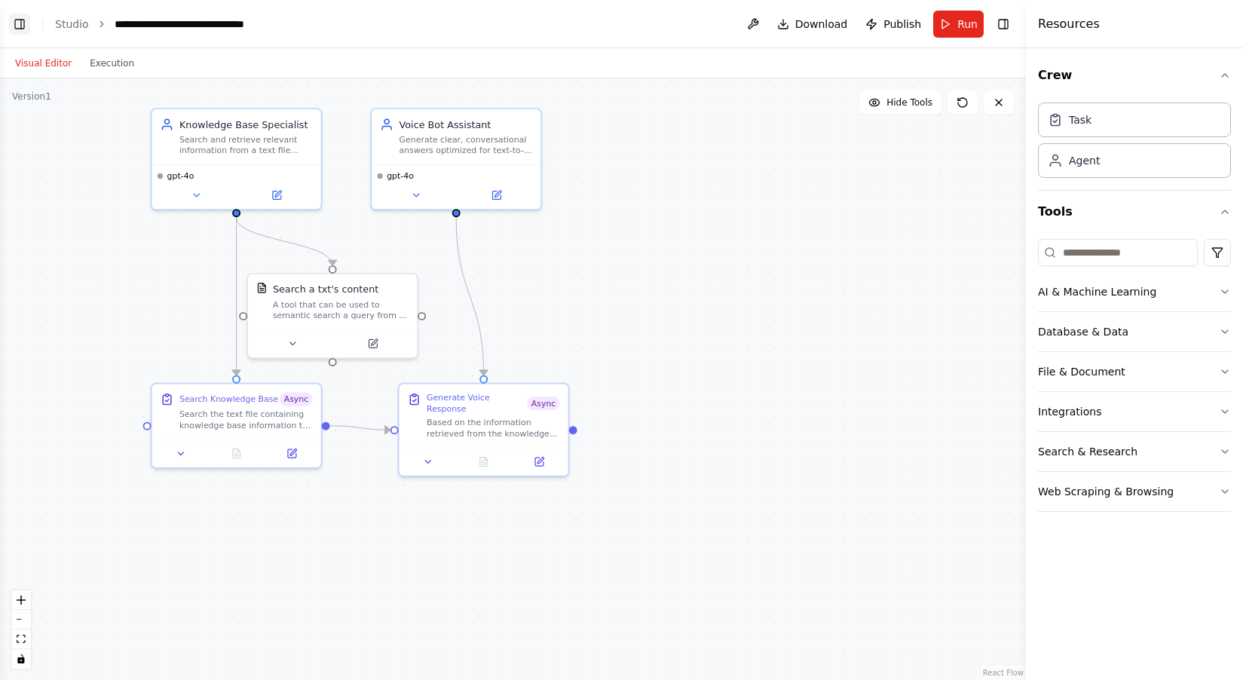
click at [15, 26] on button "Toggle Left Sidebar" at bounding box center [19, 24] width 21 height 21
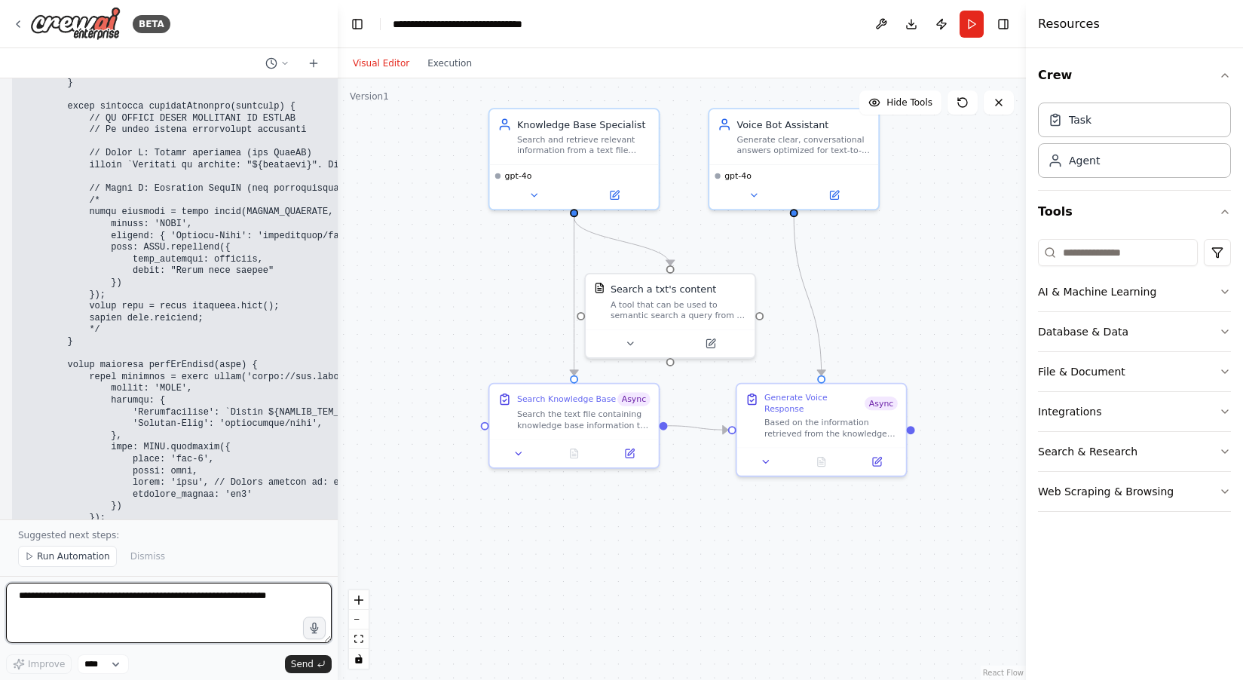
click at [158, 587] on textarea at bounding box center [169, 613] width 326 height 60
type textarea "**********"
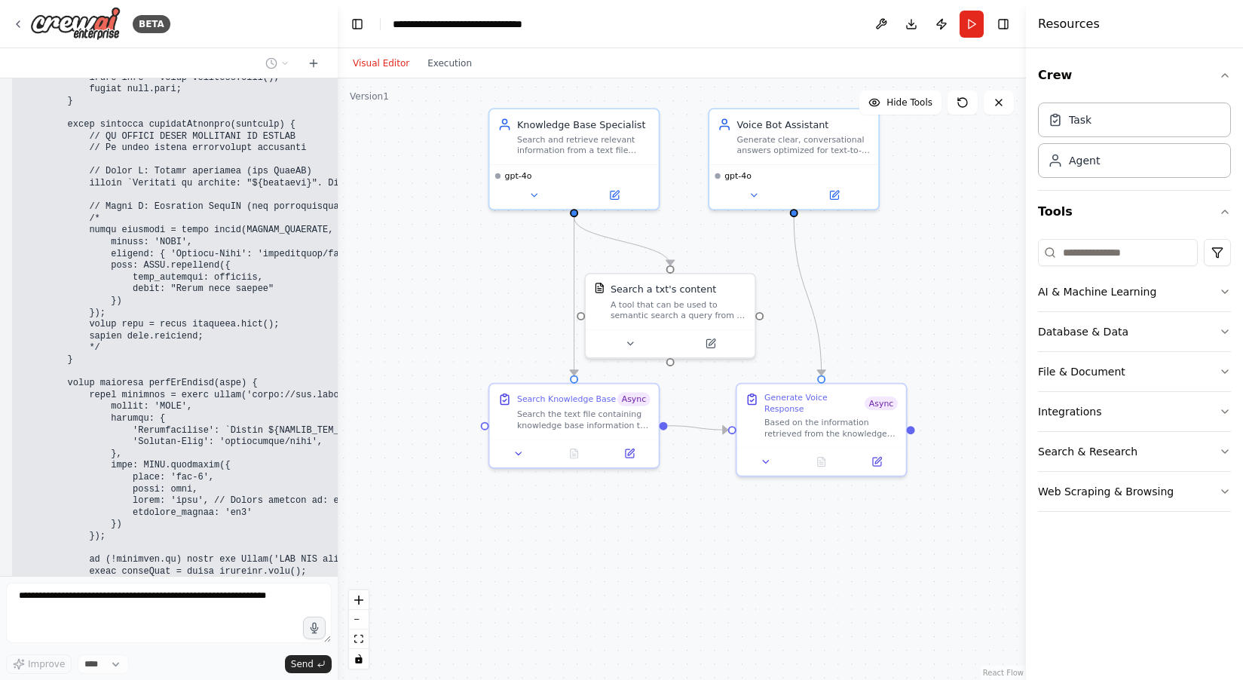
scroll to position [8411, 0]
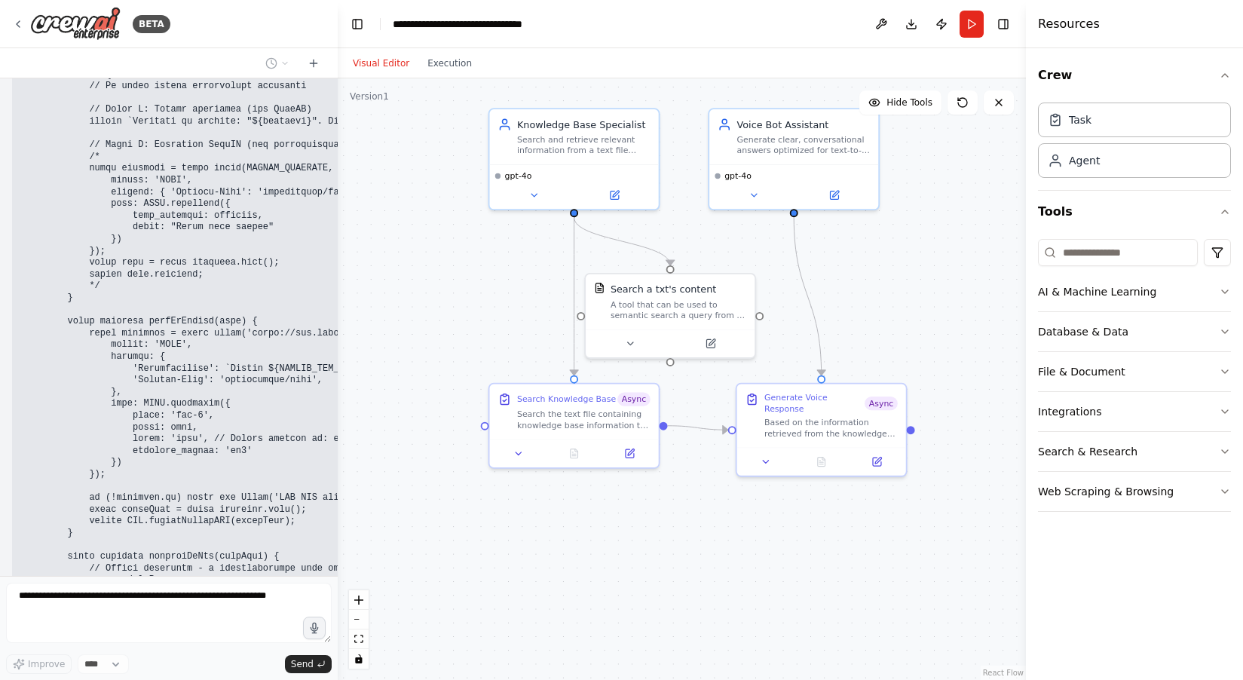
click at [156, 527] on div "Hello! I'm the CrewAI assistant. What kind of automation do you want to build? …" at bounding box center [169, 327] width 338 height 498
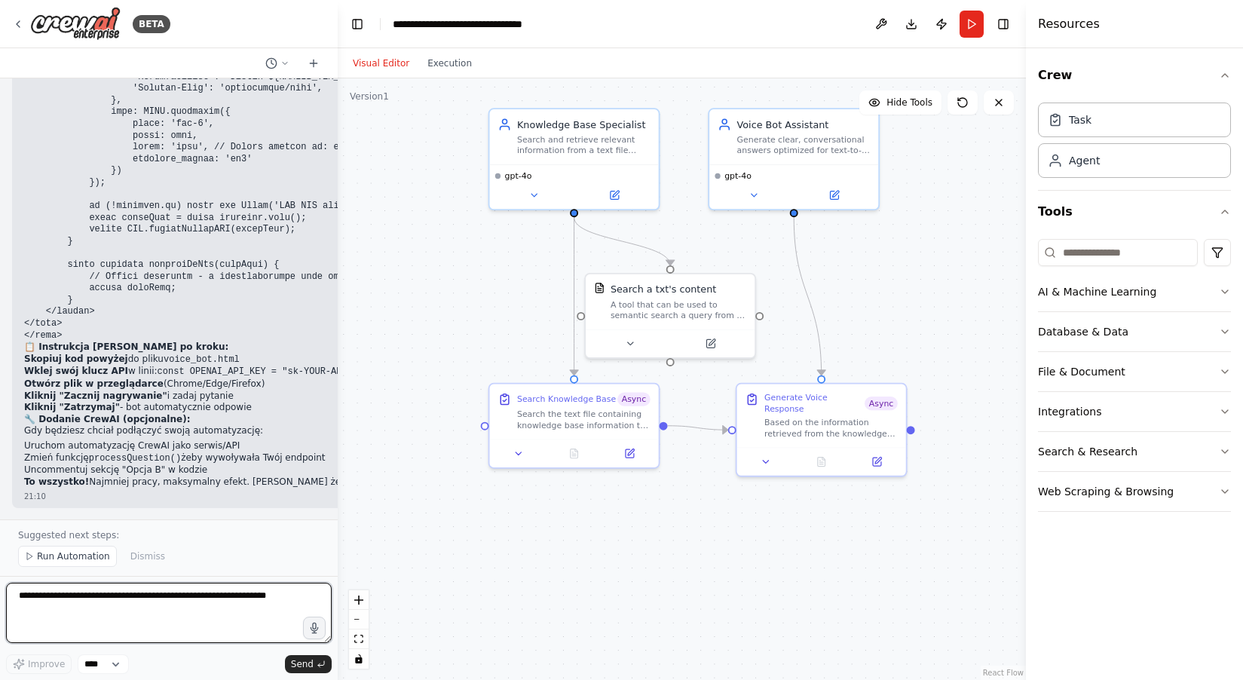
scroll to position [8703, 0]
click at [120, 609] on textarea at bounding box center [169, 613] width 326 height 60
type textarea "**********"
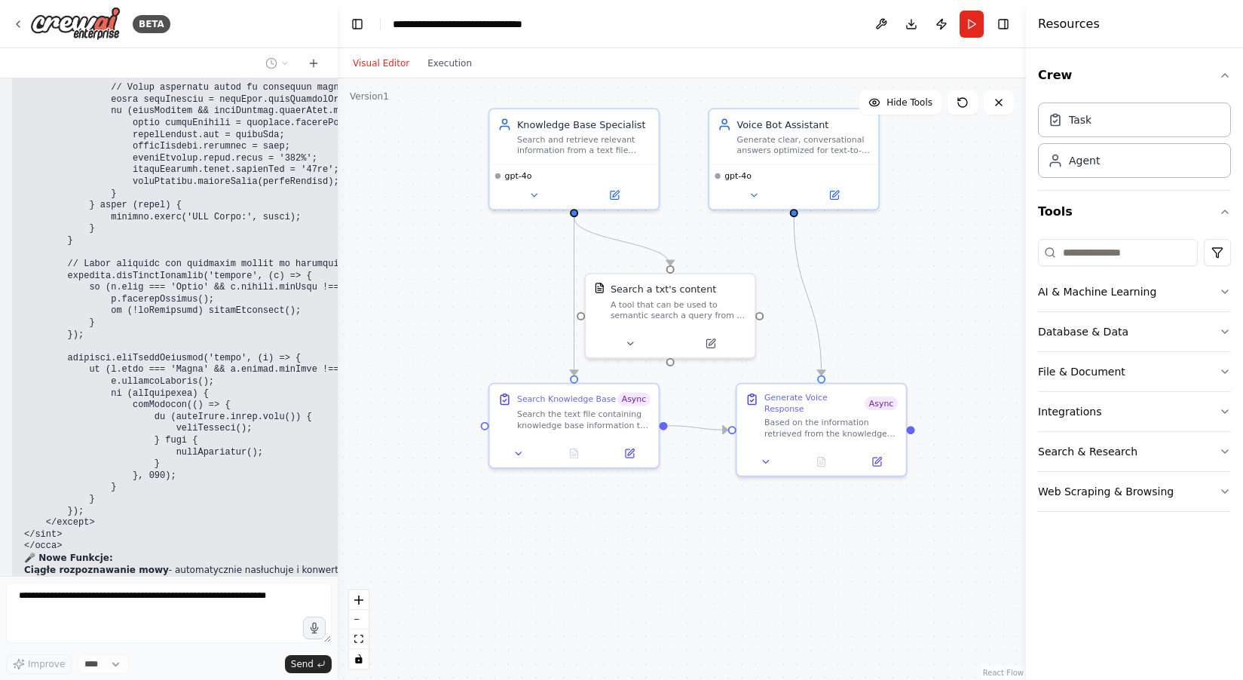
scroll to position [12530, 0]
